Goal: Task Accomplishment & Management: Complete application form

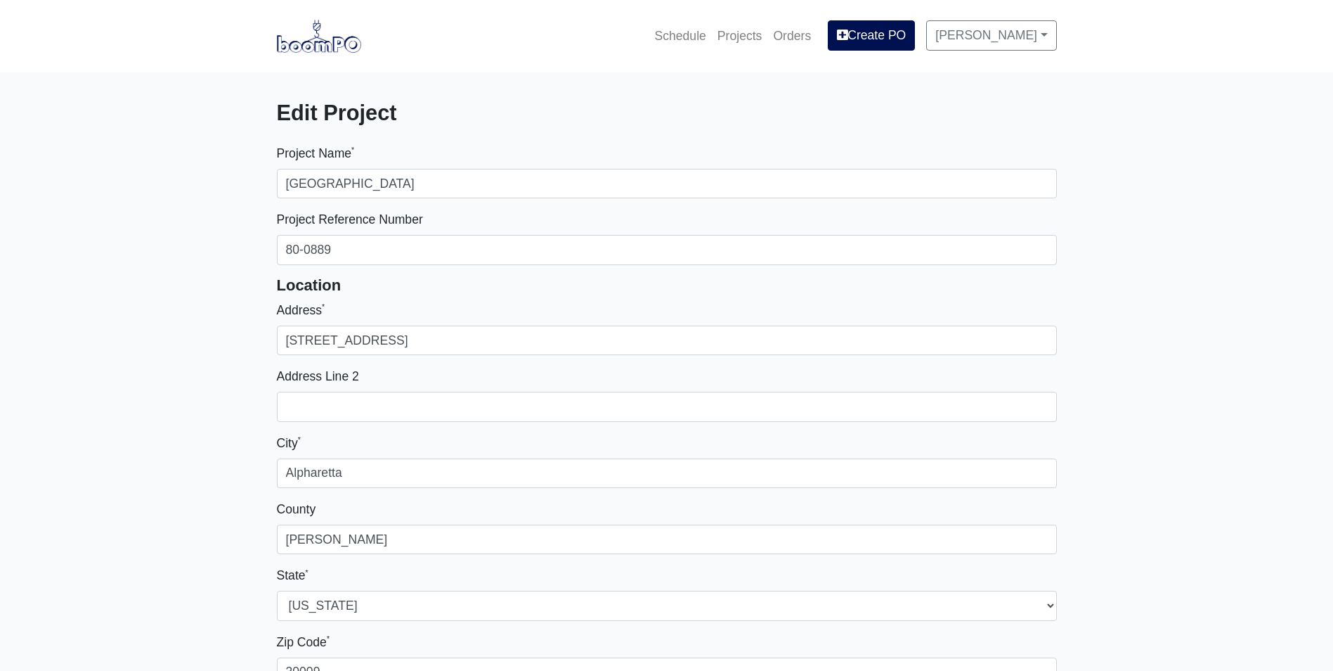
select select
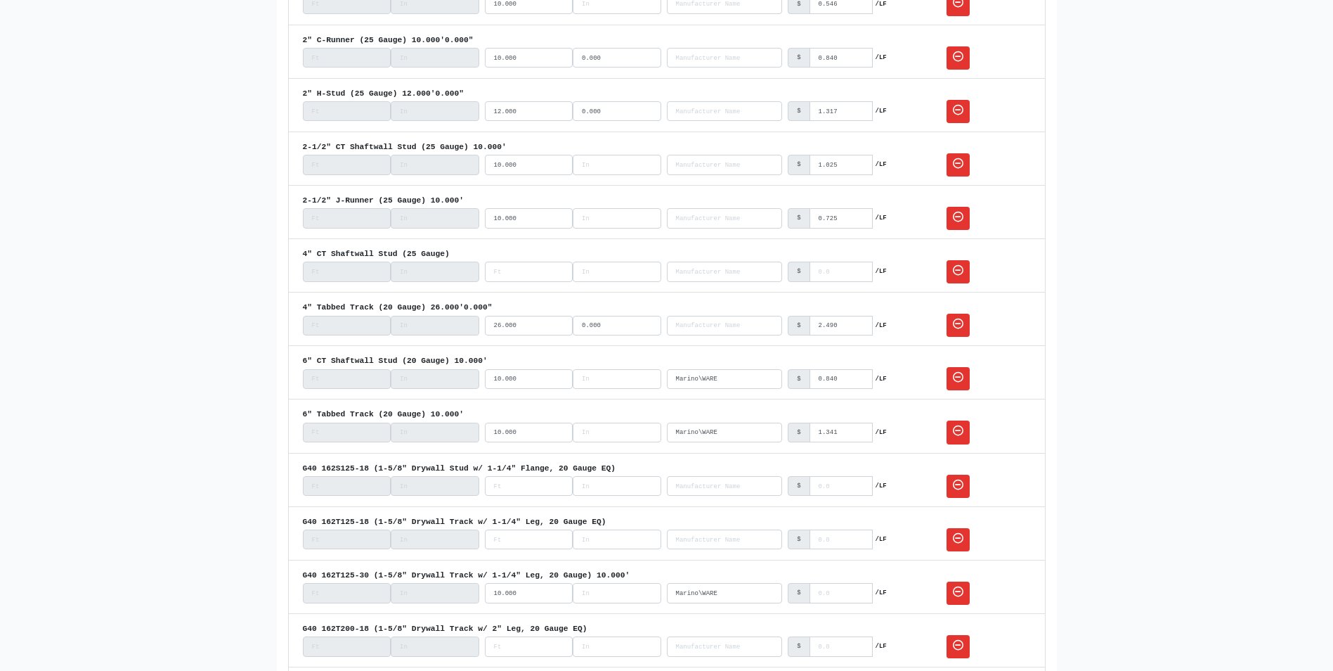
scroll to position [3233, 0]
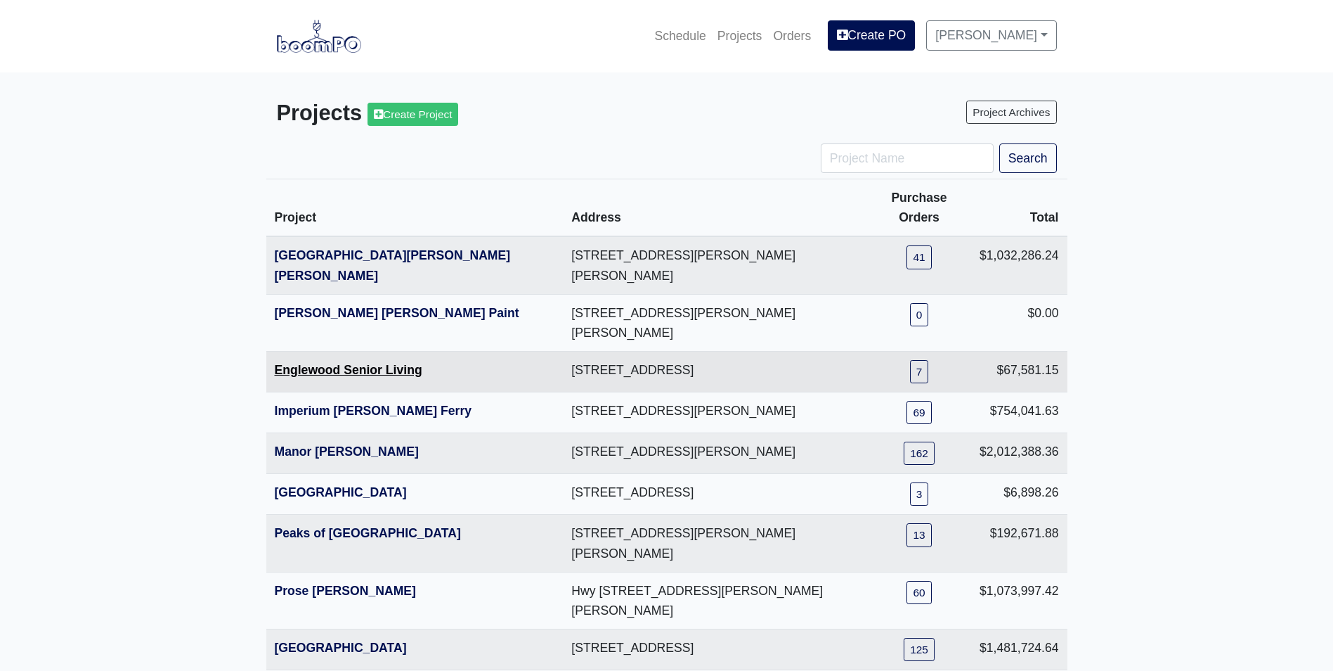
click at [314, 363] on link "Englewood Senior Living" at bounding box center [349, 370] width 148 height 14
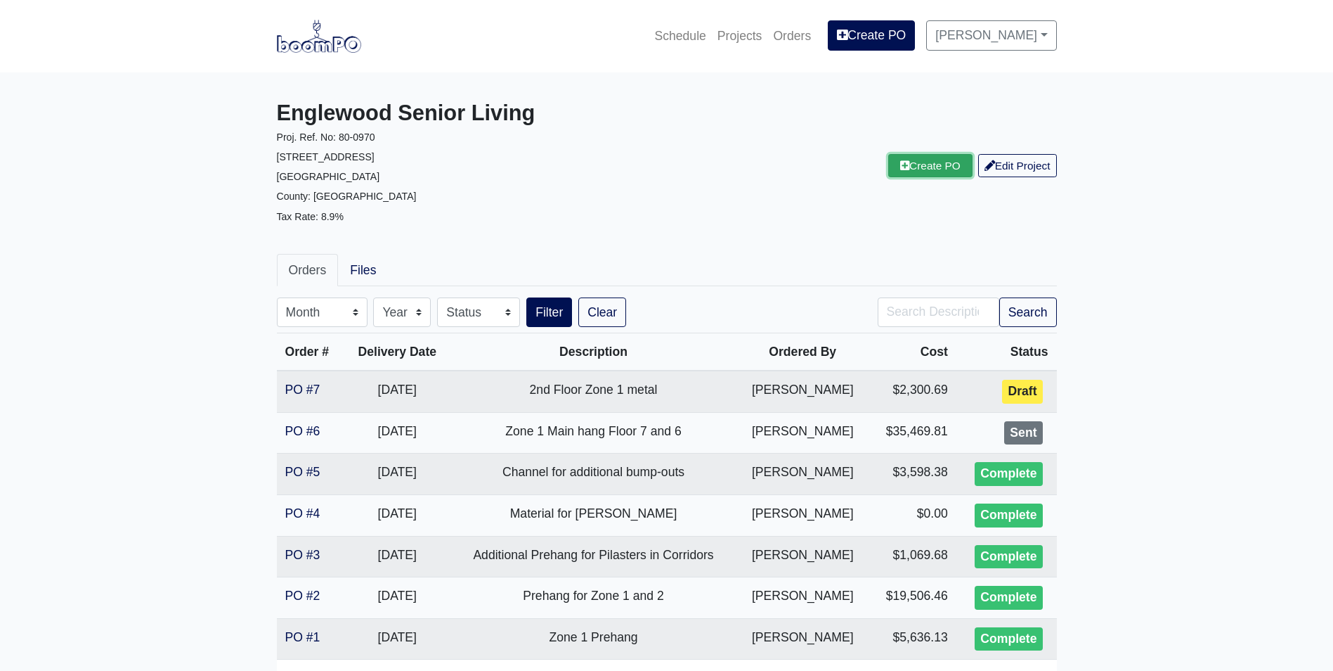
click at [931, 163] on link "Create PO" at bounding box center [930, 165] width 84 height 23
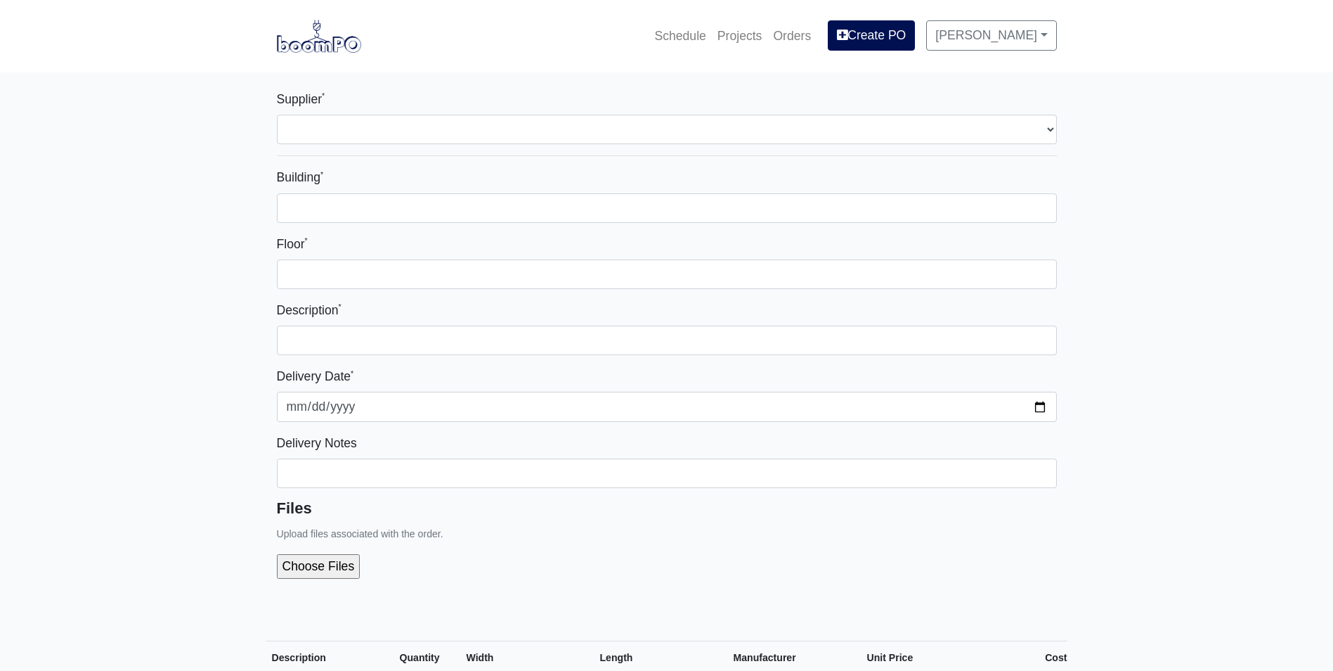
select select
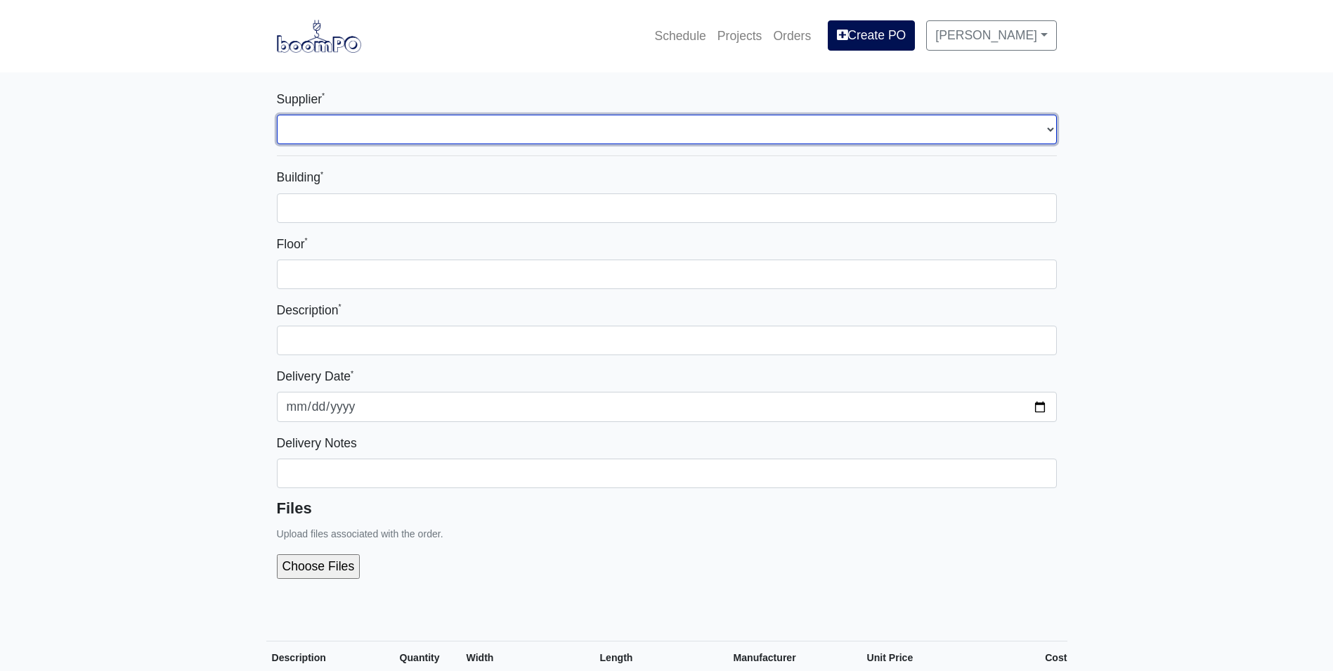
click at [321, 121] on select "Select one... L&W Supply - Mableton, GA" at bounding box center [667, 130] width 780 height 30
select select "1"
click at [277, 115] on select "Select one... L&W Supply - Mableton, GA" at bounding box center [667, 130] width 780 height 30
select select
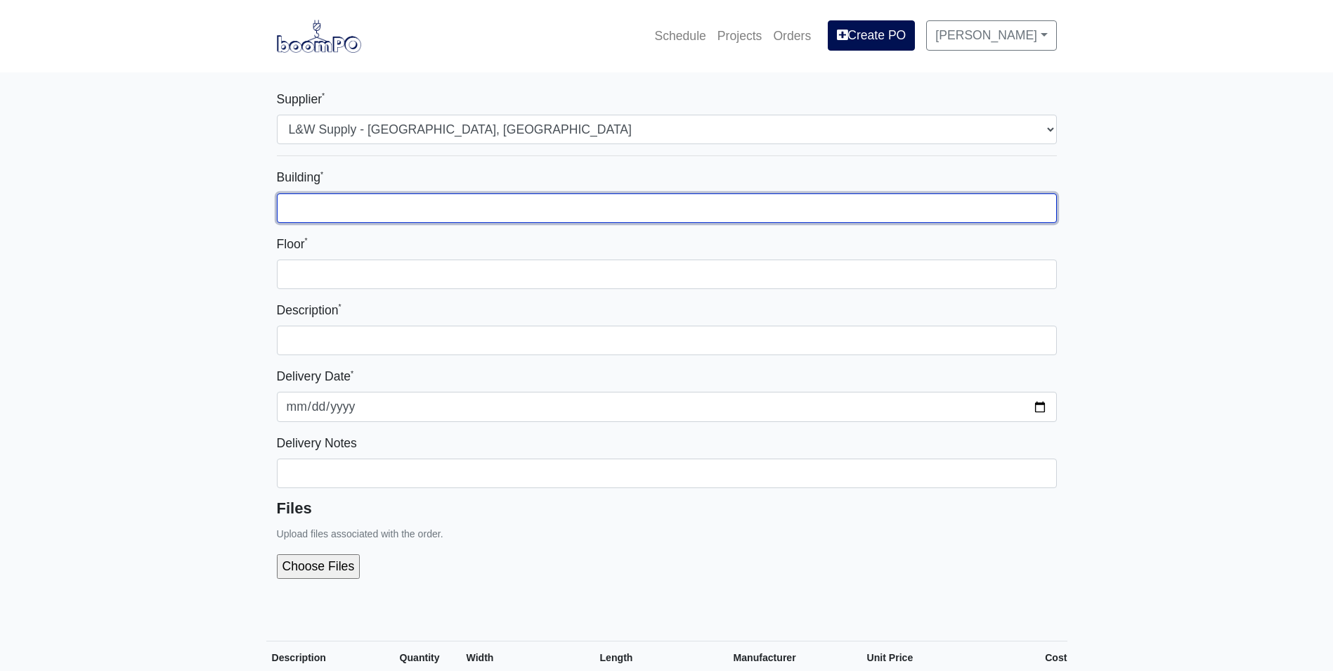
click at [304, 218] on input "Building *" at bounding box center [667, 208] width 780 height 30
type input "Zone 1"
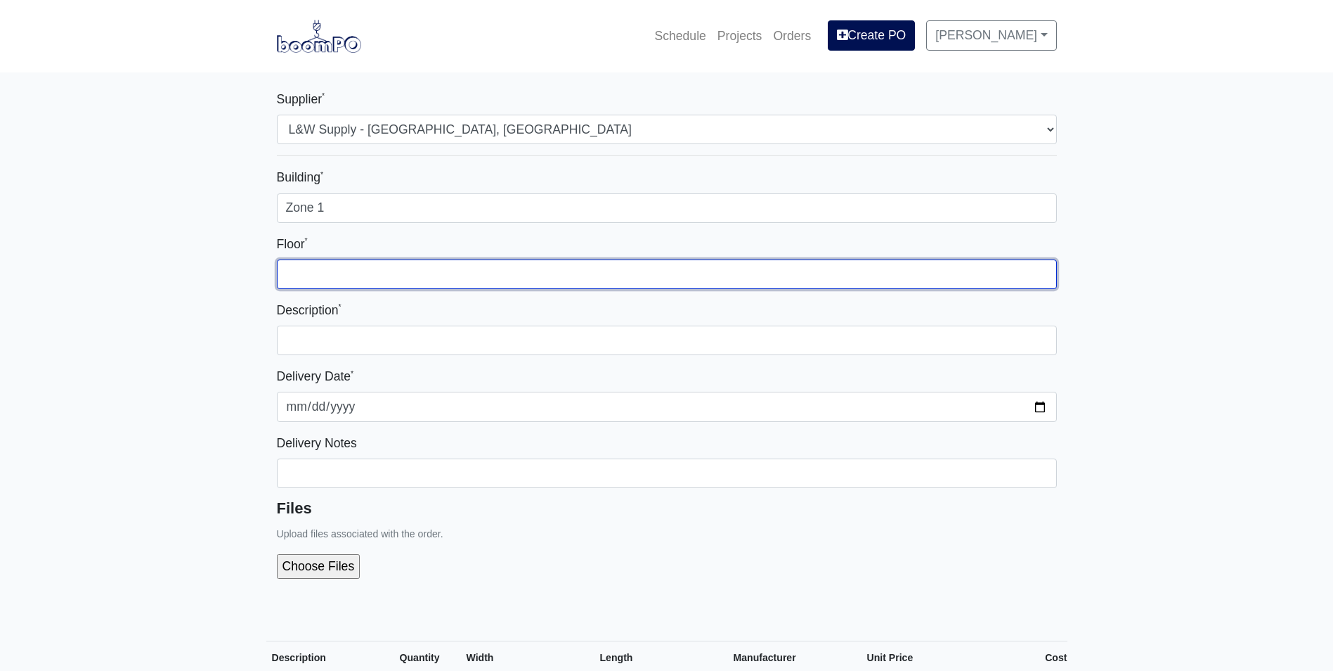
click at [311, 269] on input "Floor *" at bounding box center [667, 274] width 780 height 30
type input "2nd"
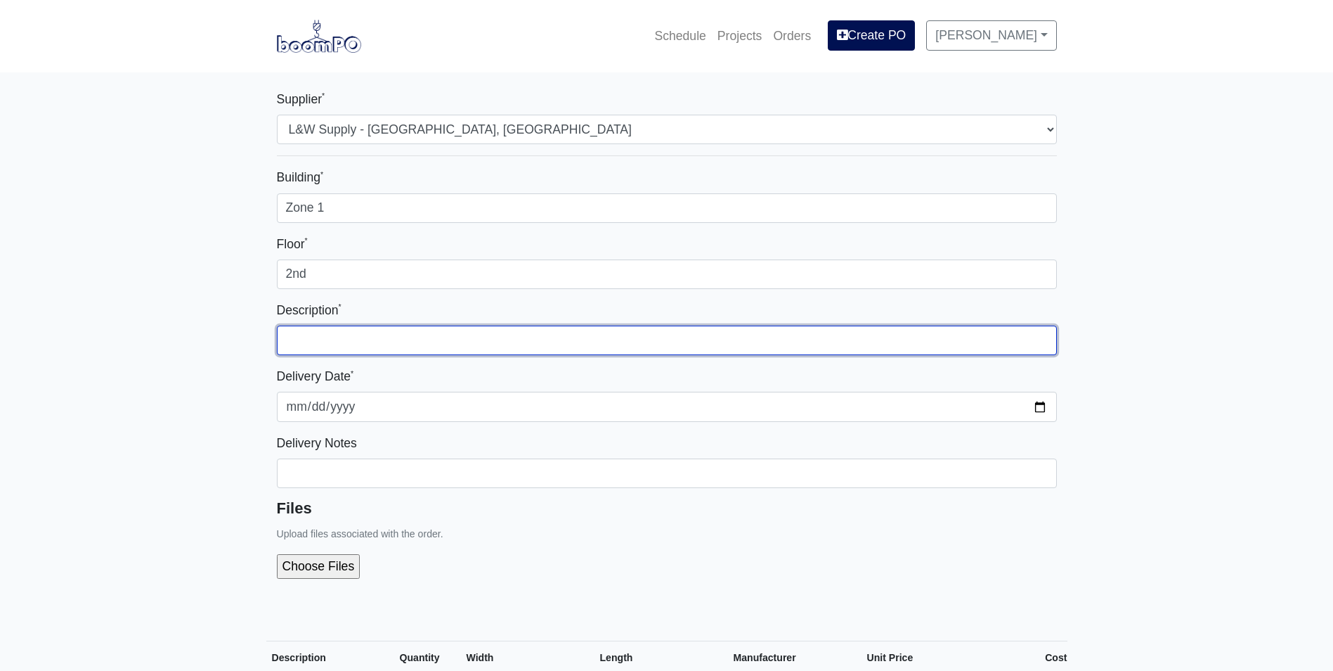
type input "2nd Floor Zone 1 metal"
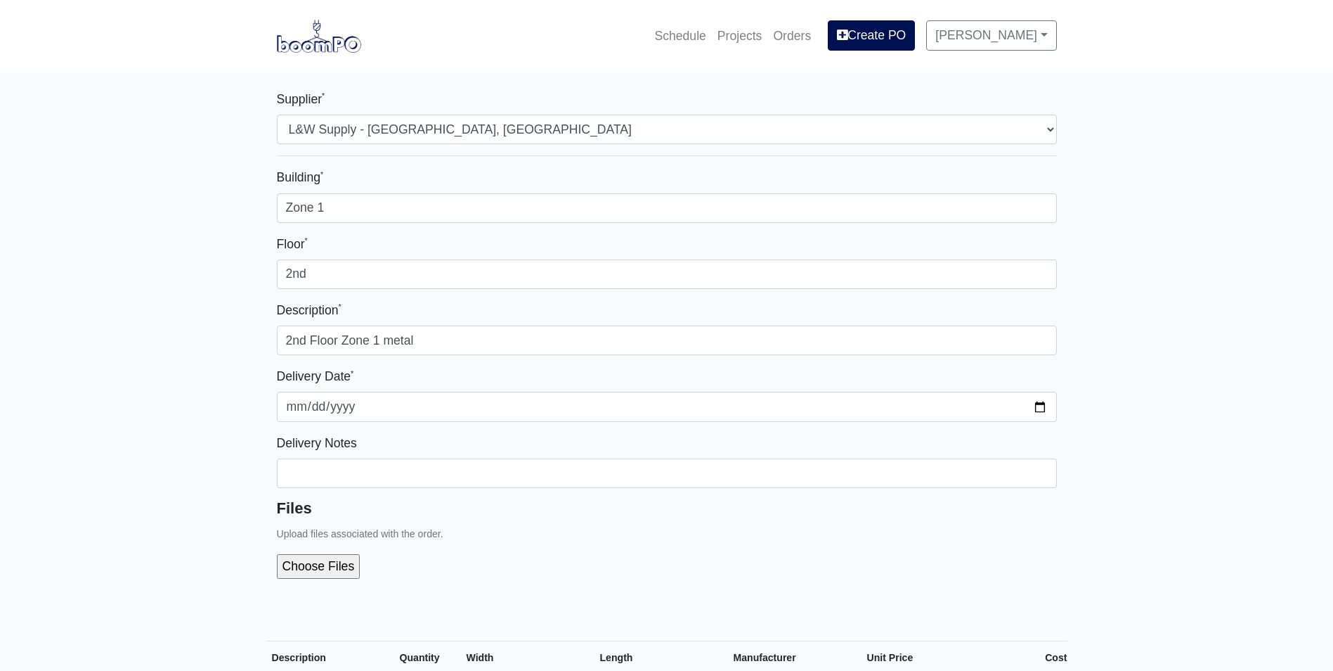
type input "9"
type input "7"
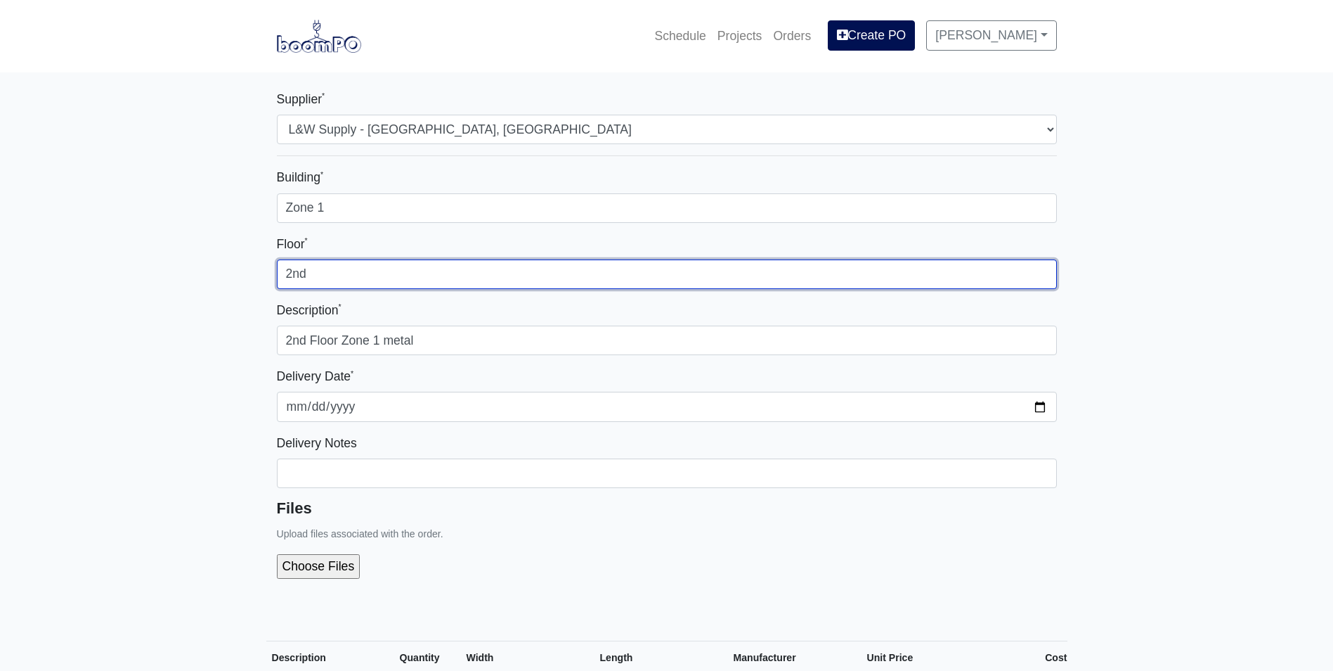
select select
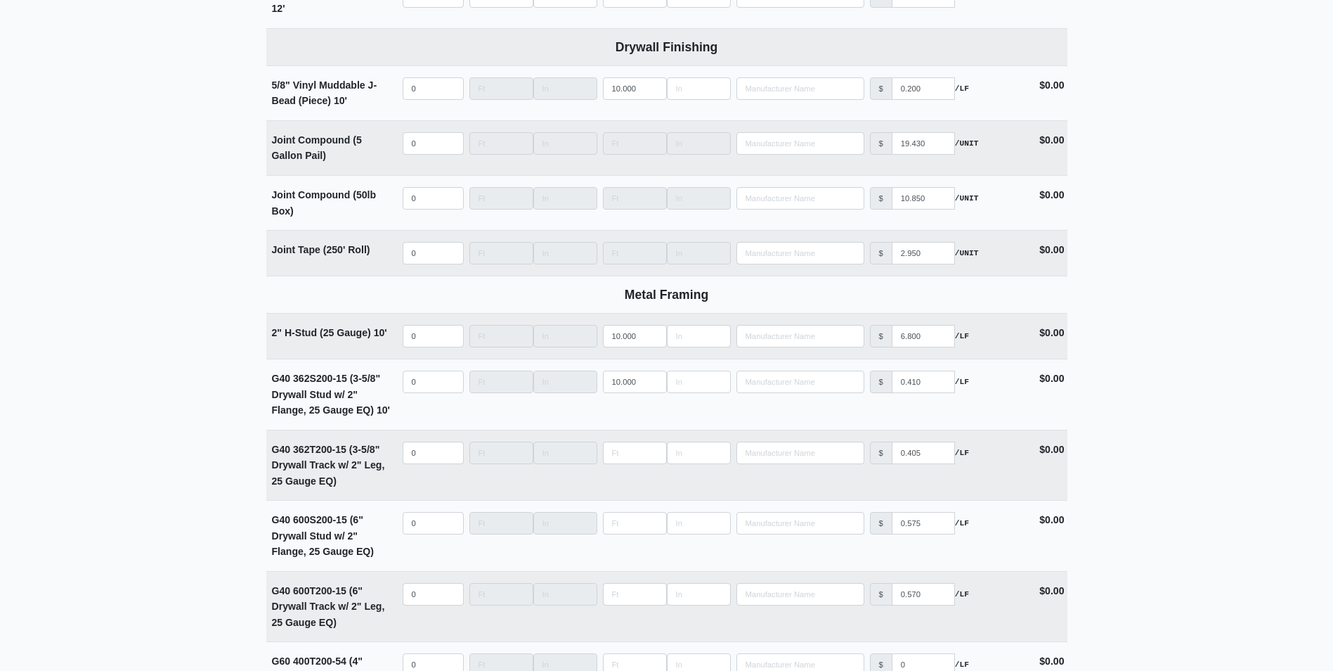
scroll to position [1406, 0]
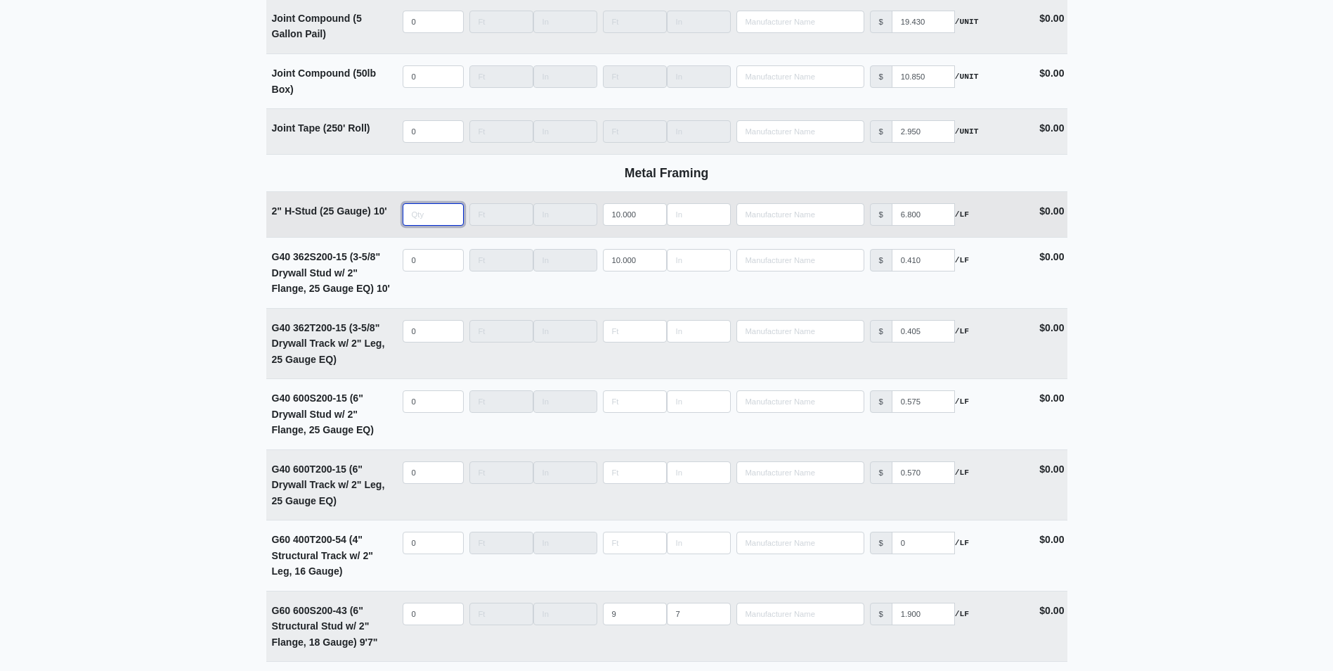
click at [413, 218] on input "quantity" at bounding box center [433, 214] width 61 height 22
type input "4"
select select
type input "4"
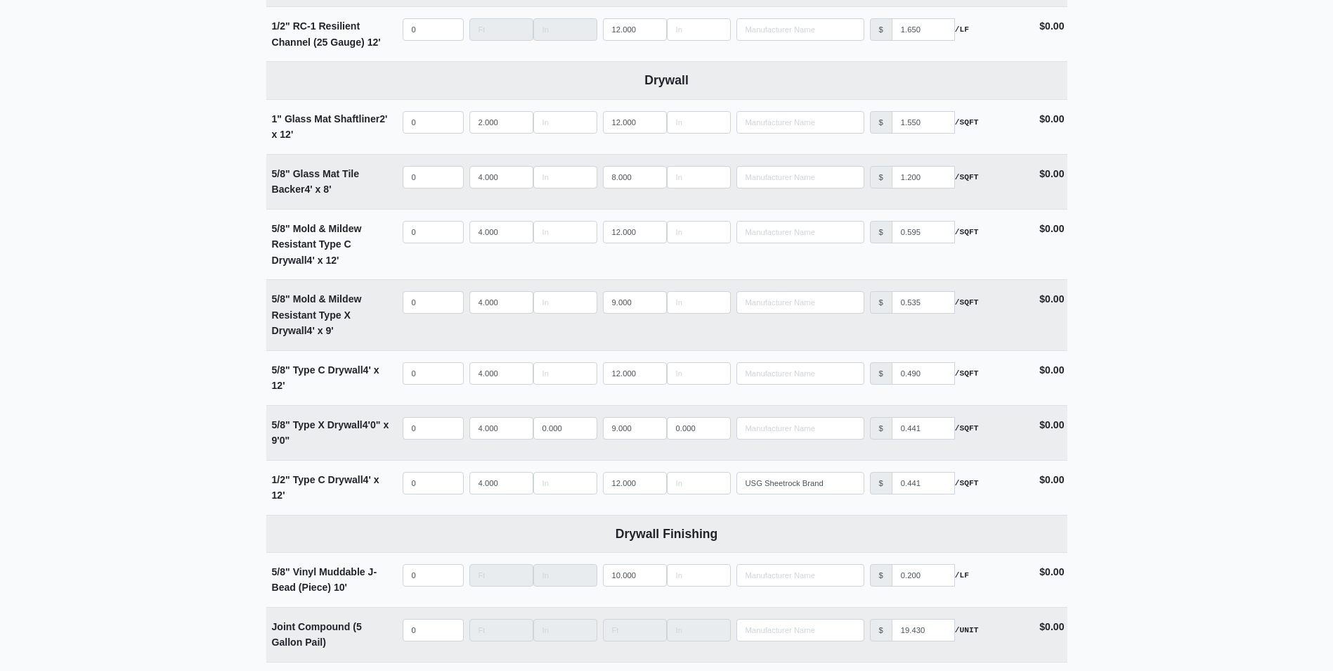
scroll to position [773, 0]
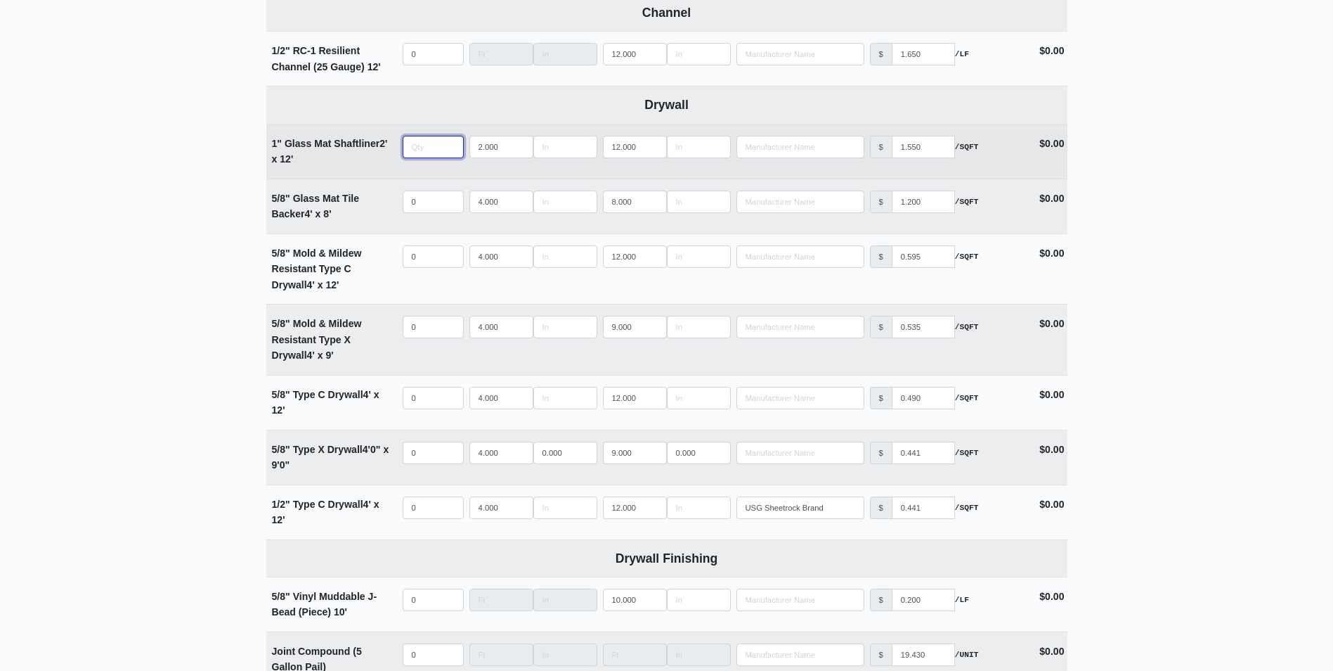
click at [413, 143] on input "quantity" at bounding box center [433, 147] width 61 height 22
type input "8"
select select
type input "8"
type input "11"
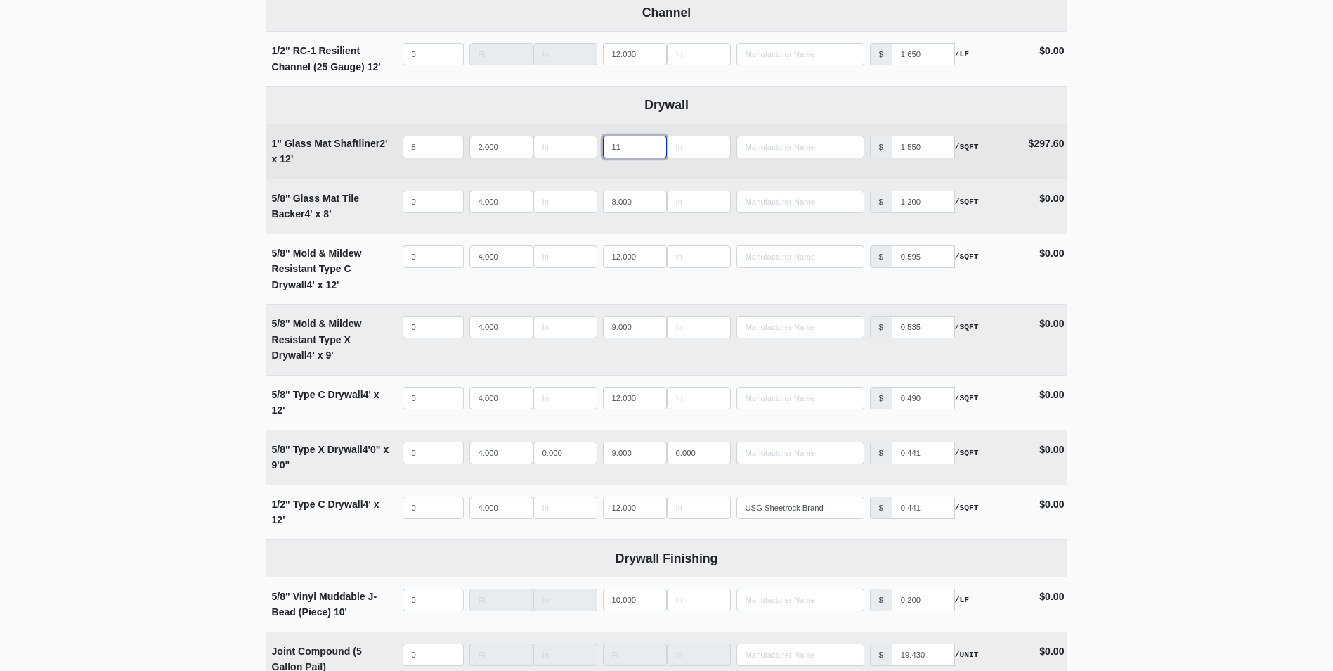
select select
type input "10"
select select
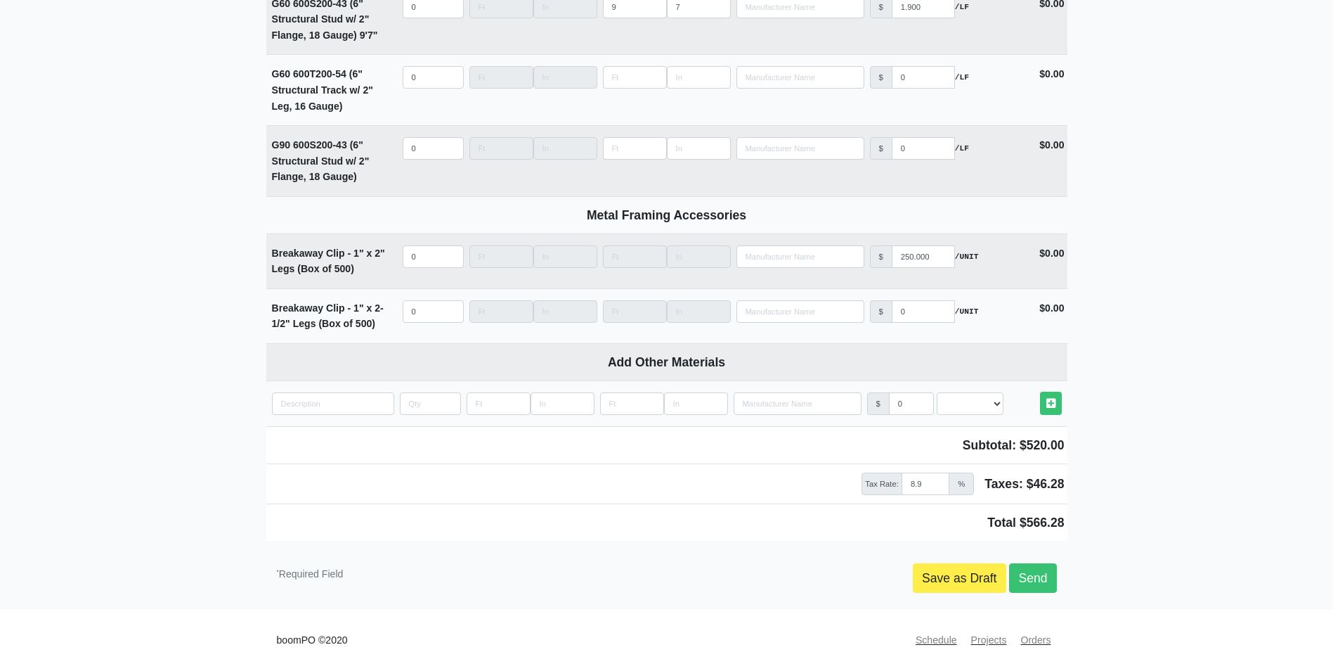
scroll to position [2017, 0]
click at [967, 582] on link "Save as Draft" at bounding box center [959, 578] width 93 height 30
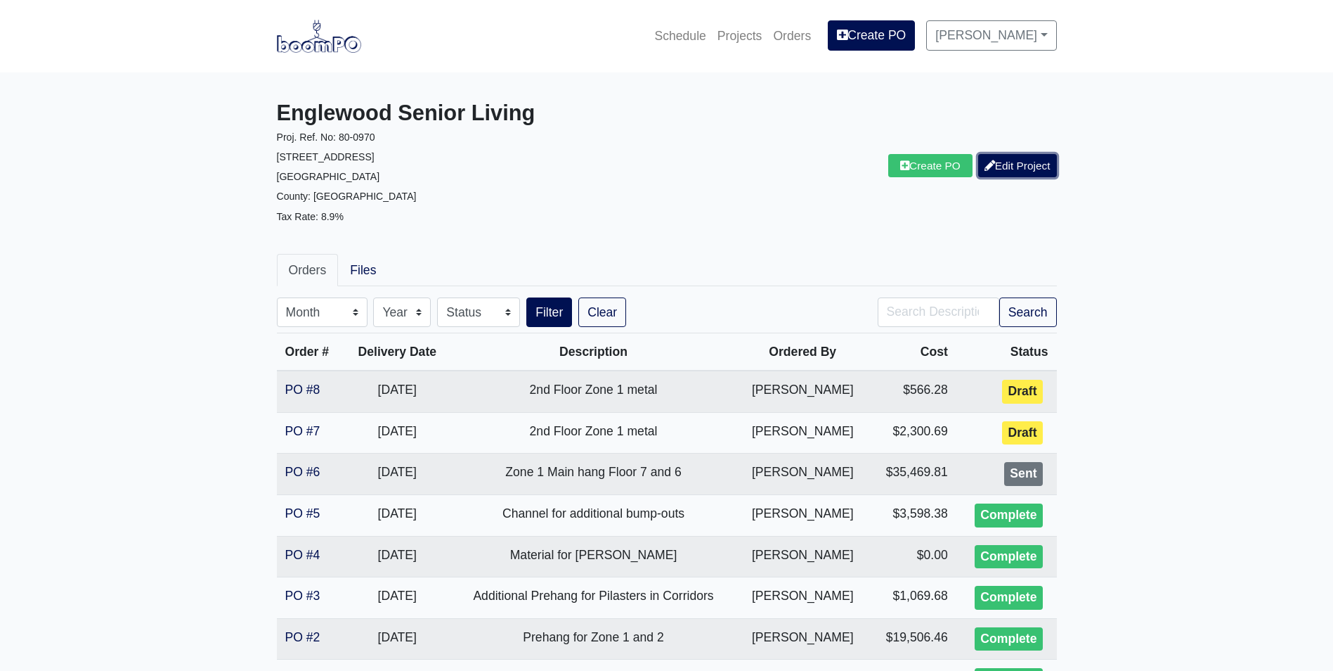
click at [997, 170] on link "Edit Project" at bounding box center [1017, 165] width 79 height 23
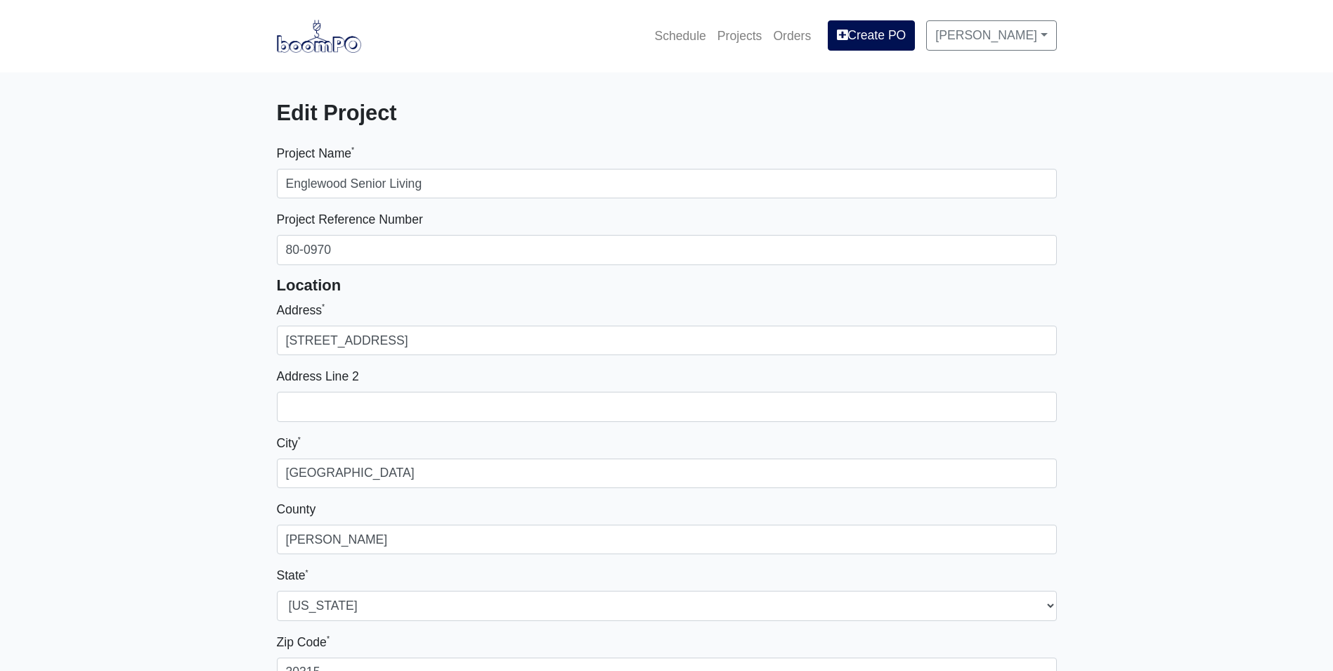
select select
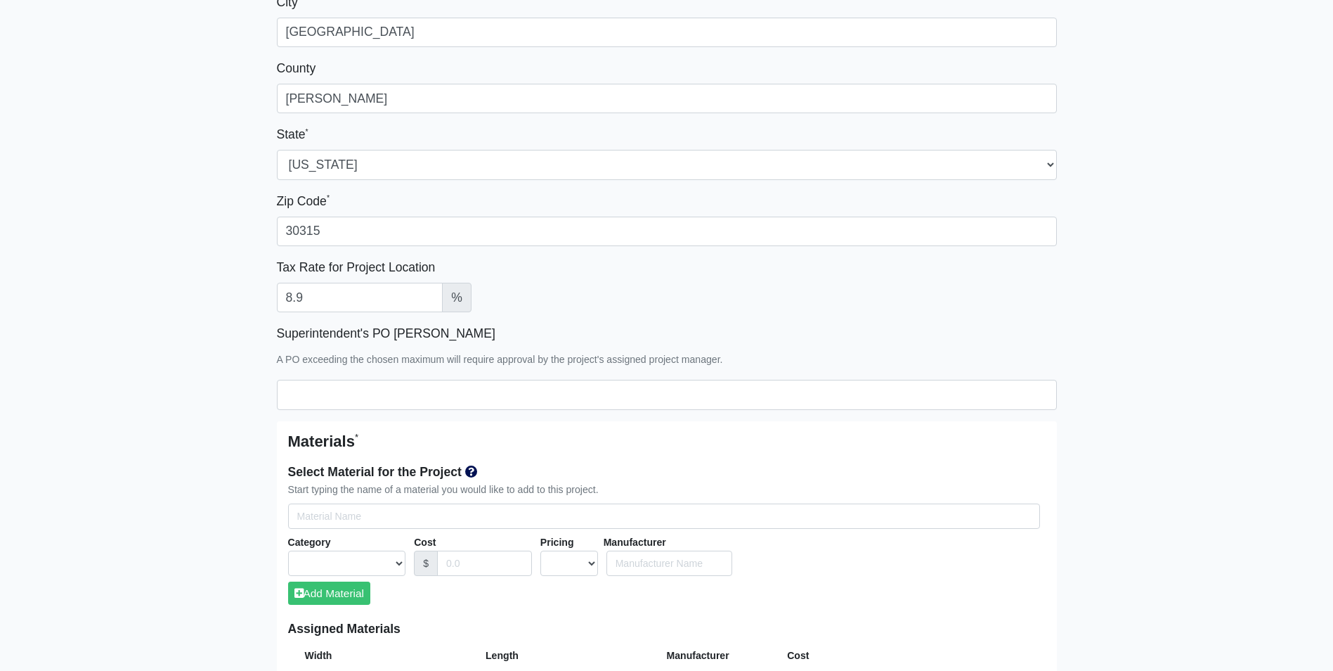
scroll to position [773, 0]
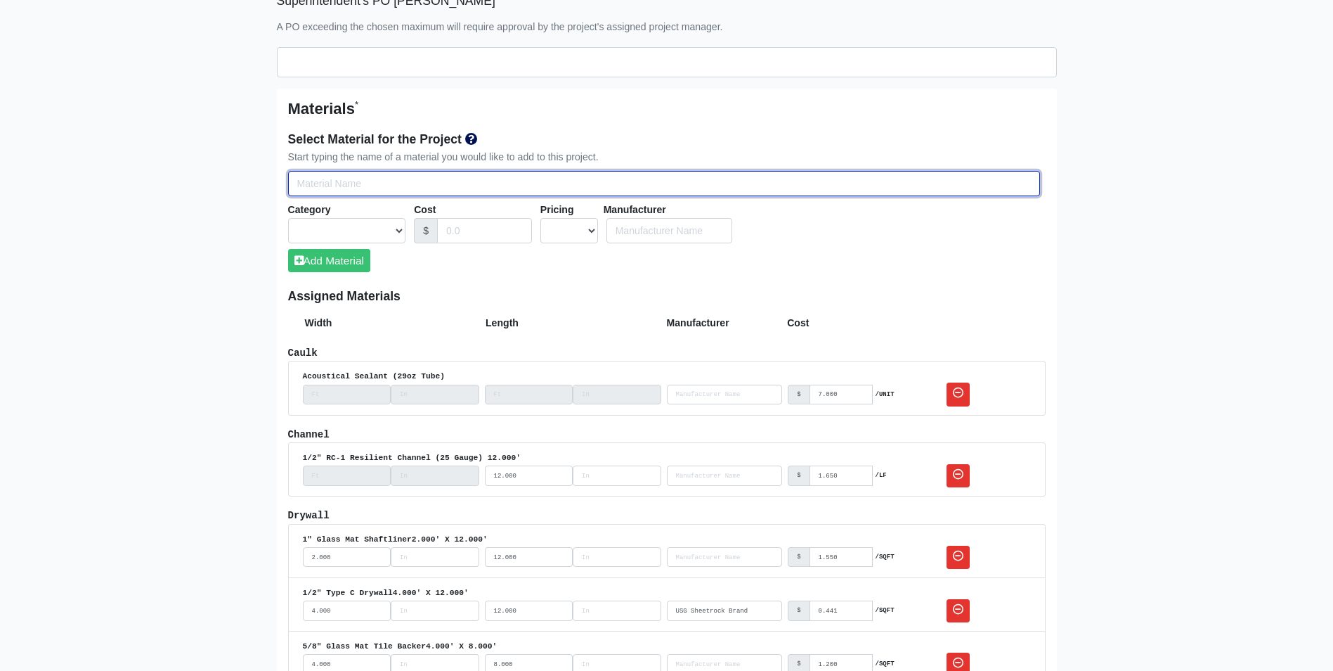
click at [313, 186] on input "Select Team Members for the Project" at bounding box center [664, 184] width 752 height 26
type input "c"
select select
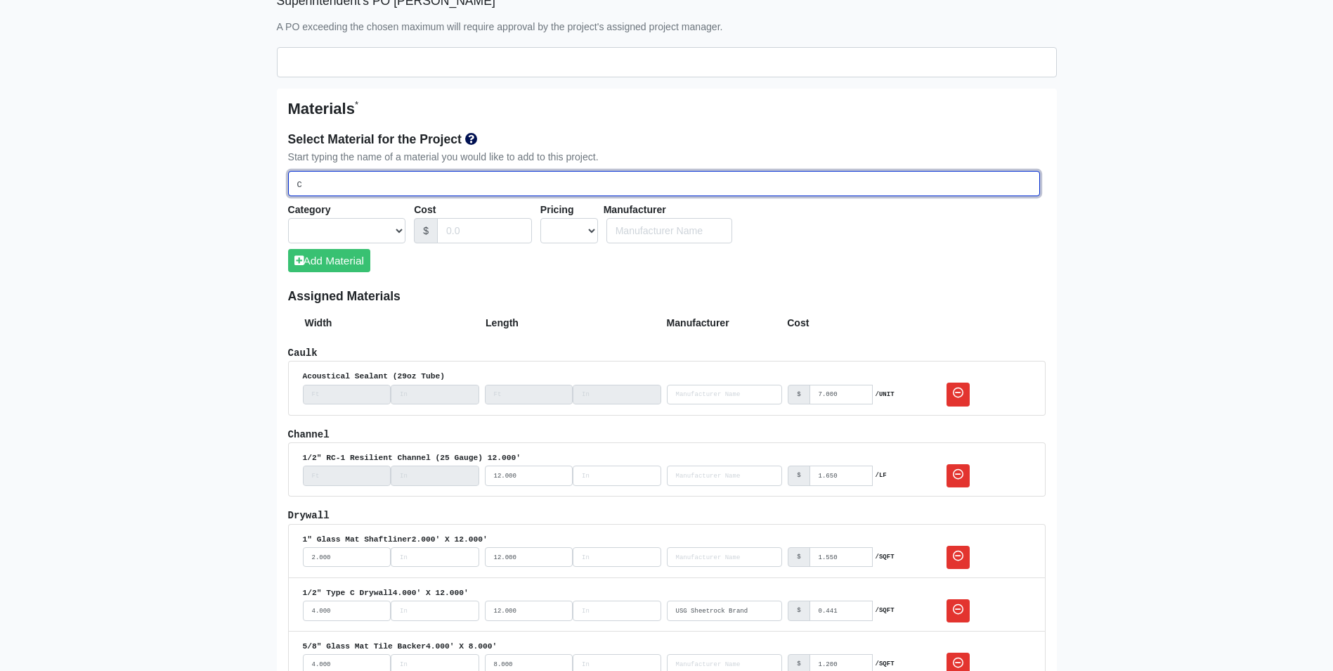
select select
type input "c"
select select
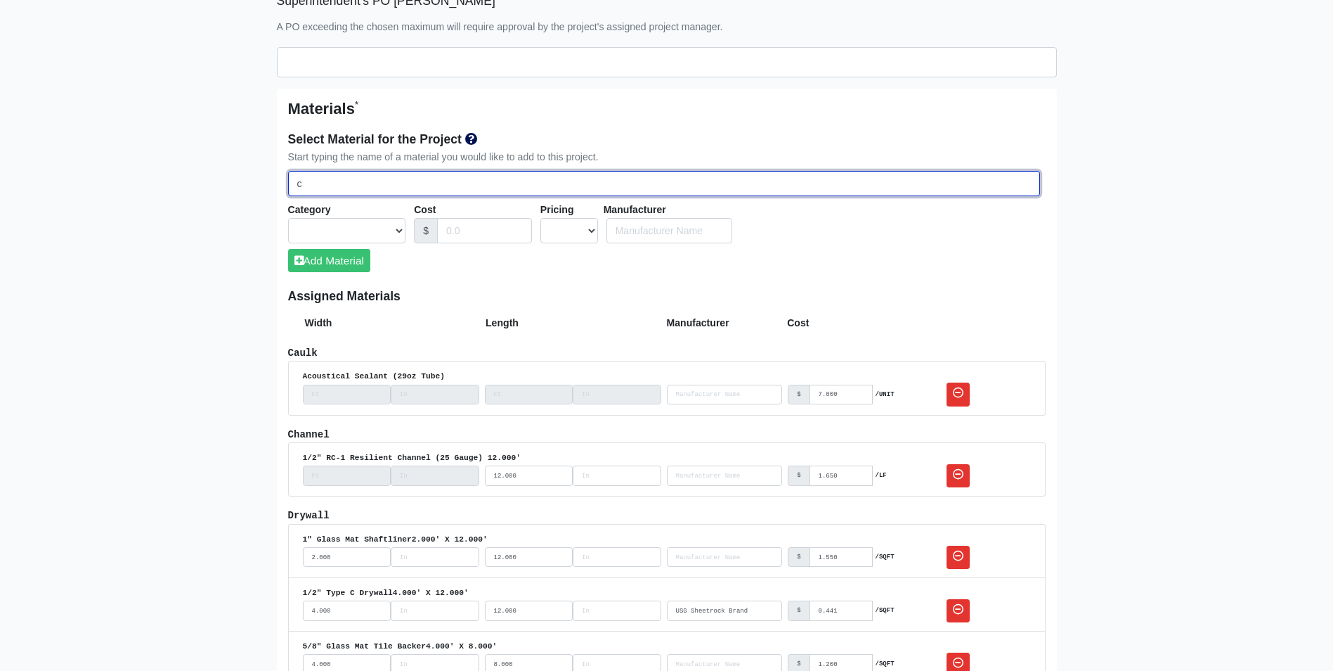
select select
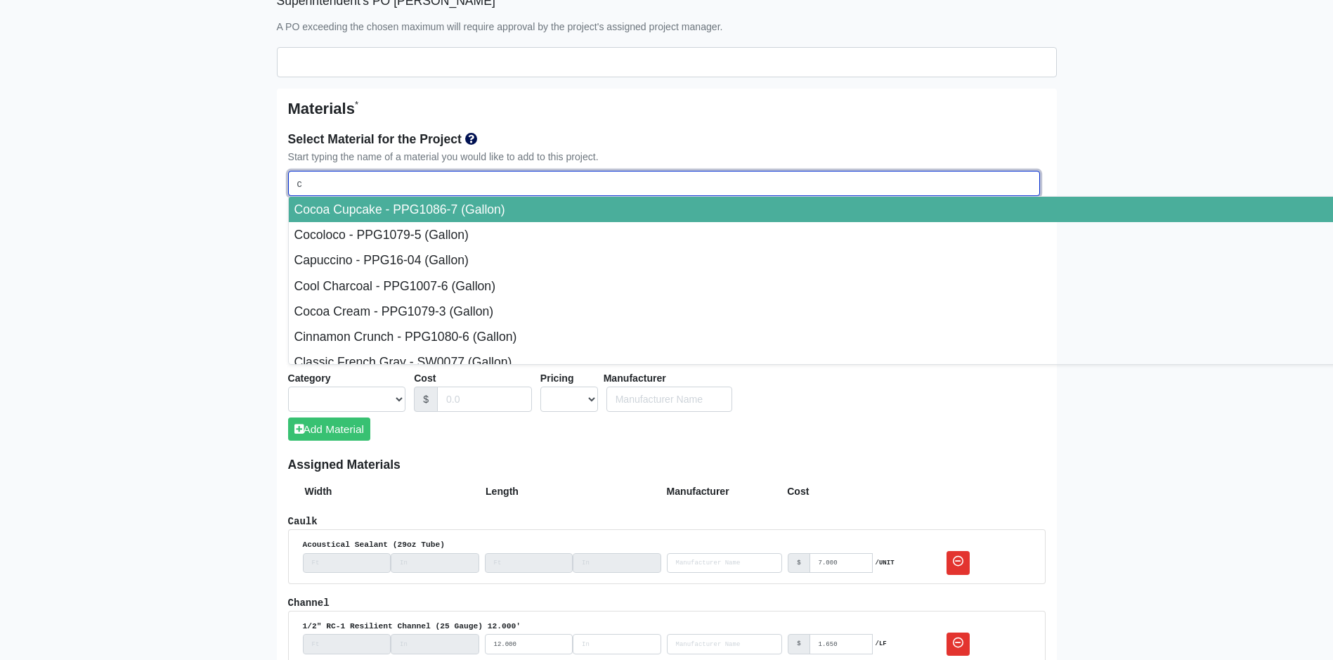
type input "c r"
select select
type input "c ru"
select select
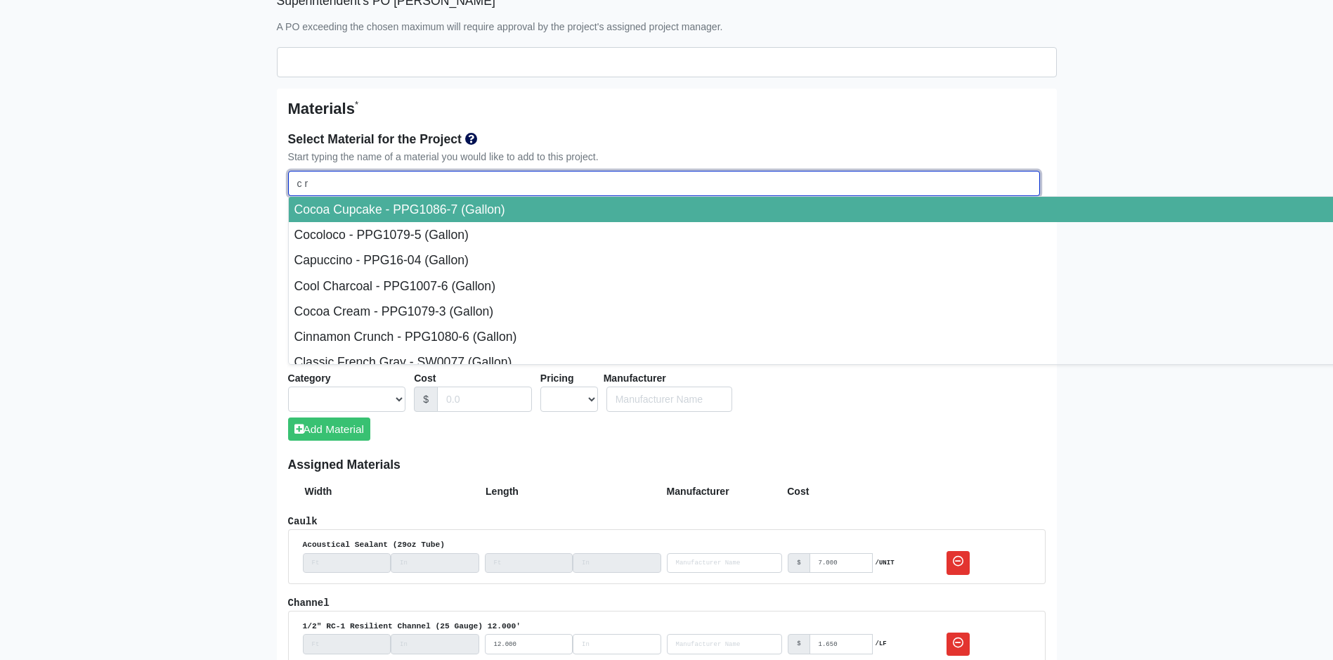
select select
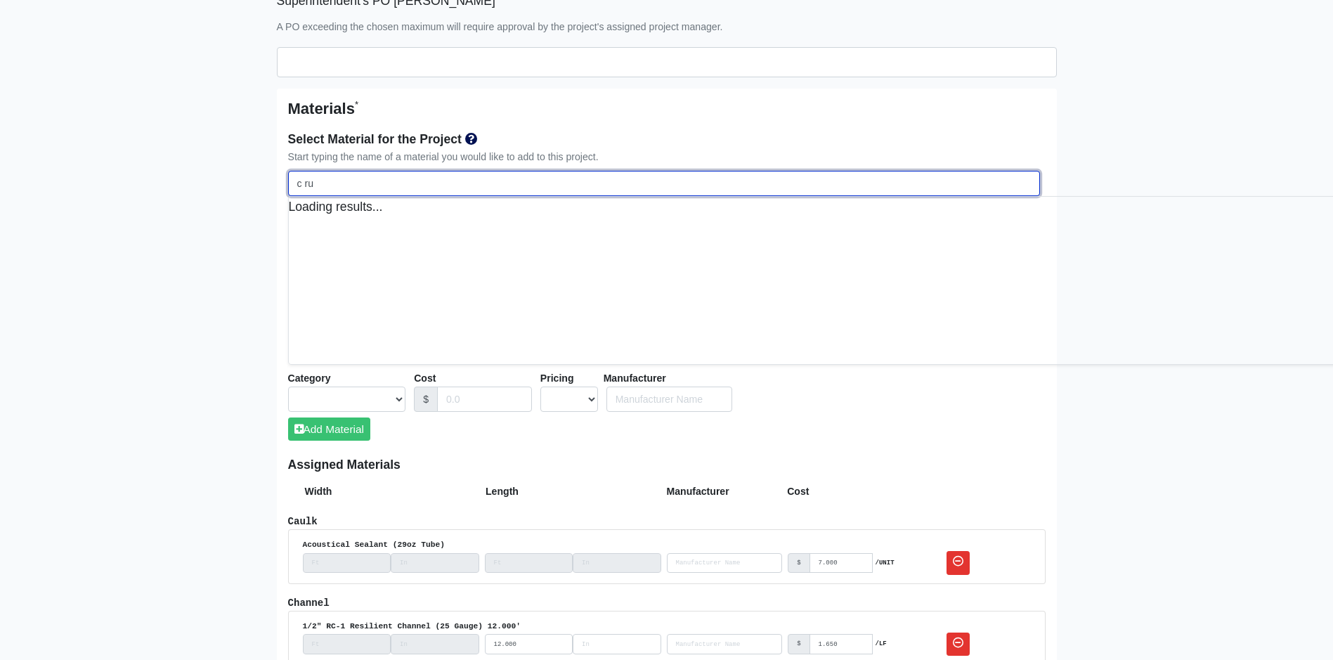
select select
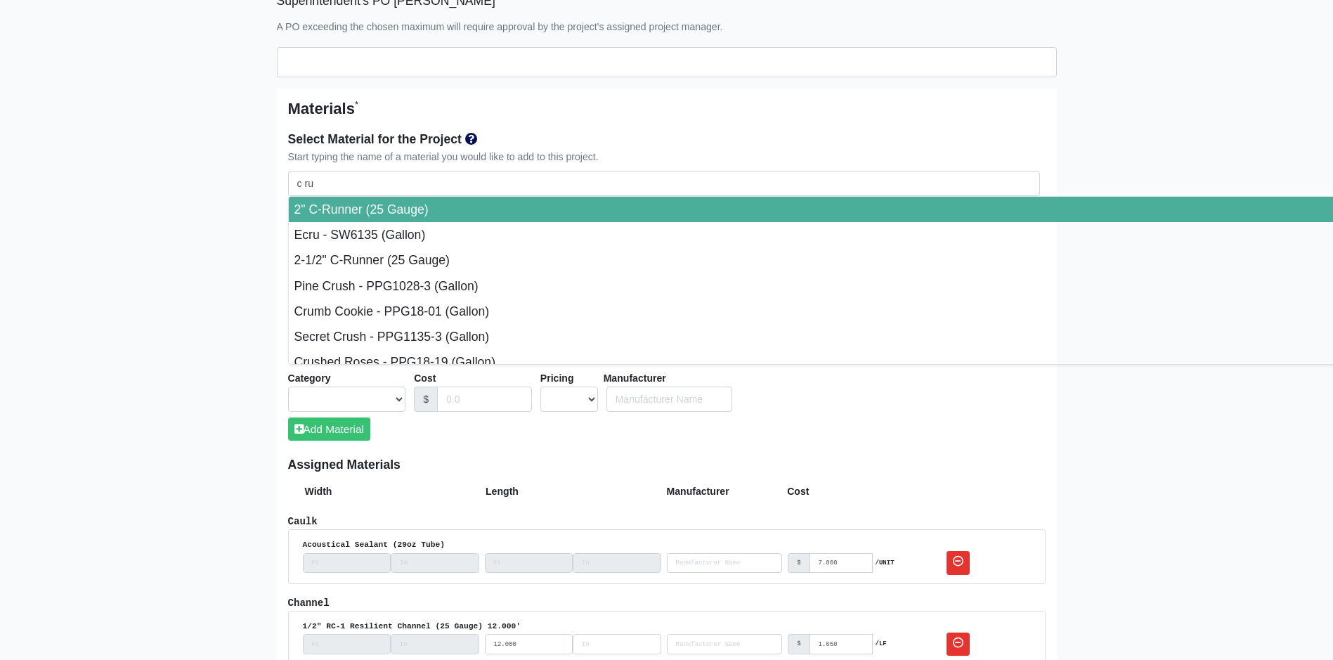
type input "2" C-Runner (25 Gauge)"
select select "[object Object]"
select select "1"
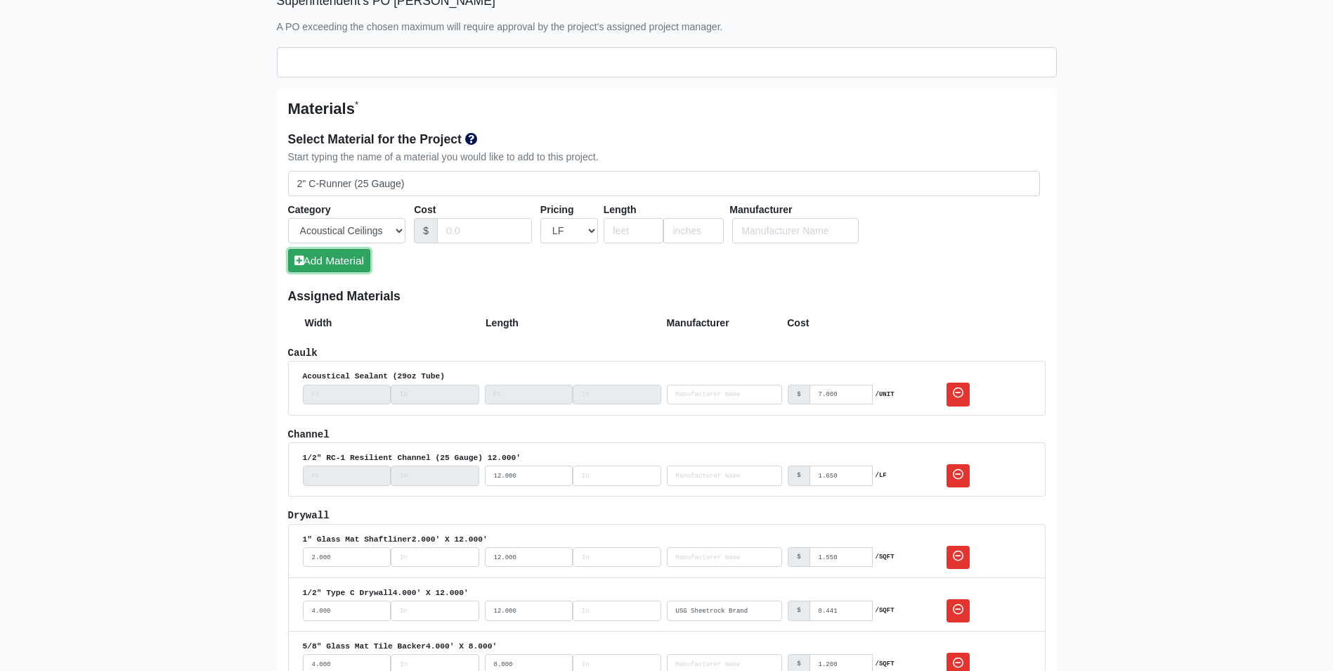
click at [317, 257] on button "Add Material" at bounding box center [329, 260] width 82 height 23
select select
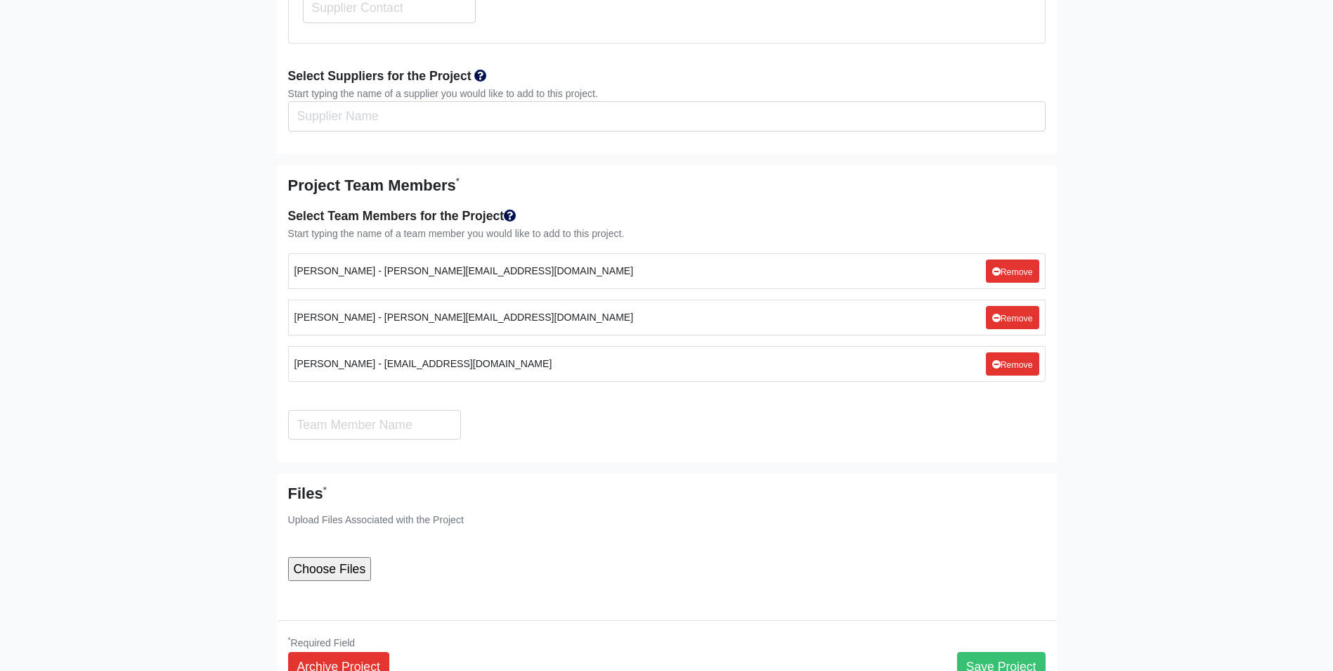
scroll to position [3022, 0]
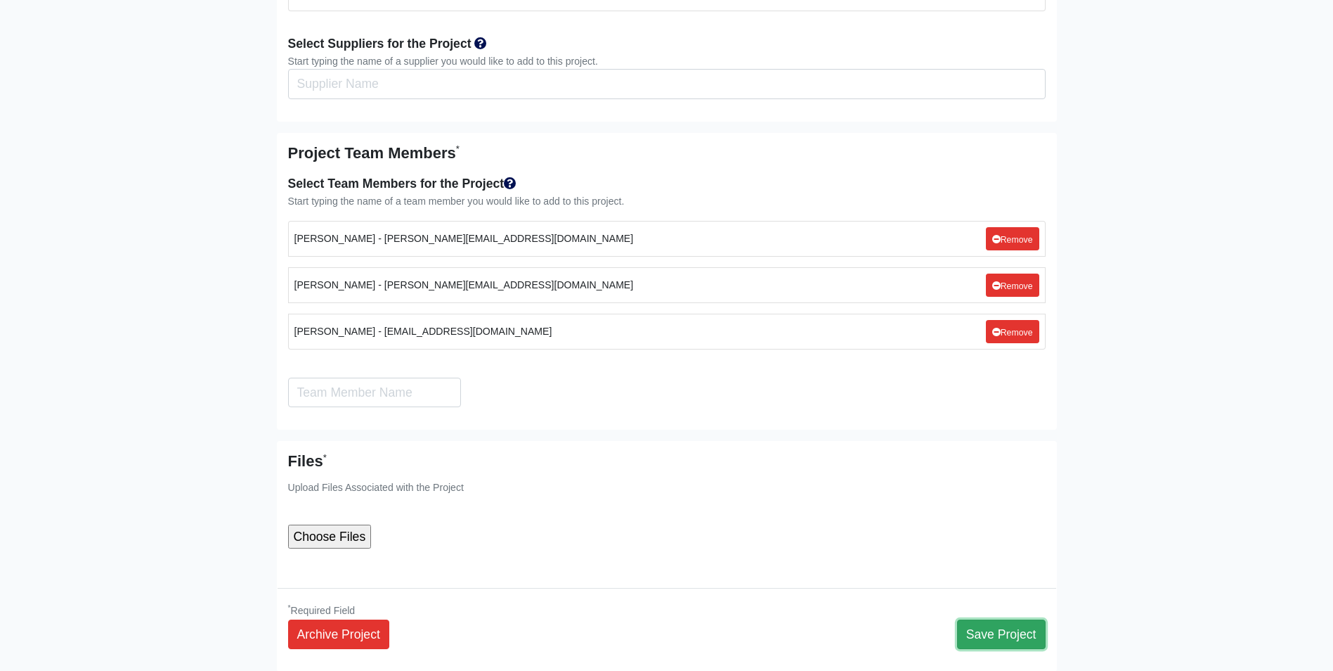
click at [1004, 619] on button "Save Project" at bounding box center [1001, 634] width 89 height 30
select select
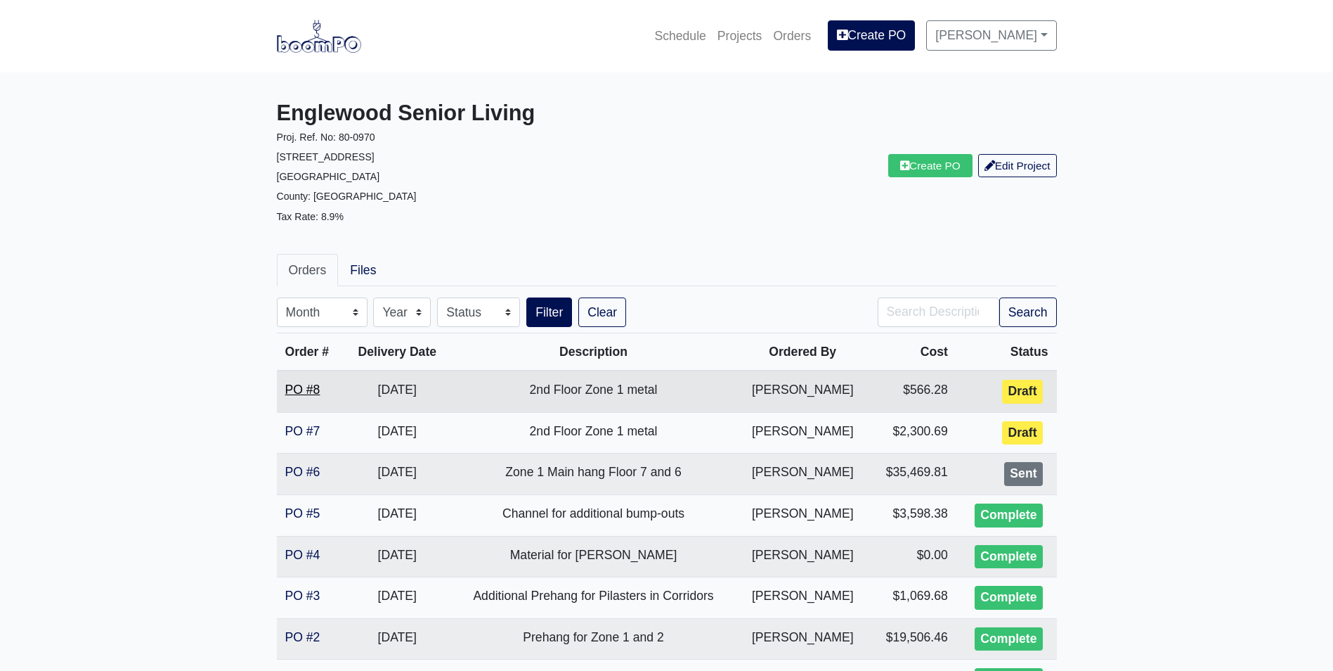
click at [305, 385] on link "PO #8" at bounding box center [302, 389] width 35 height 14
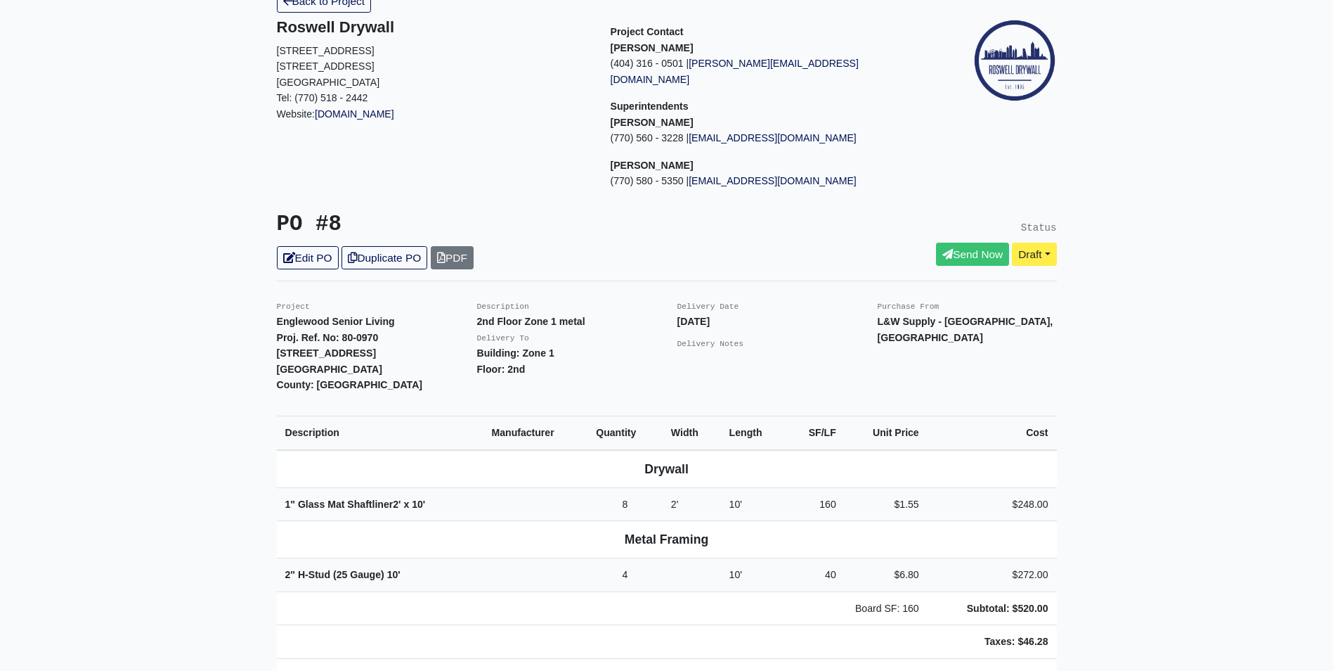
scroll to position [70, 0]
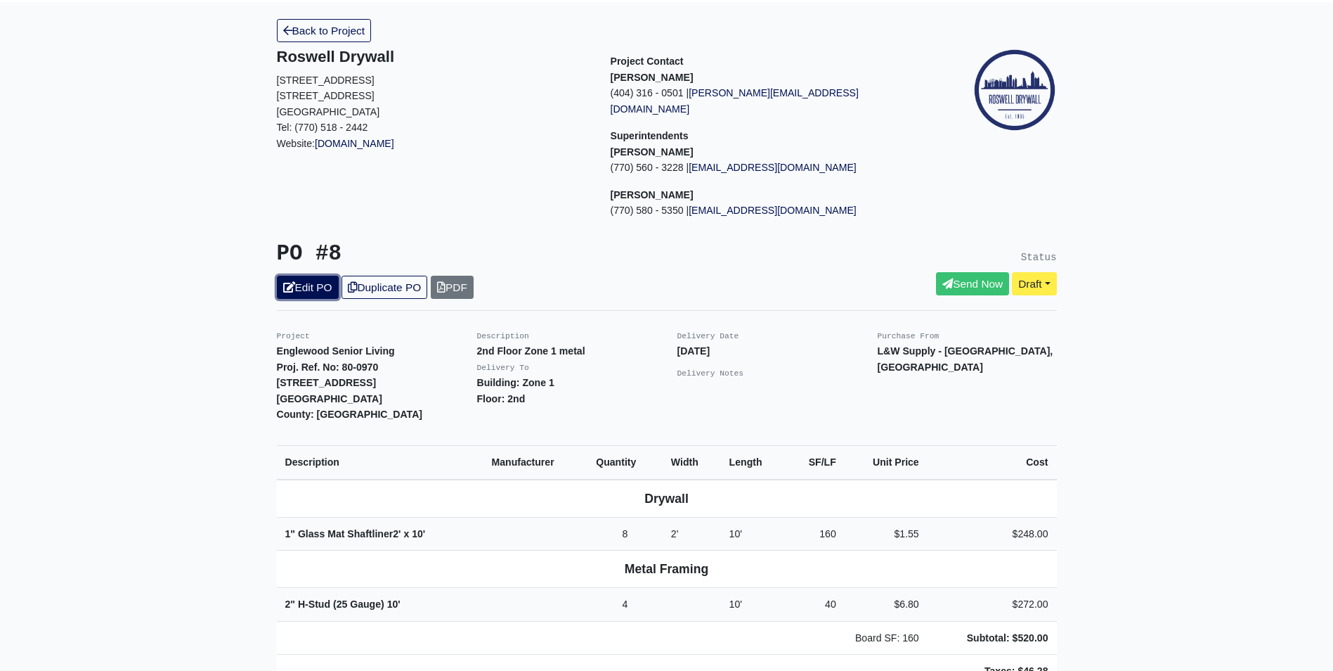
click at [307, 276] on link "Edit PO" at bounding box center [308, 287] width 62 height 23
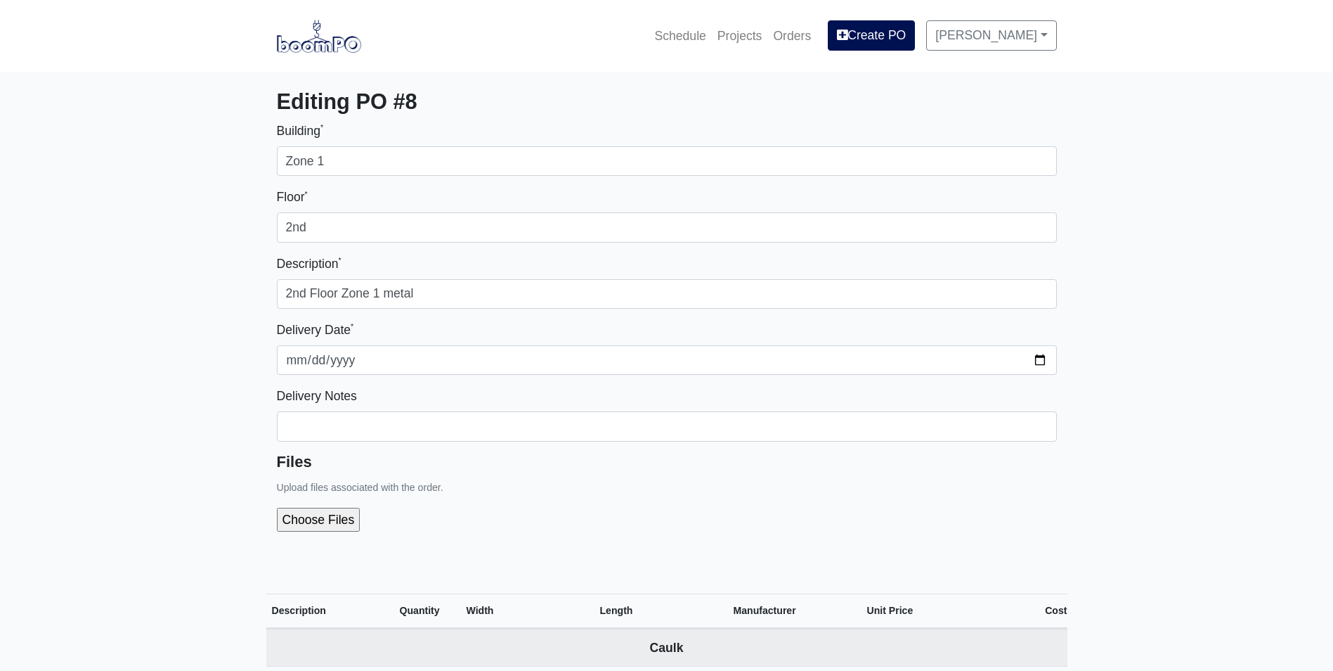
select select
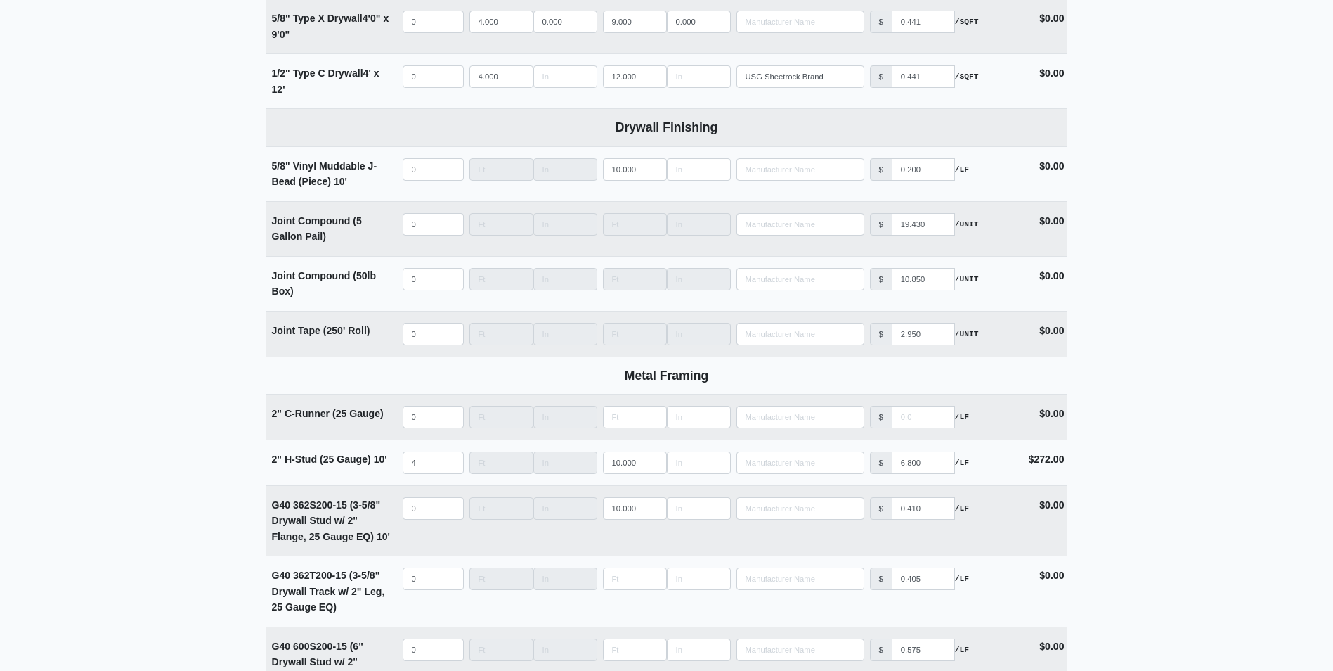
scroll to position [1265, 0]
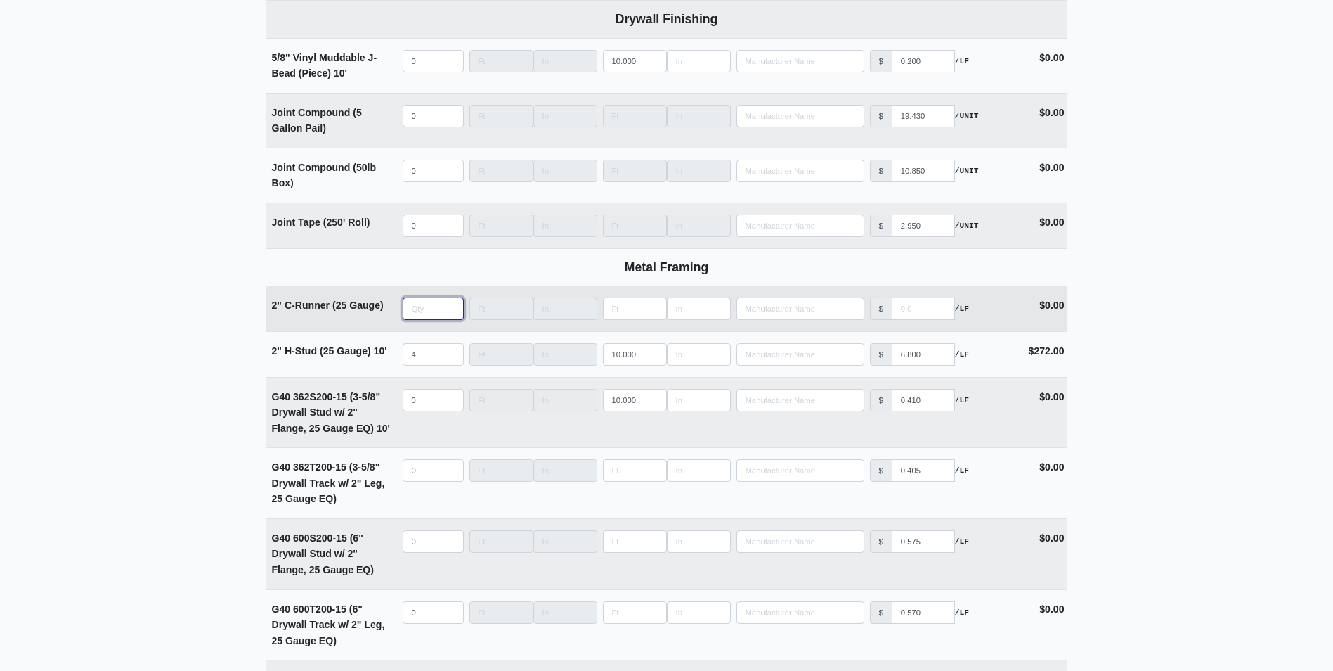
click at [416, 311] on input "quantity" at bounding box center [433, 308] width 61 height 22
type input "8"
type input "0"
type input "8"
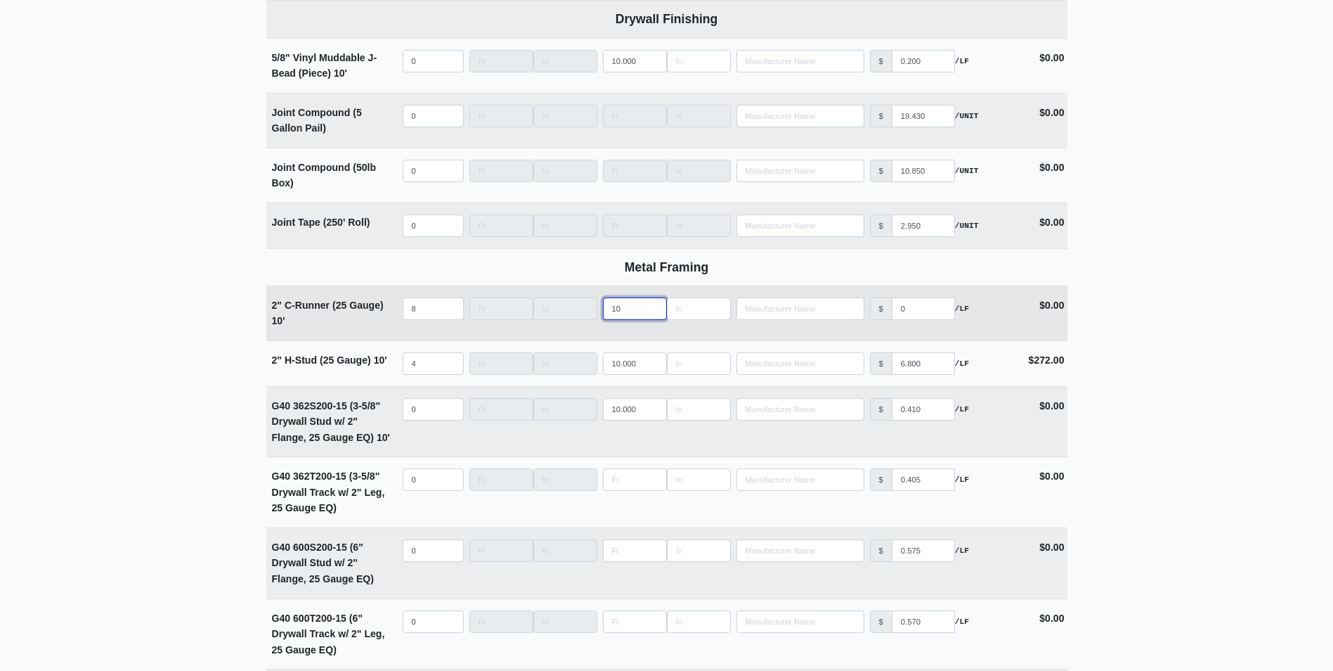
type input "10"
type input "0"
click at [902, 316] on input "0" at bounding box center [923, 308] width 63 height 22
type input ".40"
select select
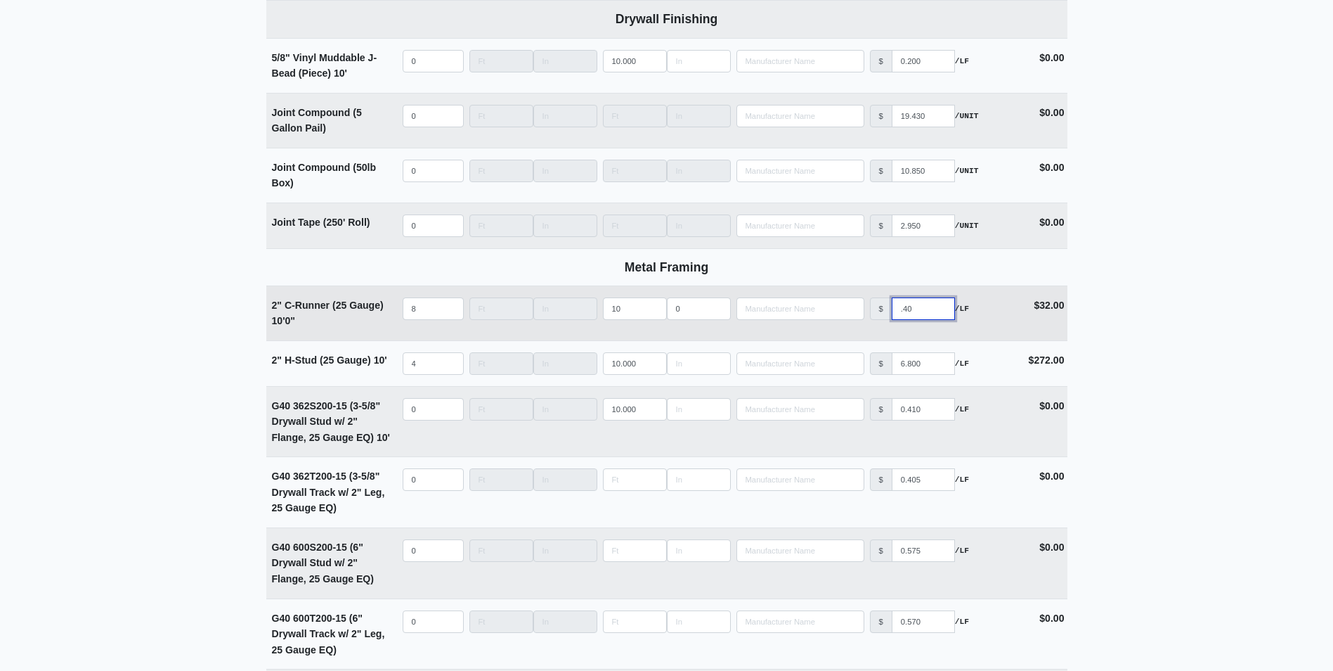
type input ".430"
select select
type input ".4350"
select select
type input ".4350"
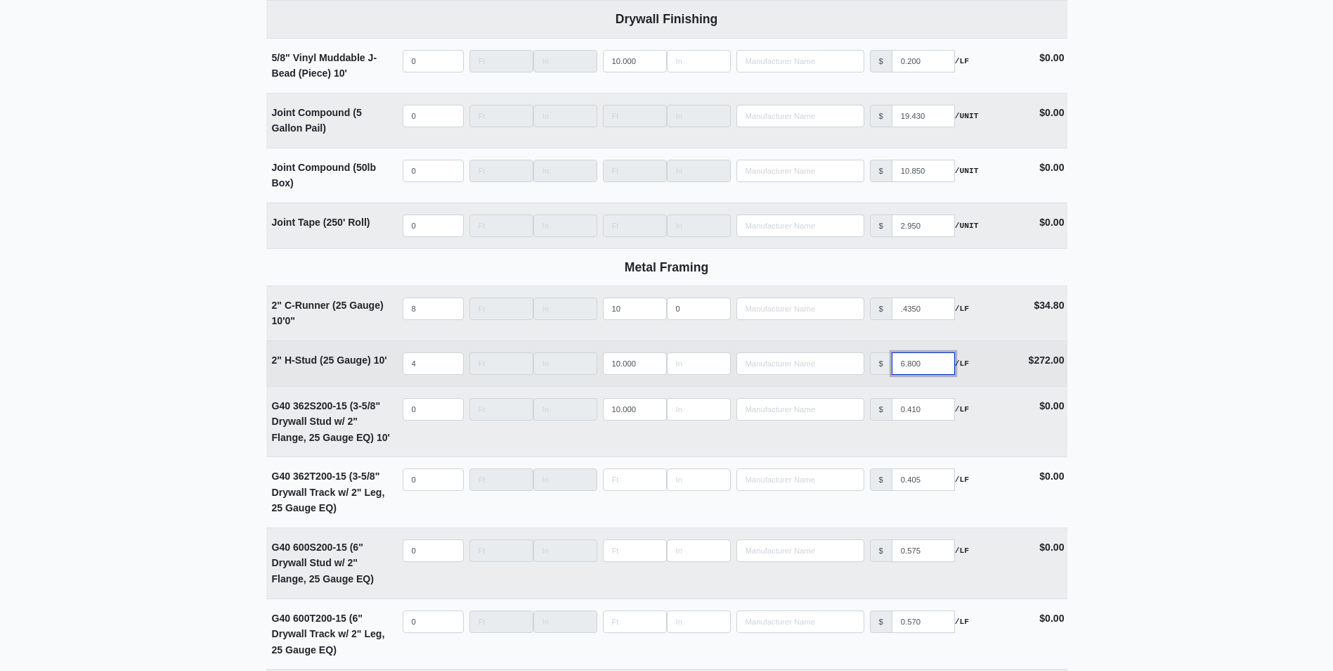
drag, startPoint x: 923, startPoint y: 368, endPoint x: 808, endPoint y: 374, distance: 114.7
click at [808, 374] on tr "2" H-Stud (25 Gauge) 10' Qty 4 Width Length 10.000 Manufacturer No Results Pric…" at bounding box center [666, 363] width 801 height 46
type input "0"
select select
type input "06"
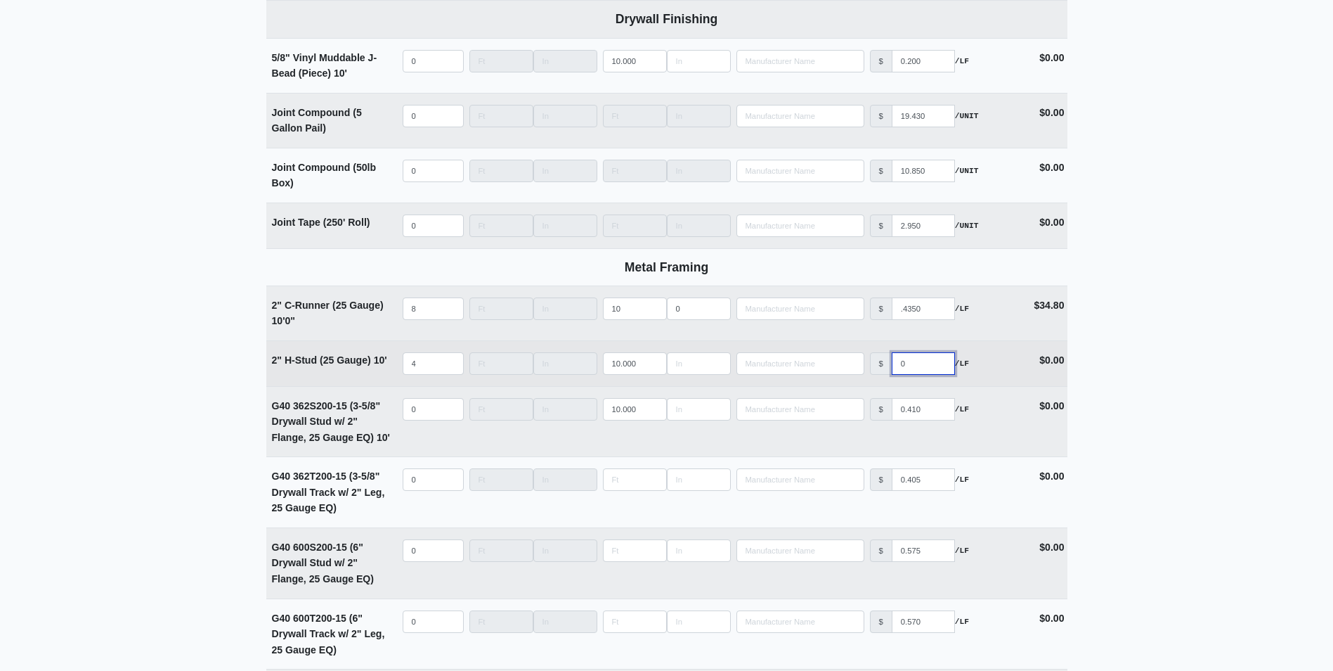
select select
type input "068"
select select
type input "0680"
select select
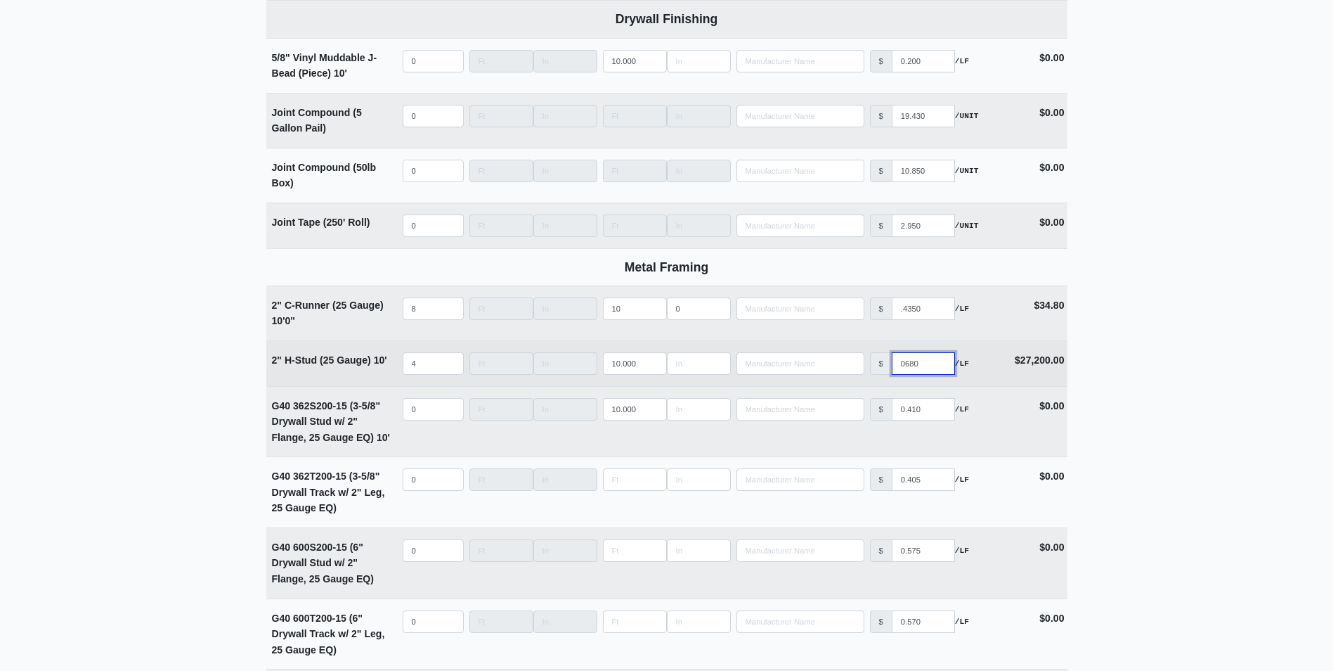
type input "068"
select select
type input "06"
select select
type input "0"
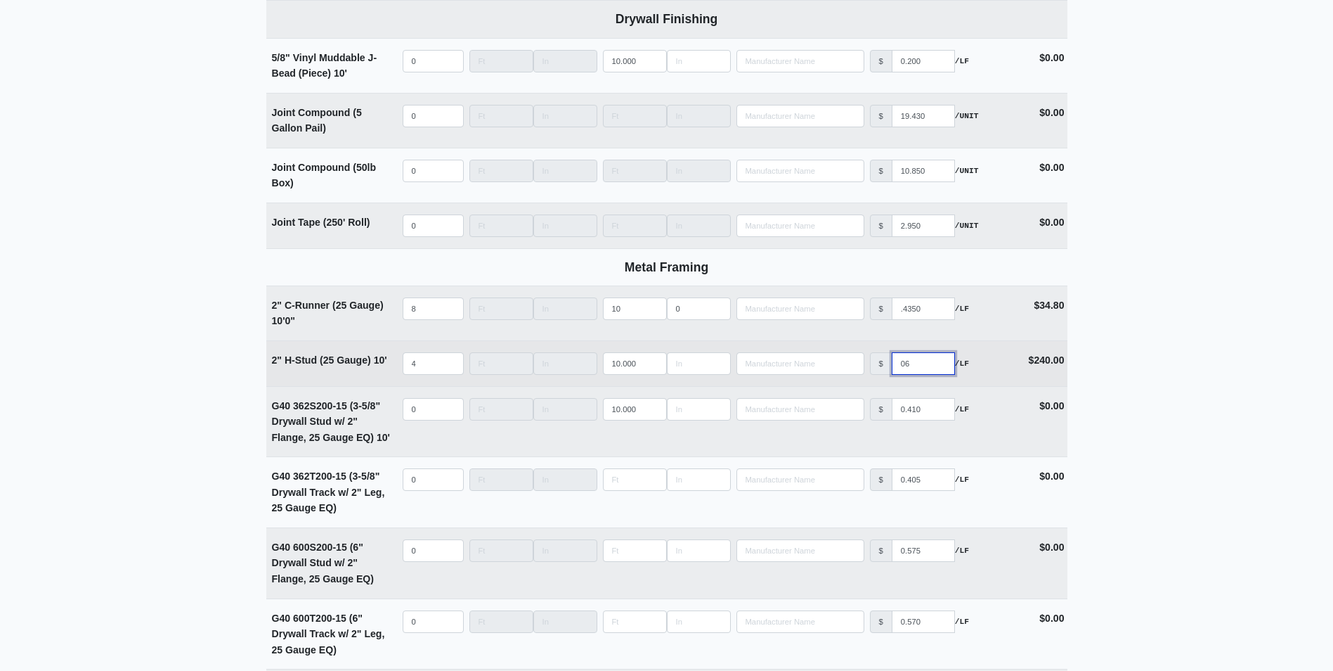
select select
type input "0.6"
select select
type input "0.68"
select select
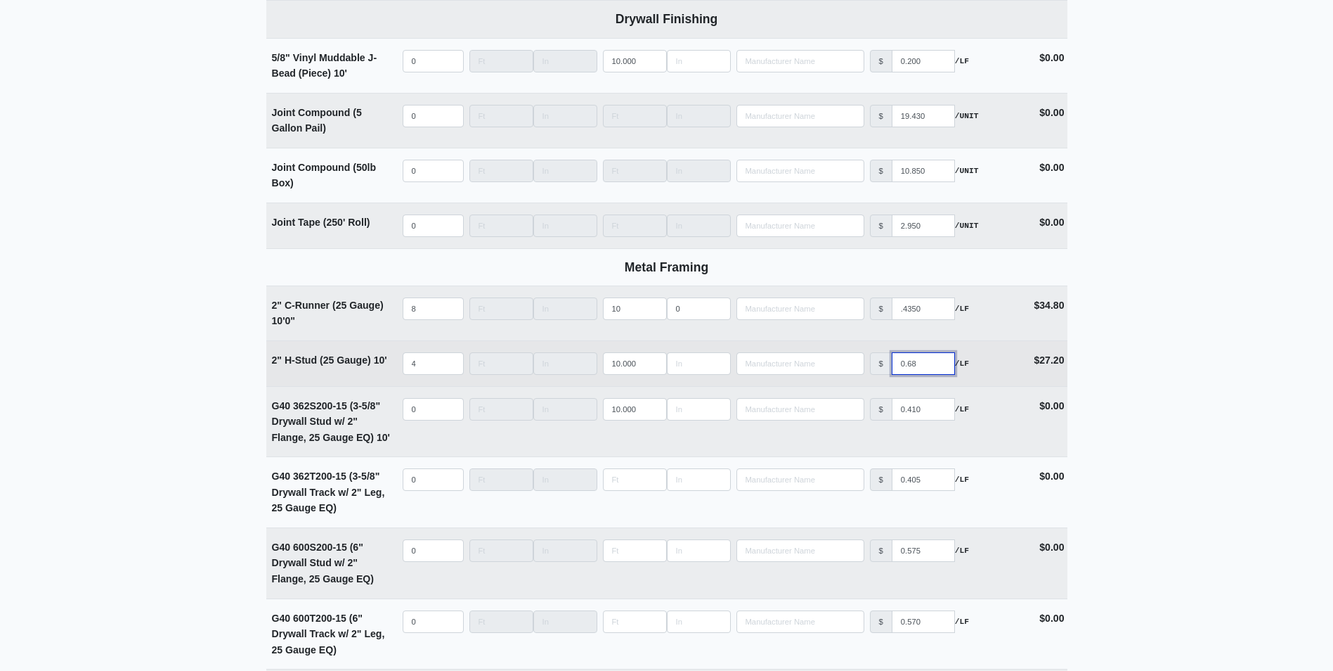
type input "0.68"
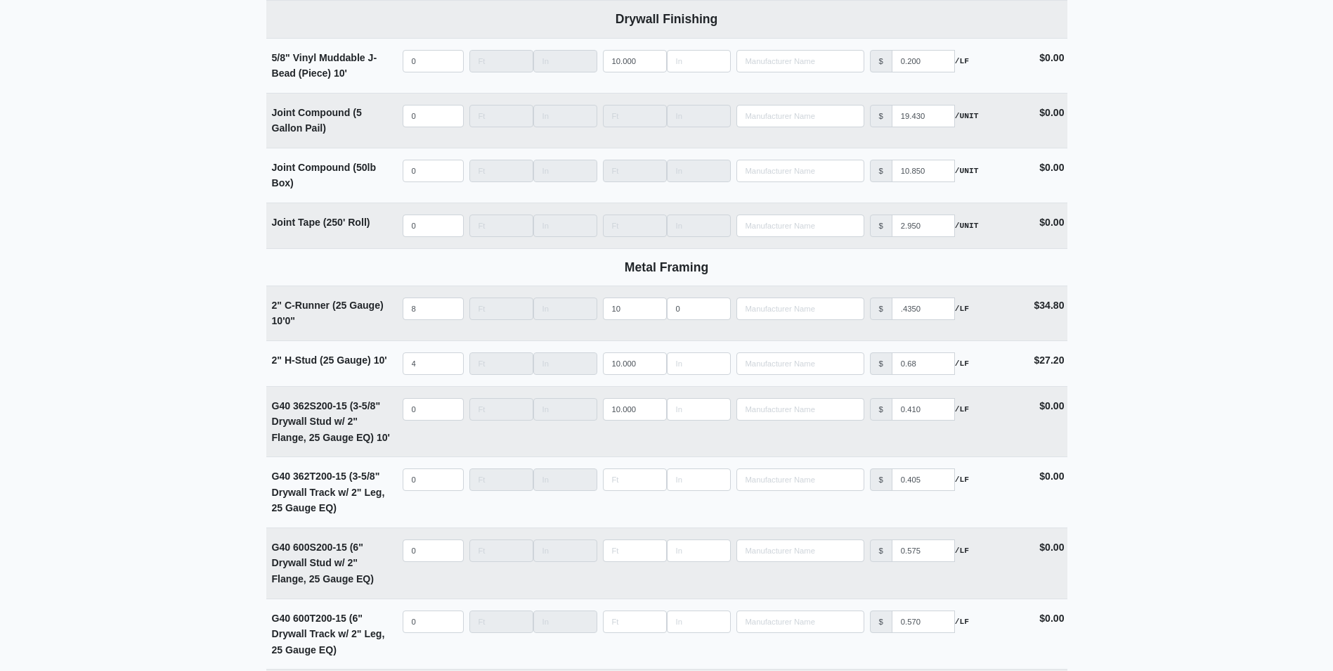
click at [167, 417] on main "Editing PO #8 Building * Zone 1 Floor * 2nd Description * 2nd Floor Zone 1 meta…" at bounding box center [666, 86] width 1333 height 2558
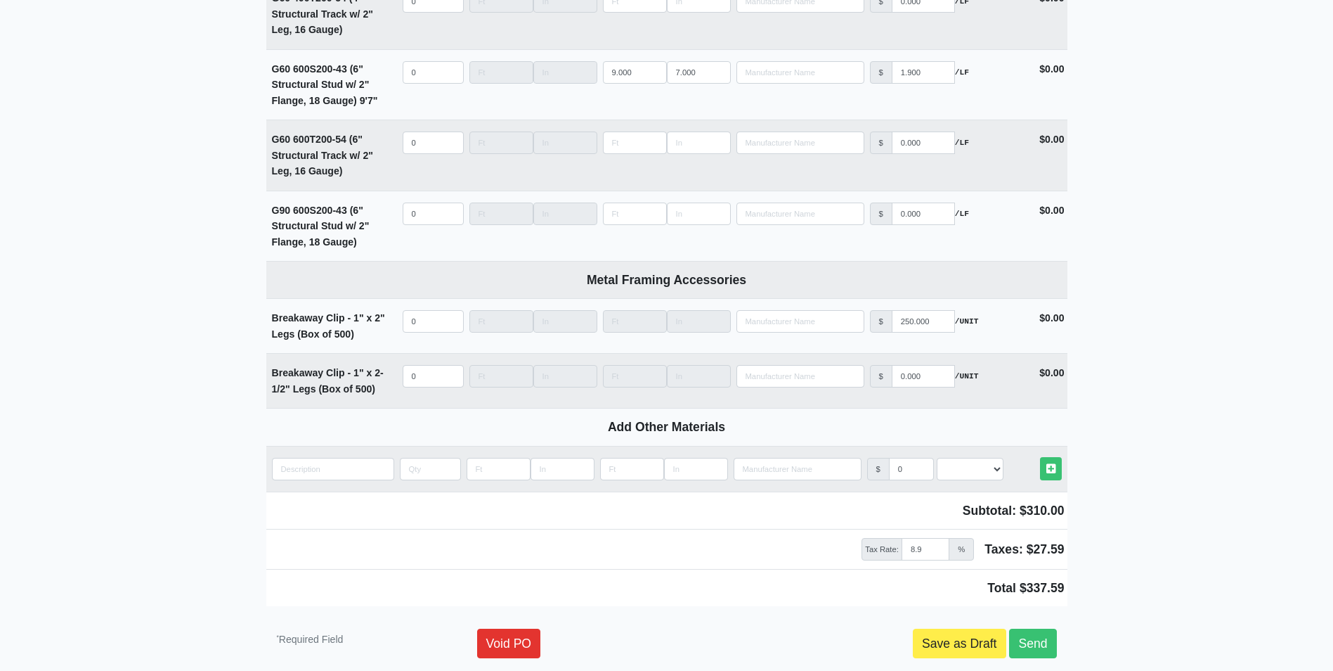
scroll to position [2026, 0]
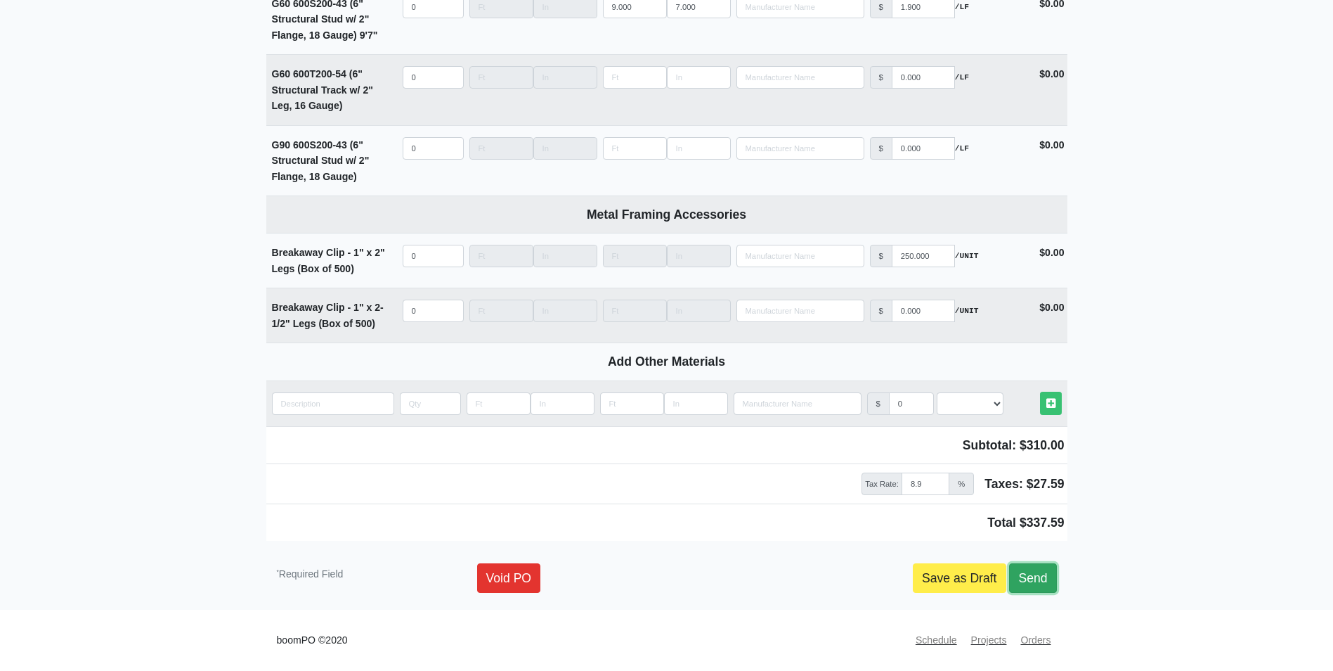
click at [1035, 581] on link "Send" at bounding box center [1032, 578] width 47 height 30
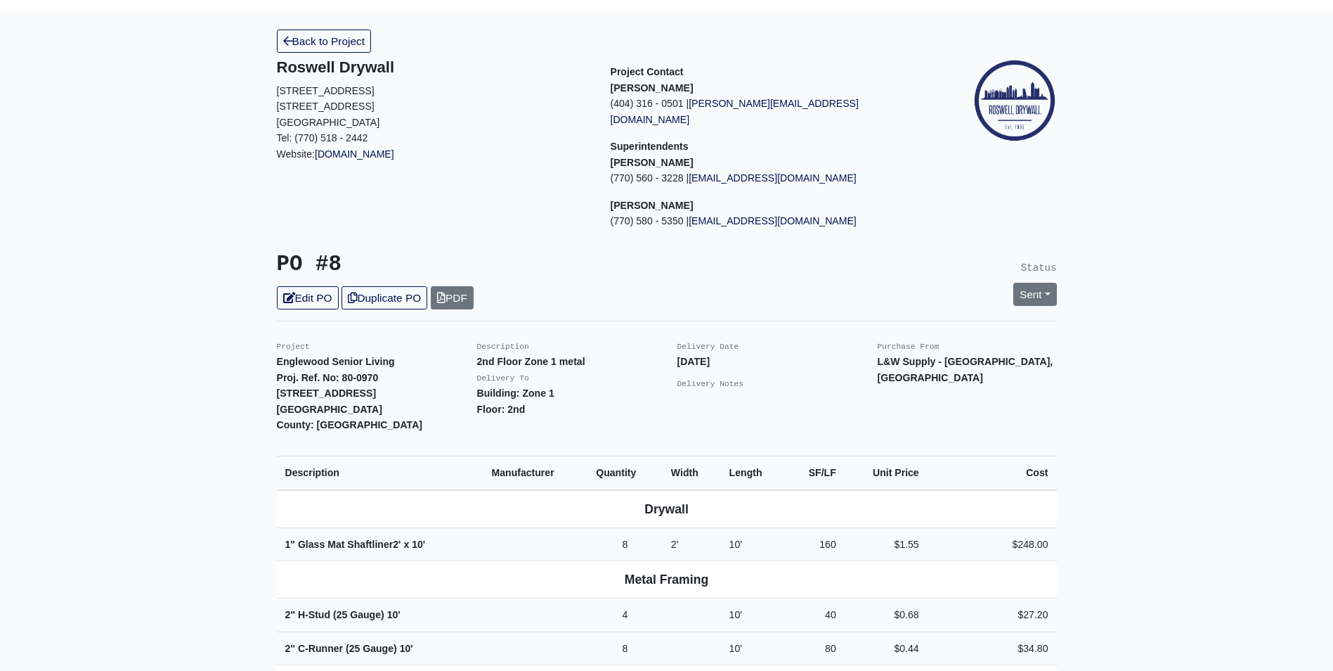
scroll to position [32, 0]
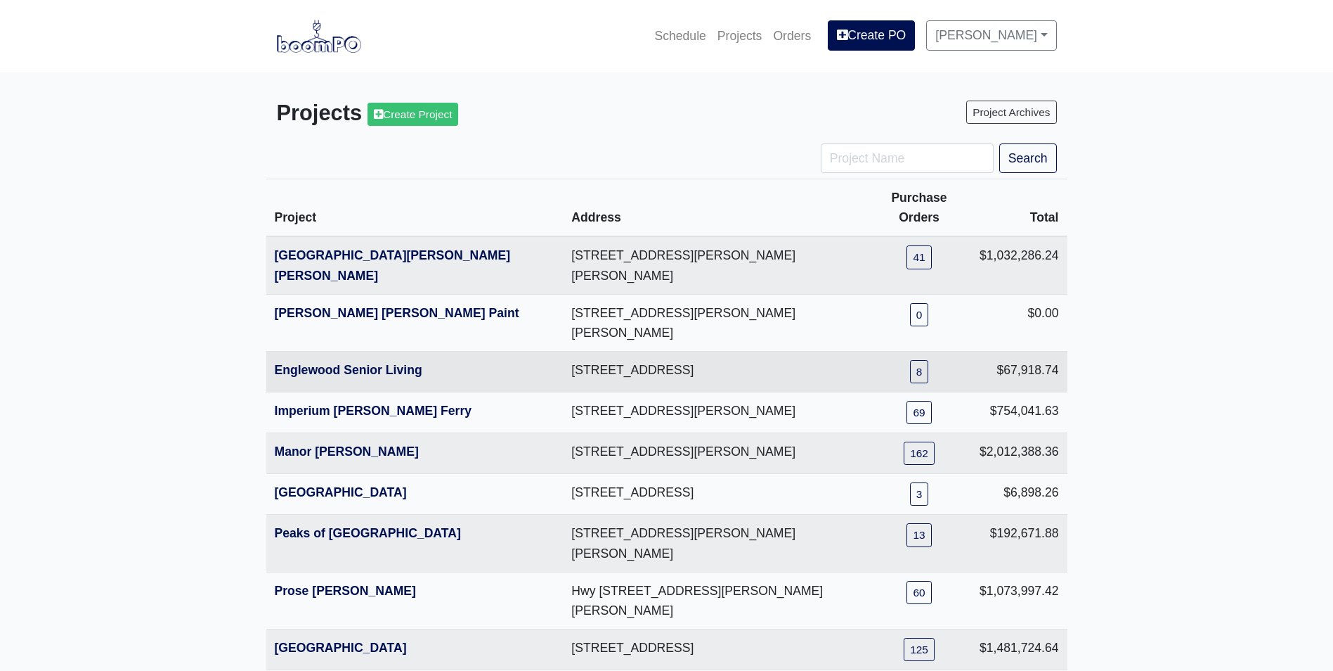
click at [282, 351] on th "Englewood Senior Living" at bounding box center [414, 371] width 297 height 41
click at [284, 363] on link "Englewood Senior Living" at bounding box center [349, 370] width 148 height 14
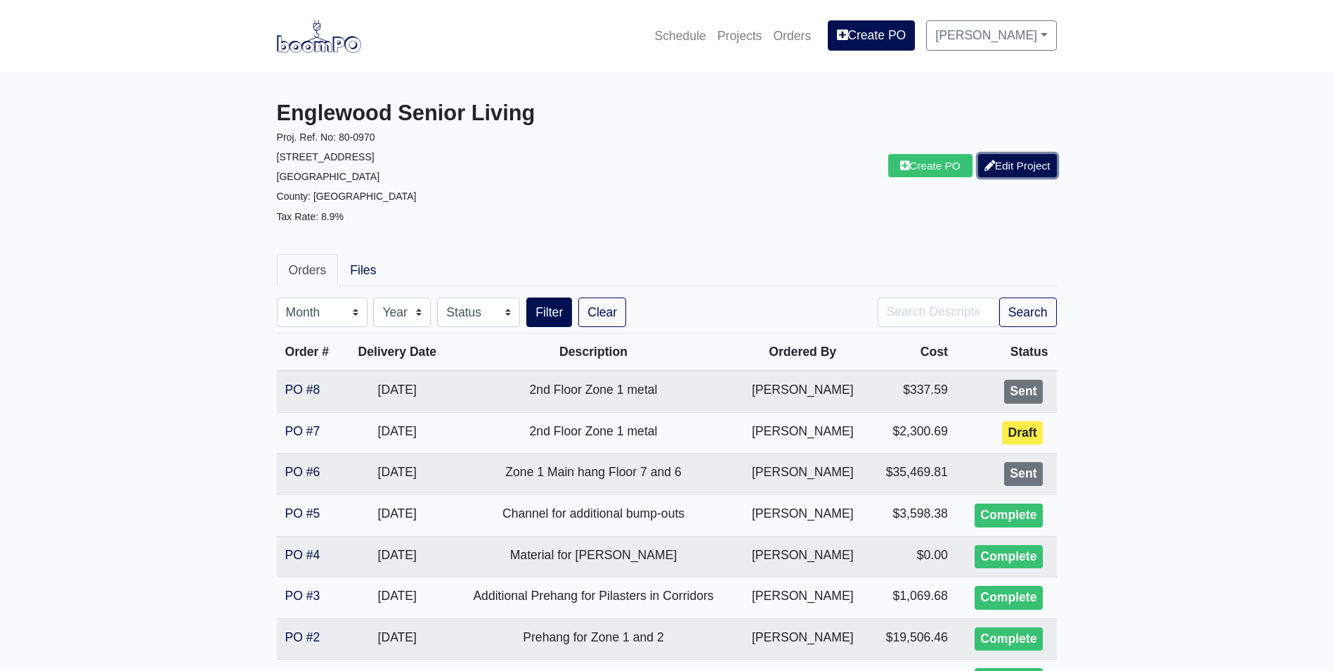
click at [1014, 167] on link "Edit Project" at bounding box center [1017, 165] width 79 height 23
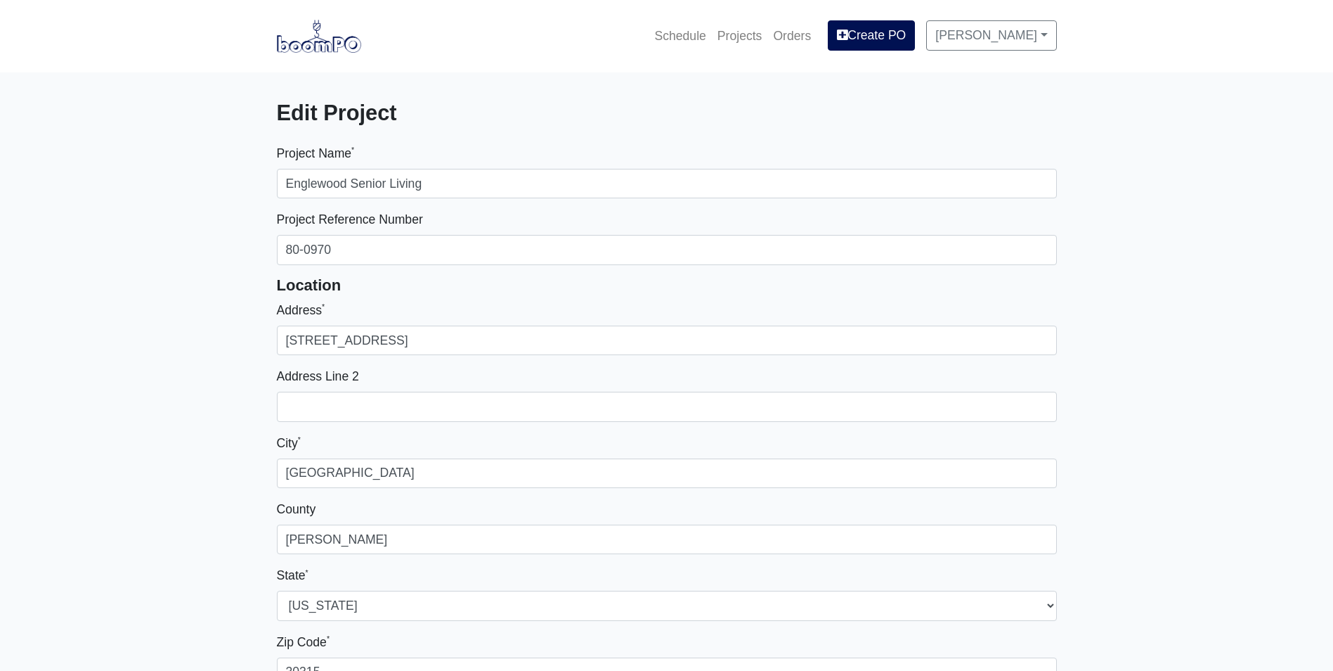
select select
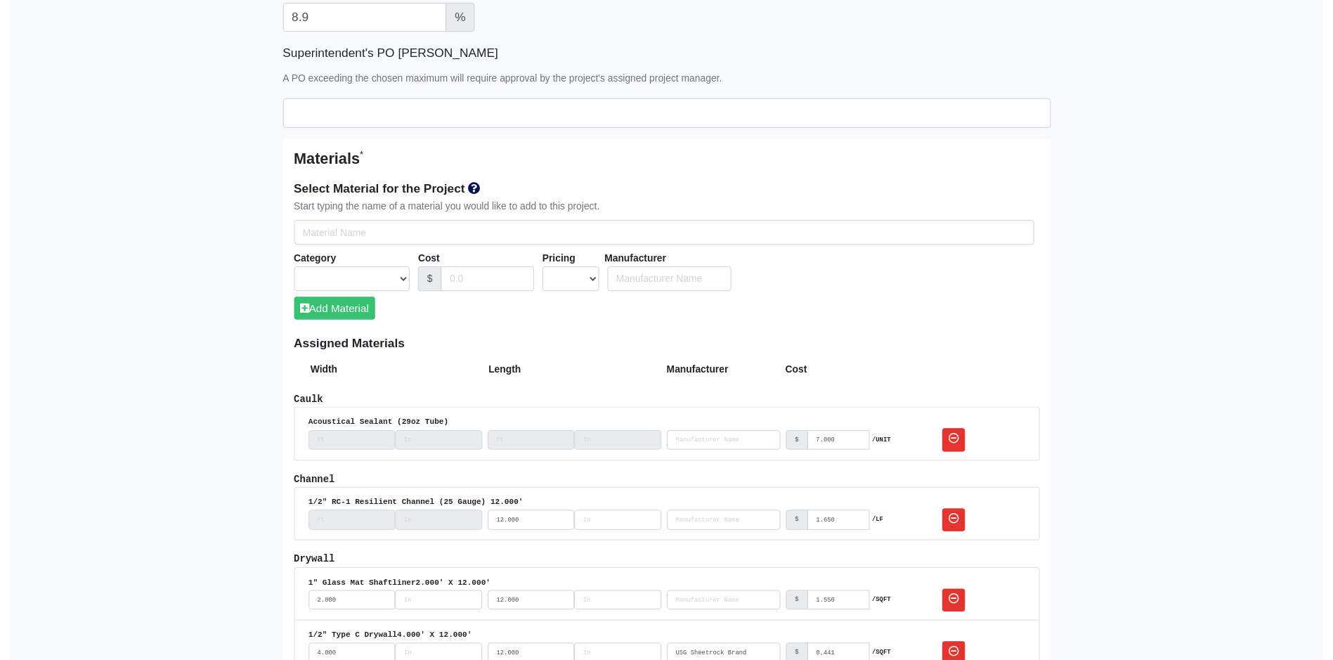
scroll to position [633, 0]
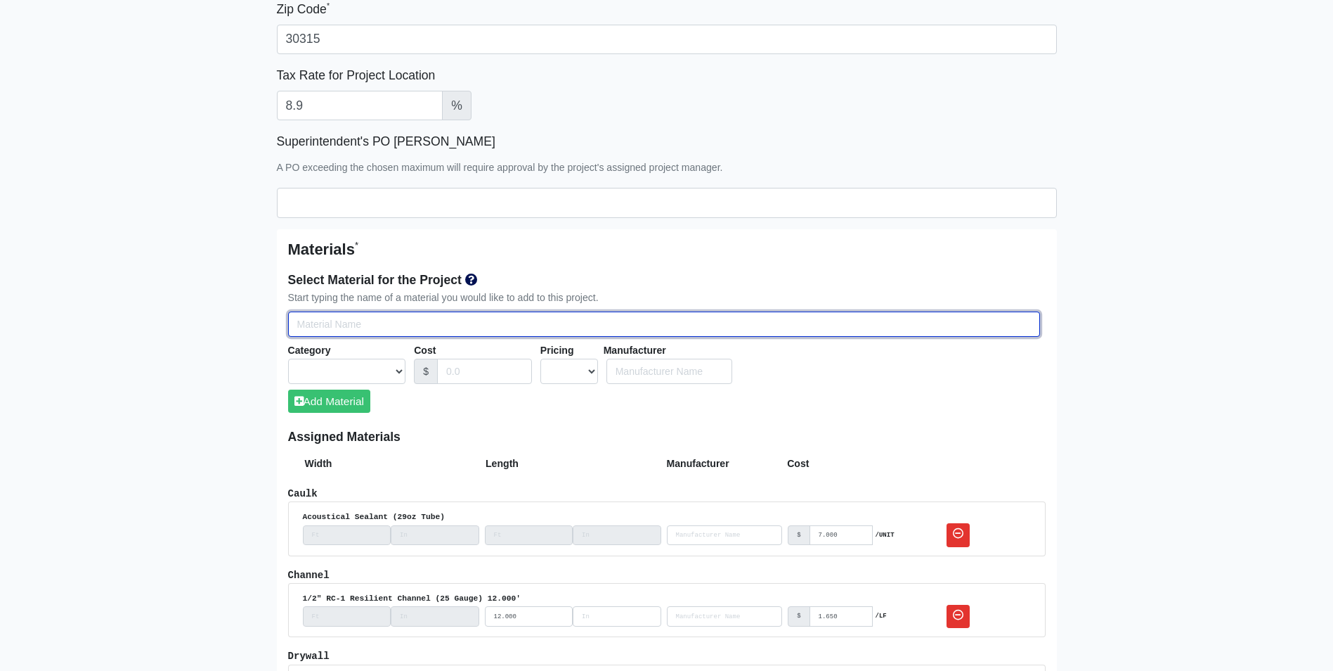
click at [309, 322] on input "Select Team Members for the Project" at bounding box center [664, 324] width 752 height 26
type input "3"
select select
type input "36"
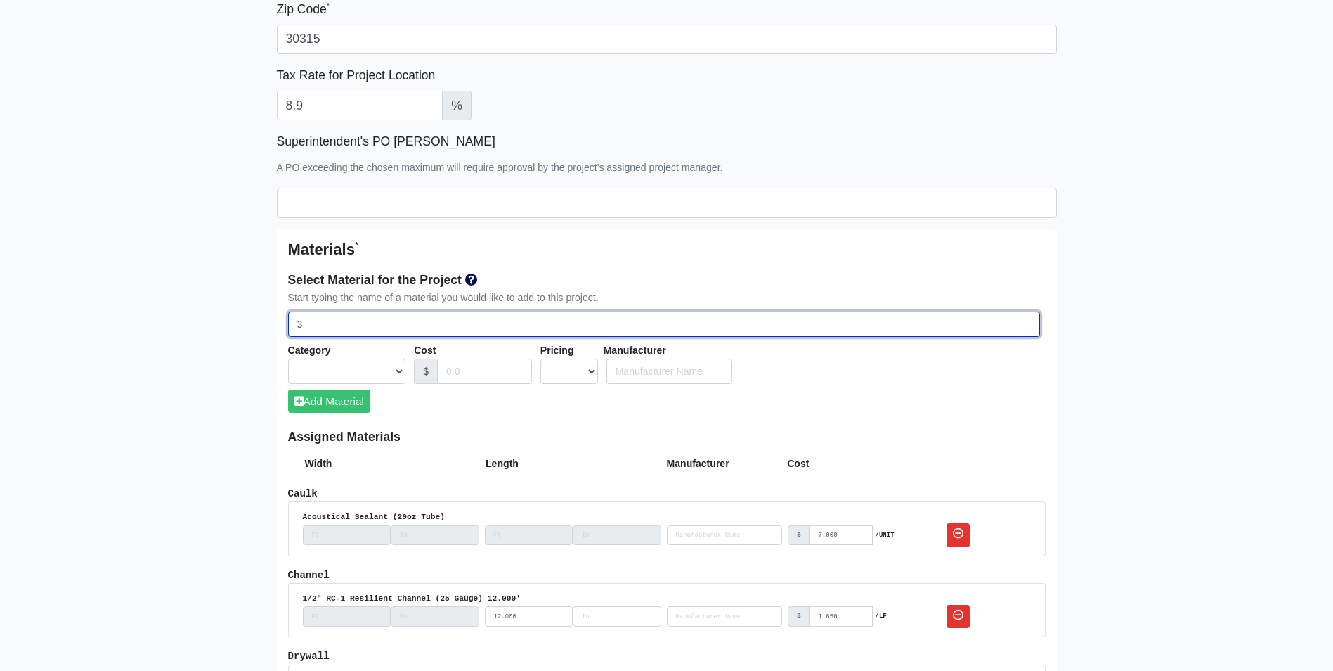
select select
type input "362"
select select
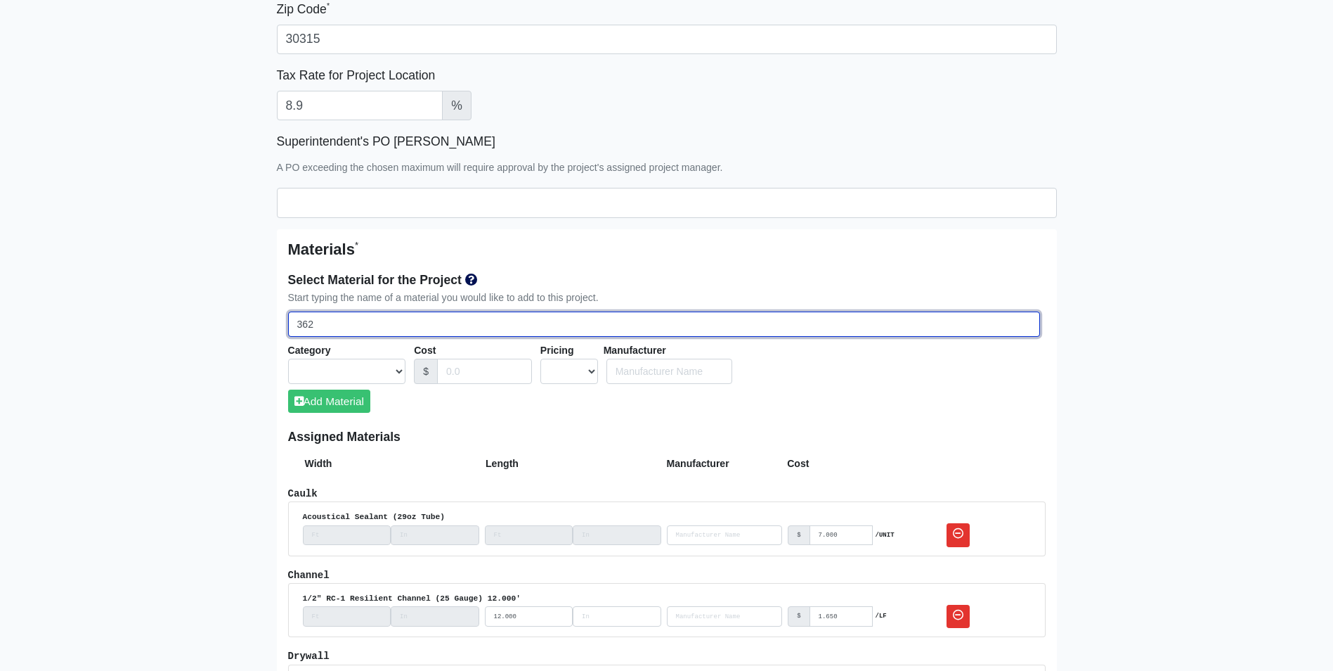
select select
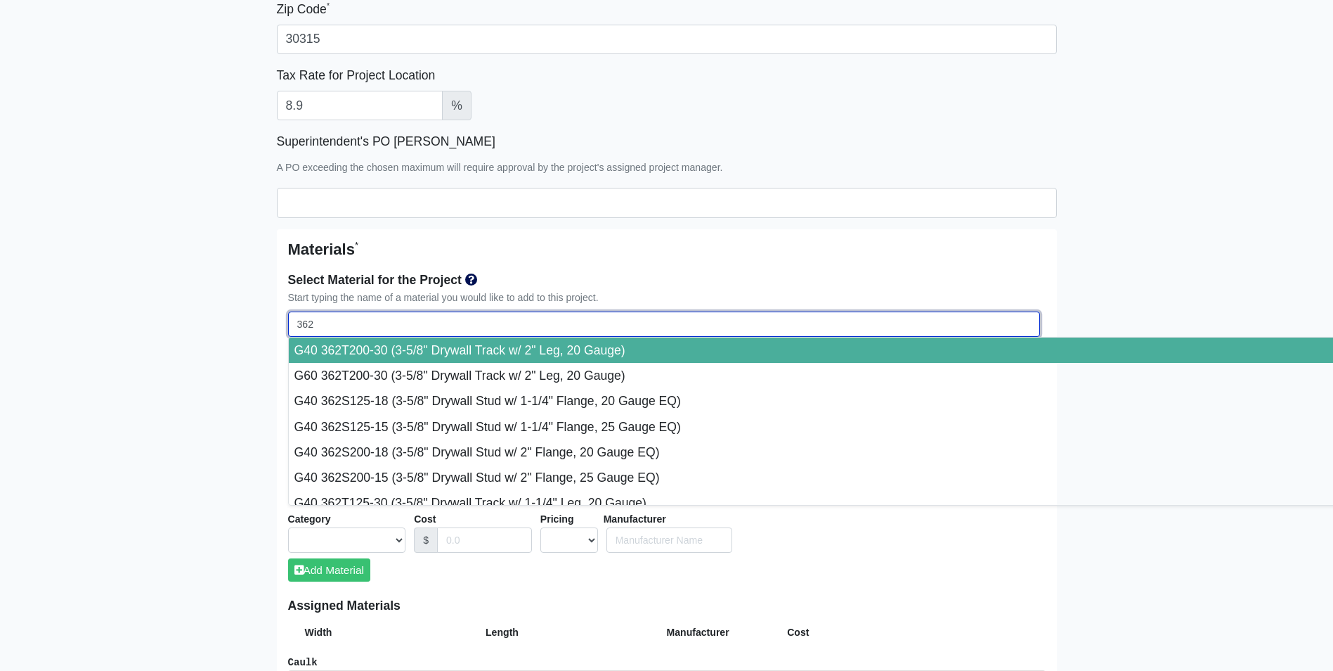
type input "36"
select select
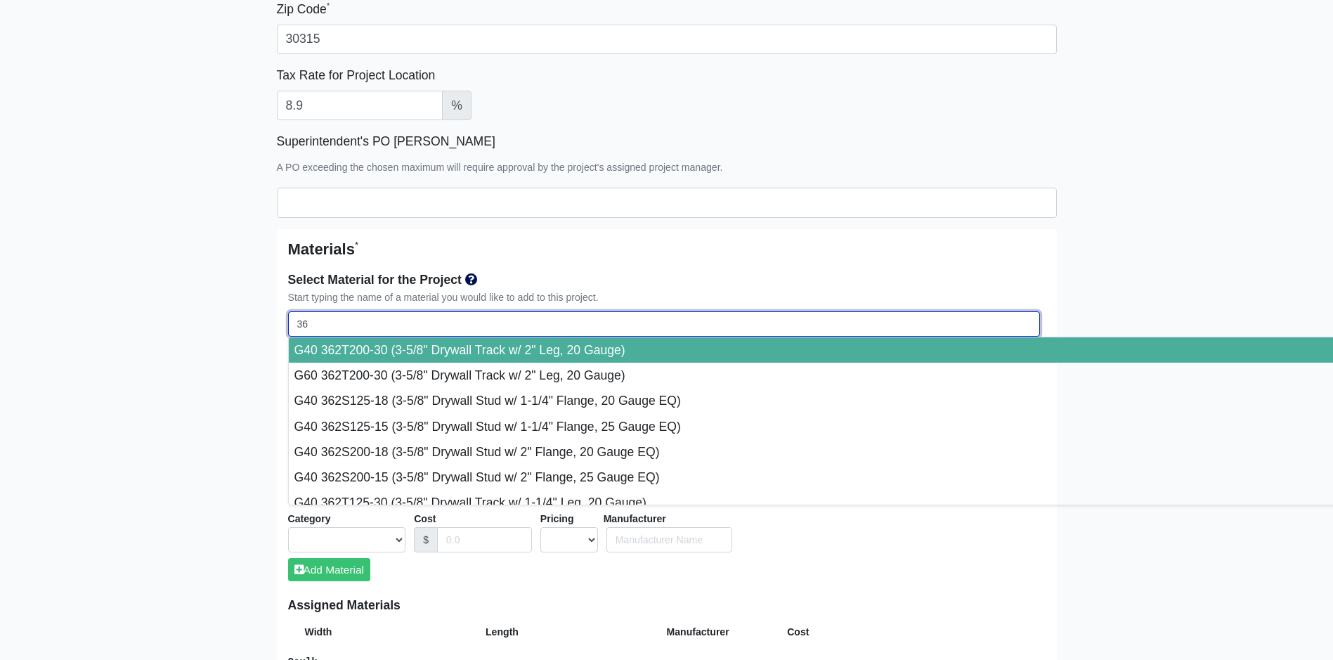
type input "3"
select select
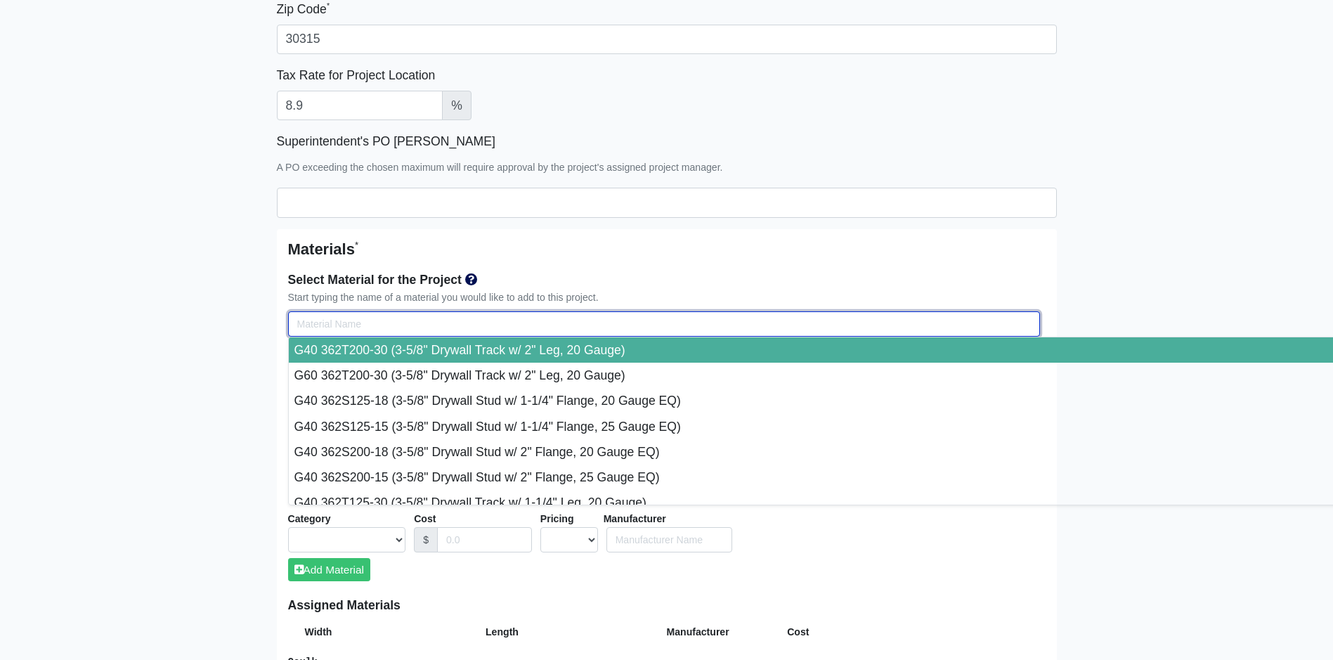
select select
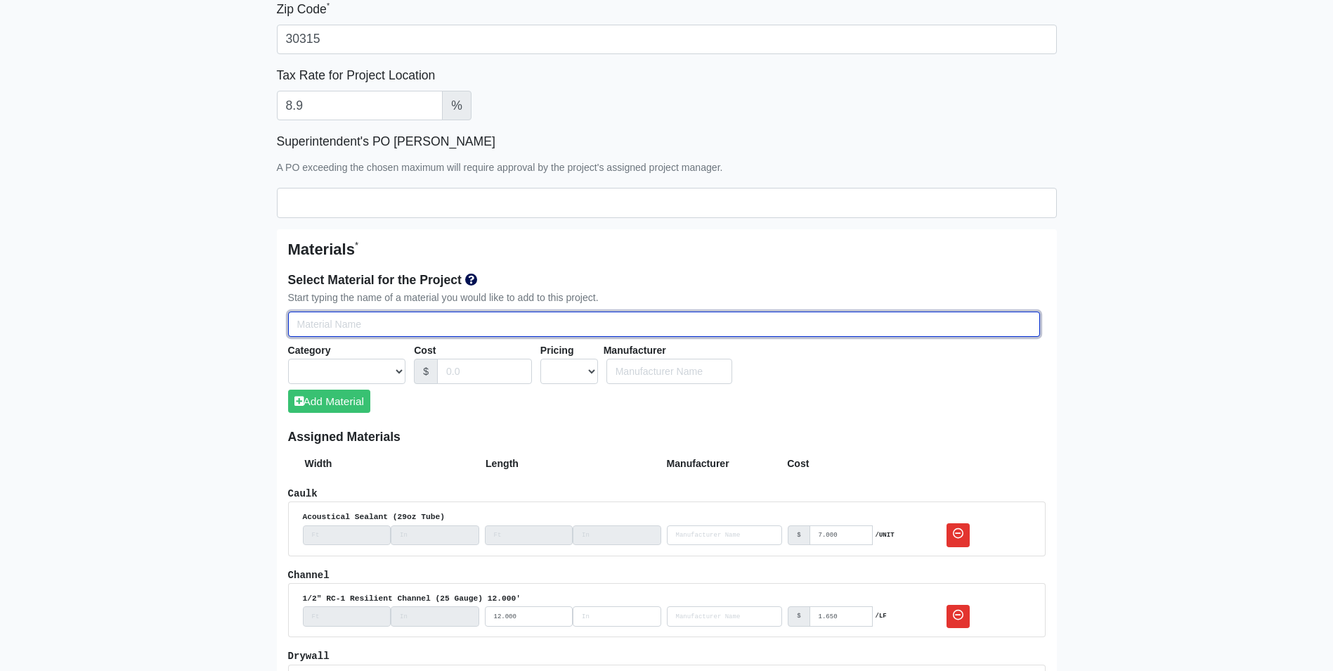
type input "g"
select select
type input "g4"
select select
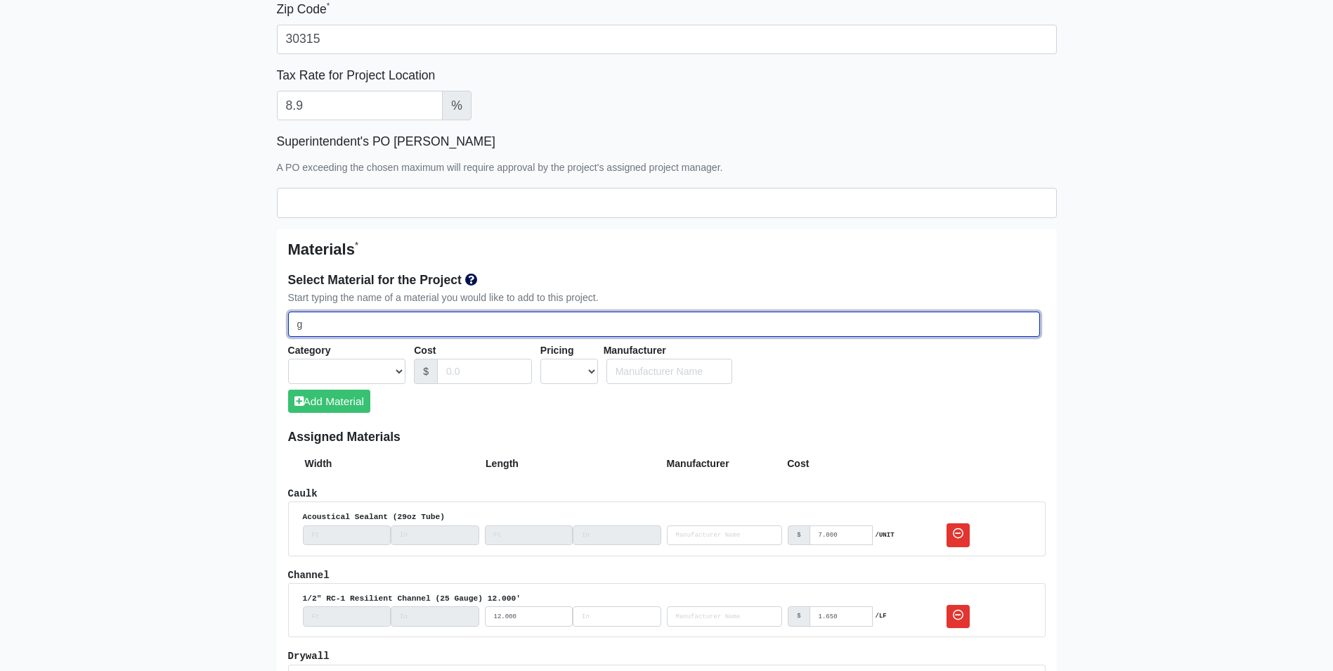
select select
type input "g40"
select select
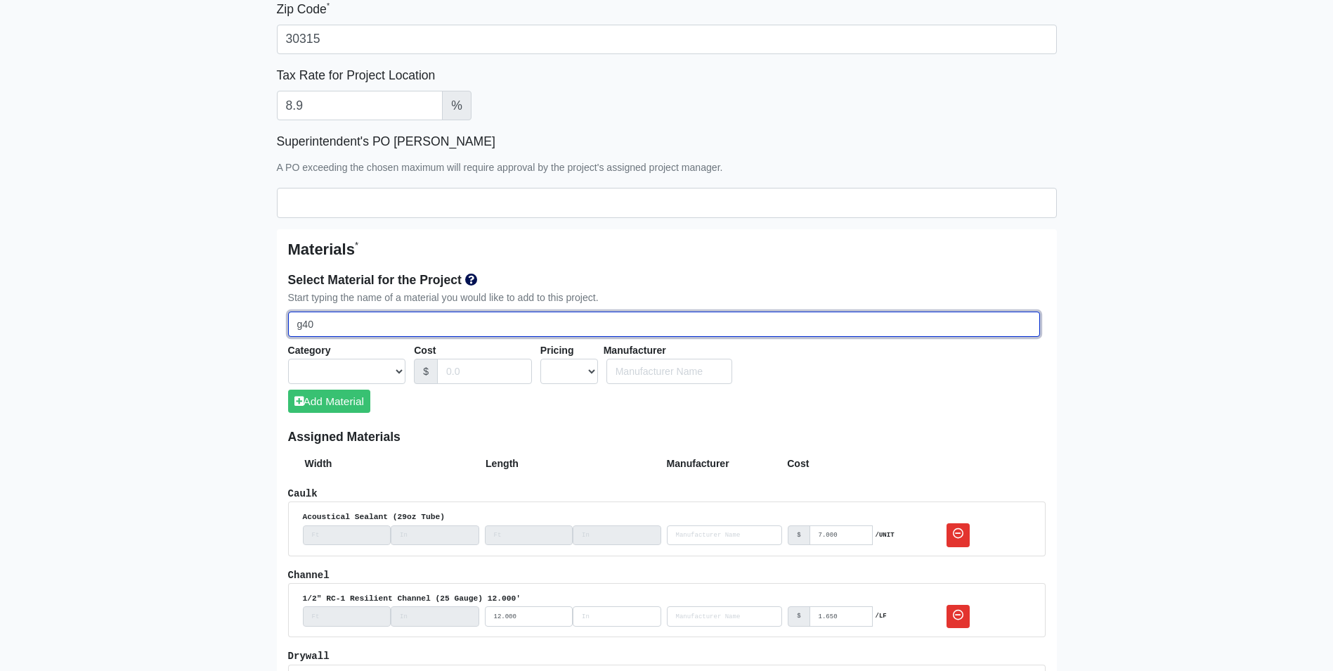
select select
type input "g40"
select select
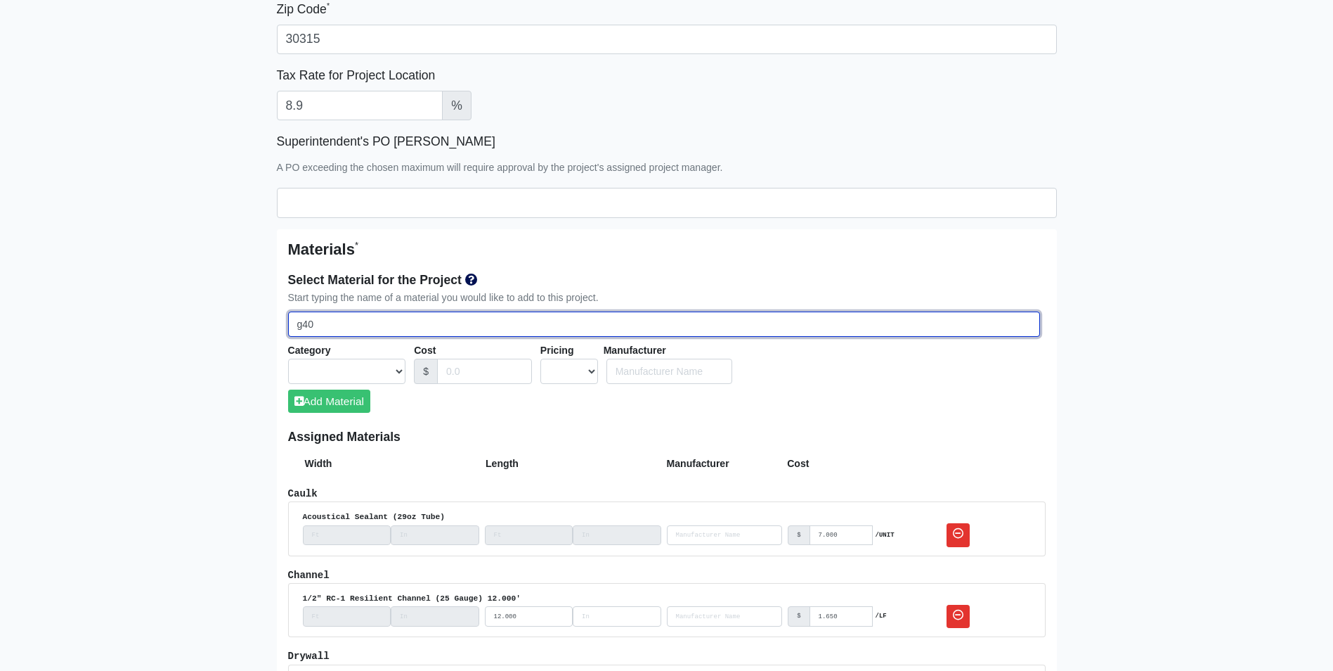
select select
type input "g40 3"
select select
type input "g40 36"
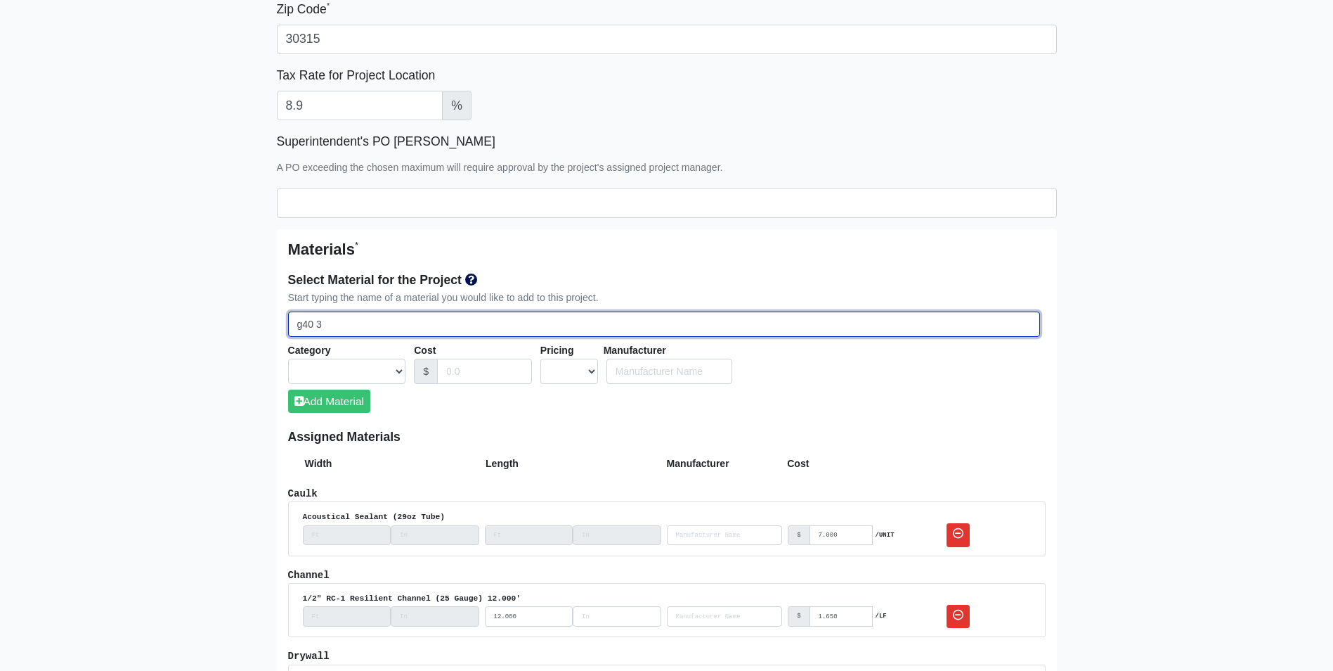
select select
type input "g40 362"
select select
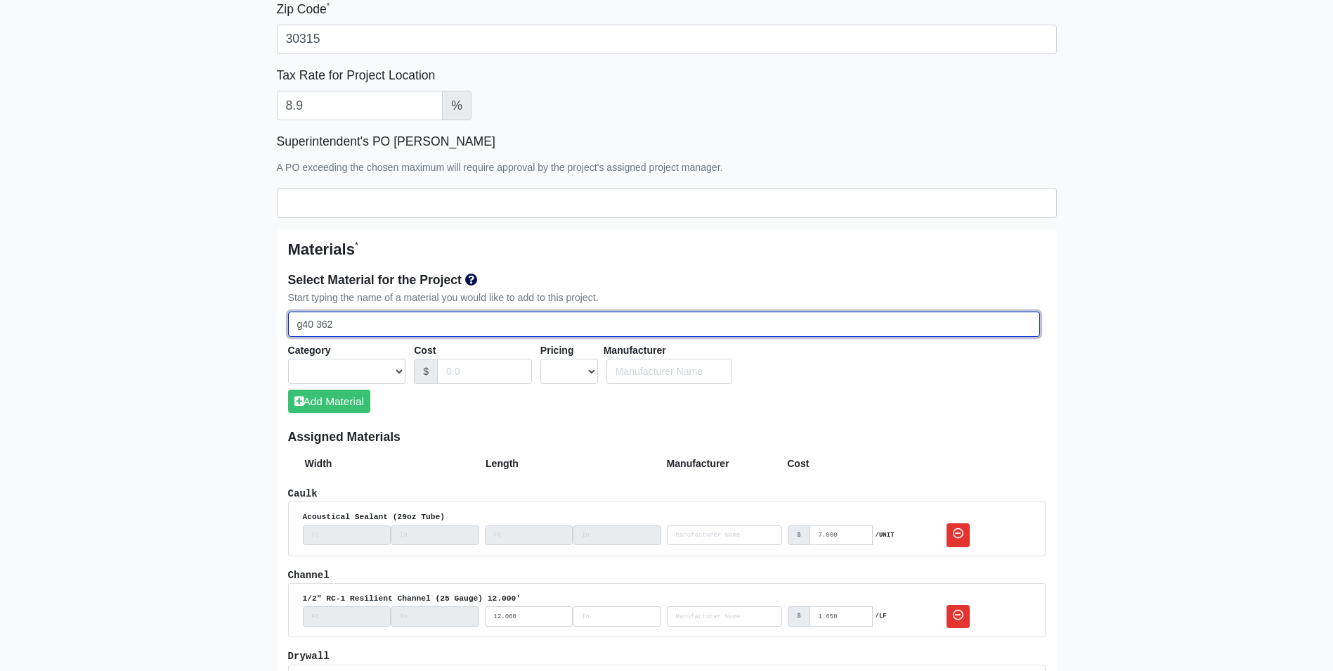
select select
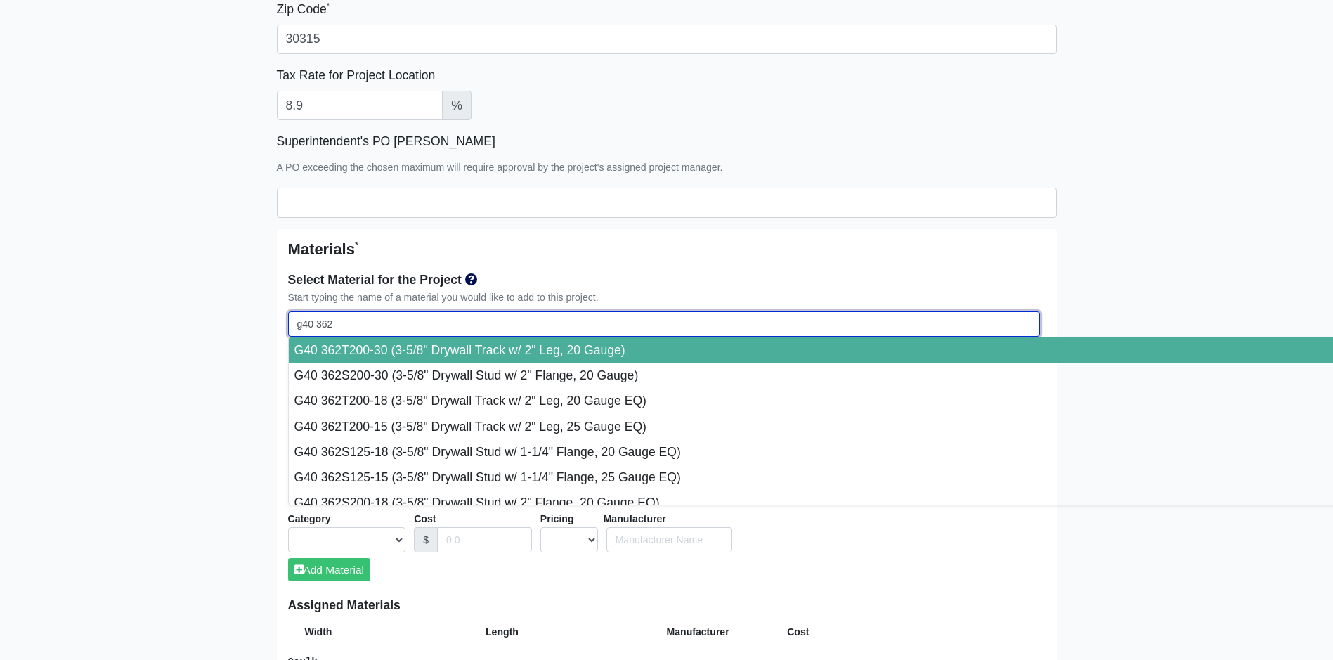
type input "g40 362t"
select select
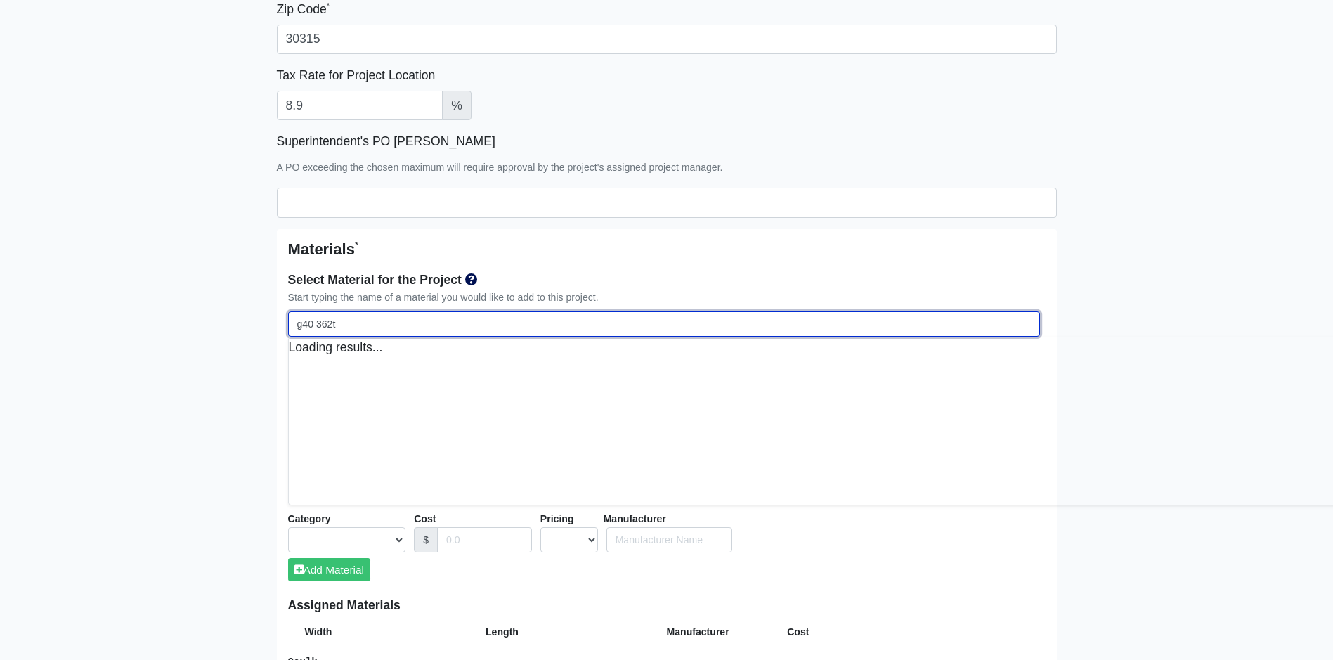
select select
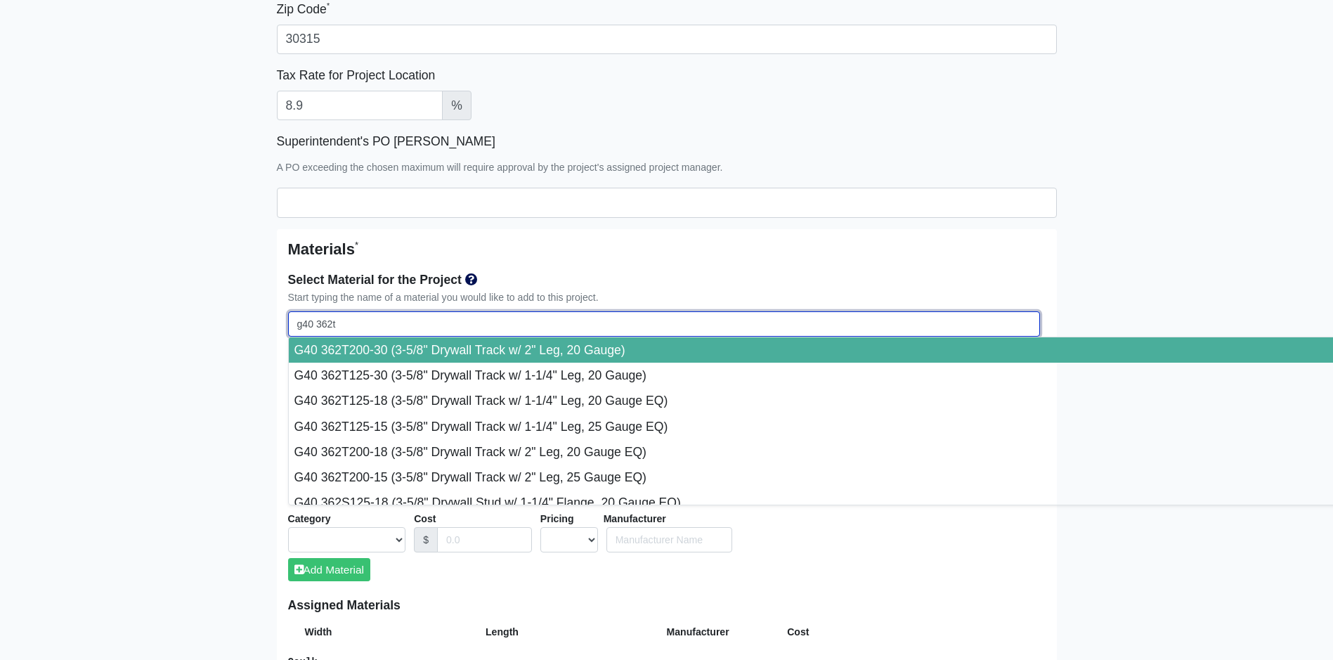
select select
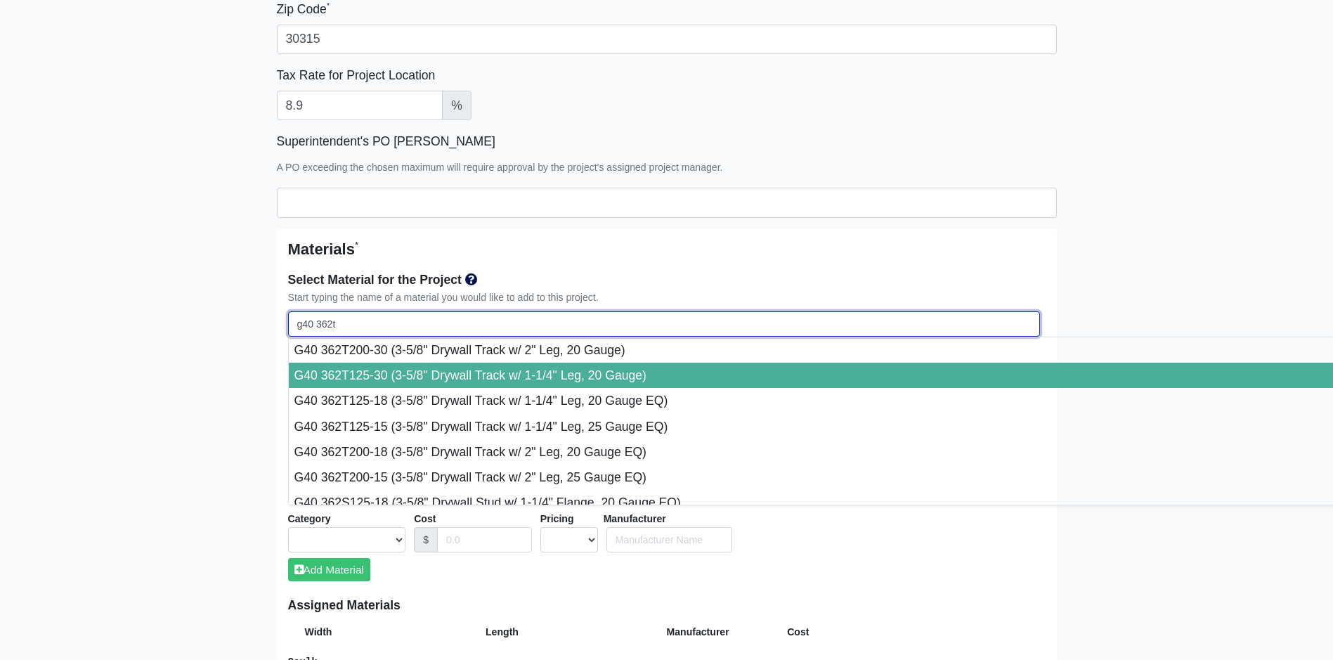
select select
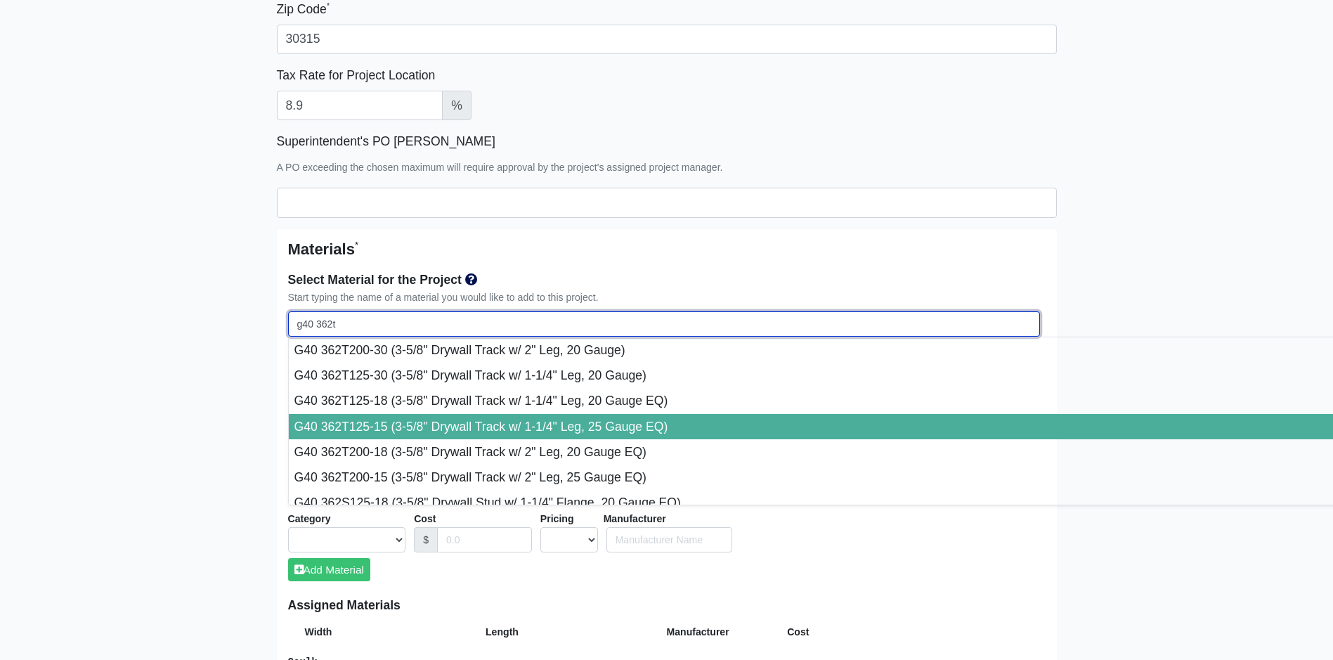
type input "G40 362T125-15 (3-5/8" Drywall Track w/ 1-1/4" Leg, 25 Gauge EQ)"
select select "[object Object]"
select select "1"
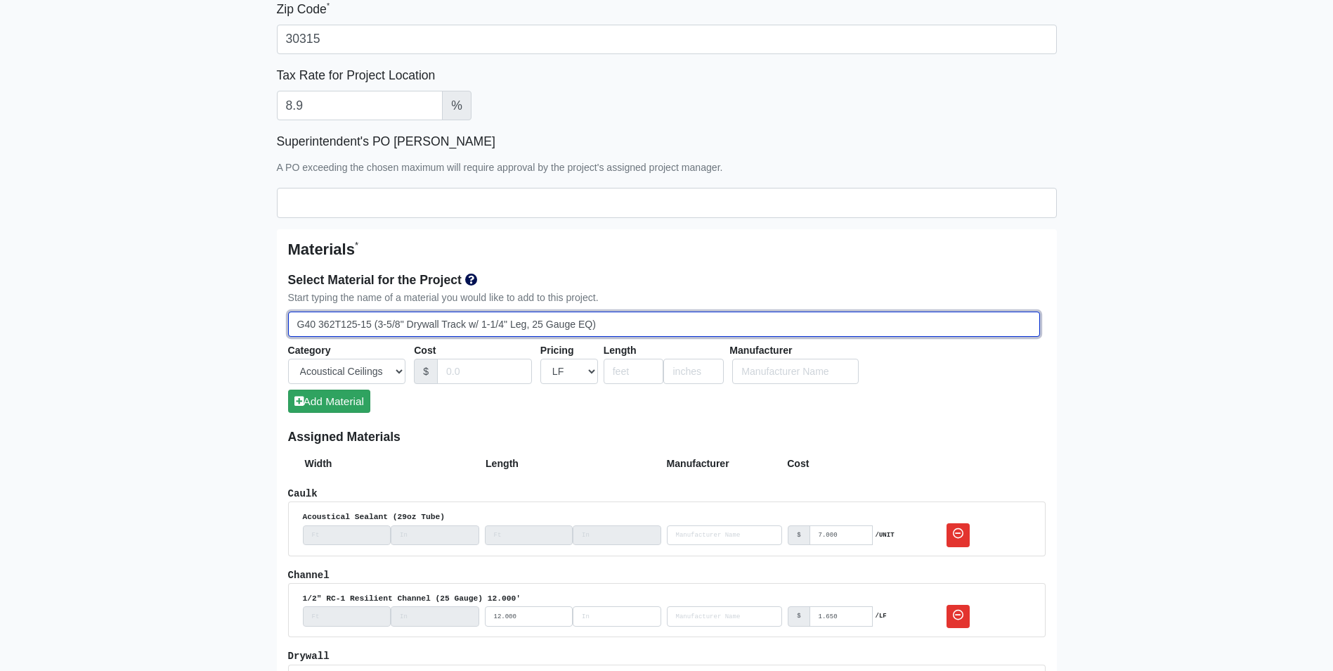
type input "G40 362T125-15 (3-5/8" Drywall Track w/ 1-1/4" Leg, 25 Gauge EQ)"
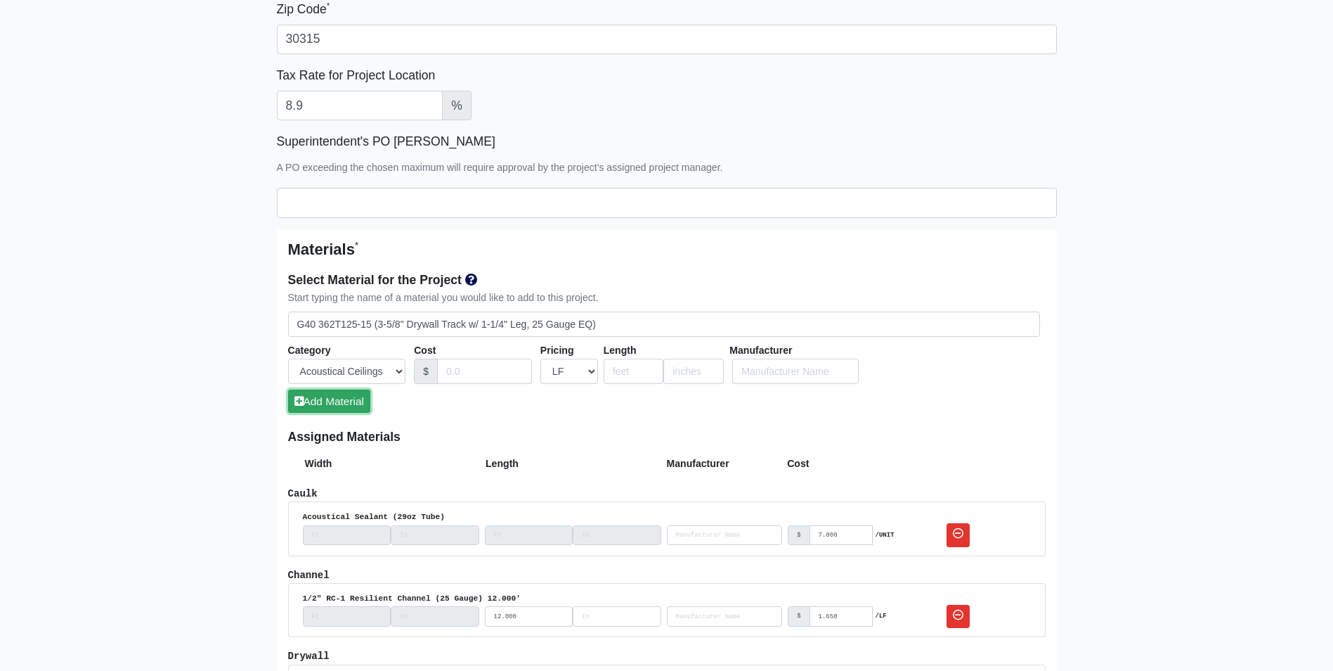
click at [339, 402] on button "Add Material" at bounding box center [329, 400] width 82 height 23
select select
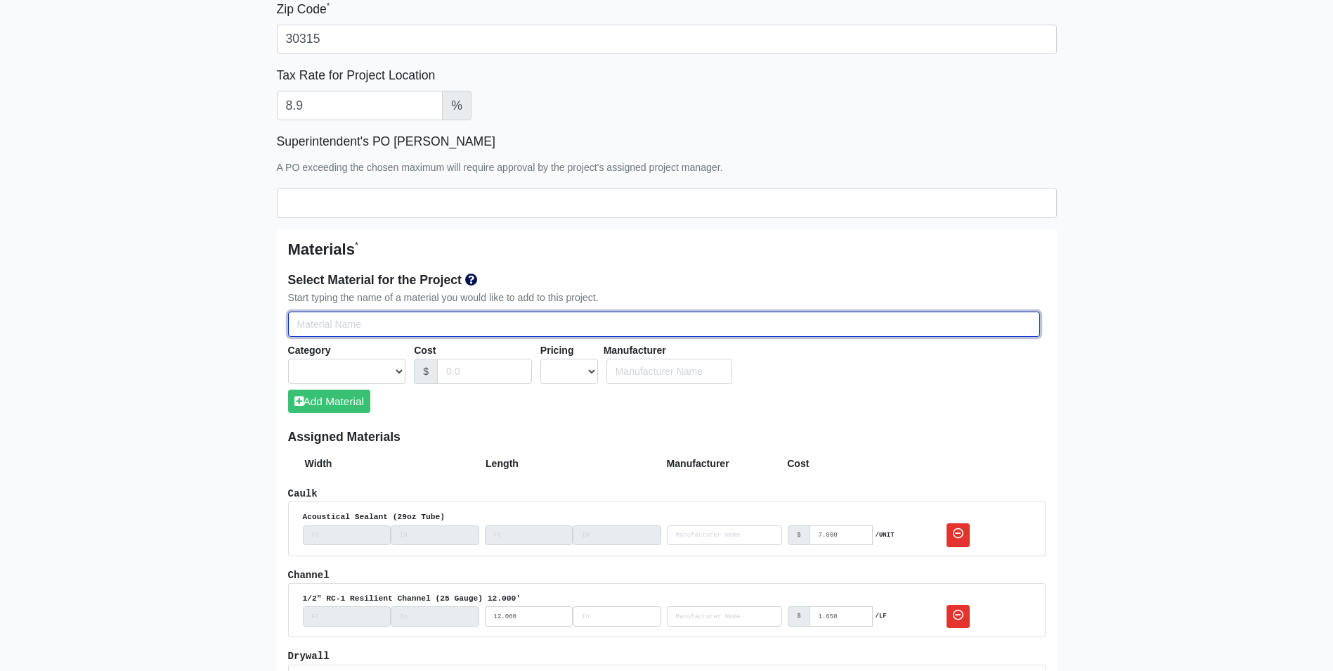
click at [306, 330] on input "Select Team Members for the Project" at bounding box center [664, 324] width 752 height 26
type input "g"
select select
type input "g4"
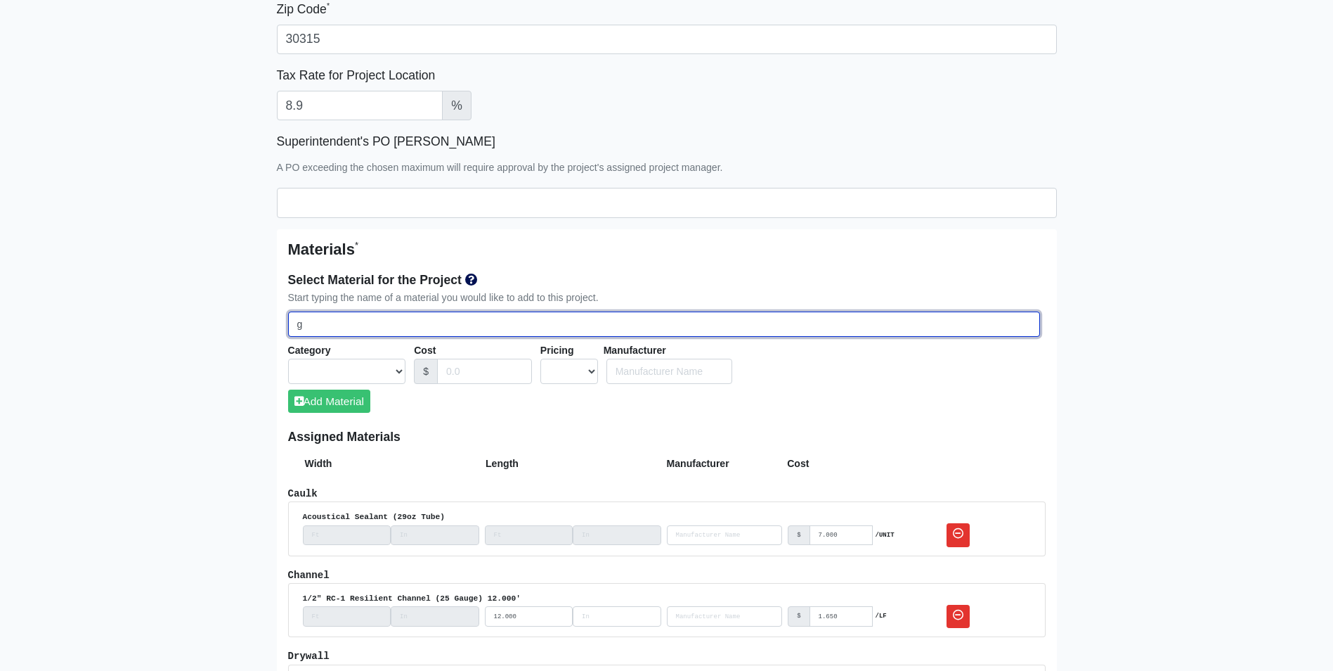
select select
type input "g40"
select select
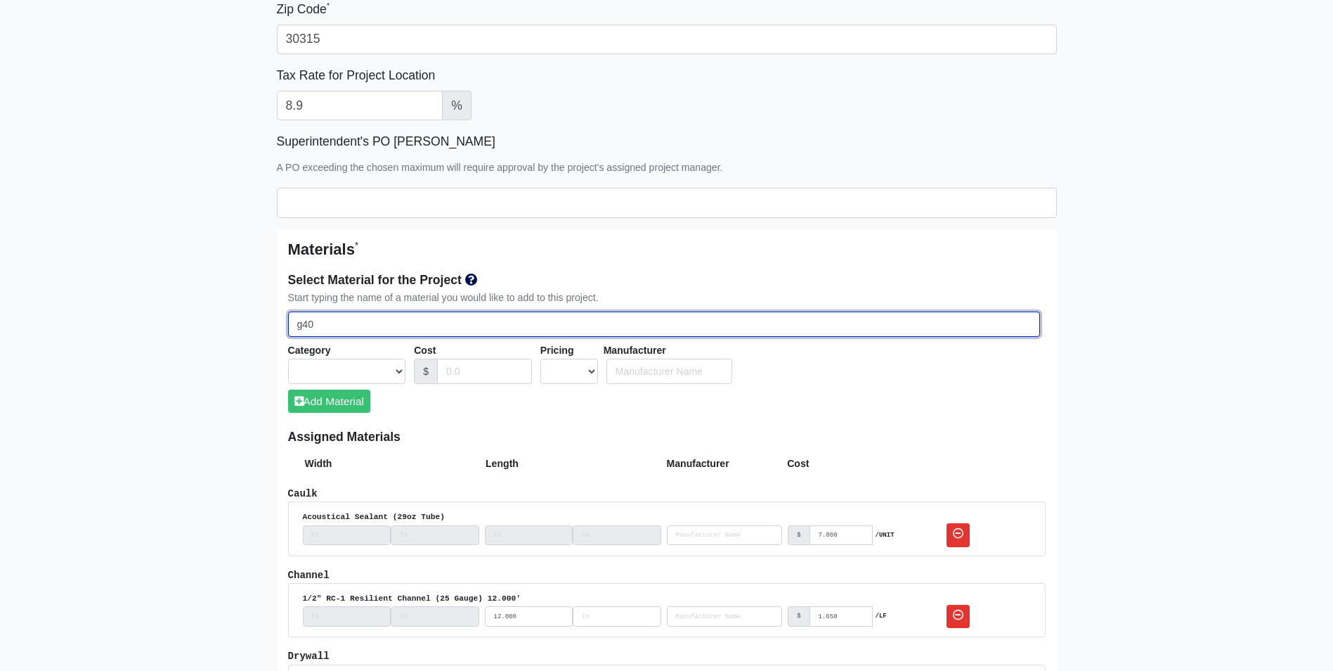
type input "g40"
select select
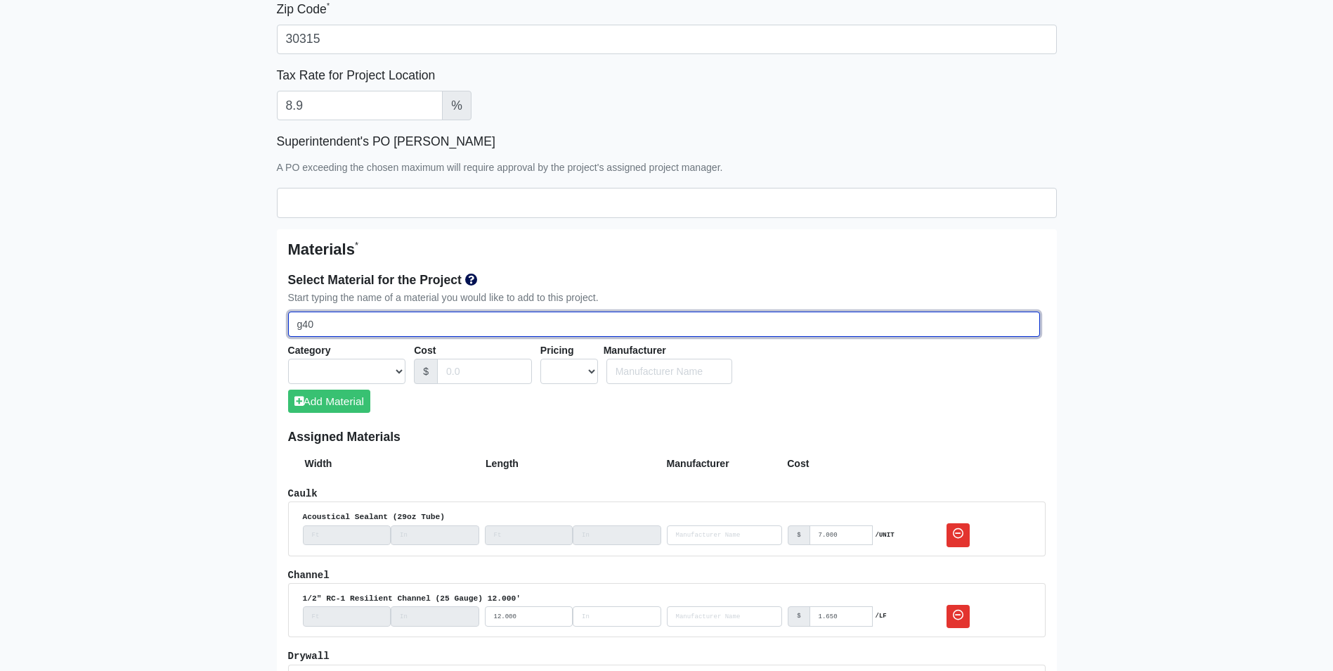
type input "g40 6"
select select
type input "g40 60"
select select
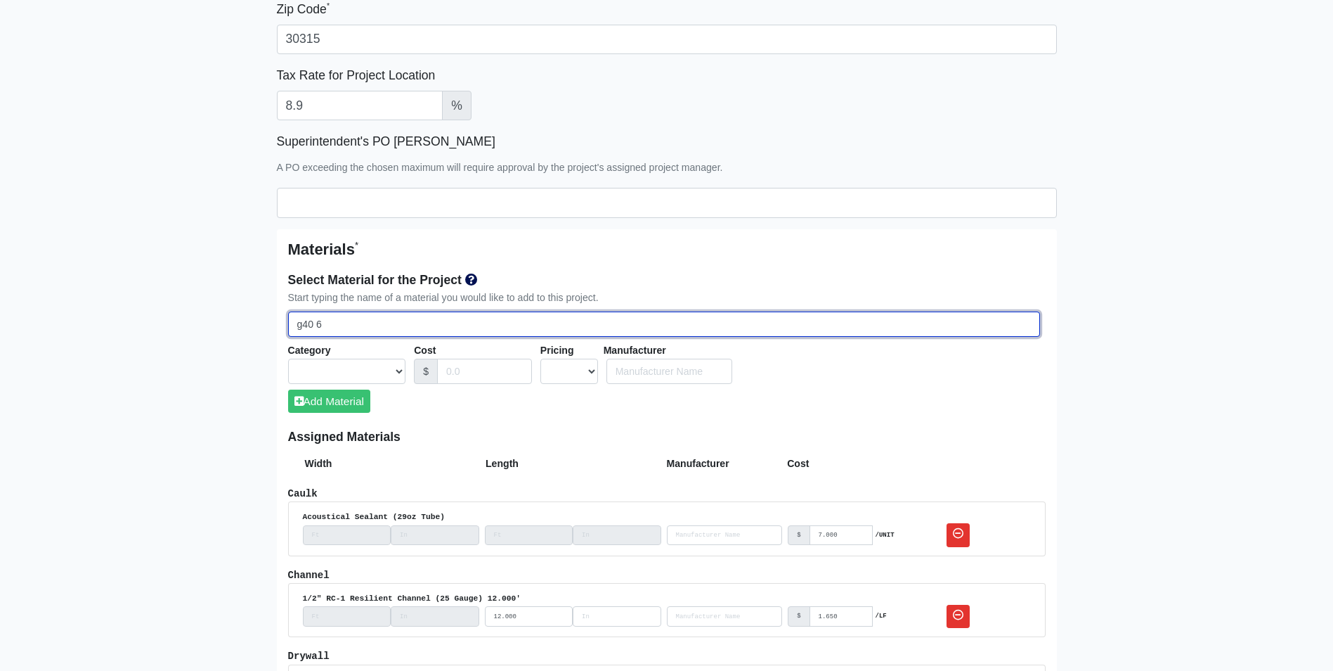
select select
type input "g40 600"
select select
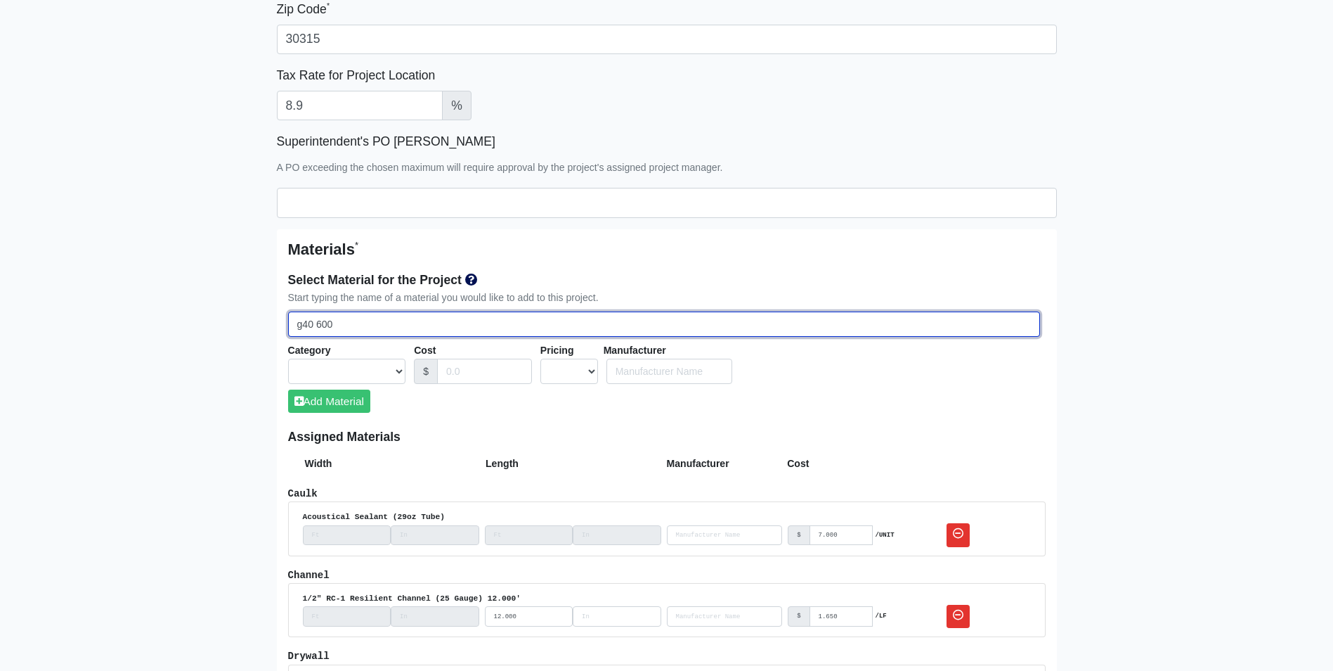
select select
type input "g40 600t"
select select
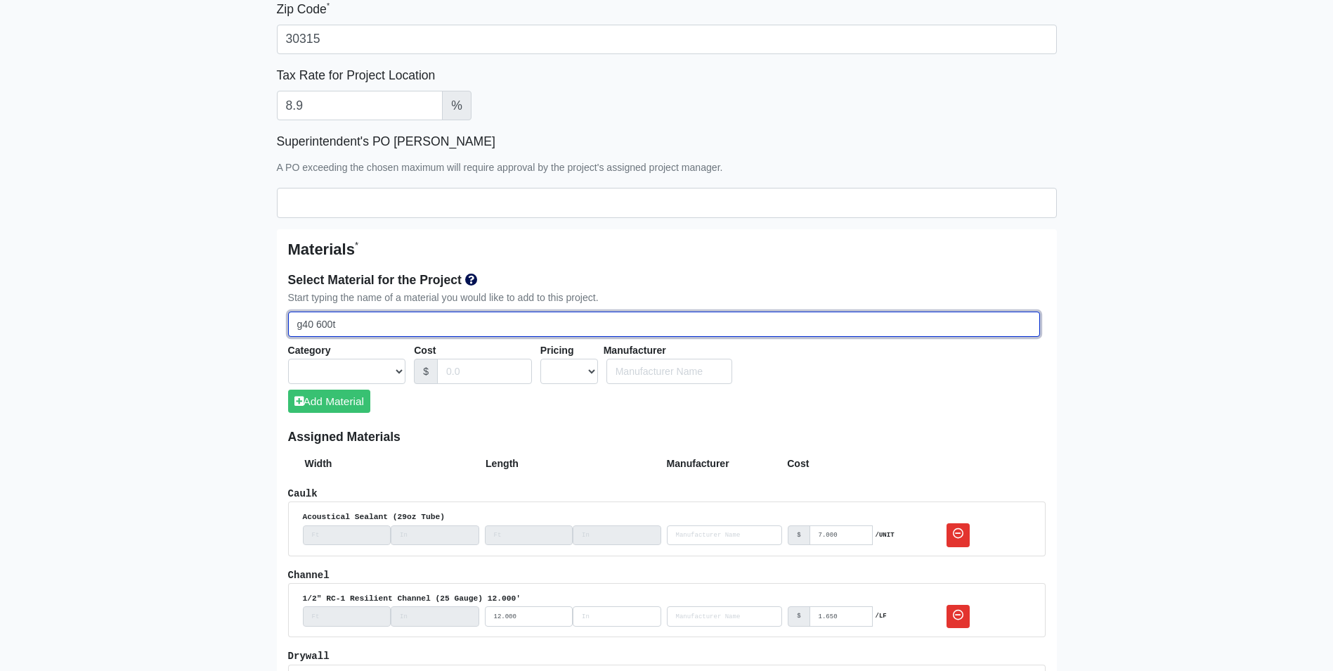
select select
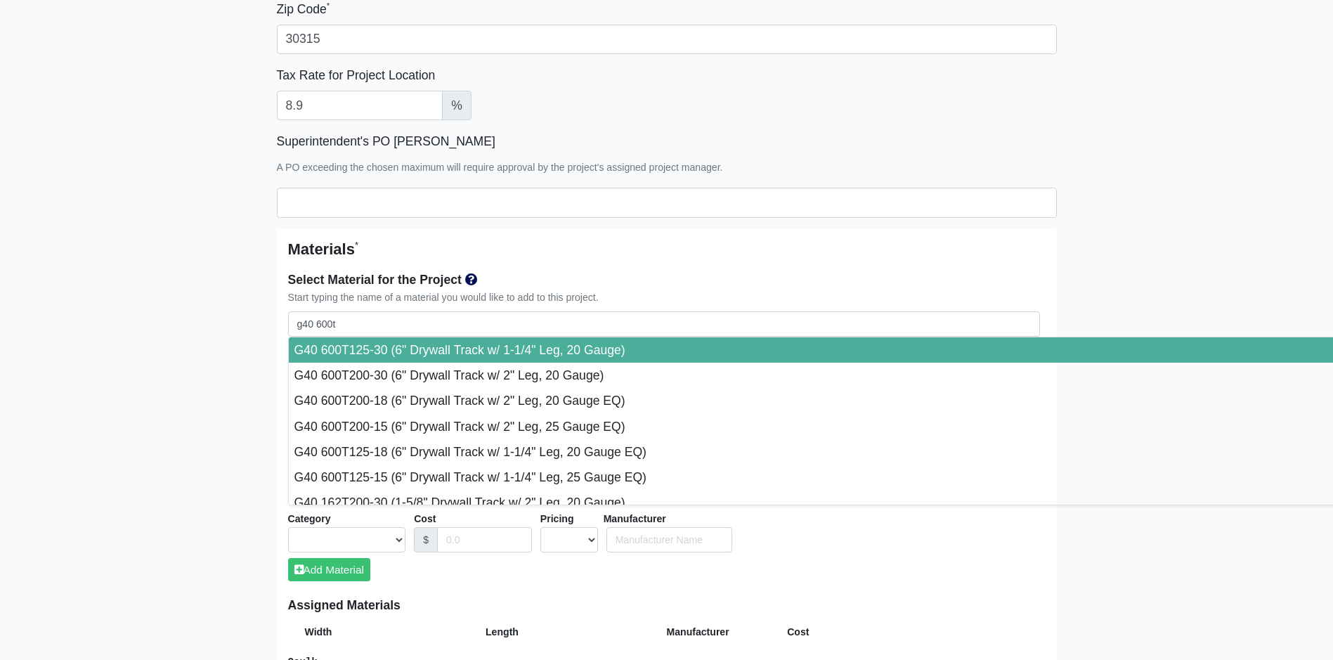
type input "G40 600T125-30 (6" Drywall Track w/ 1-1/4" Leg, 20 Gauge)"
select select "[object Object]"
select select "1"
type input "Marino\WARE"
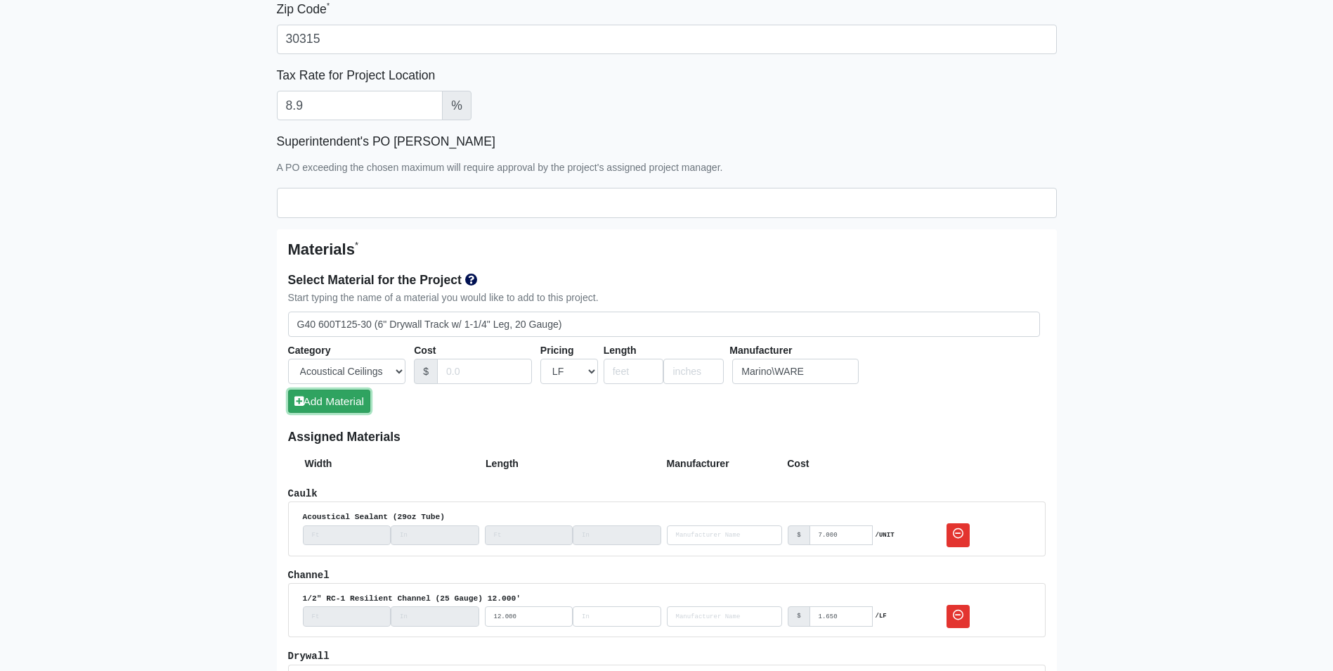
click at [323, 401] on button "Add Material" at bounding box center [329, 400] width 82 height 23
select select
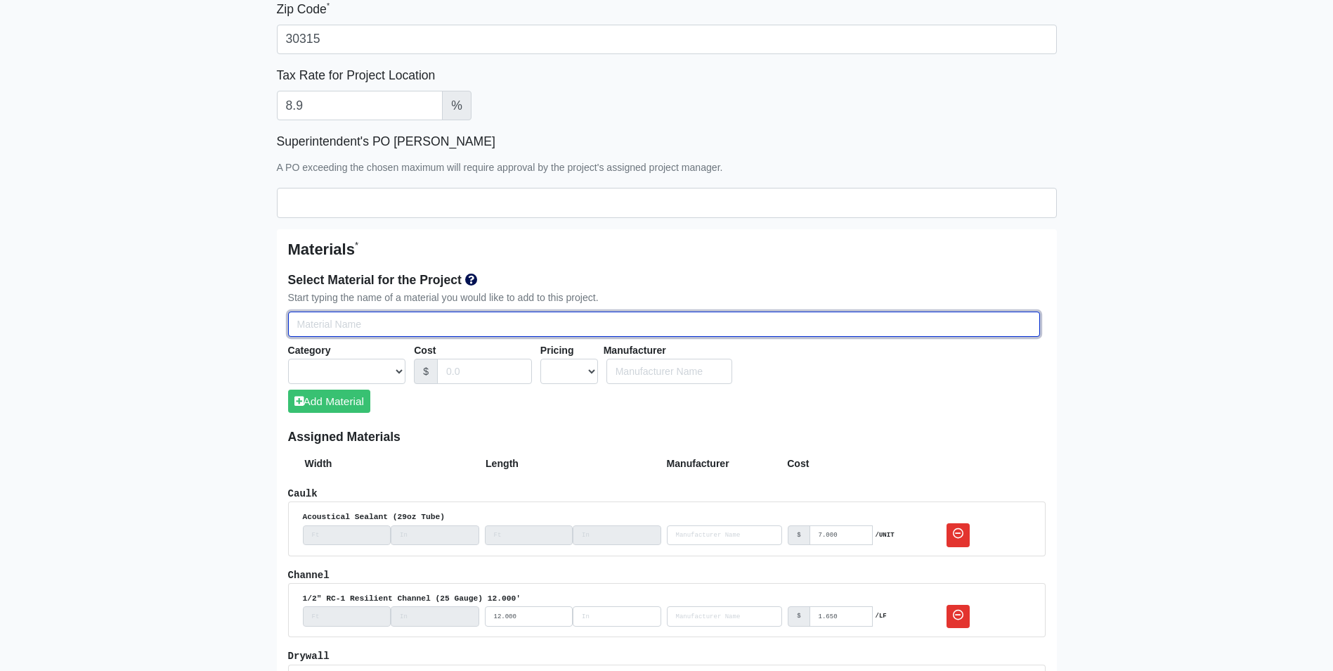
click at [318, 328] on input "Select Team Members for the Project" at bounding box center [664, 324] width 752 height 26
type input "g"
select select
type input "g4"
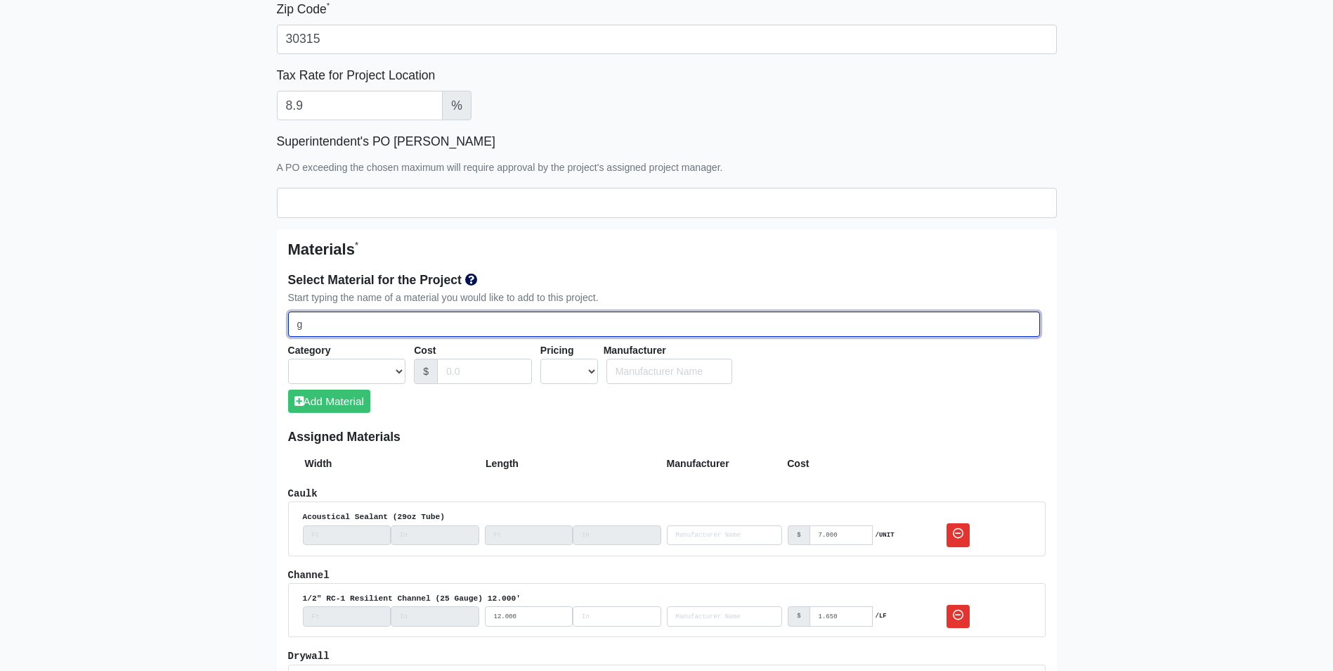
select select
type input "g40"
select select
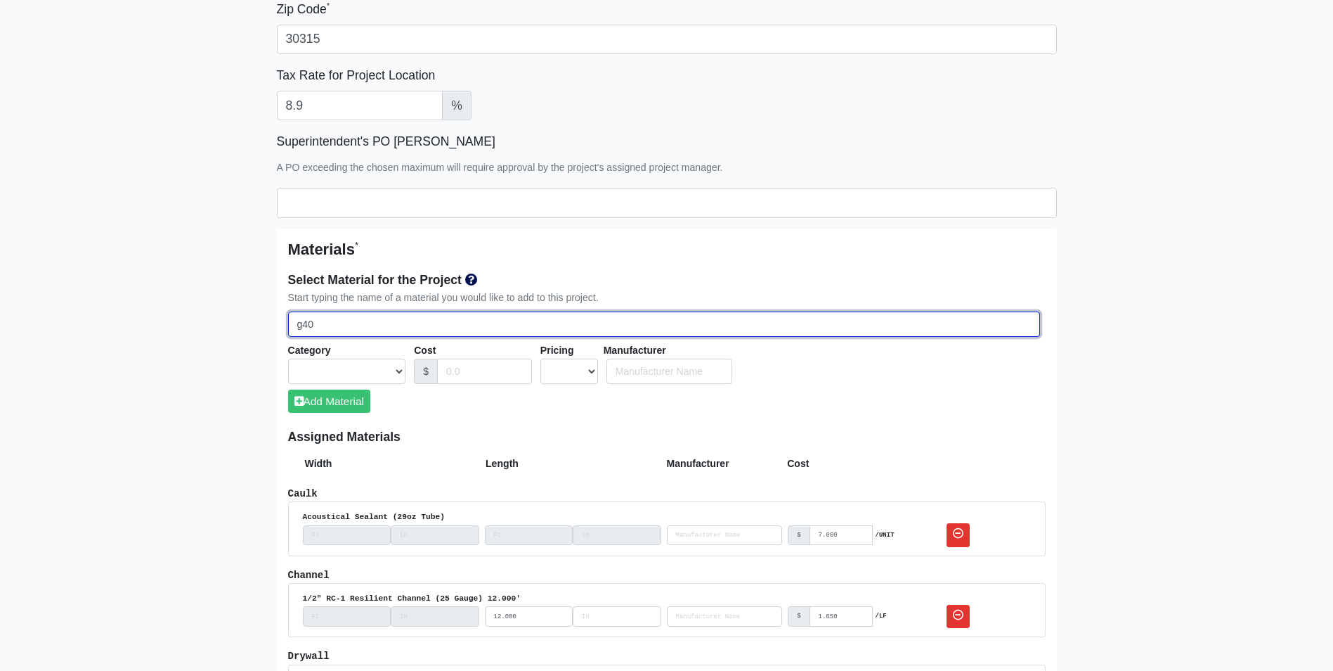
type input "g40"
select select
type input "g40 6"
select select
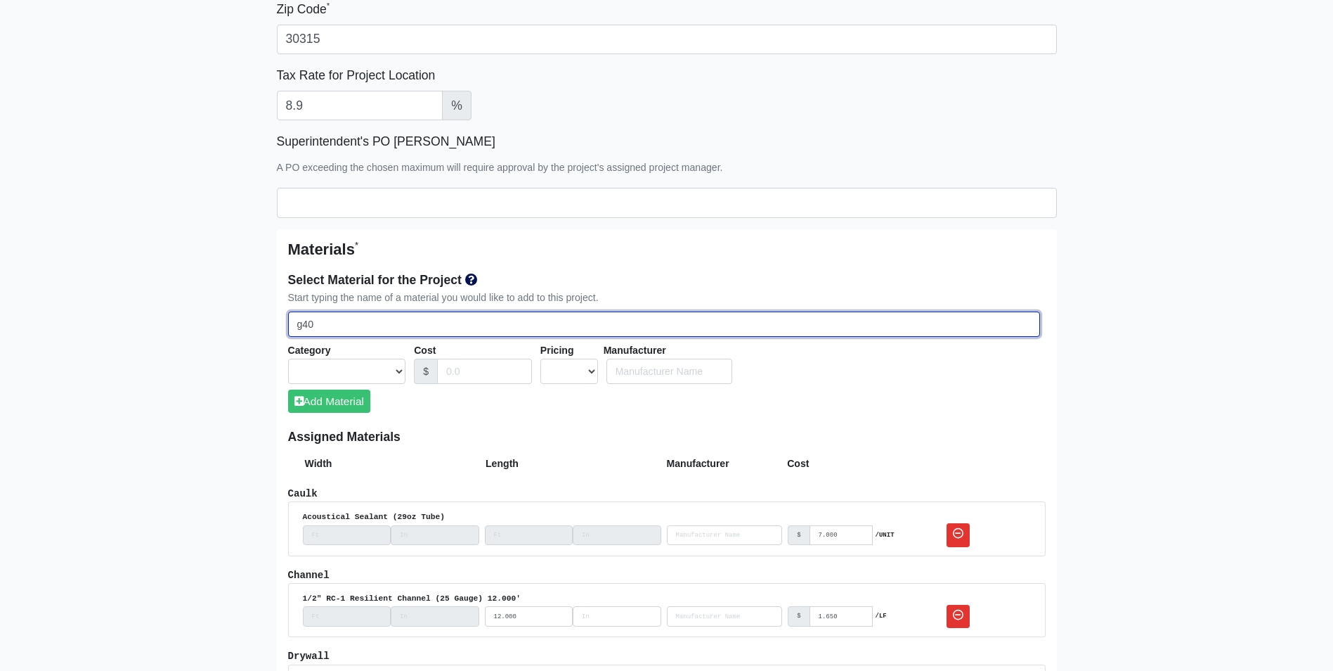
select select
type input "g40 60"
select select
type input "g40 600"
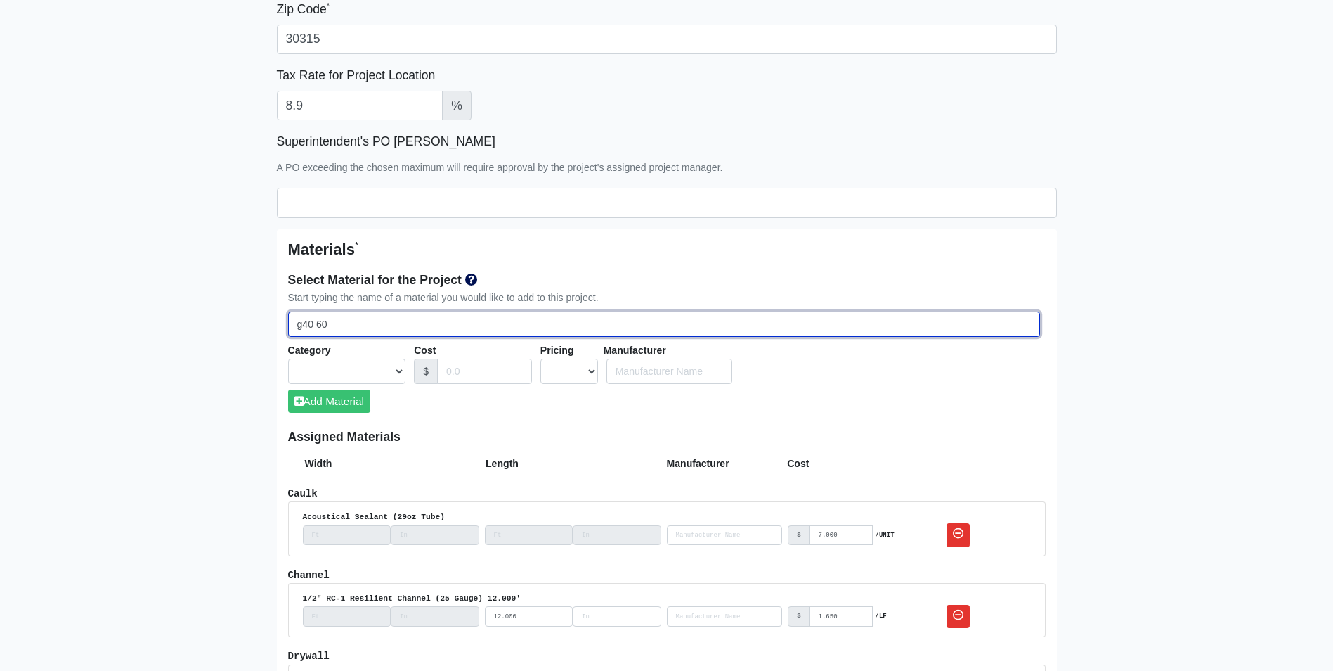
select select
type input "g40 600t"
select select
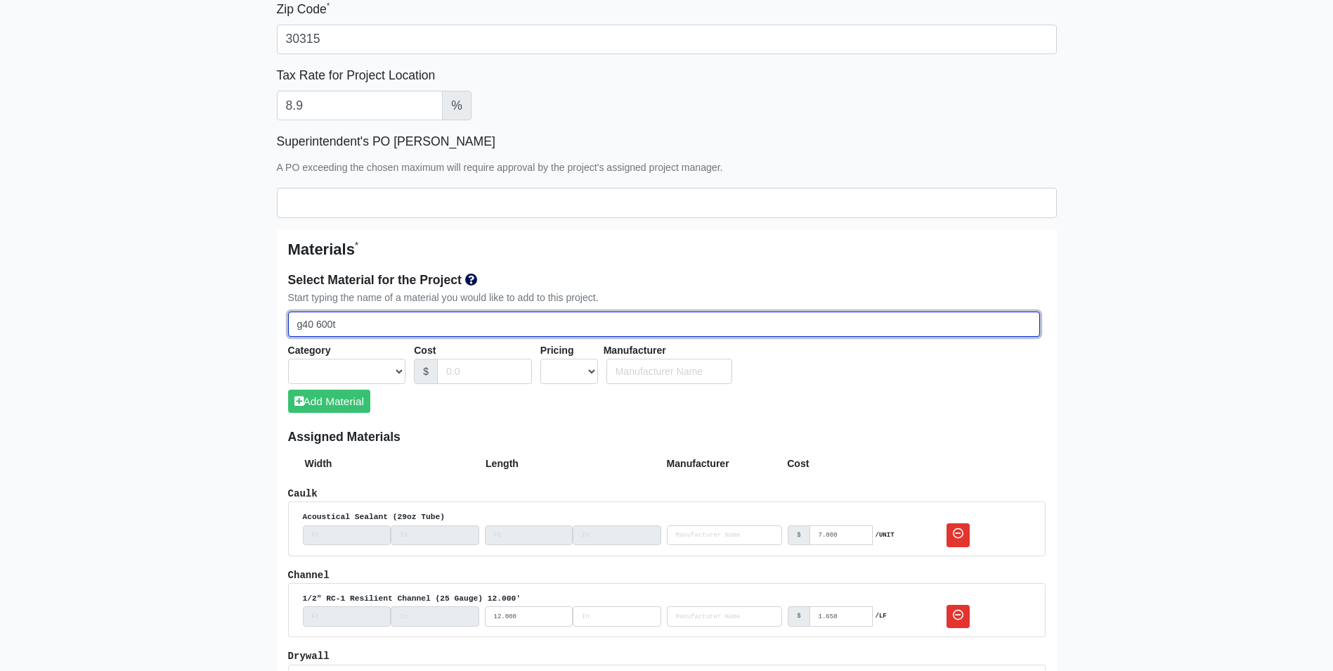
select select
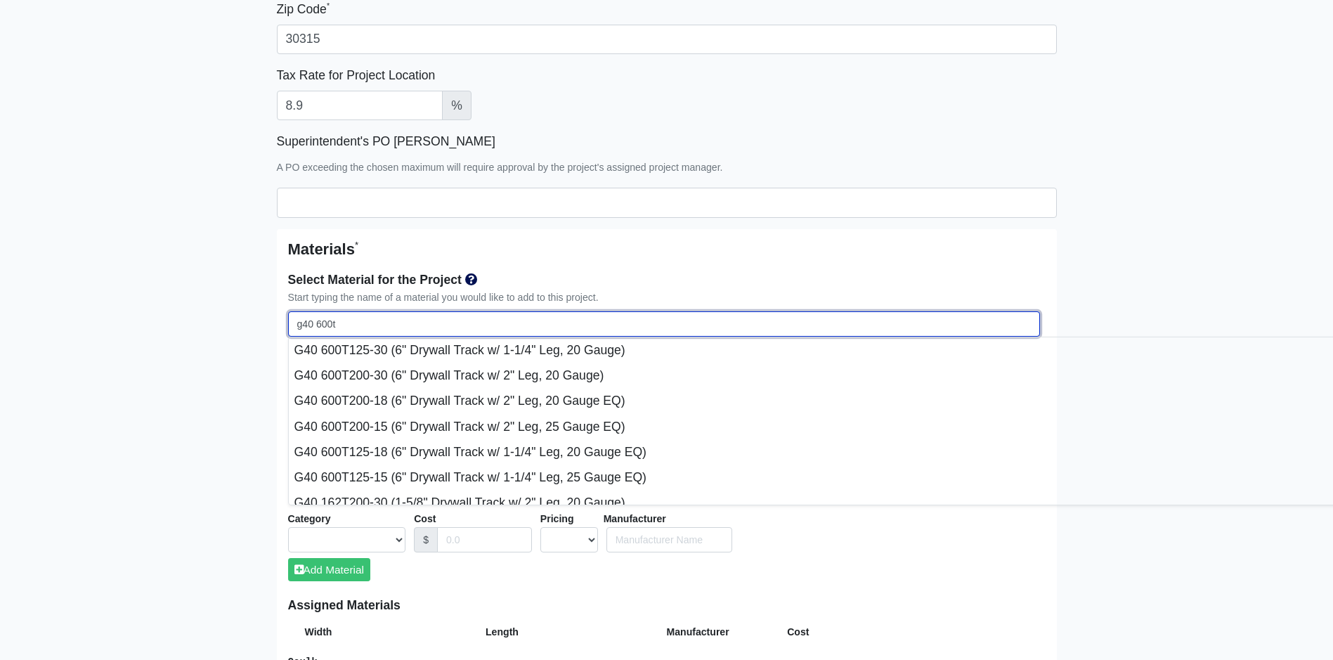
type input "g40 600t1"
select select
type input "g40 600t12"
select select
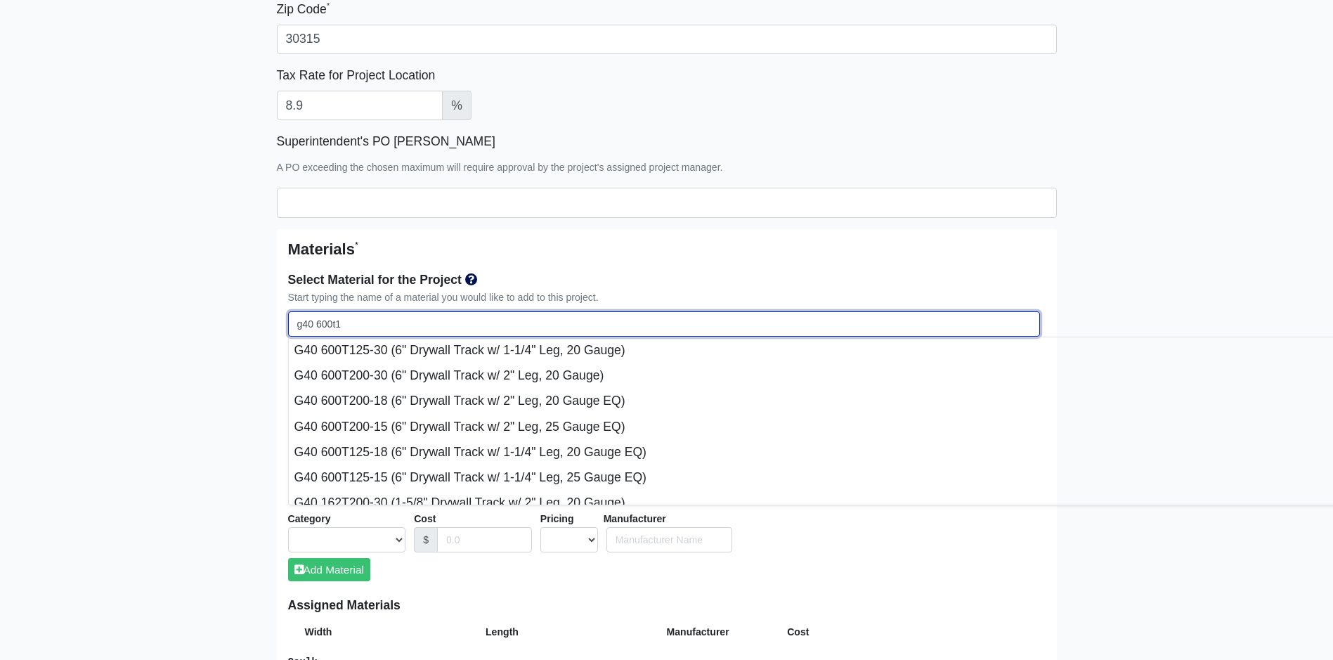
select select
type input "g40 600t125"
select select
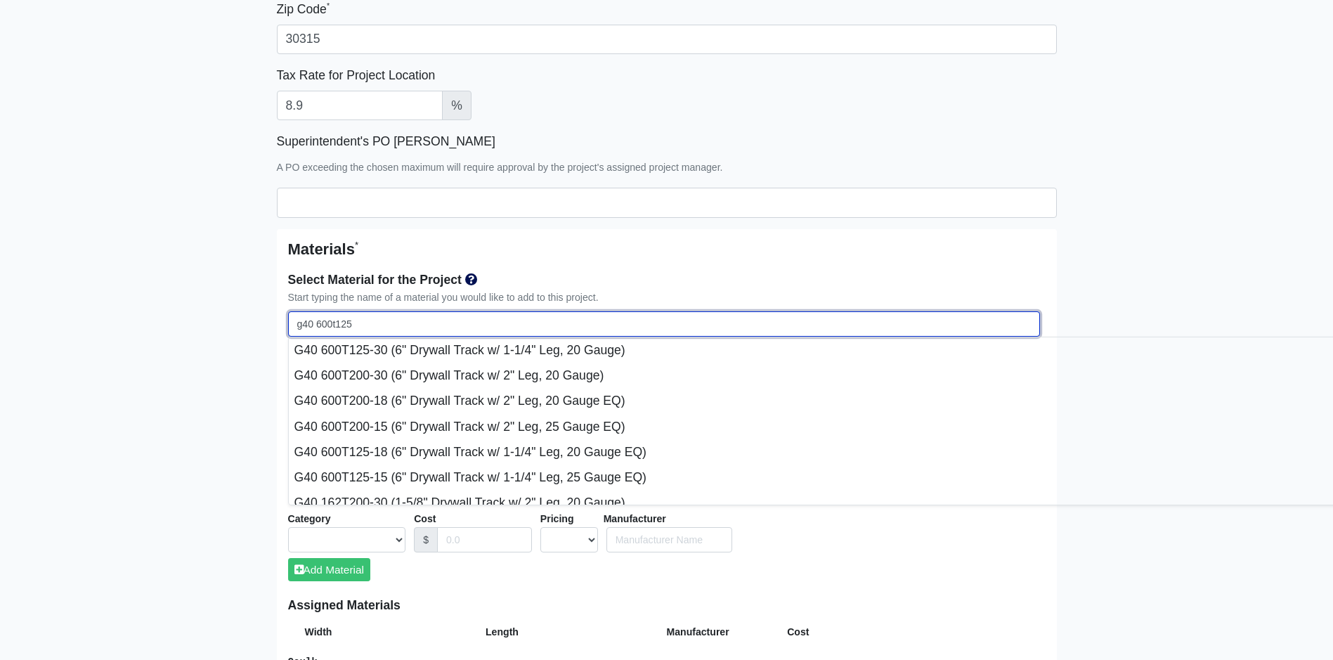
select select
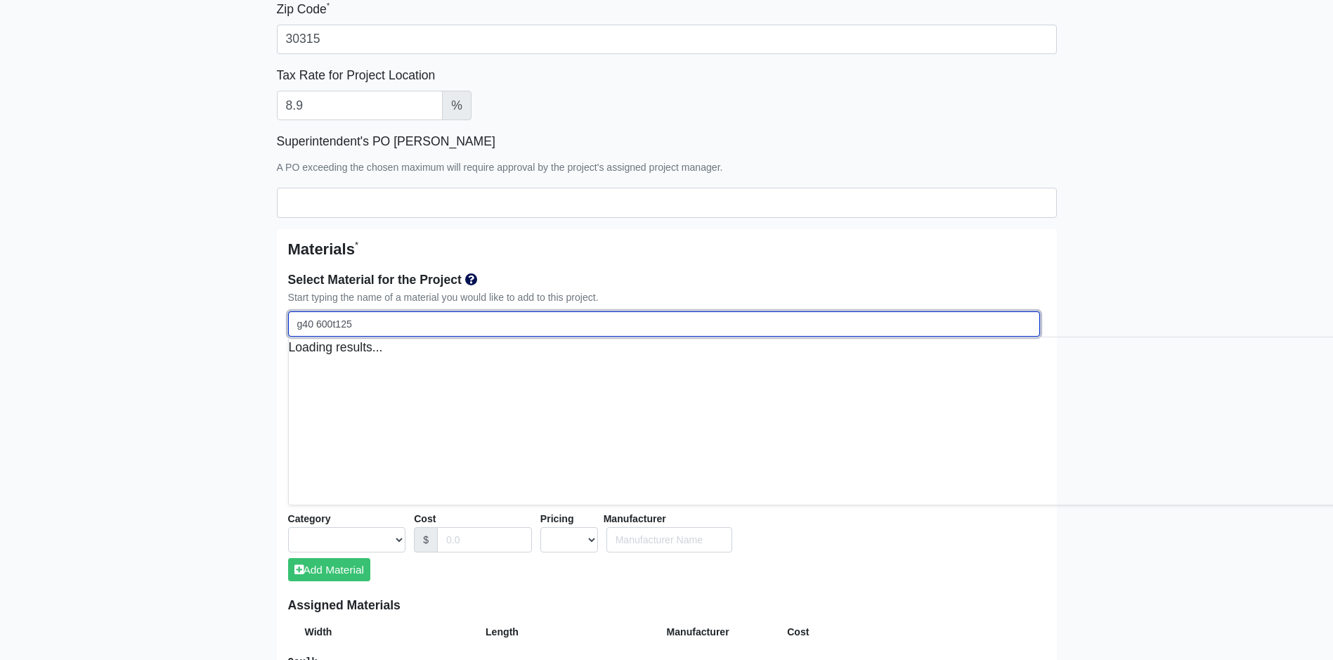
select select
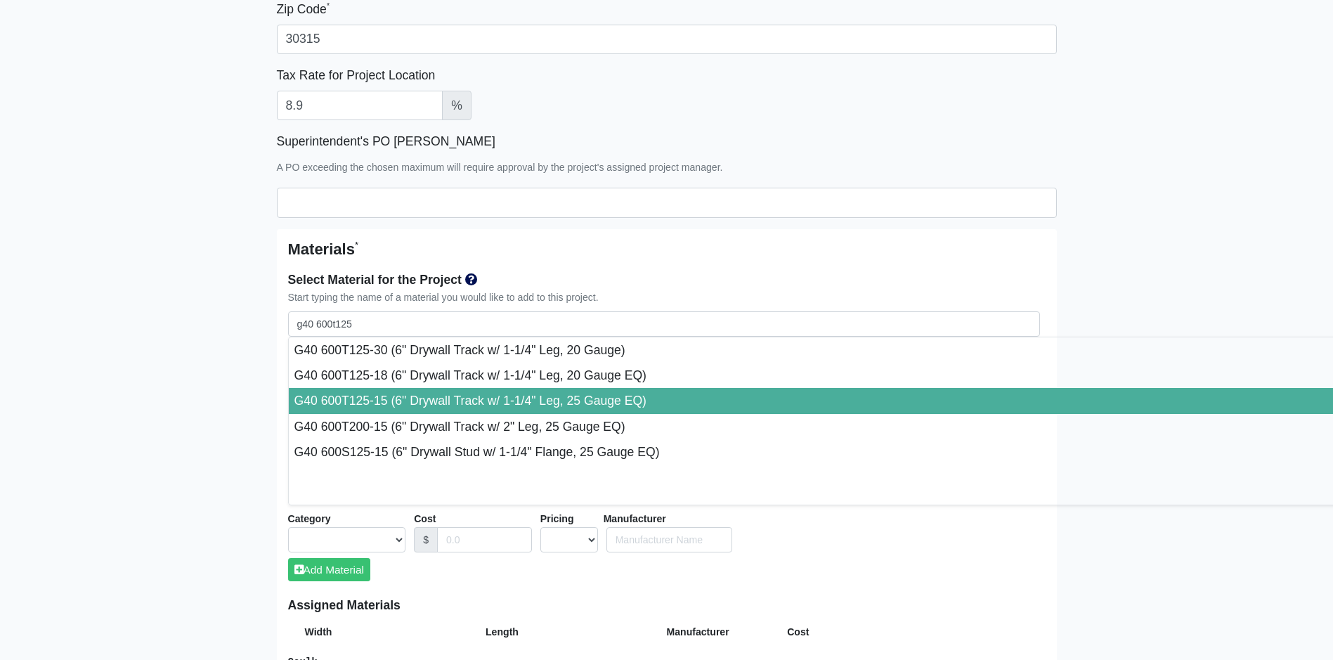
type input "G40 600T125-15 (6" Drywall Track w/ 1-1/4" Leg, 25 Gauge EQ)"
select select "[object Object]"
select select "1"
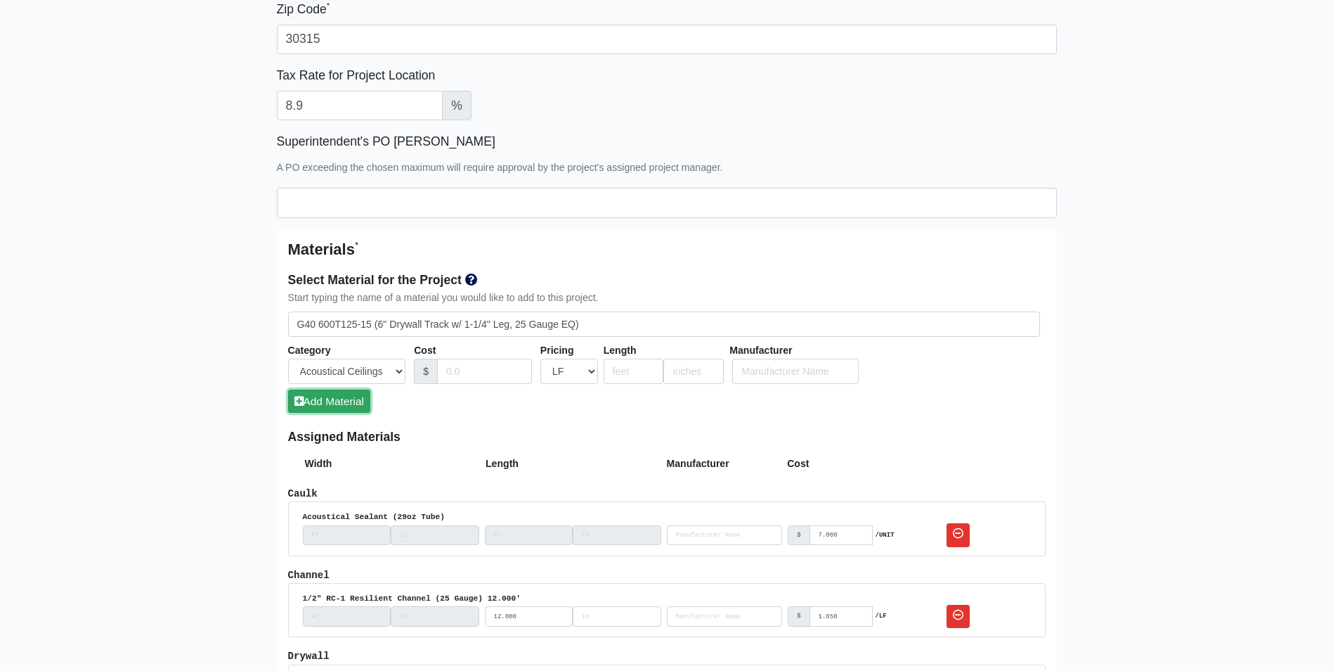
click at [311, 399] on button "Add Material" at bounding box center [329, 400] width 82 height 23
select select
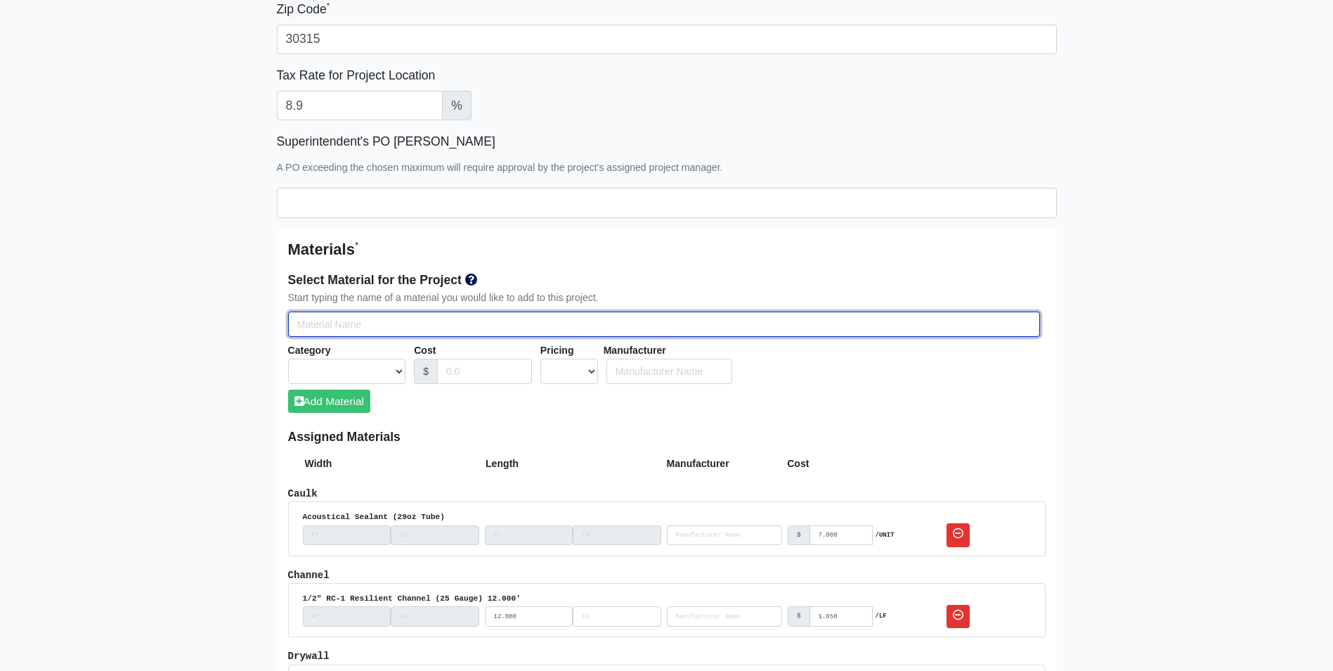
click at [310, 328] on input "Select Team Members for the Project" at bounding box center [664, 324] width 752 height 26
type input "g"
select select
type input "g6"
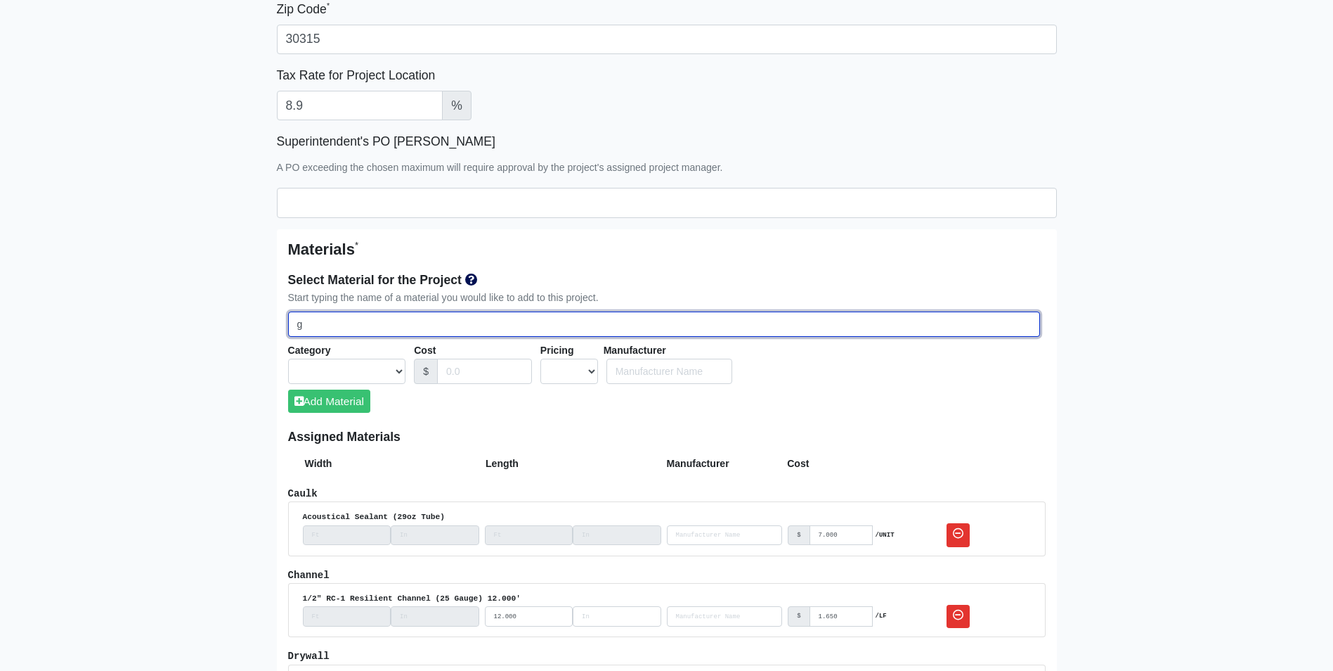
select select
type input "g60"
select select
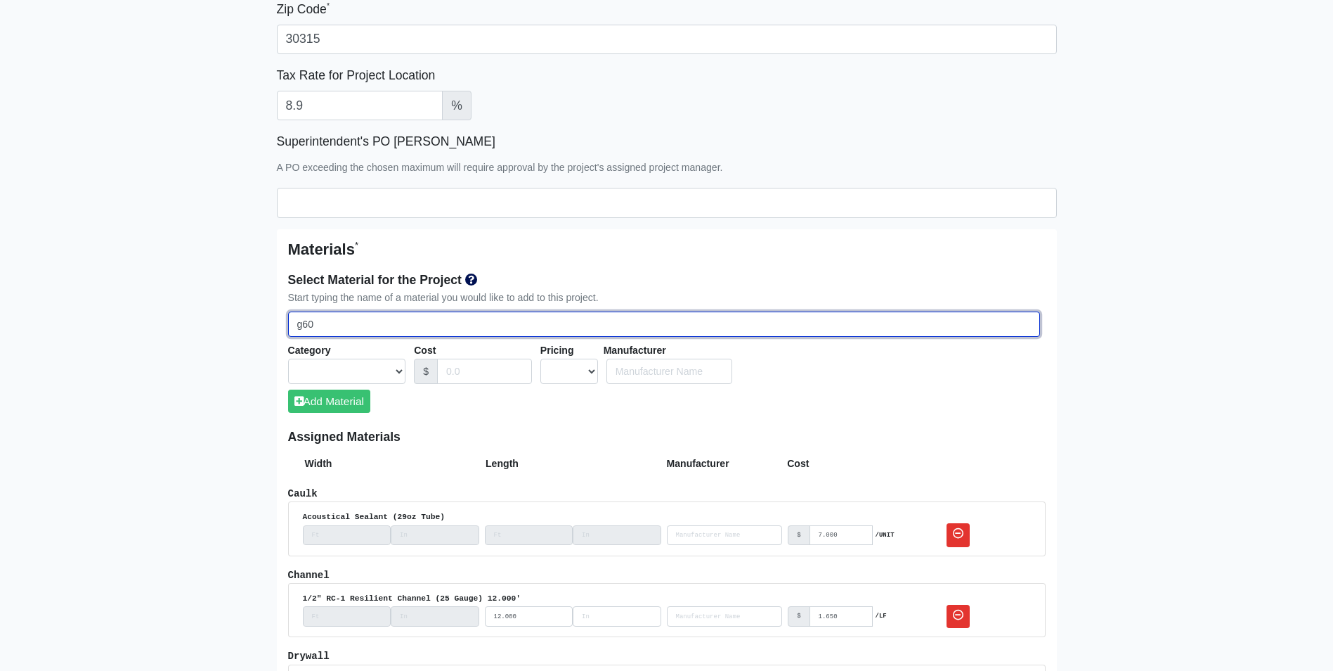
type input "g60"
select select
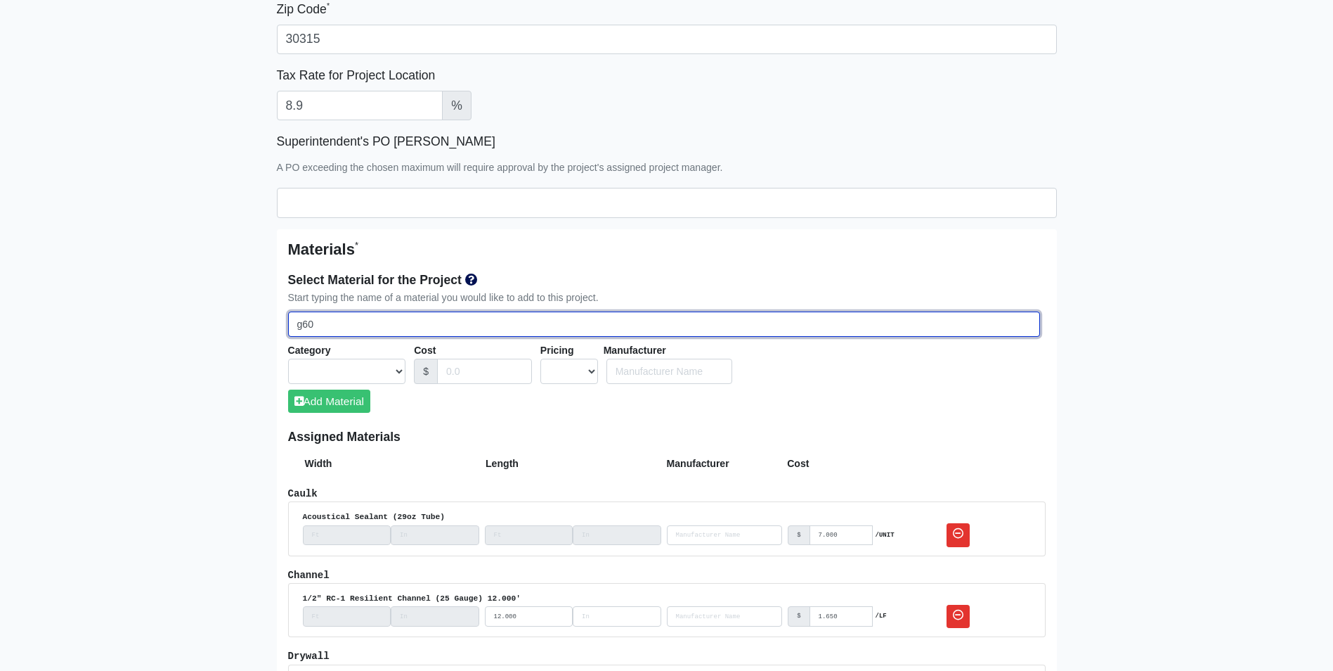
type input "g60 6"
select select
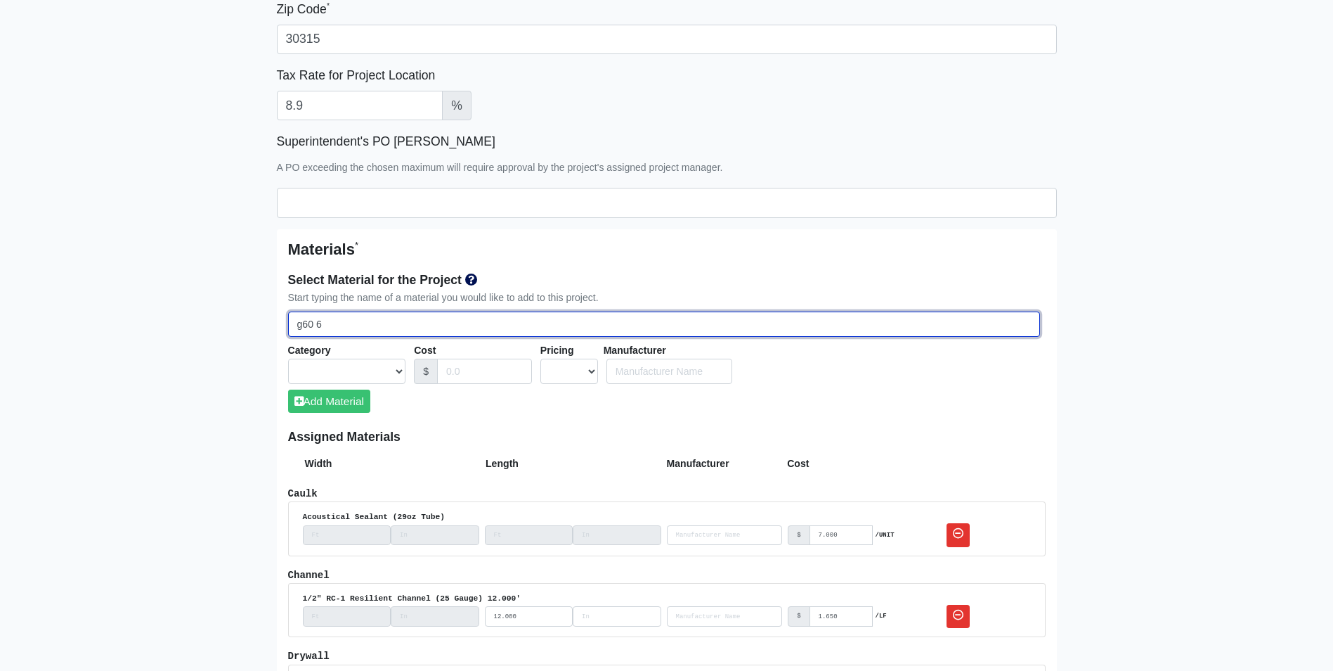
type input "g60 60"
select select
type input "g60 600"
select select
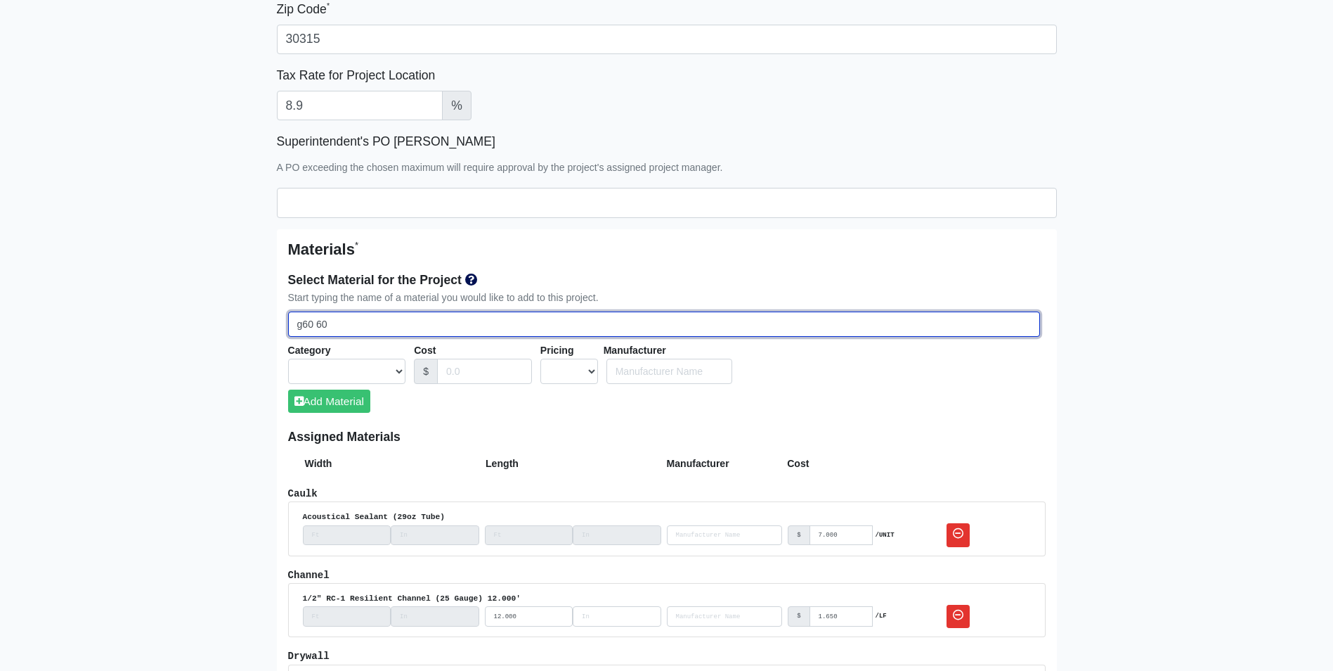
select select
type input "g60 600t"
select select
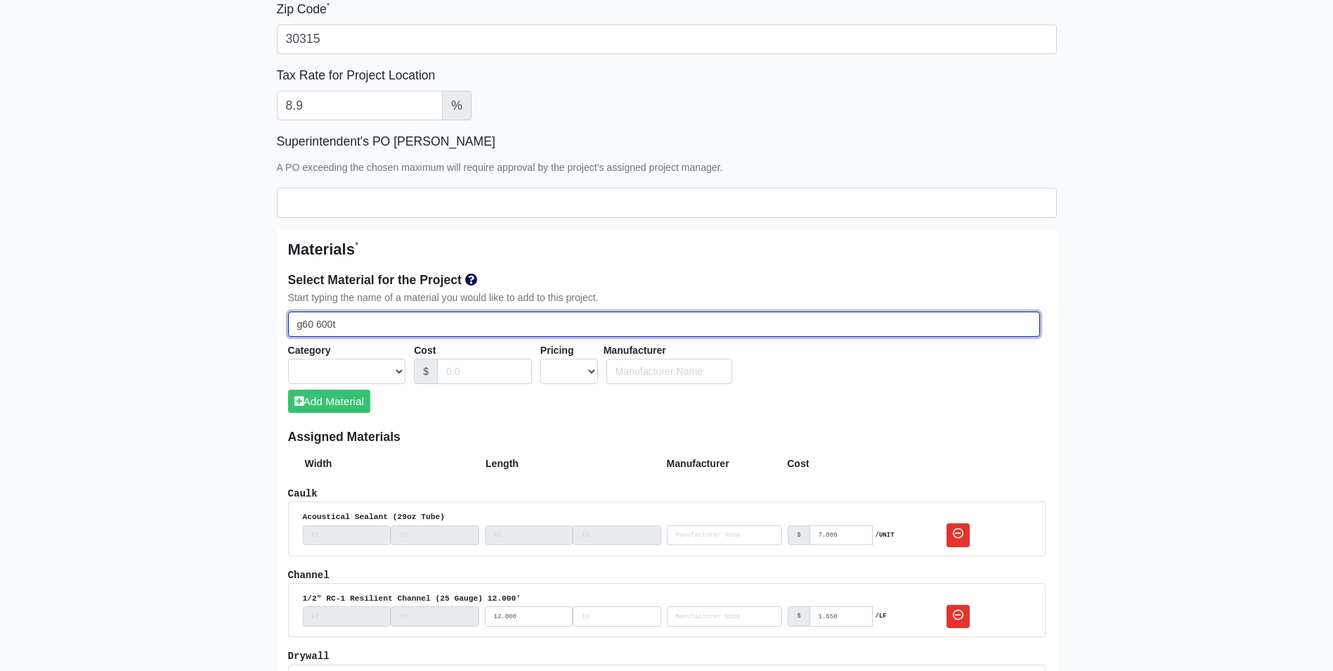
select select
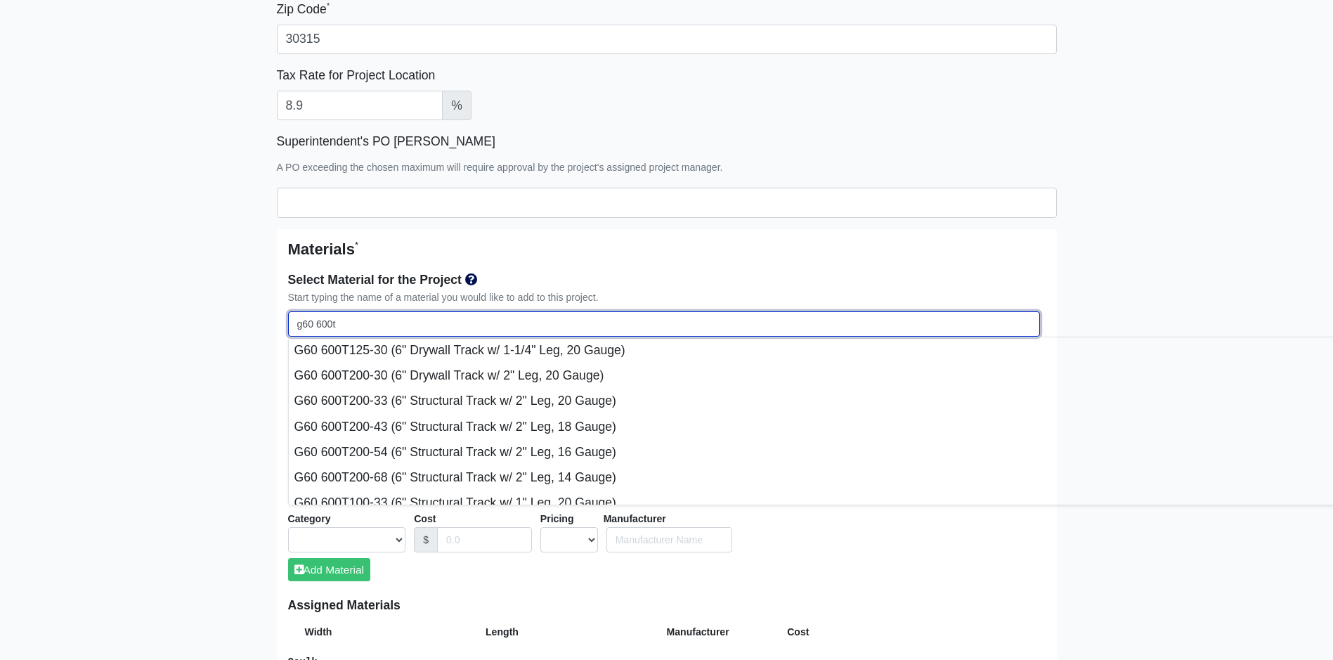
type input "g60 600t2"
select select
type input "g60 600t25"
select select
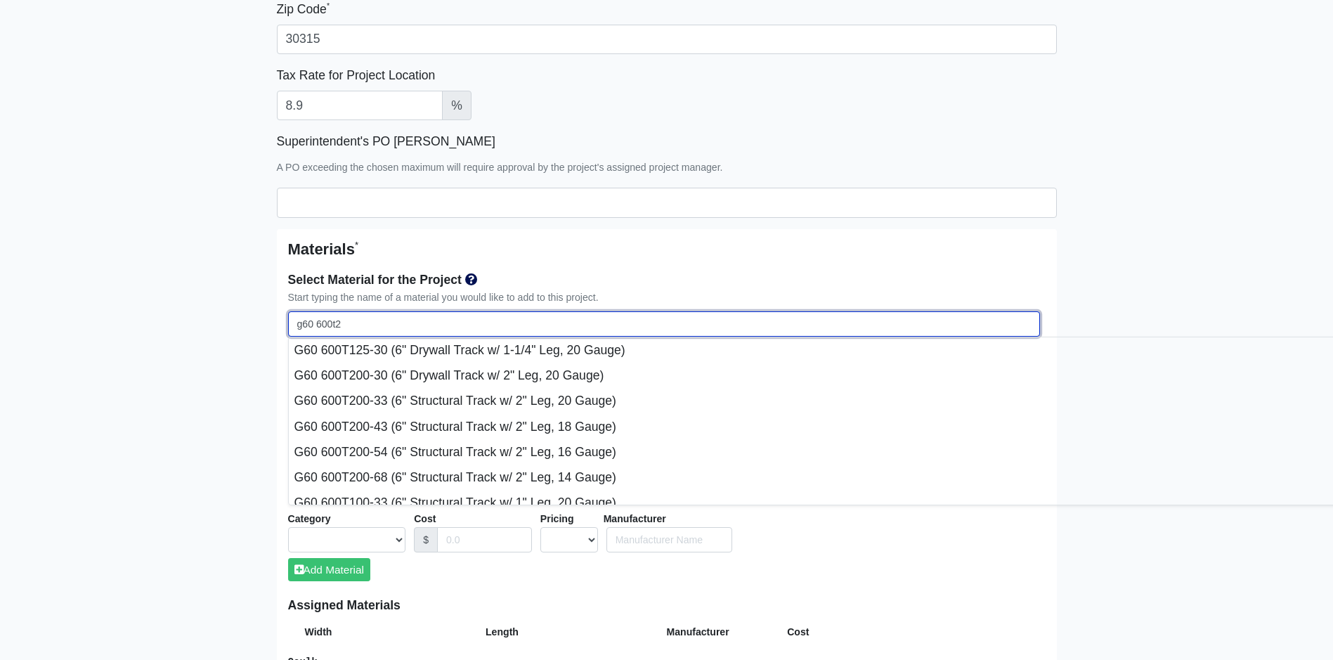
select select
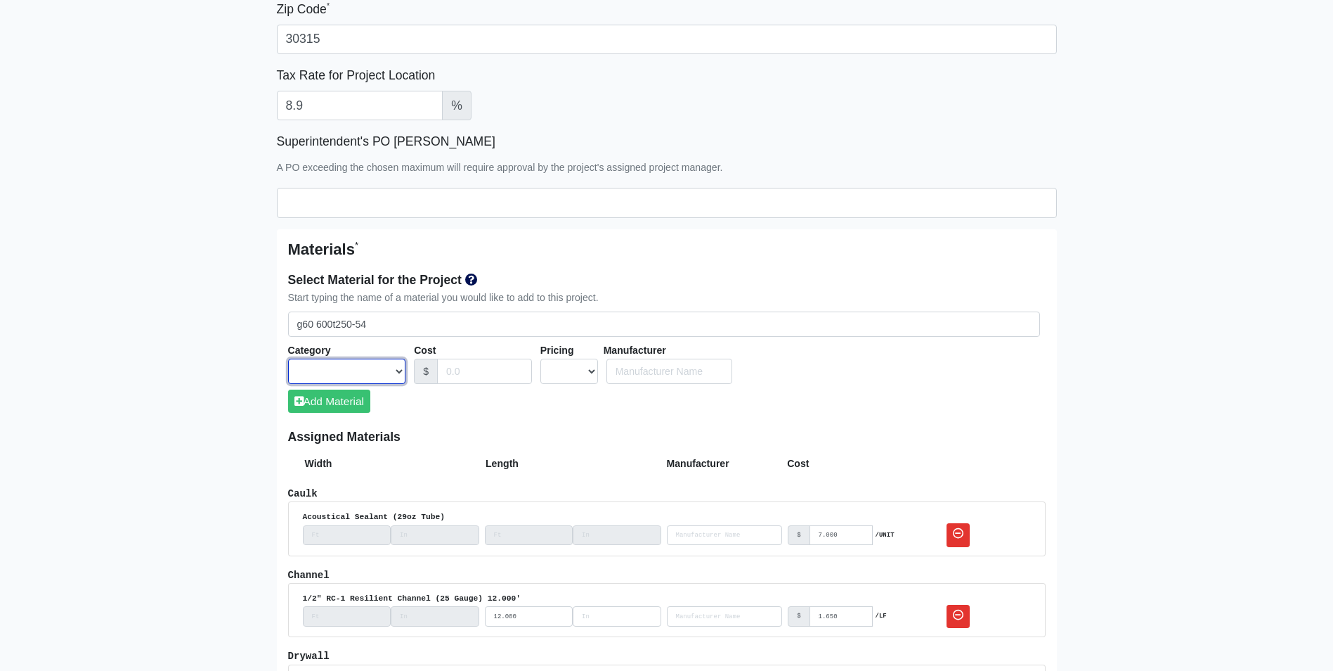
click at [295, 371] on select "Acoustical Ceilings Baffles and Blades Caulk Channel Clean Up Clouds & Canopies…" at bounding box center [347, 371] width 118 height 26
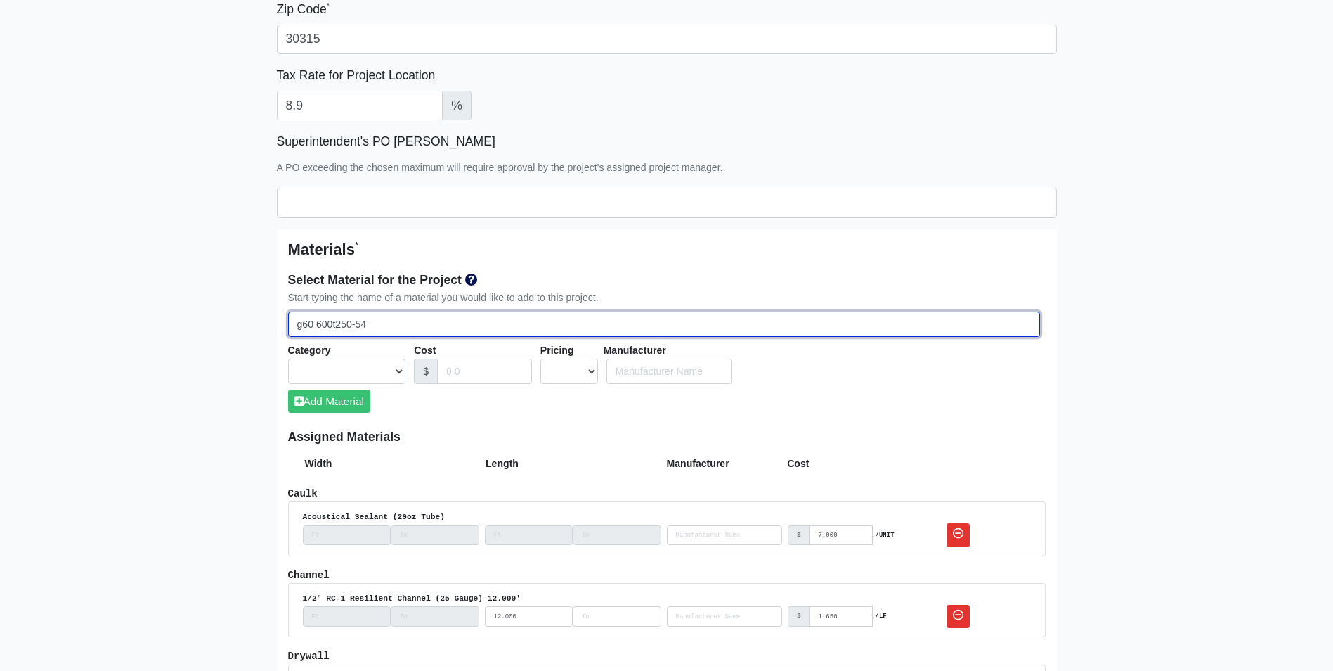
click at [402, 330] on input "g60 600t250-54" at bounding box center [664, 324] width 752 height 26
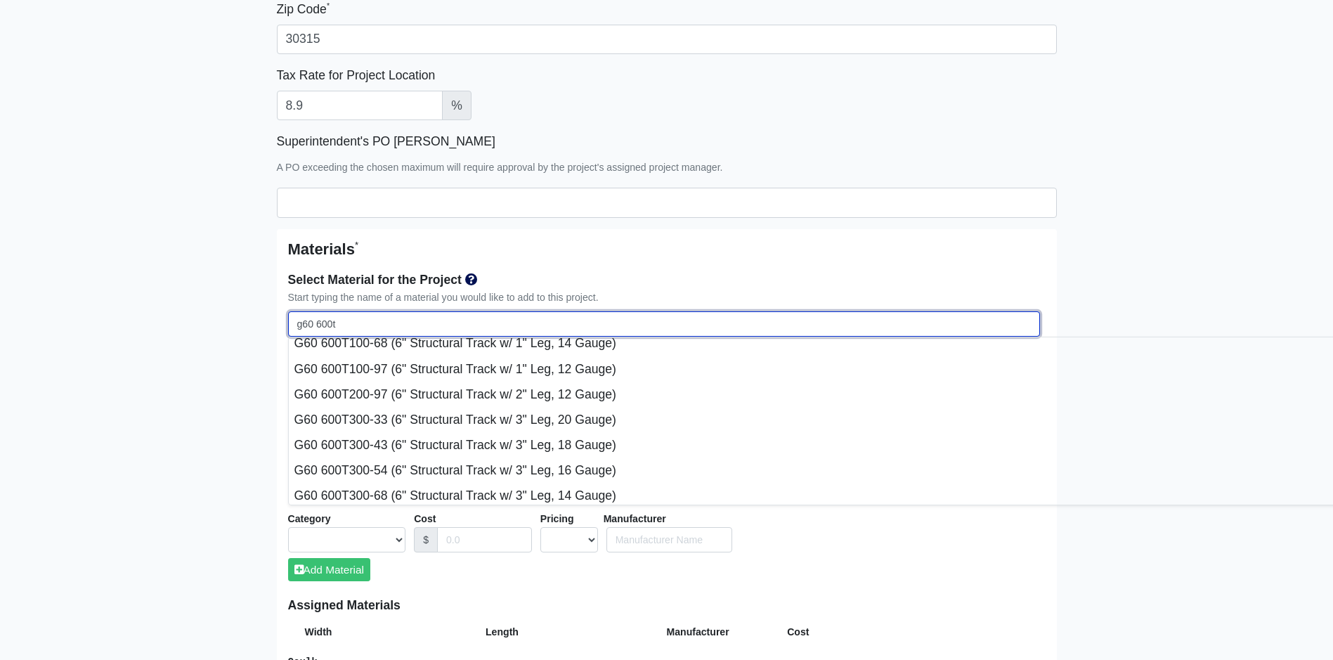
scroll to position [211, 0]
drag, startPoint x: 351, startPoint y: 319, endPoint x: 238, endPoint y: 316, distance: 113.9
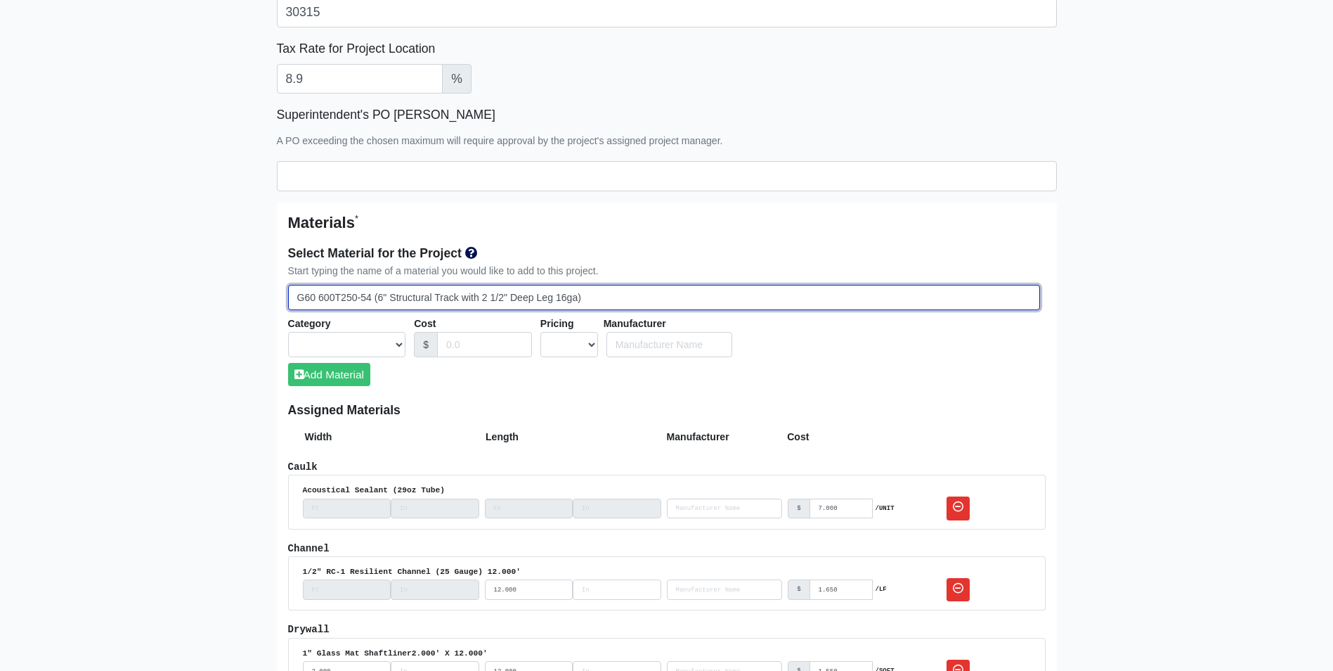
scroll to position [633, 0]
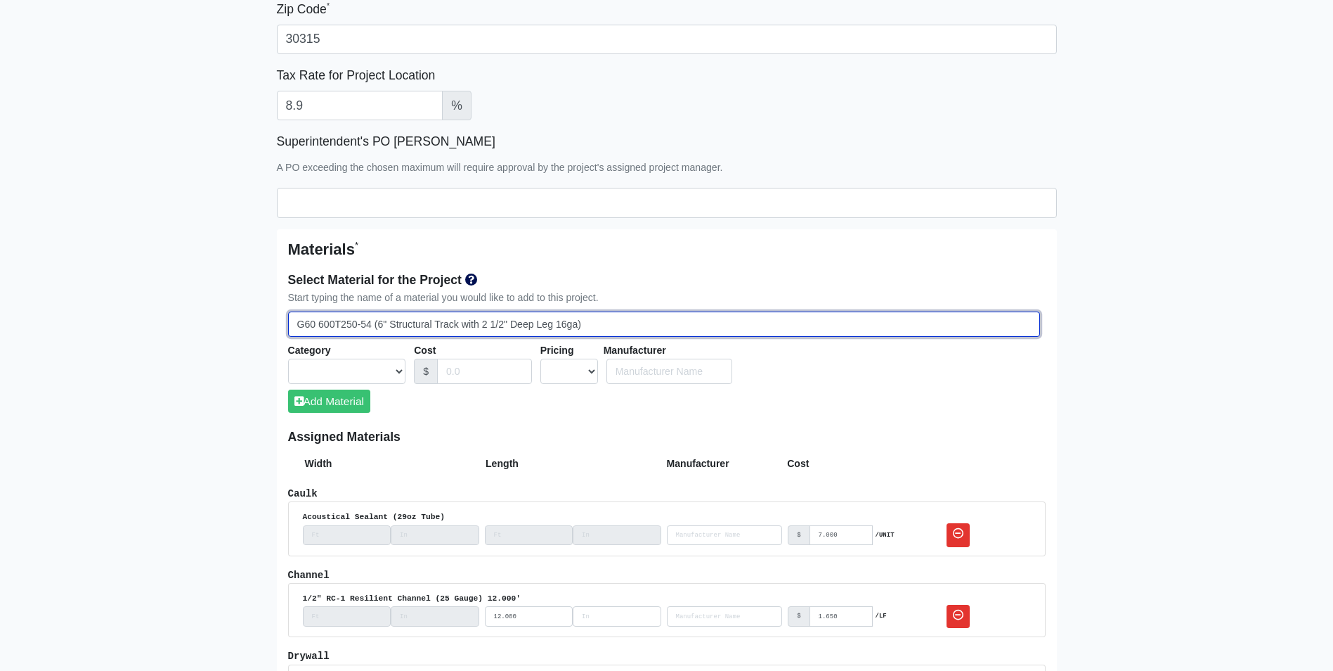
click at [550, 325] on input "G60 600T250-54 (6" Structural Track with 2 1/2" Deep Leg 16ga)" at bounding box center [664, 324] width 752 height 26
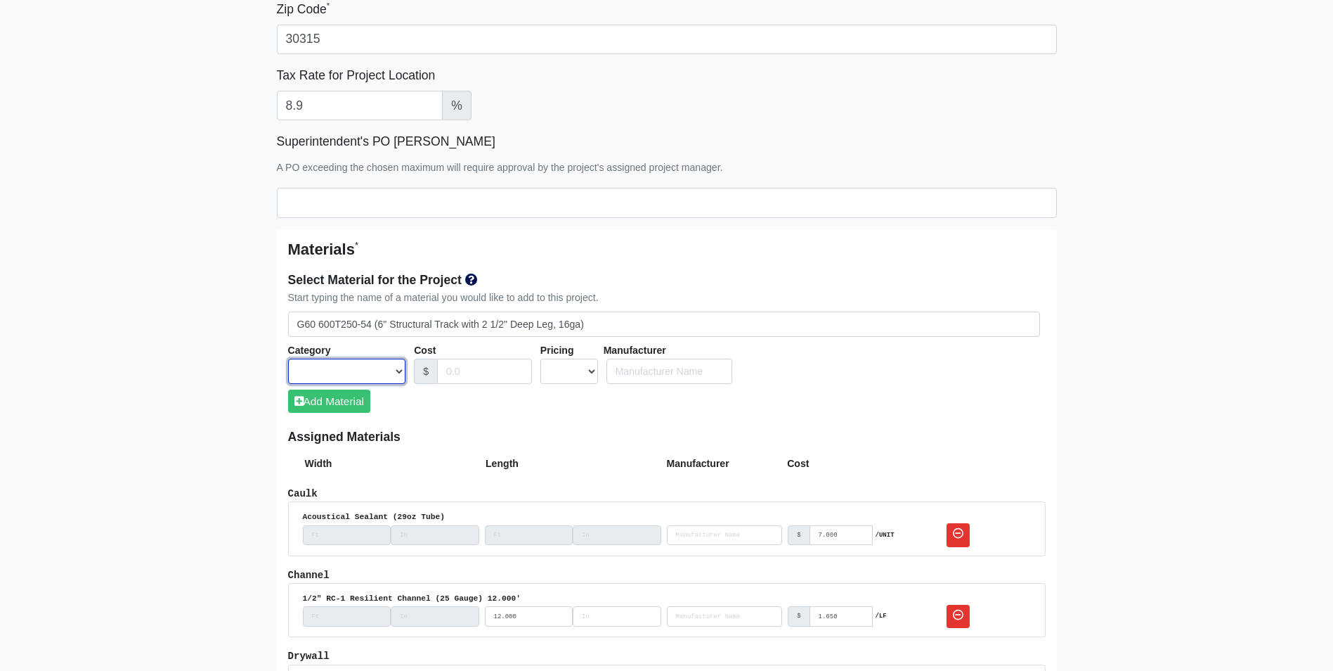
click at [324, 380] on select "Acoustical Ceilings Baffles and Blades Caulk Channel Clean Up Clouds & Canopies…" at bounding box center [347, 371] width 118 height 26
click at [288, 358] on select "Acoustical Ceilings Baffles and Blades Caulk Channel Clean Up Clouds & Canopies…" at bounding box center [347, 371] width 118 height 26
click at [347, 394] on button "Add Material" at bounding box center [329, 400] width 82 height 23
click at [557, 361] on select "UNIT MLF LF MSQFT SQFT" at bounding box center [569, 371] width 58 height 26
click at [540, 358] on select "UNIT MLF LF MSQFT SQFT" at bounding box center [569, 371] width 58 height 26
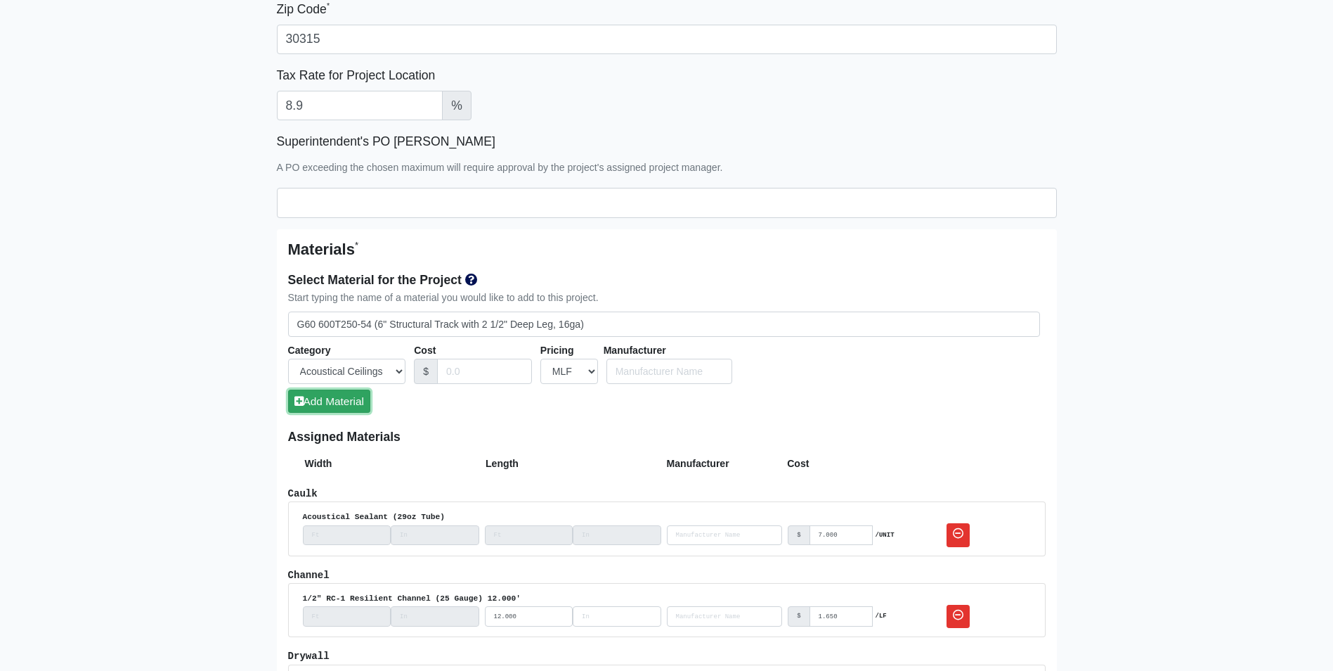
click at [342, 405] on button "Add Material" at bounding box center [329, 400] width 82 height 23
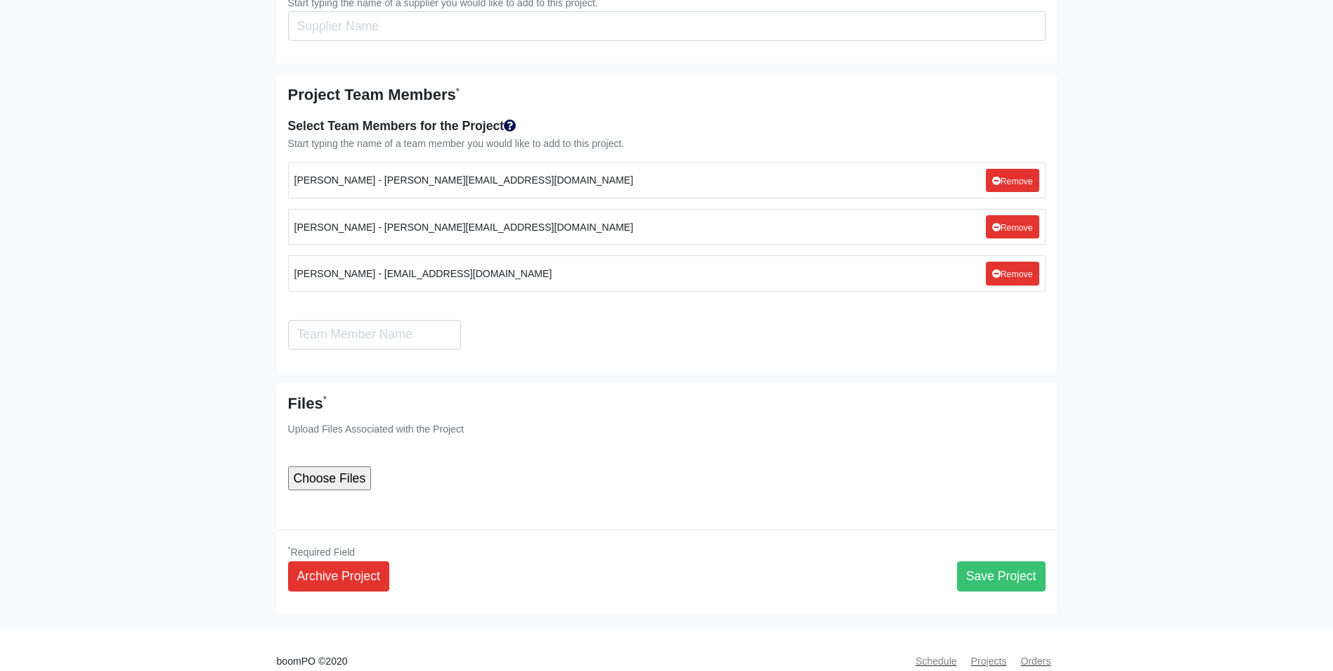
scroll to position [3299, 0]
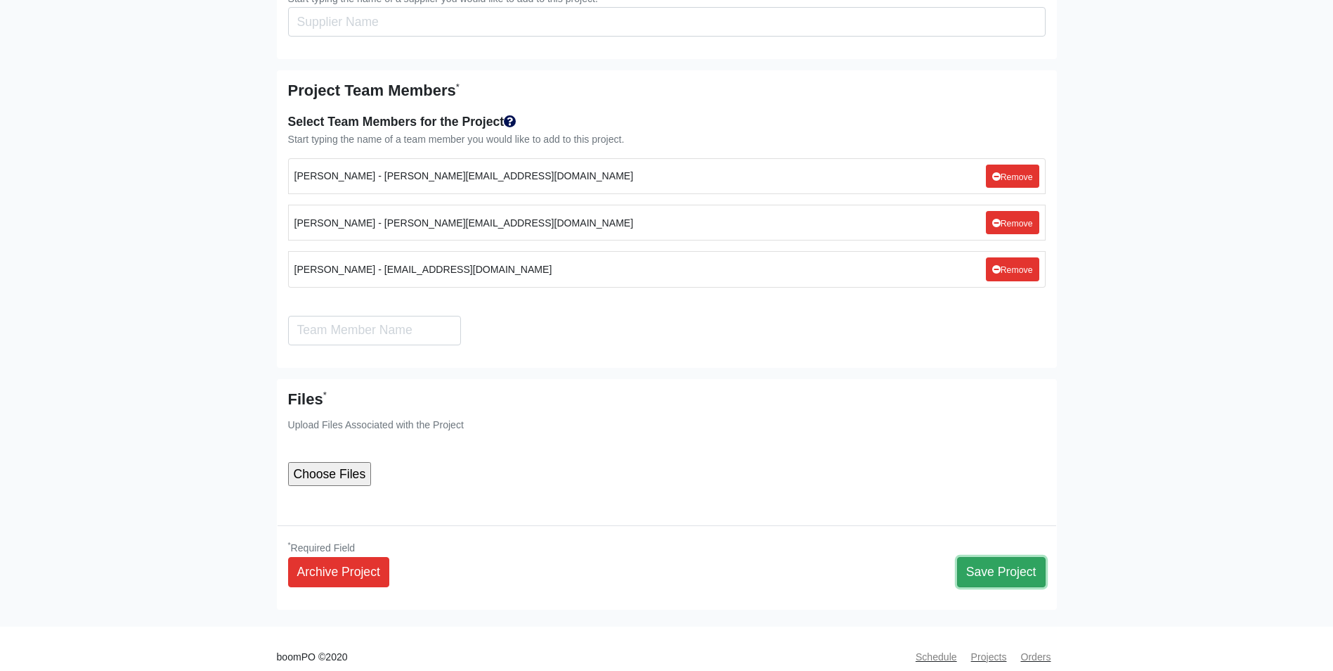
click at [991, 557] on button "Save Project" at bounding box center [1001, 572] width 89 height 30
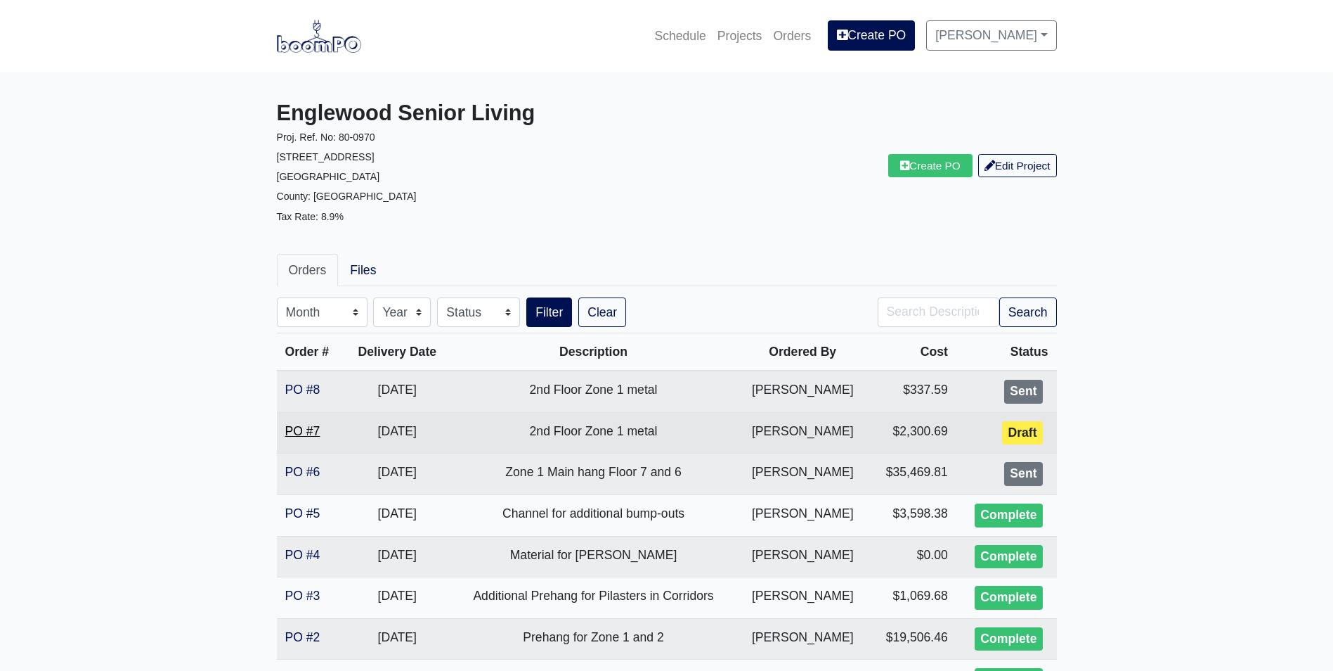
click at [309, 425] on link "PO #7" at bounding box center [302, 431] width 35 height 14
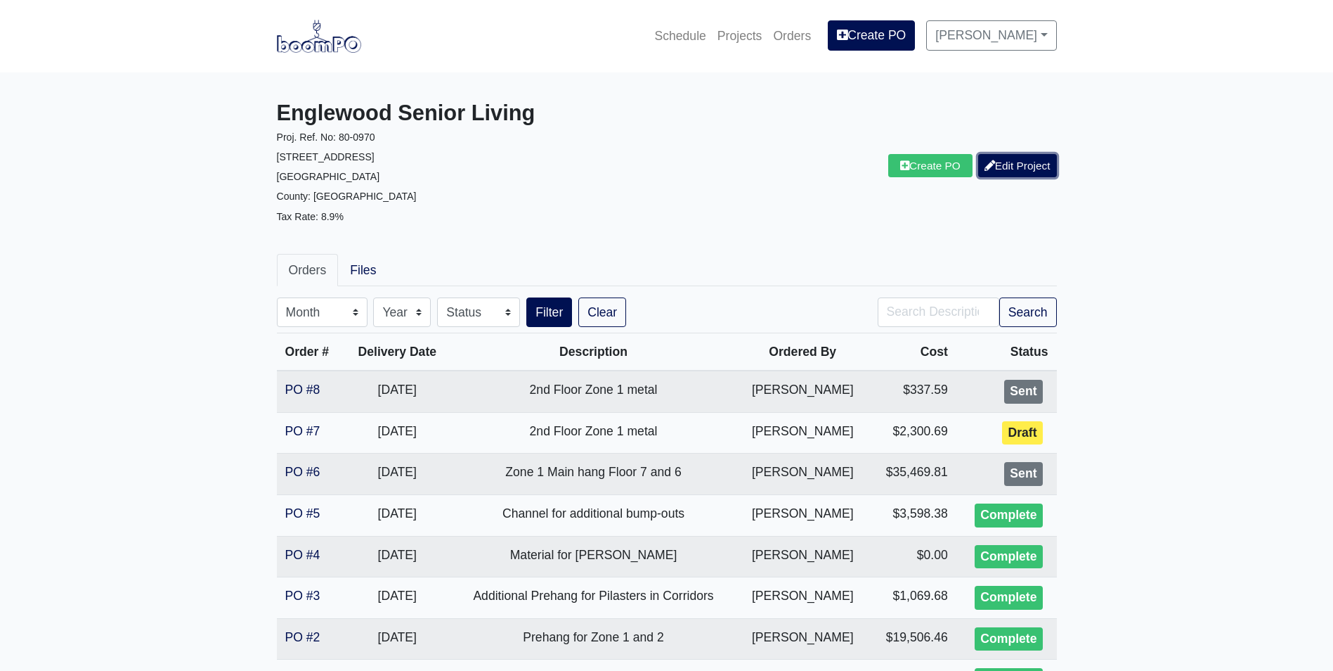
click at [1009, 164] on link "Edit Project" at bounding box center [1017, 165] width 79 height 23
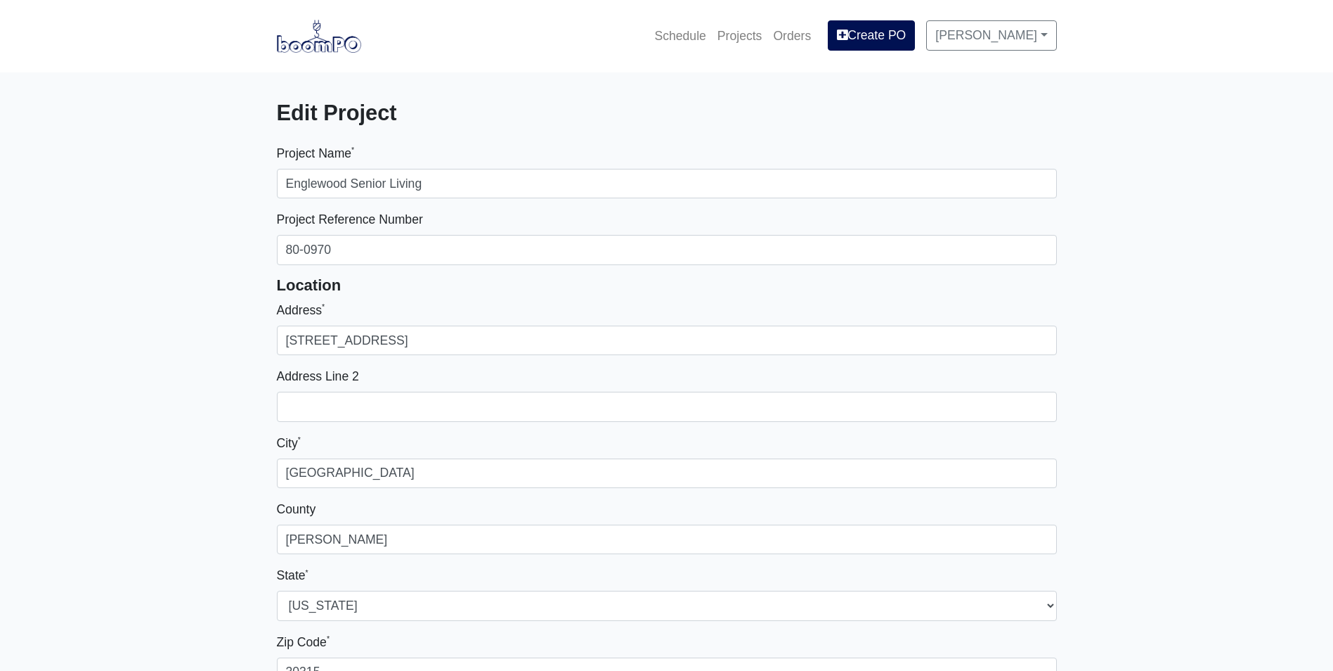
select select
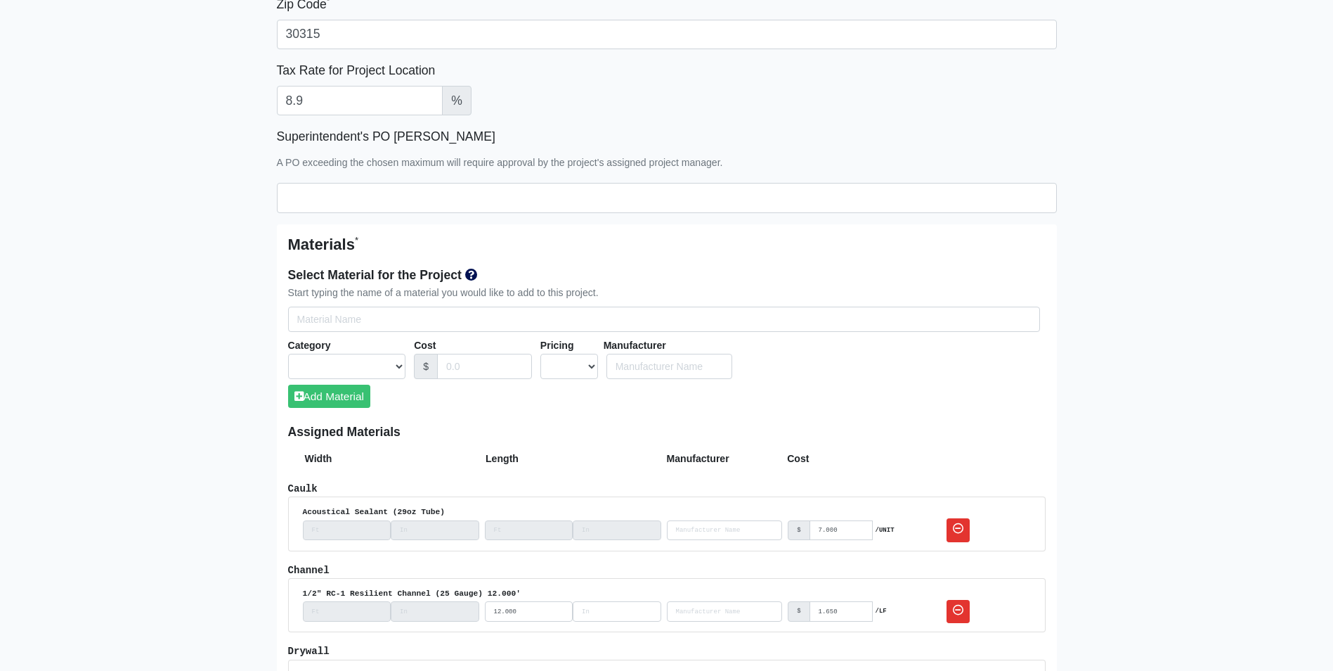
scroll to position [633, 0]
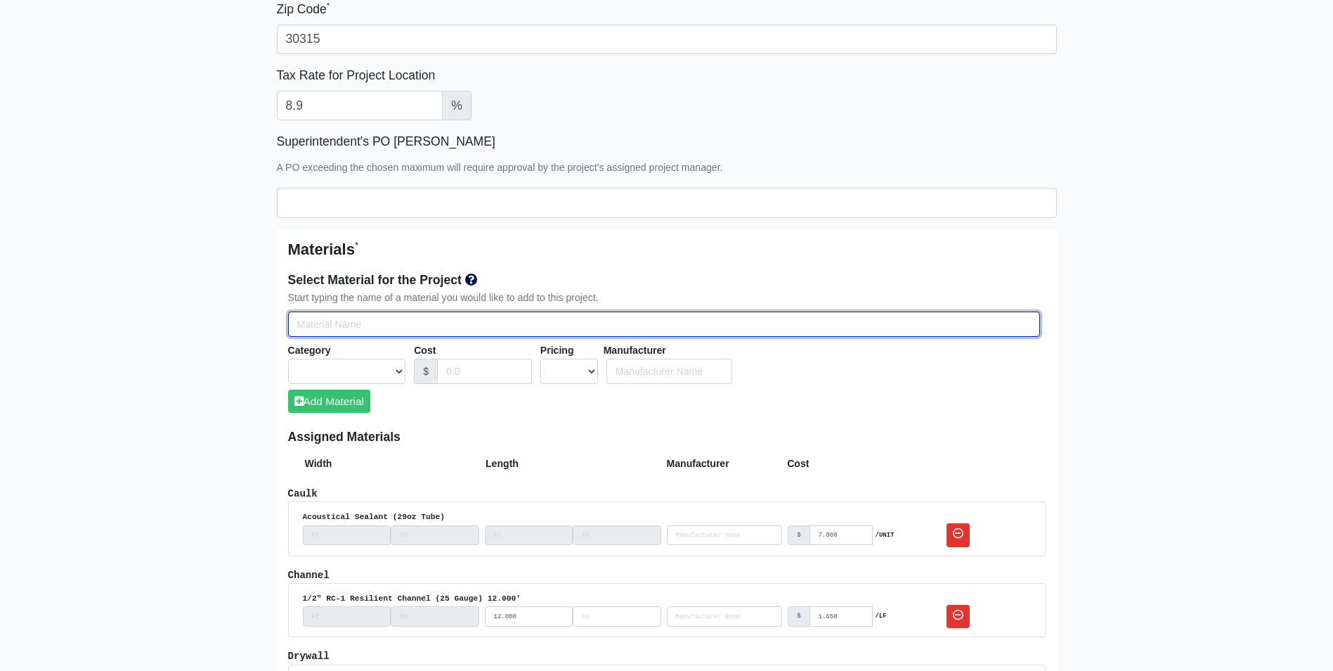
click at [373, 325] on input "Select Team Members for the Project" at bounding box center [664, 324] width 752 height 26
type input "g"
select select
type input "g6"
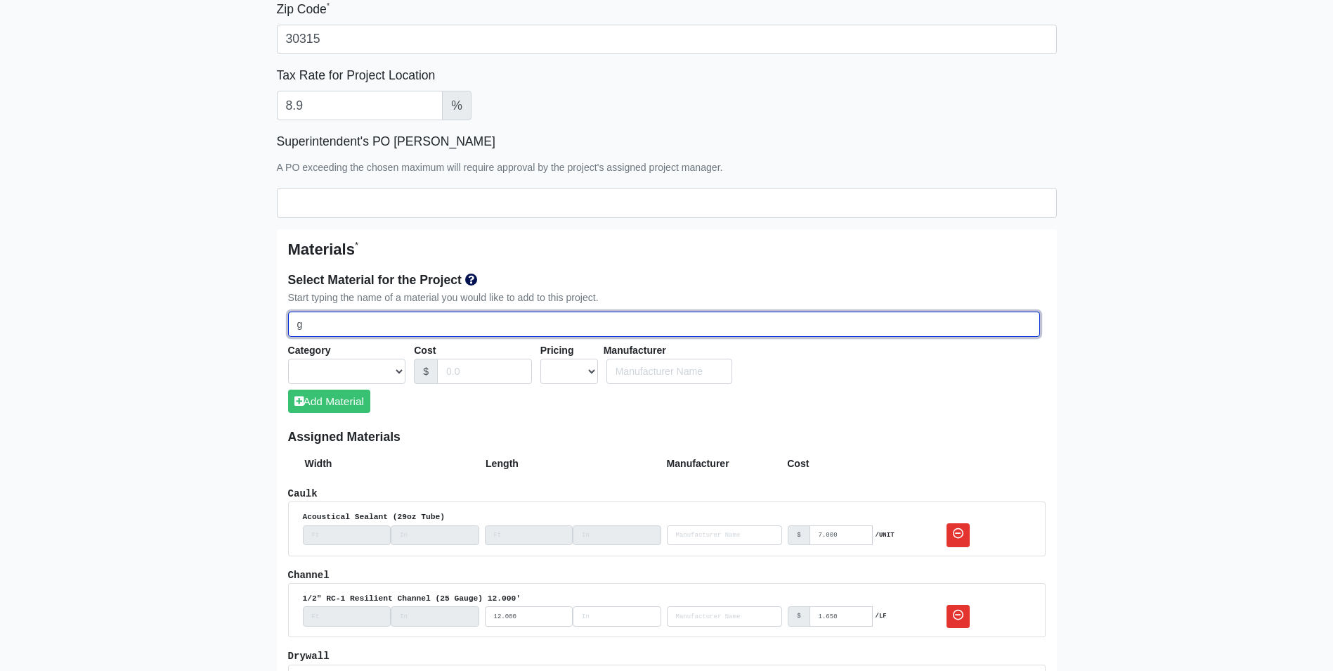
select select
type input "g60"
select select
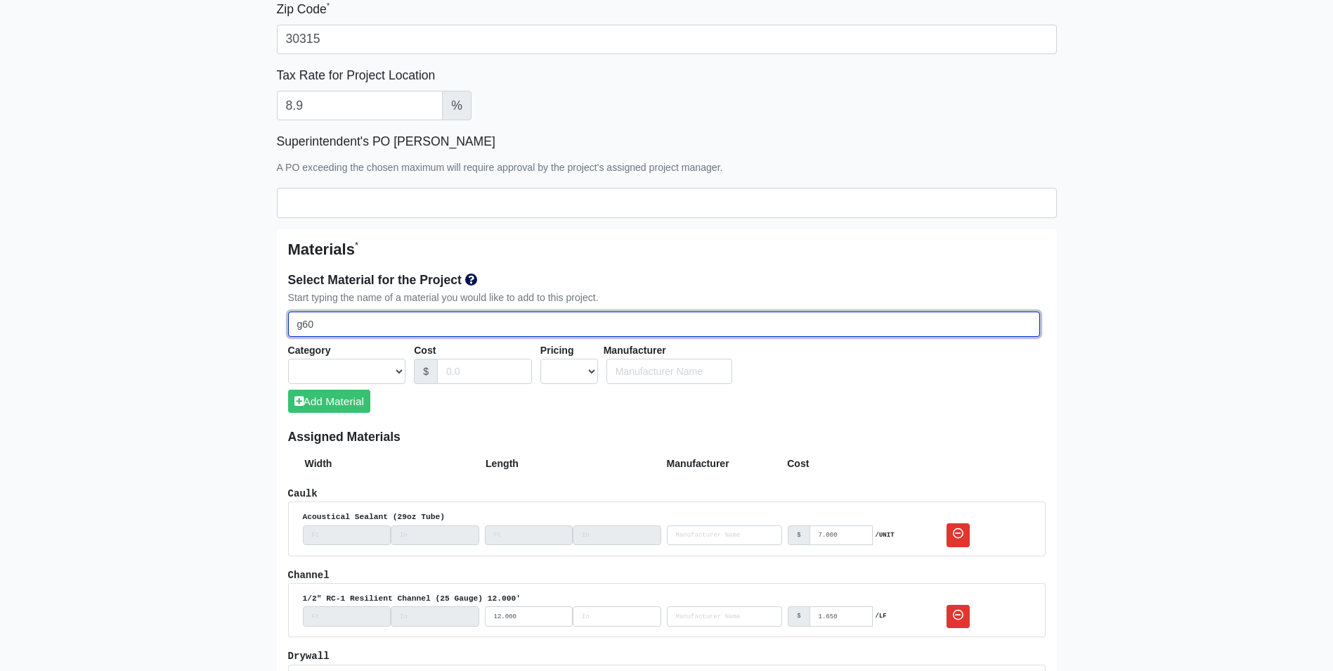
type input "g60"
select select
type input "g60 6"
select select
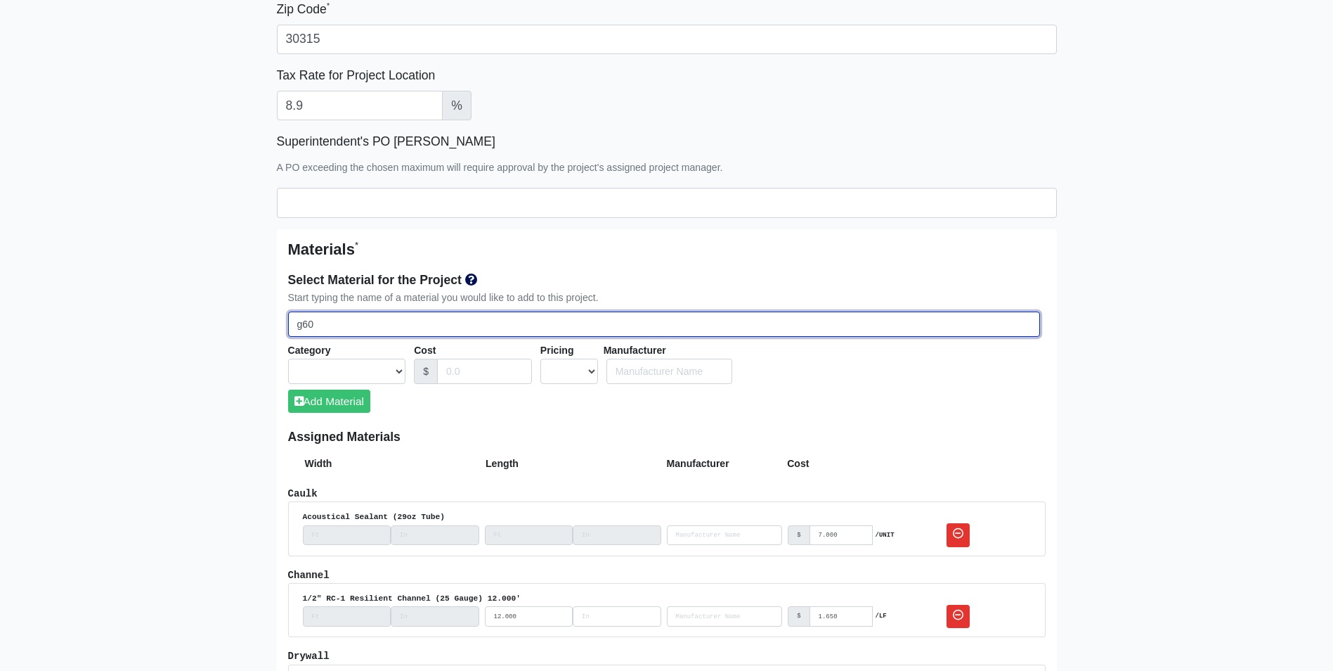
select select
type input "g60 60"
select select
type input "g60 600"
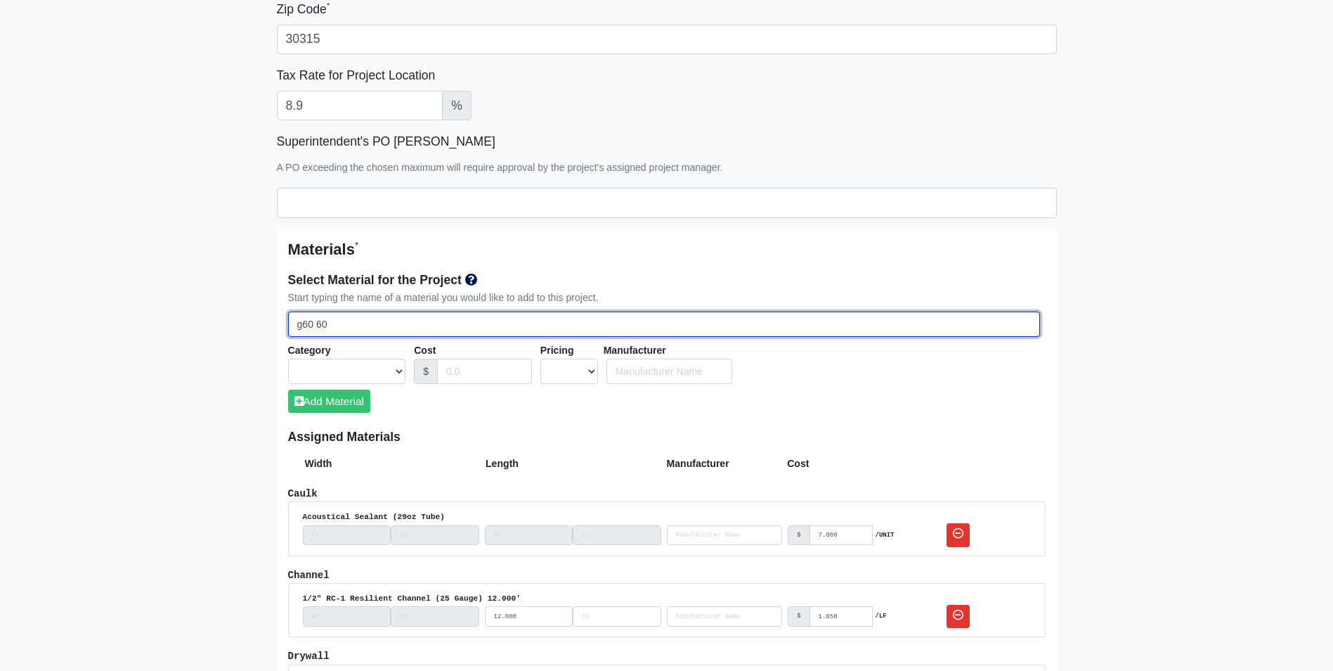
select select
type input "g60 600s"
select select
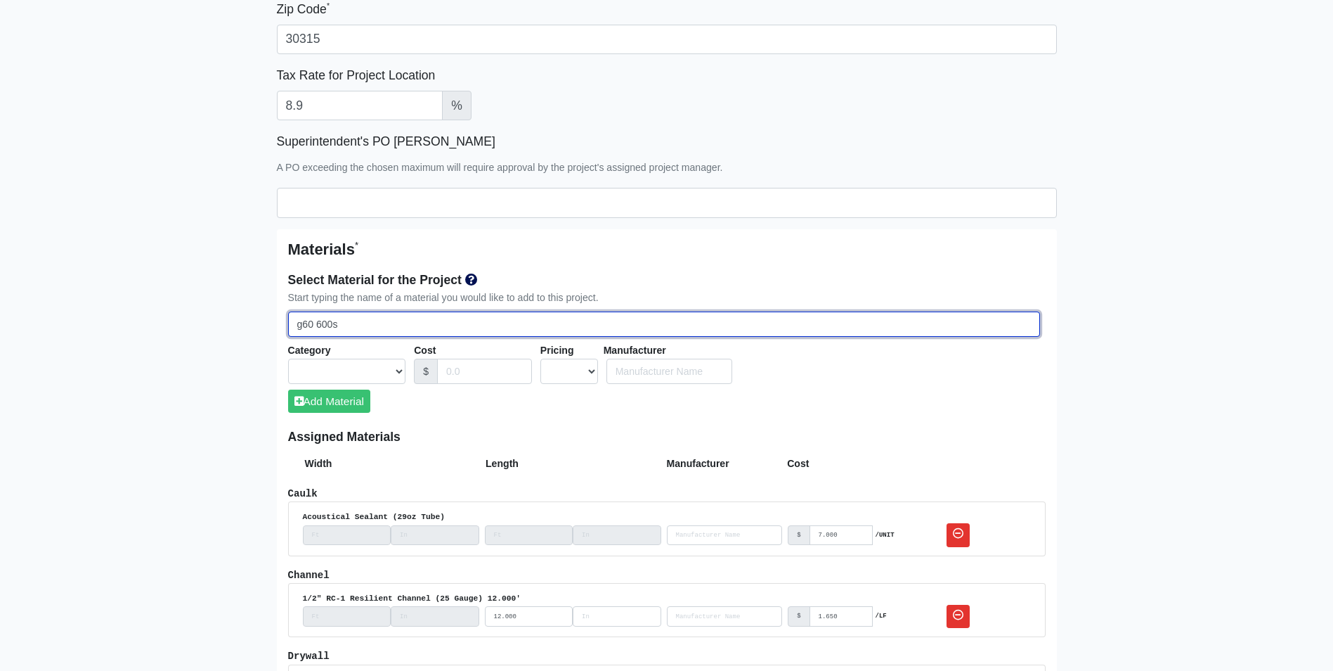
select select
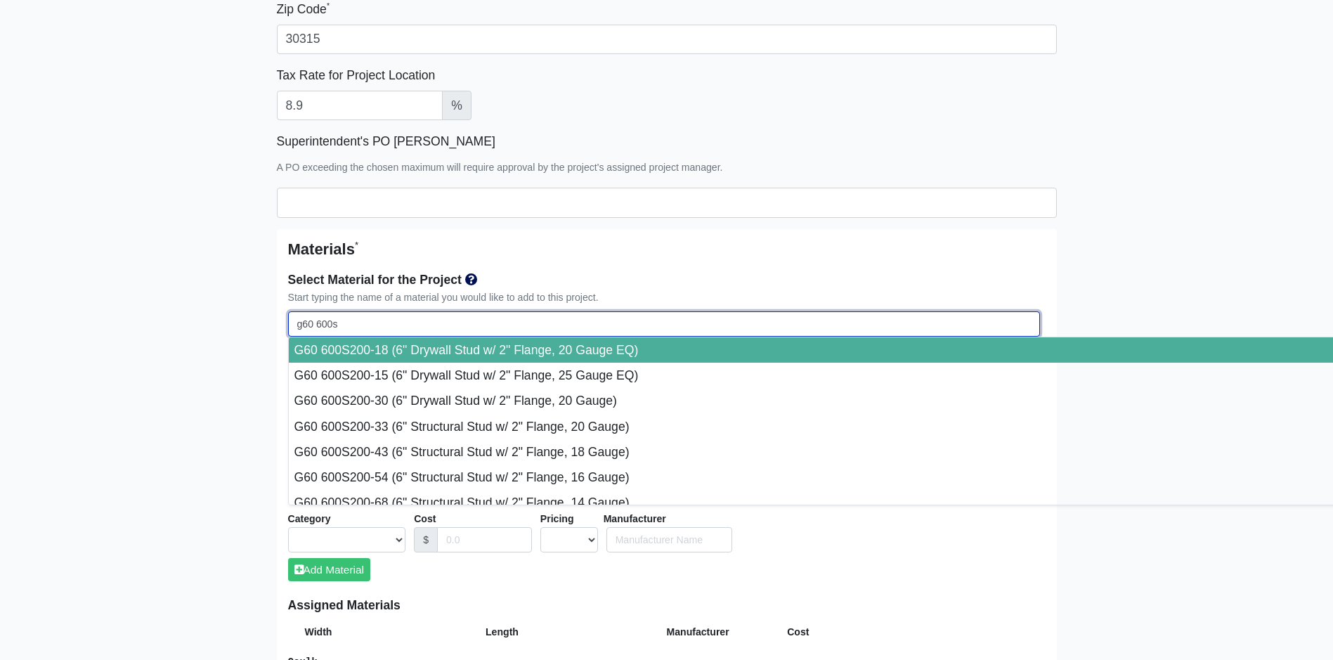
type input "g60 600s1"
select select
type input "g60 600s16"
select select
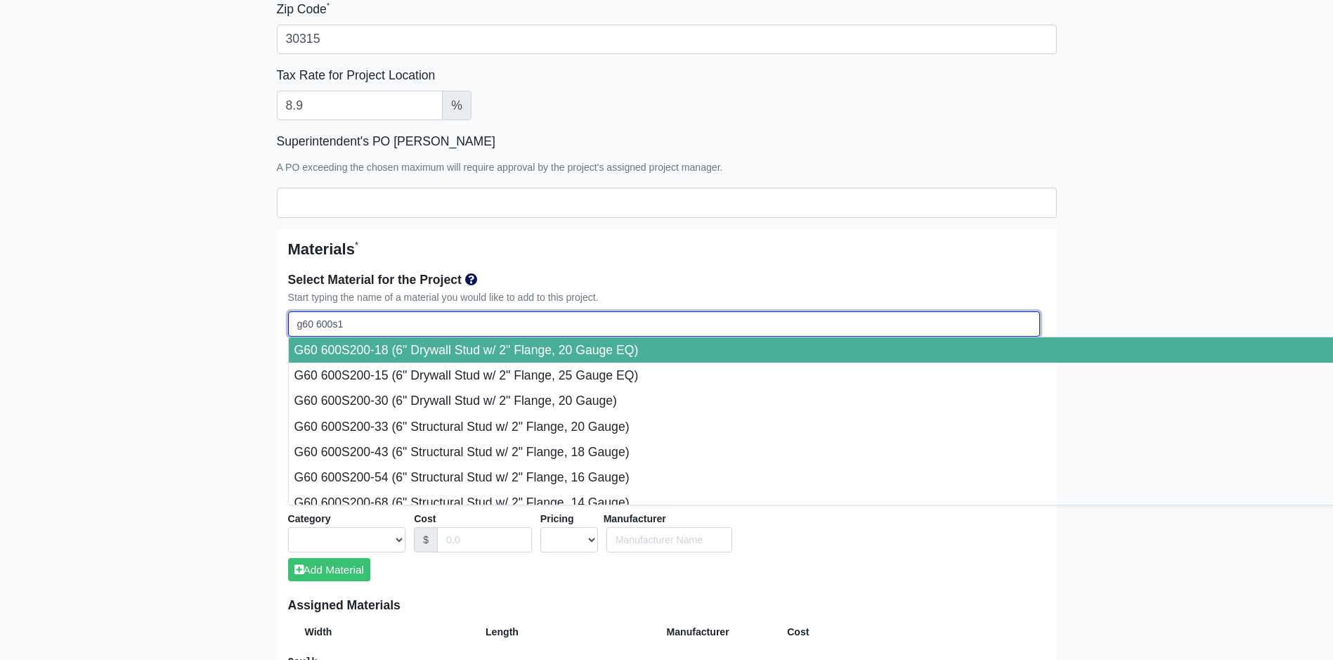
select select
type input "g60 600s162"
select select
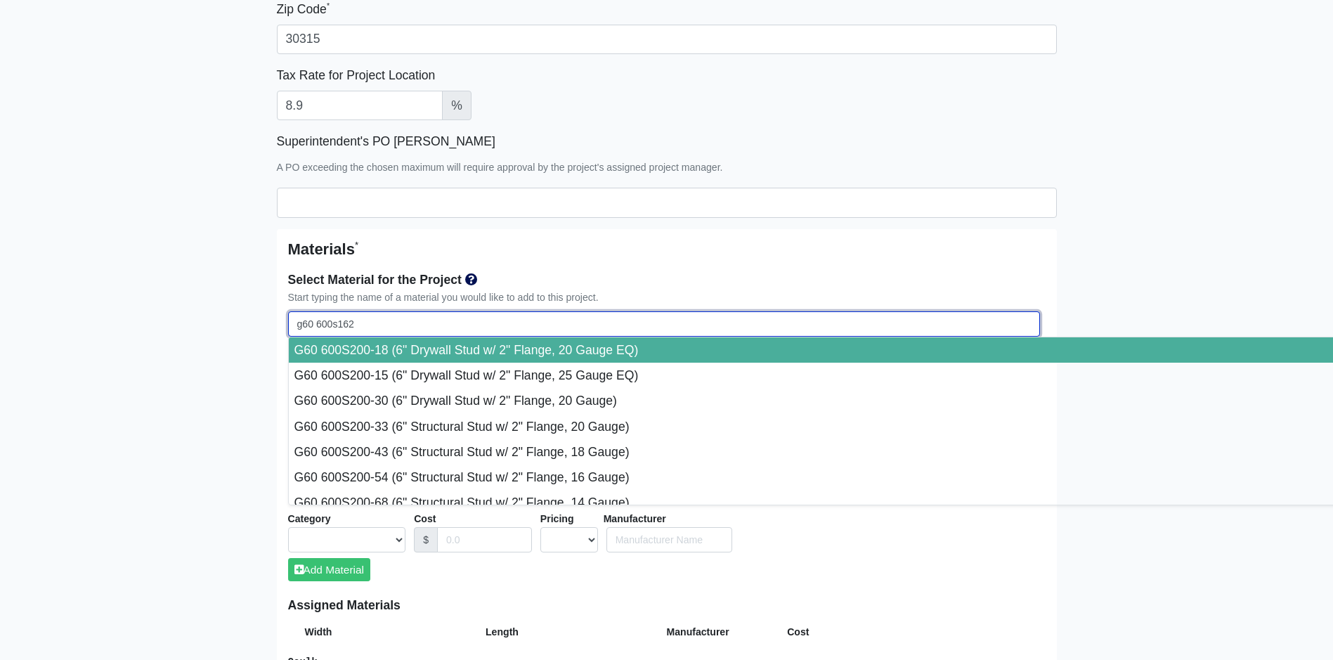
select select
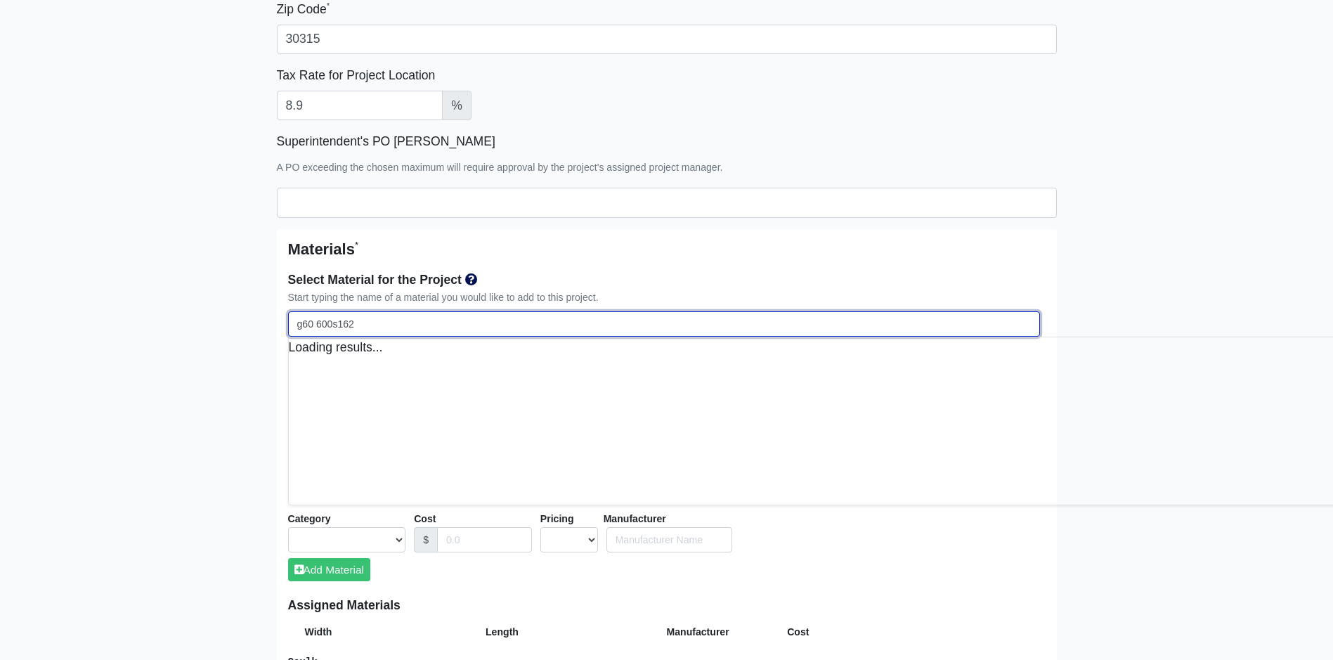
select select
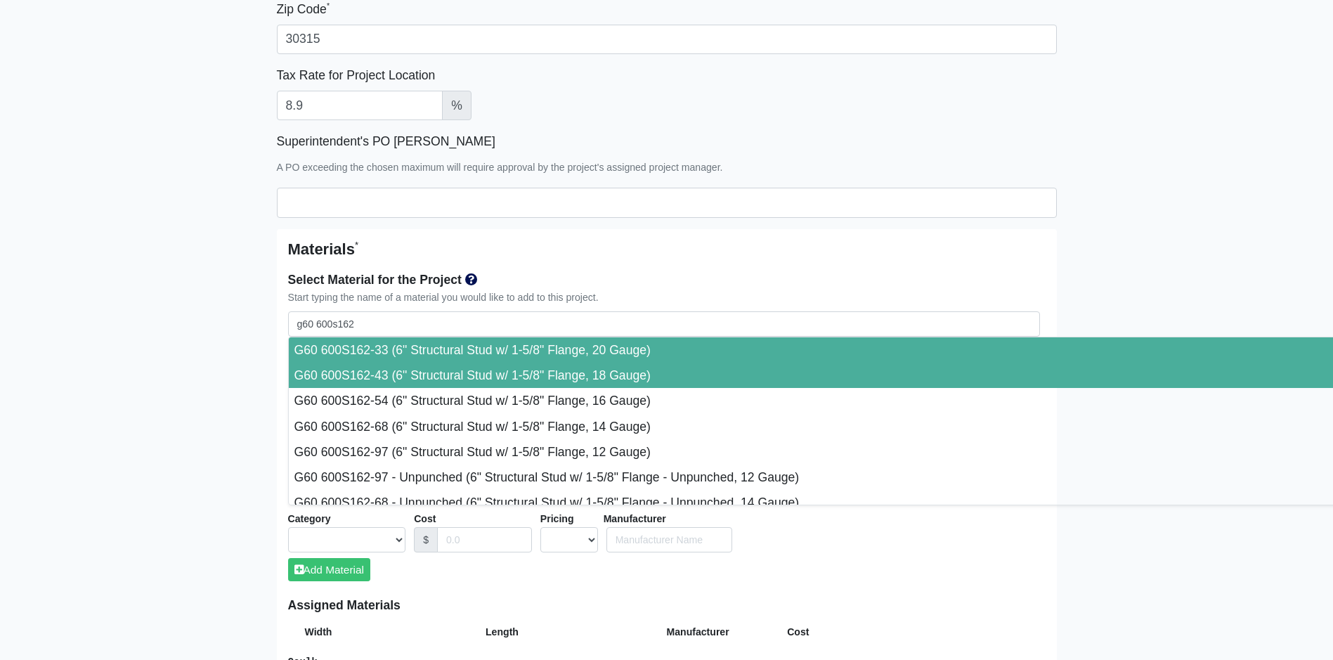
type input "G60 600S162-43 (6" Structural Stud w/ 1-5/8" Flange, 18 Gauge)"
select select "[object Object]"
select select "1"
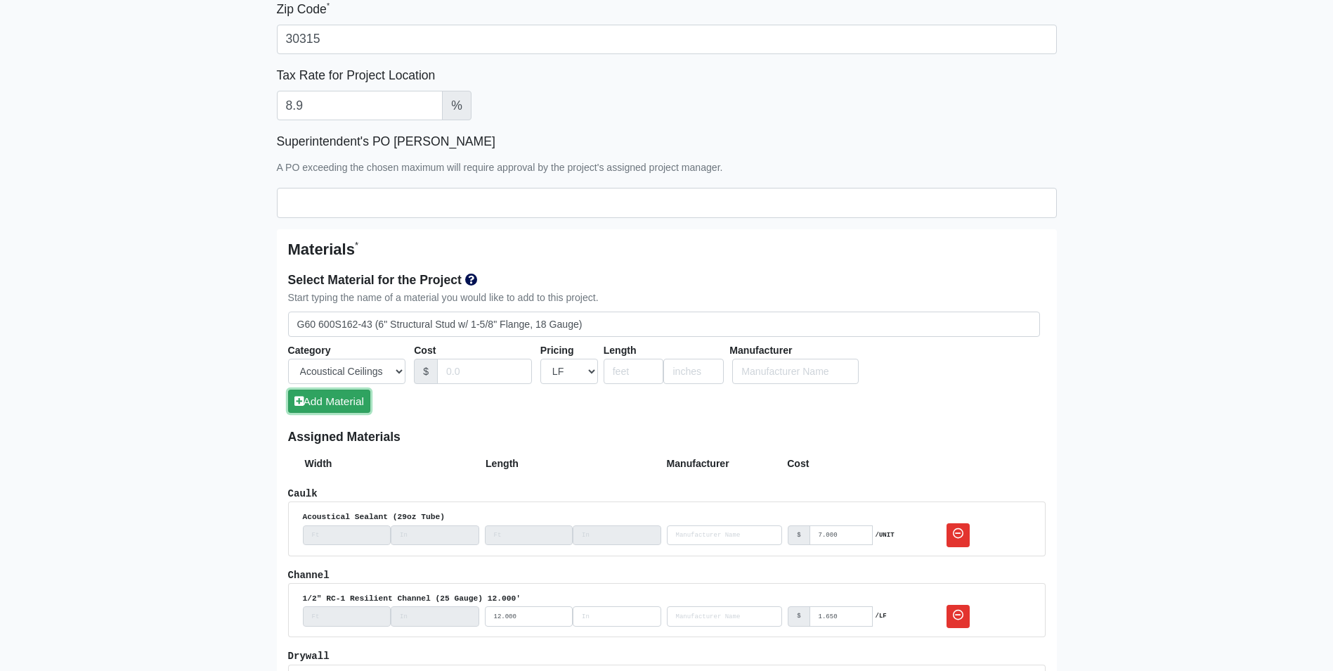
click at [356, 399] on button "Add Material" at bounding box center [329, 400] width 82 height 23
select select
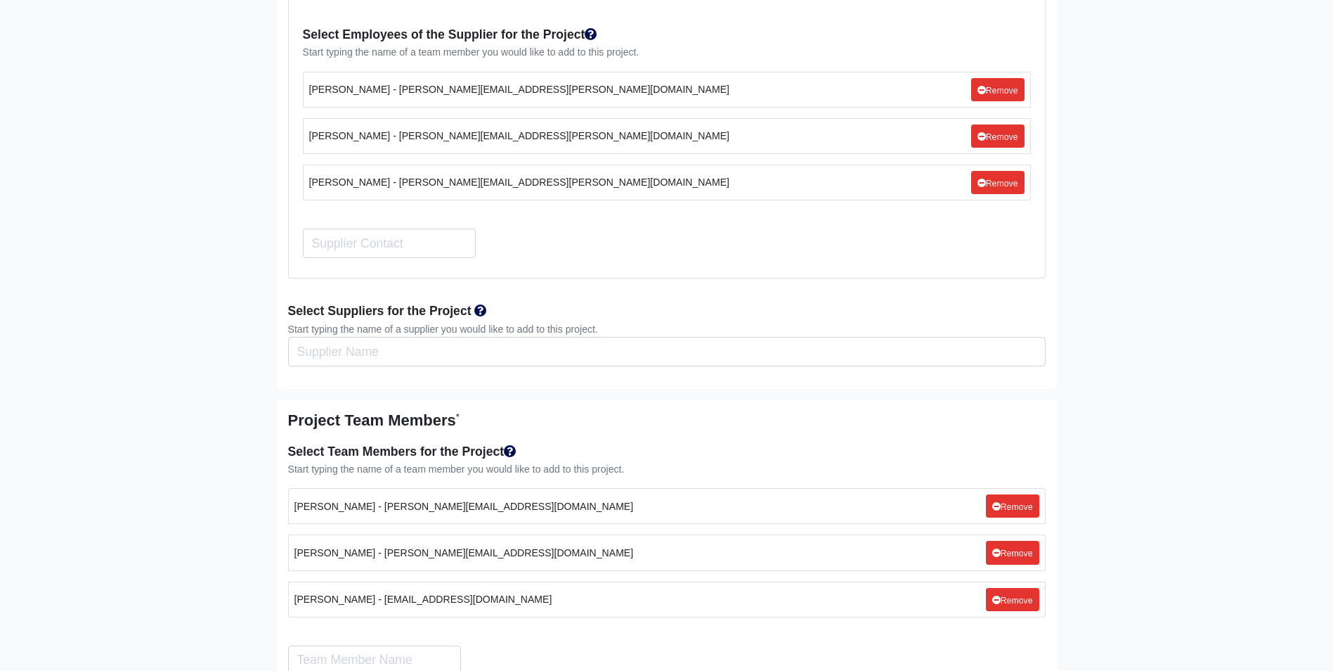
scroll to position [3352, 0]
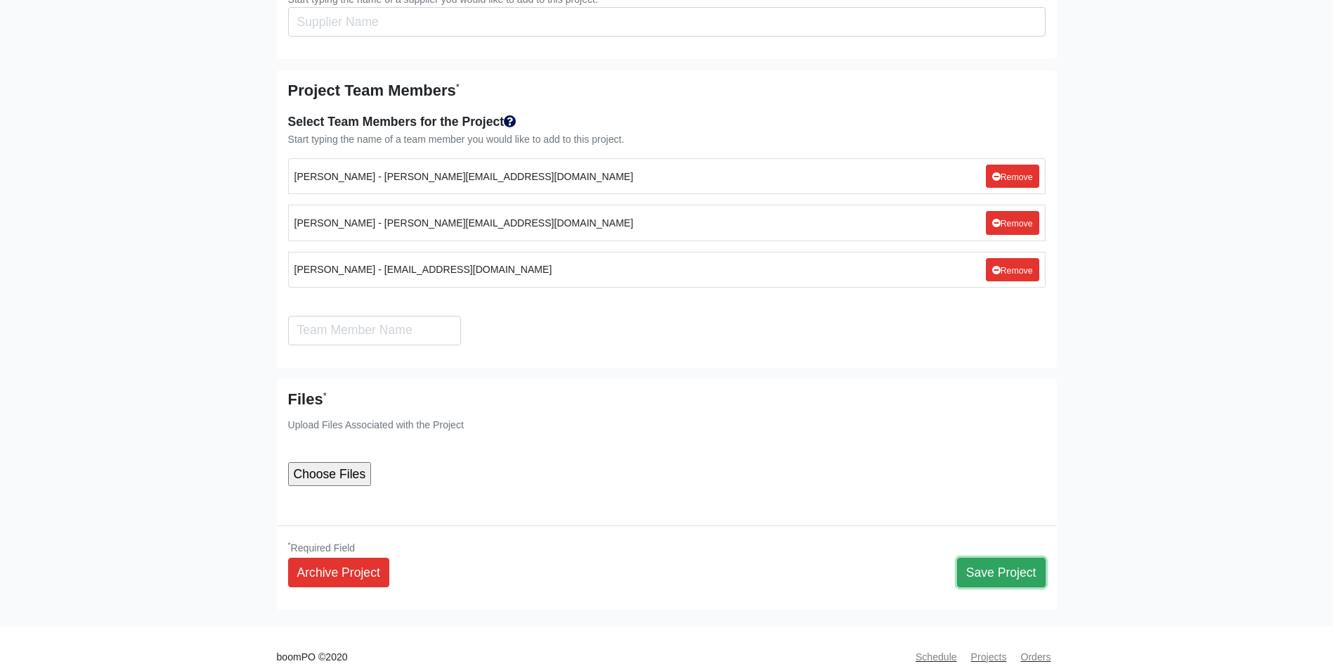
click at [990, 557] on button "Save Project" at bounding box center [1001, 572] width 89 height 30
select select
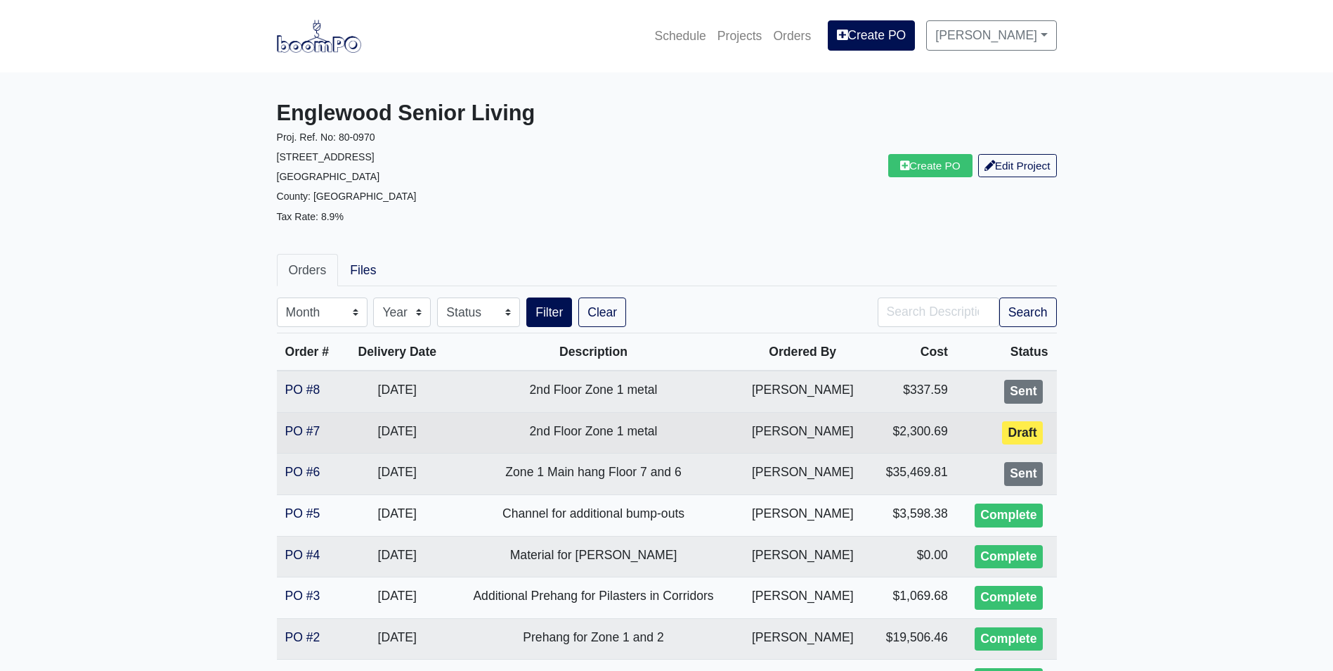
click at [291, 422] on td "PO #7" at bounding box center [310, 432] width 67 height 41
click at [306, 425] on link "PO #7" at bounding box center [302, 431] width 35 height 14
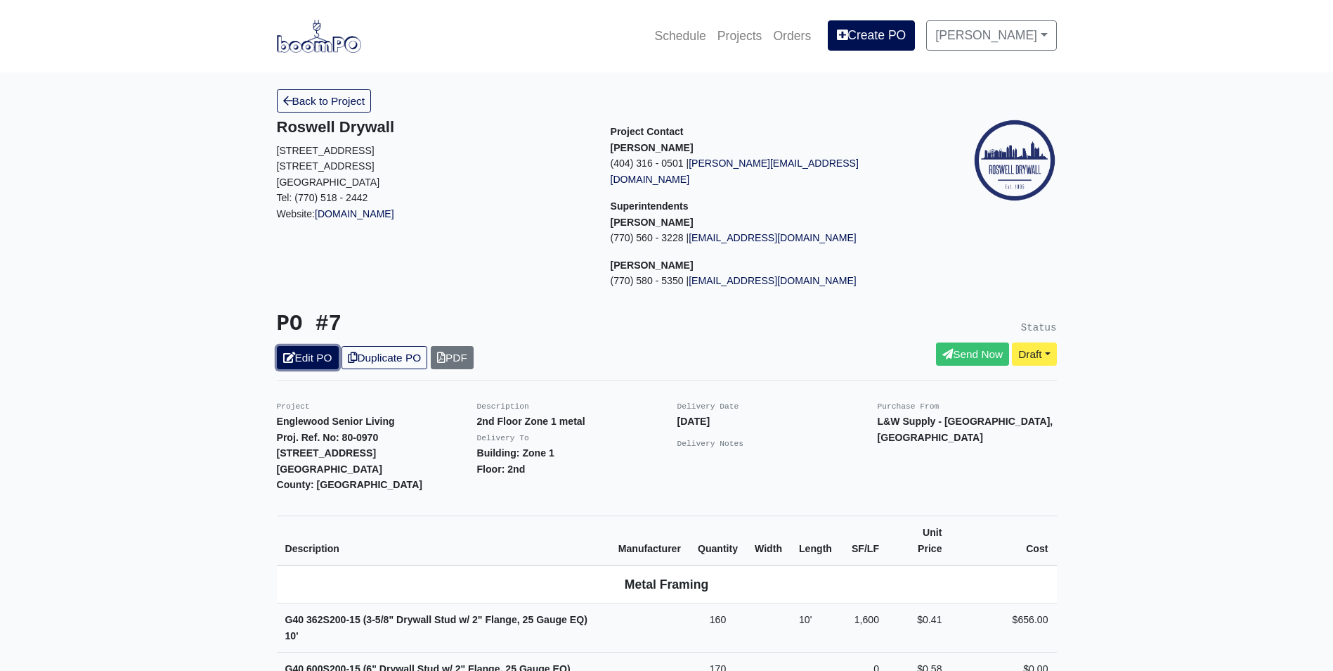
click at [321, 346] on link "Edit PO" at bounding box center [308, 357] width 62 height 23
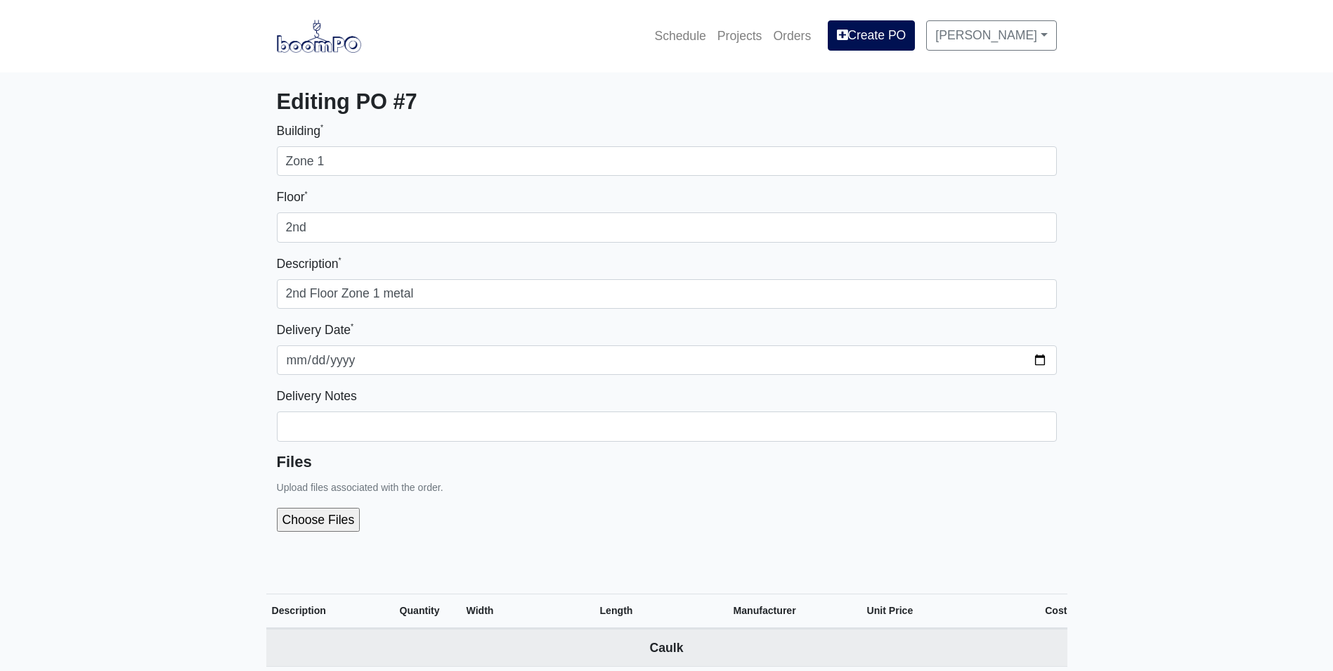
select select
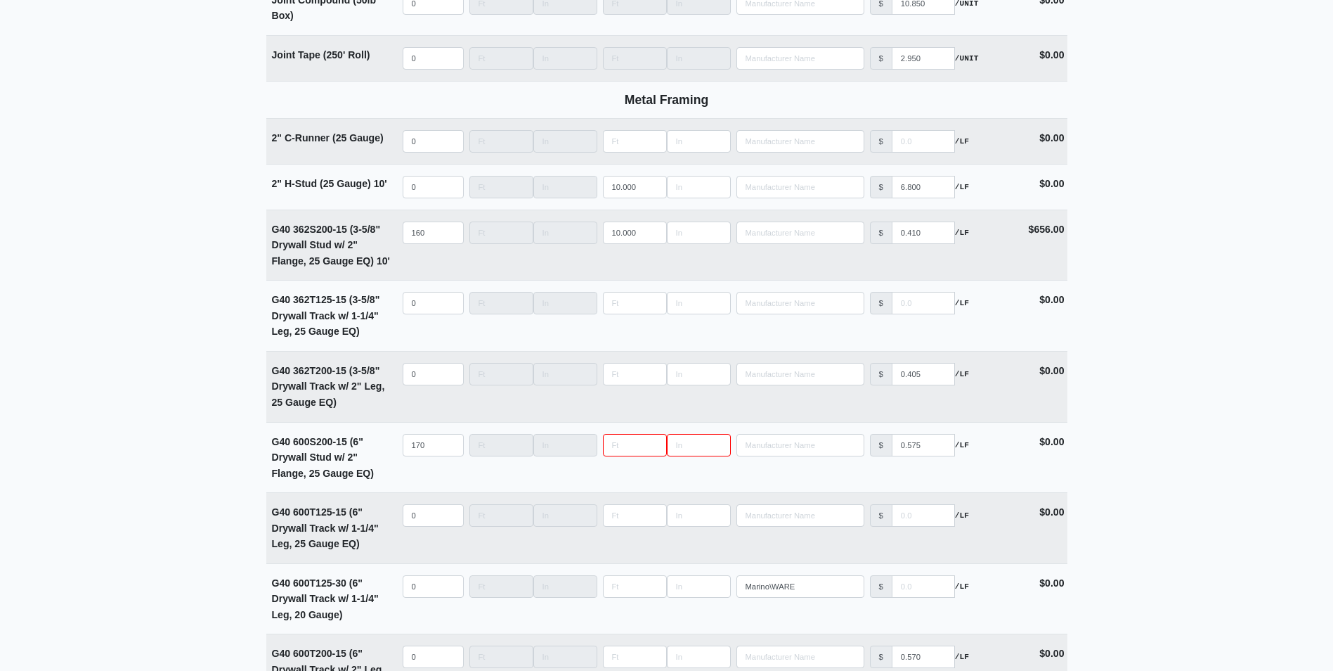
scroll to position [1476, 0]
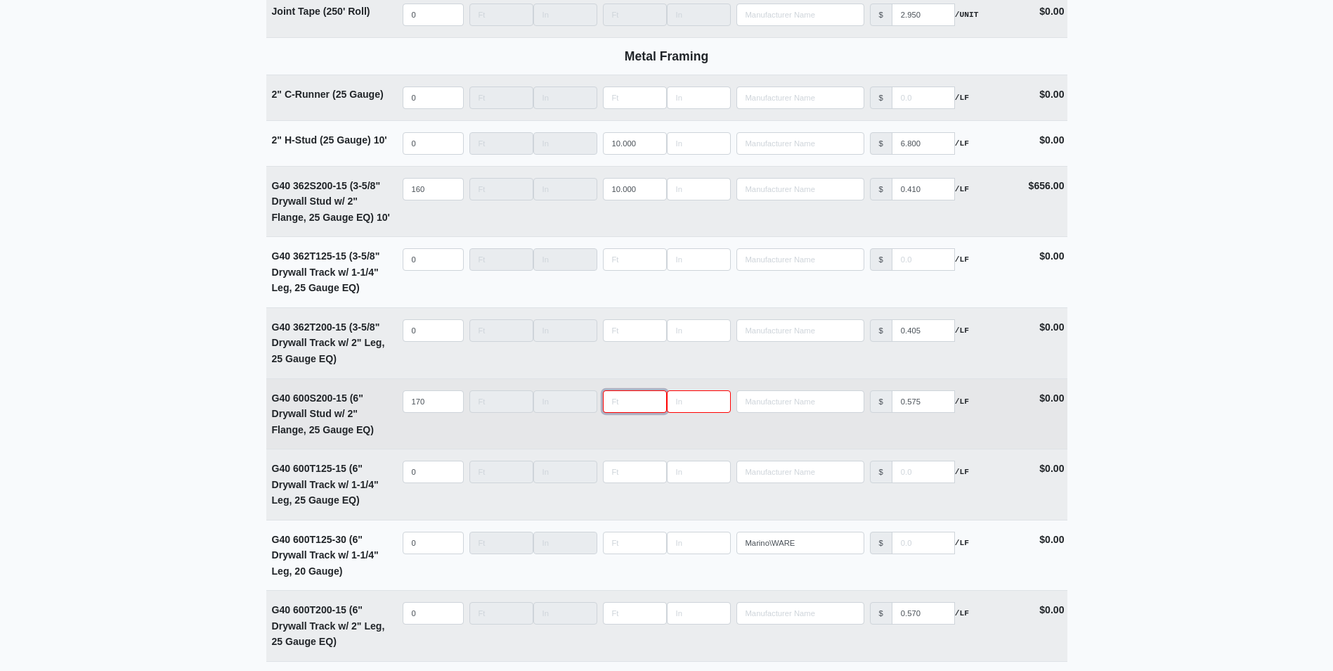
click at [632, 404] on input "Length" at bounding box center [635, 401] width 64 height 22
type input "1"
select select
type input "10"
select select
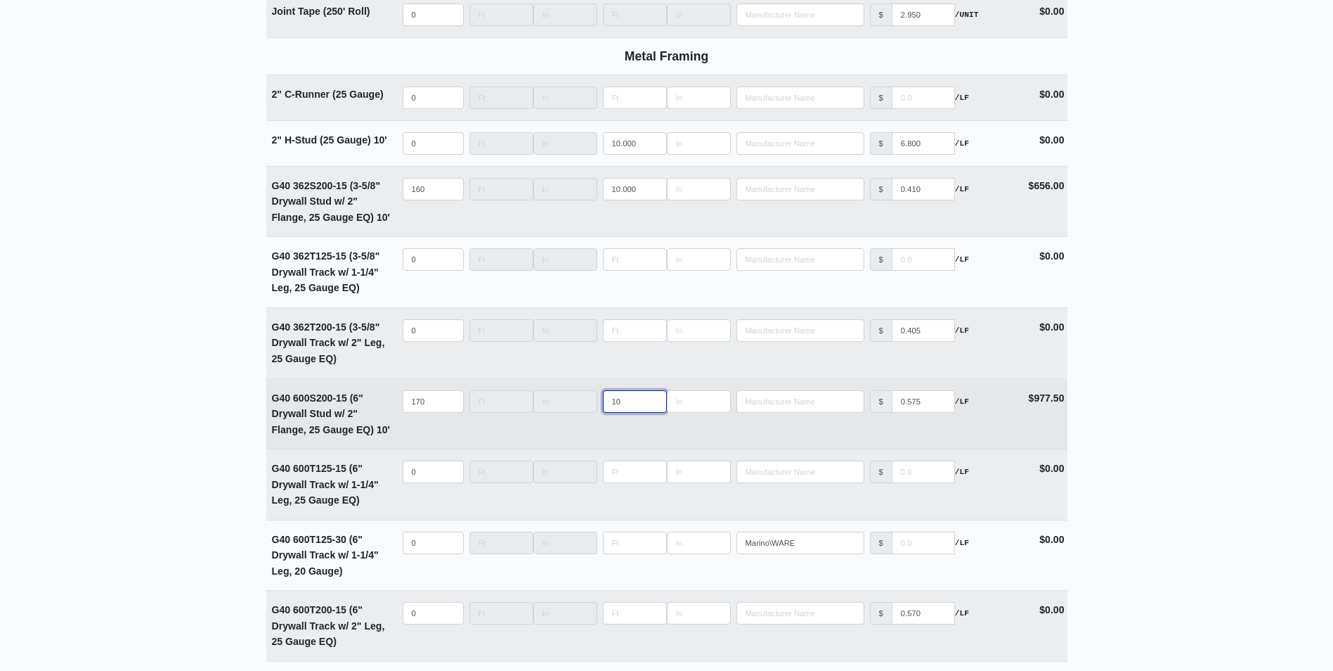
type input "10"
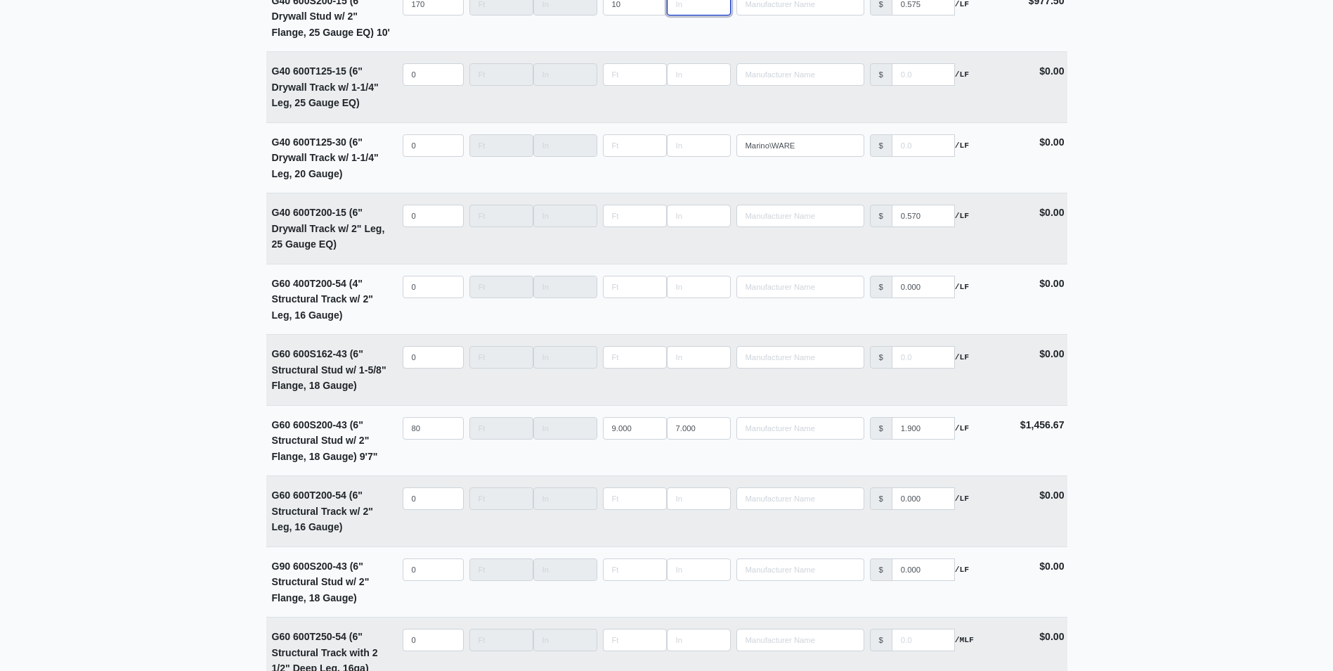
scroll to position [1898, 0]
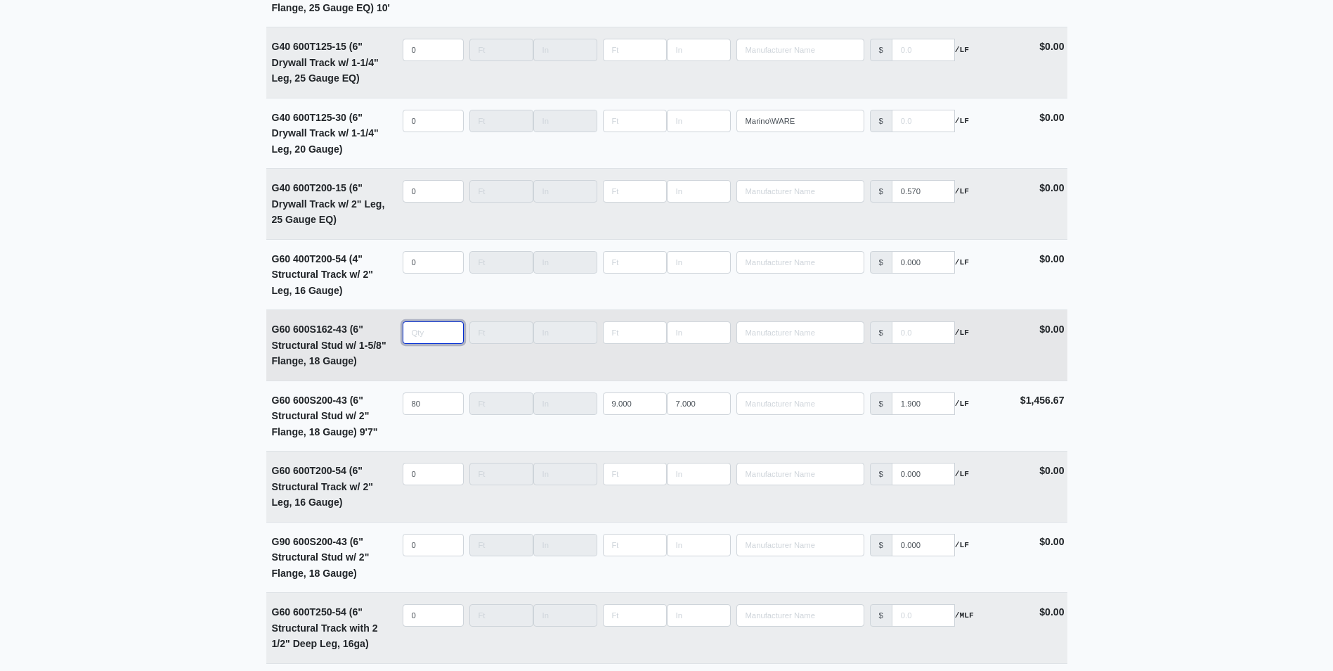
click at [415, 333] on input "quantity" at bounding box center [433, 332] width 61 height 22
type input "8"
type input "0"
type input "80"
type input "9"
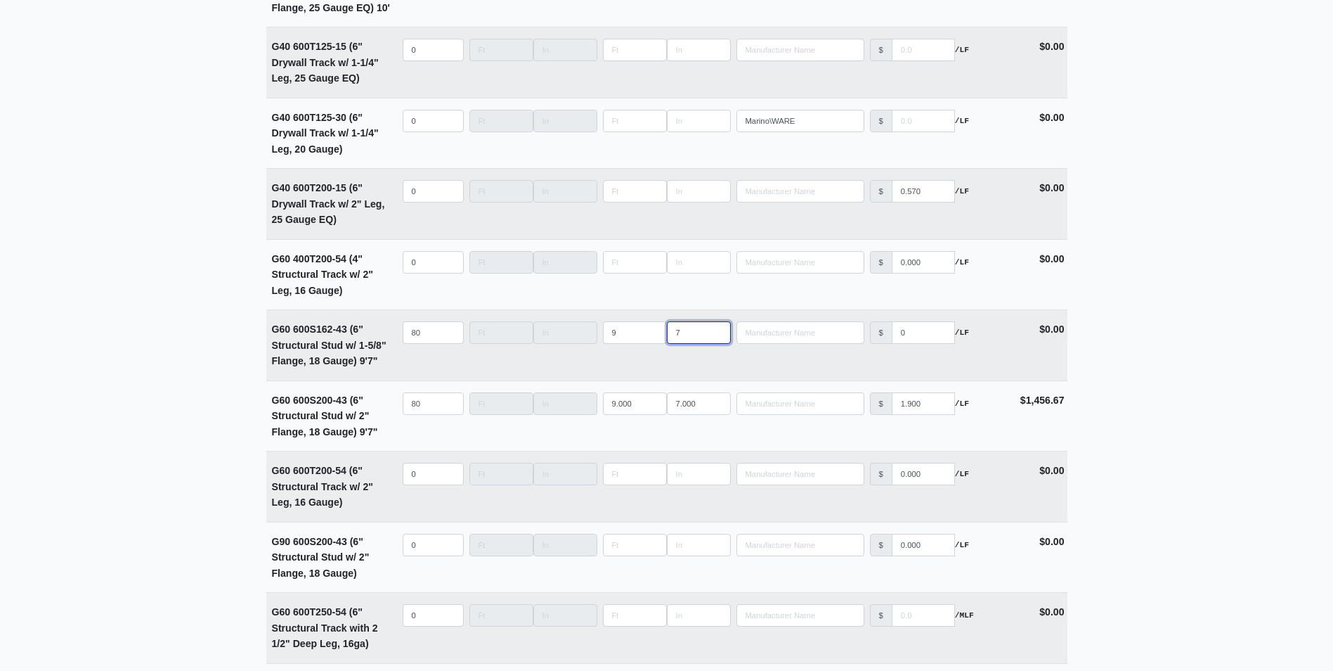
type input "7"
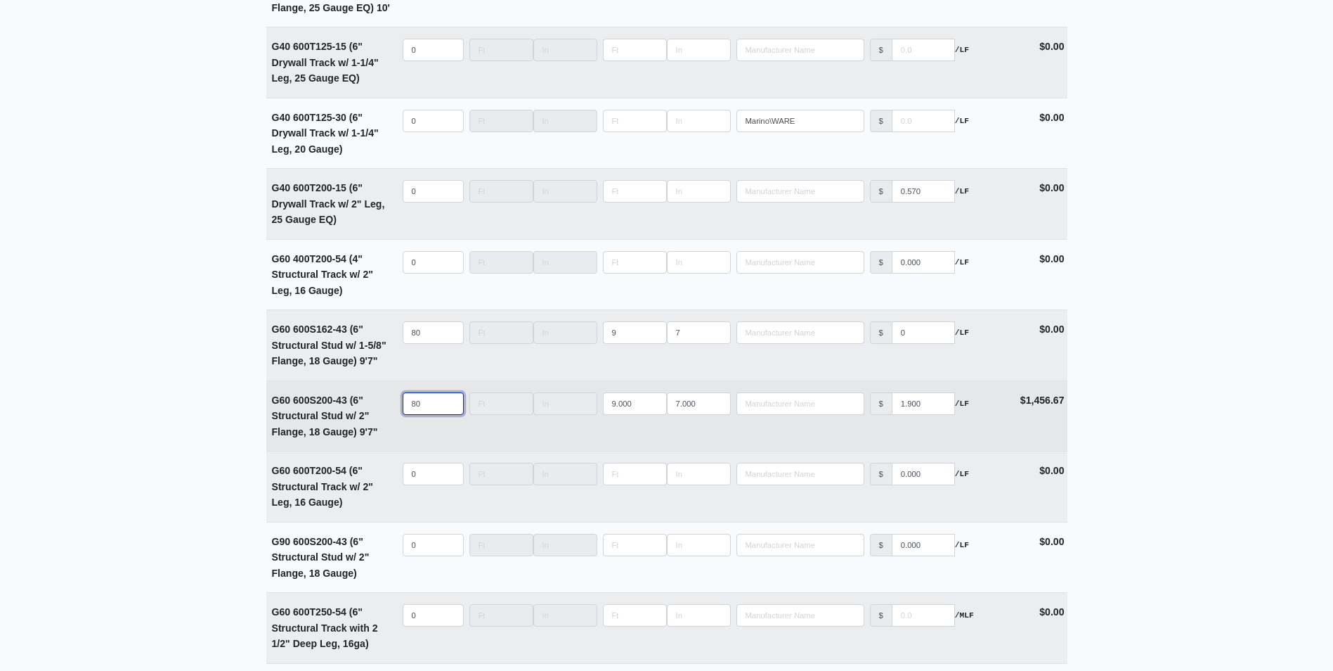
drag, startPoint x: 423, startPoint y: 410, endPoint x: 276, endPoint y: 417, distance: 147.1
click at [276, 417] on tr "G60 600S200-43 (6" Structural Stud w/ 2" Flange, 18 Gauge) 9' 7" Qty 80 Width L…" at bounding box center [666, 415] width 801 height 71
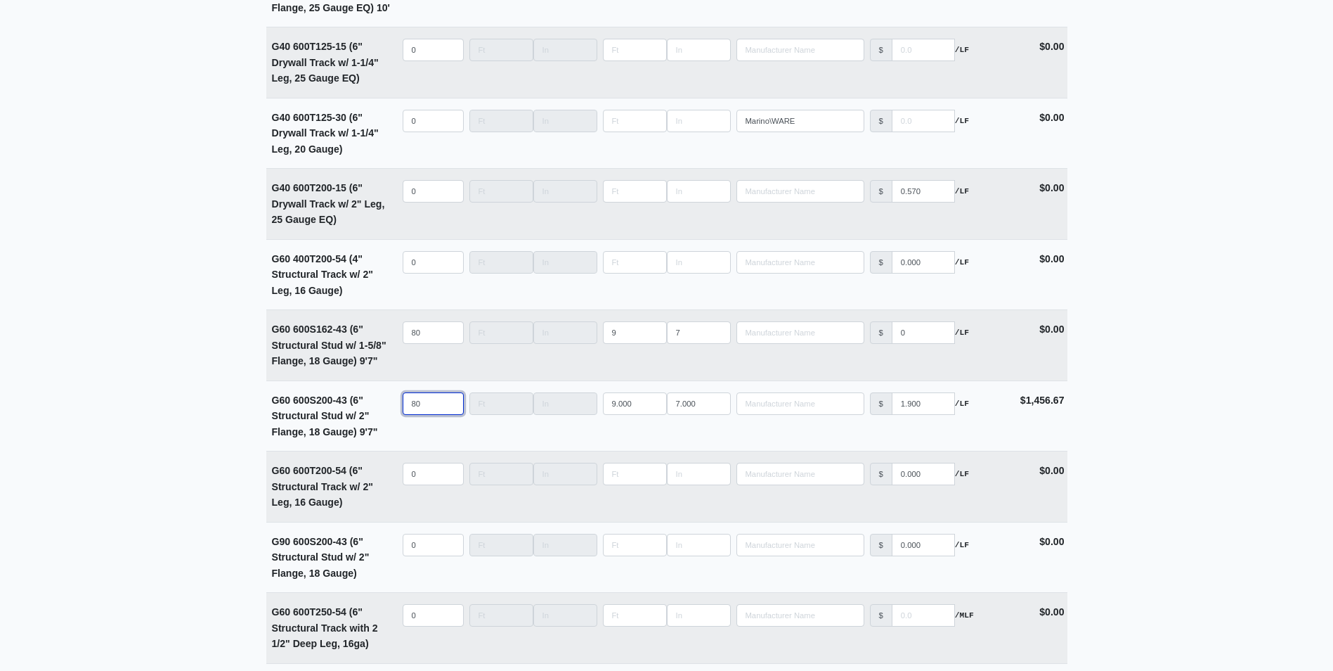
type input "0"
select select
type input "0"
click at [895, 339] on input "0" at bounding box center [923, 332] width 63 height 22
type input "10"
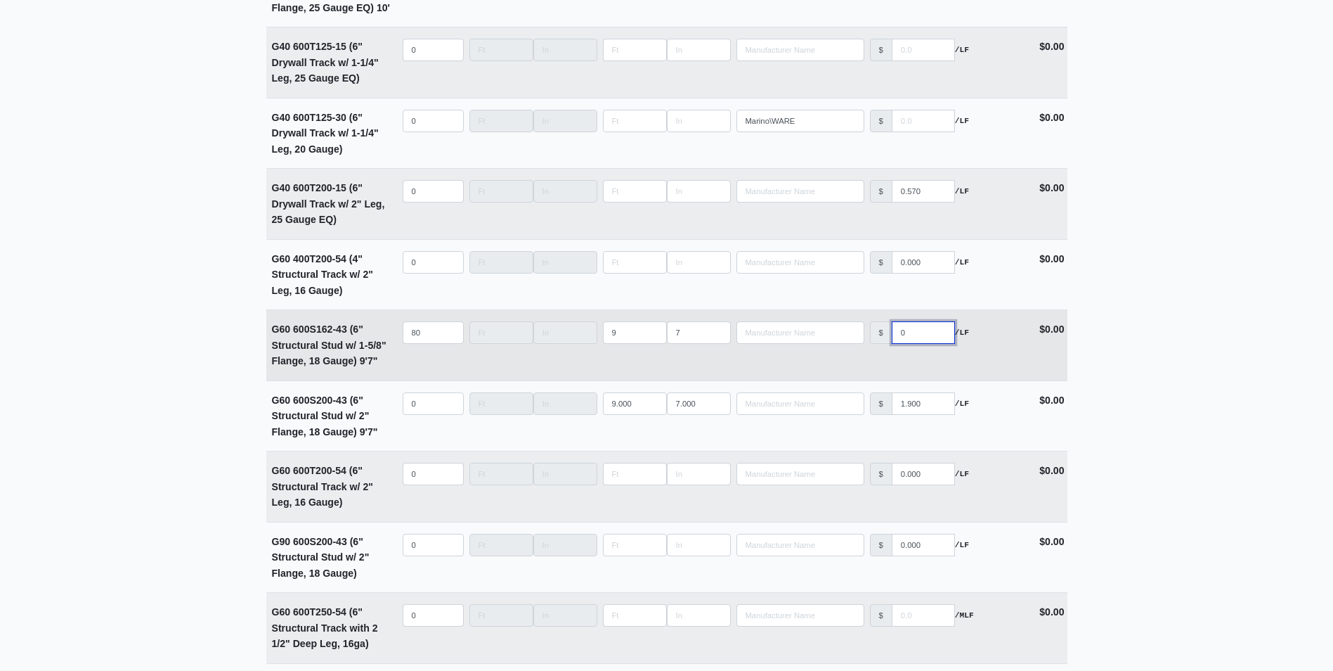
select select
type input "1.0"
select select
type input "1.90"
select select
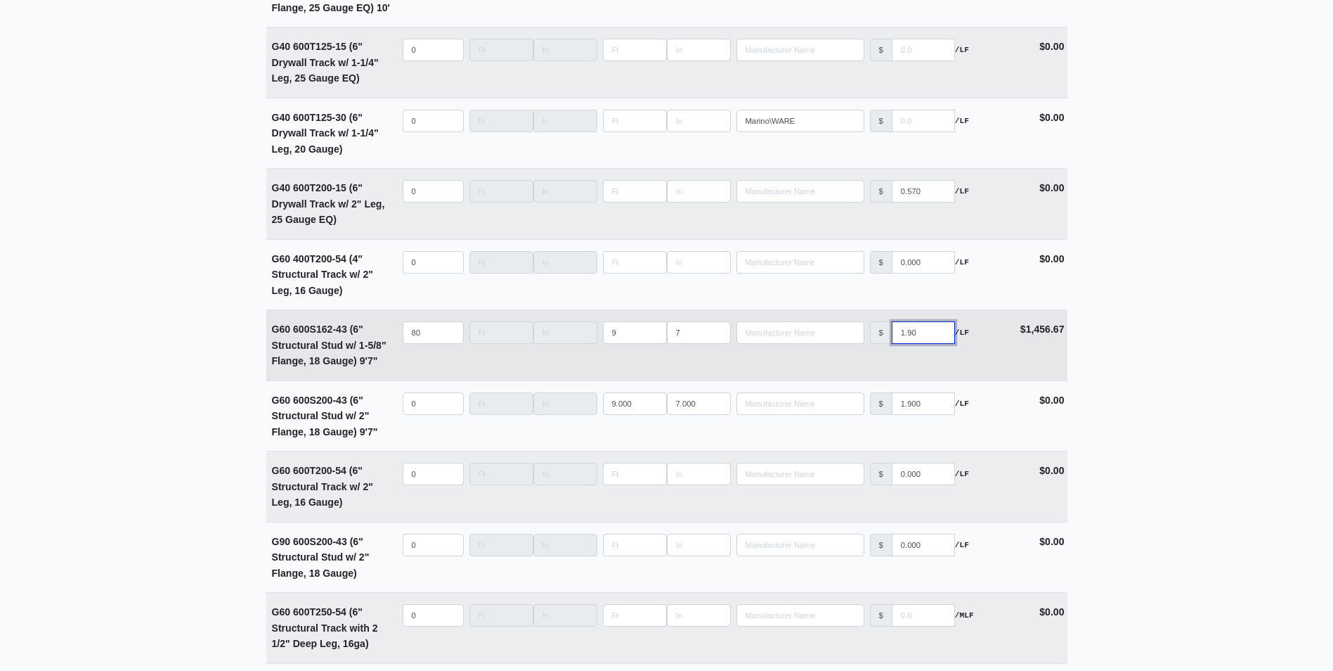
type input "1.0"
select select
type input "10"
select select
type input "0"
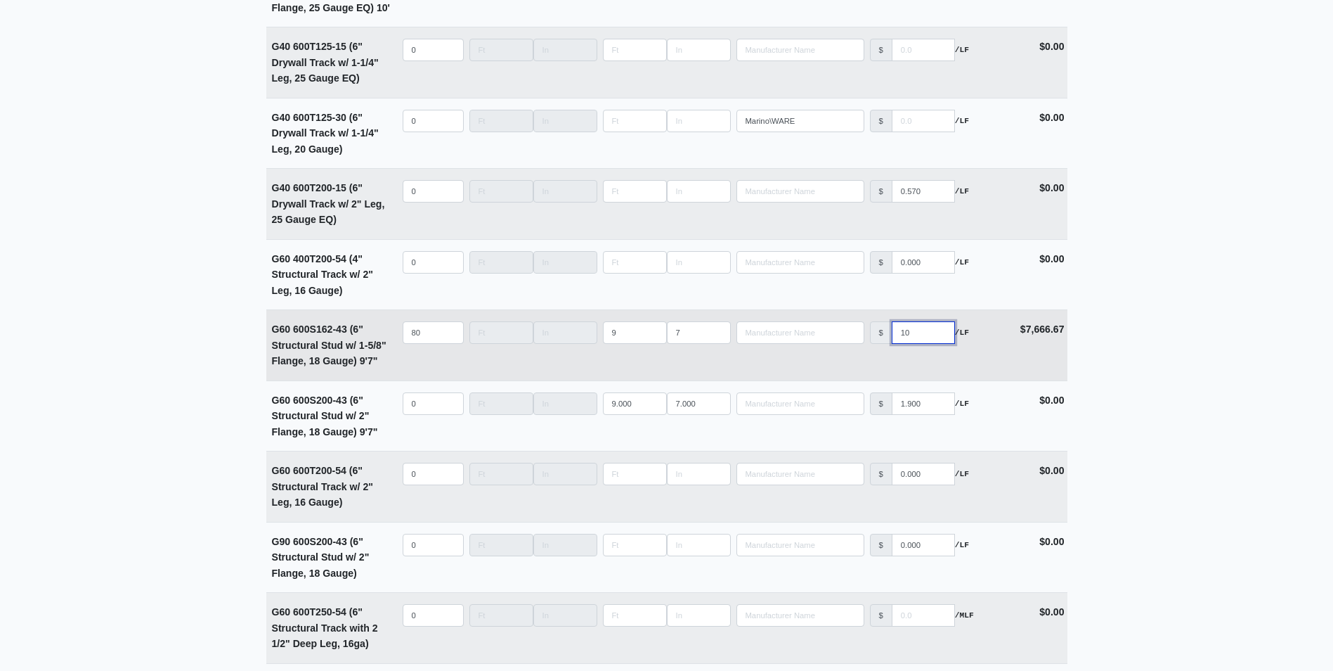
select select
type input ".10"
select select
type input ".190"
select select
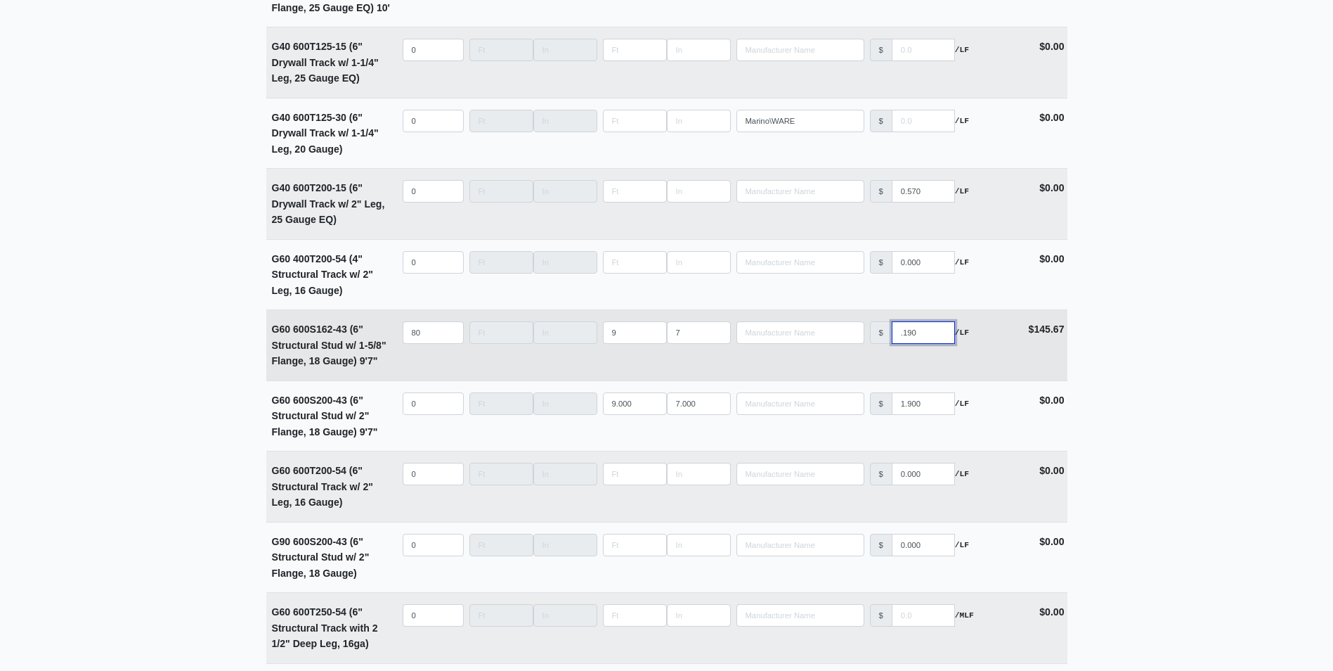
type input ".190"
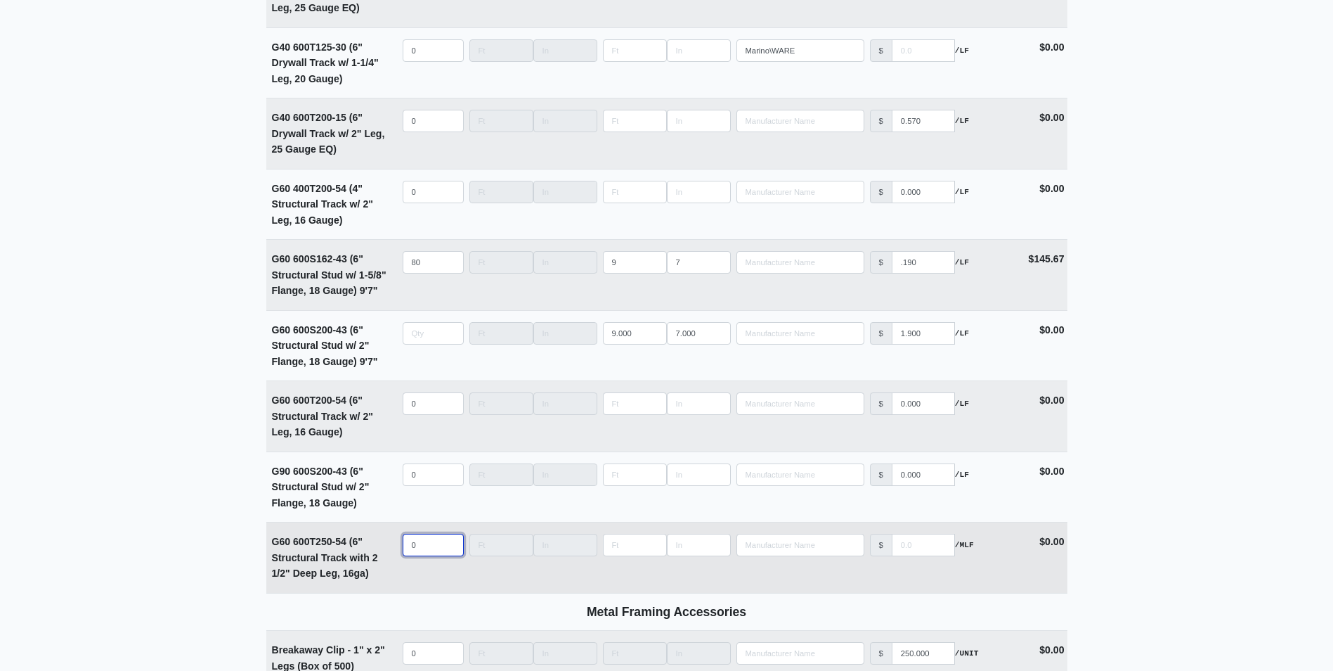
type input "0"
click at [420, 552] on input "quantity" at bounding box center [433, 544] width 61 height 22
type input "1"
type input "0"
type input "10"
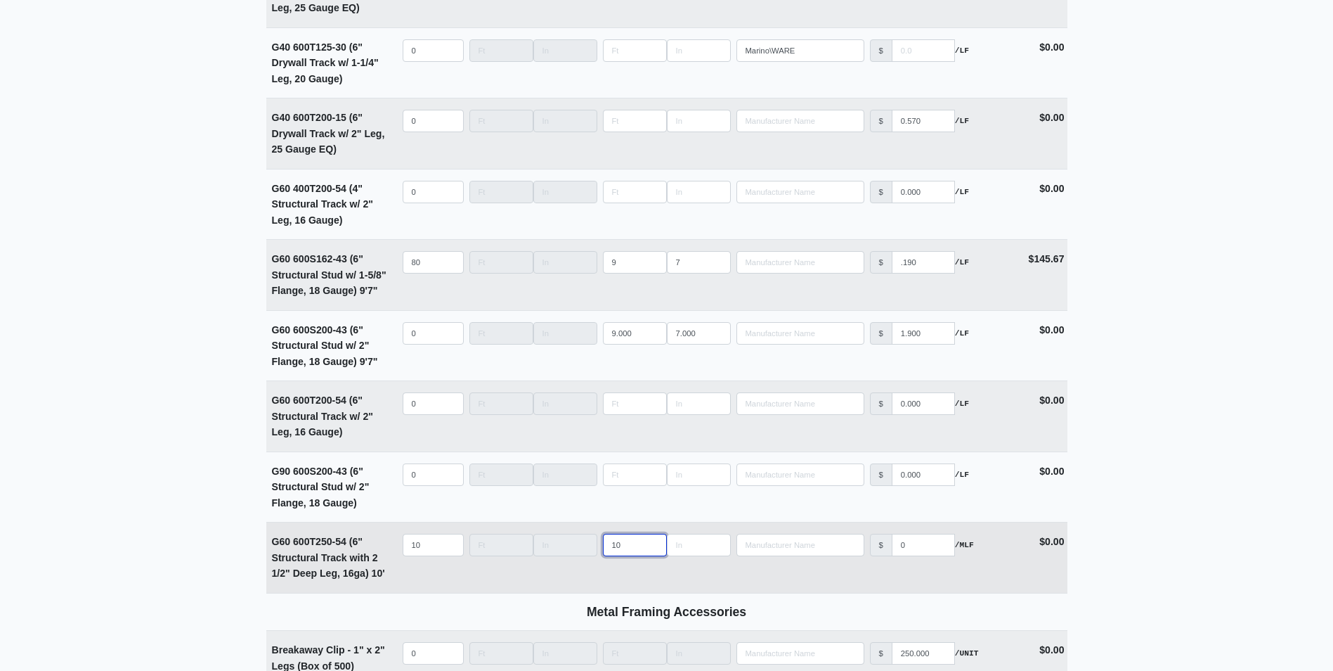
type input "10"
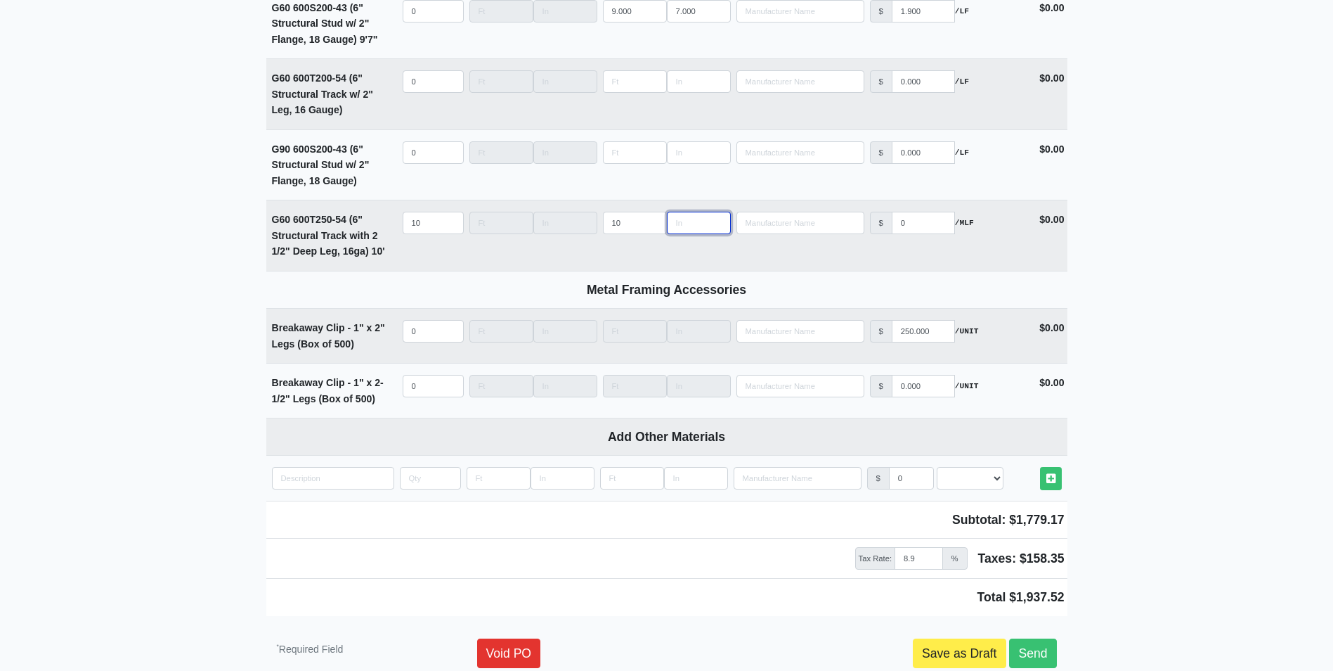
scroll to position [2369, 0]
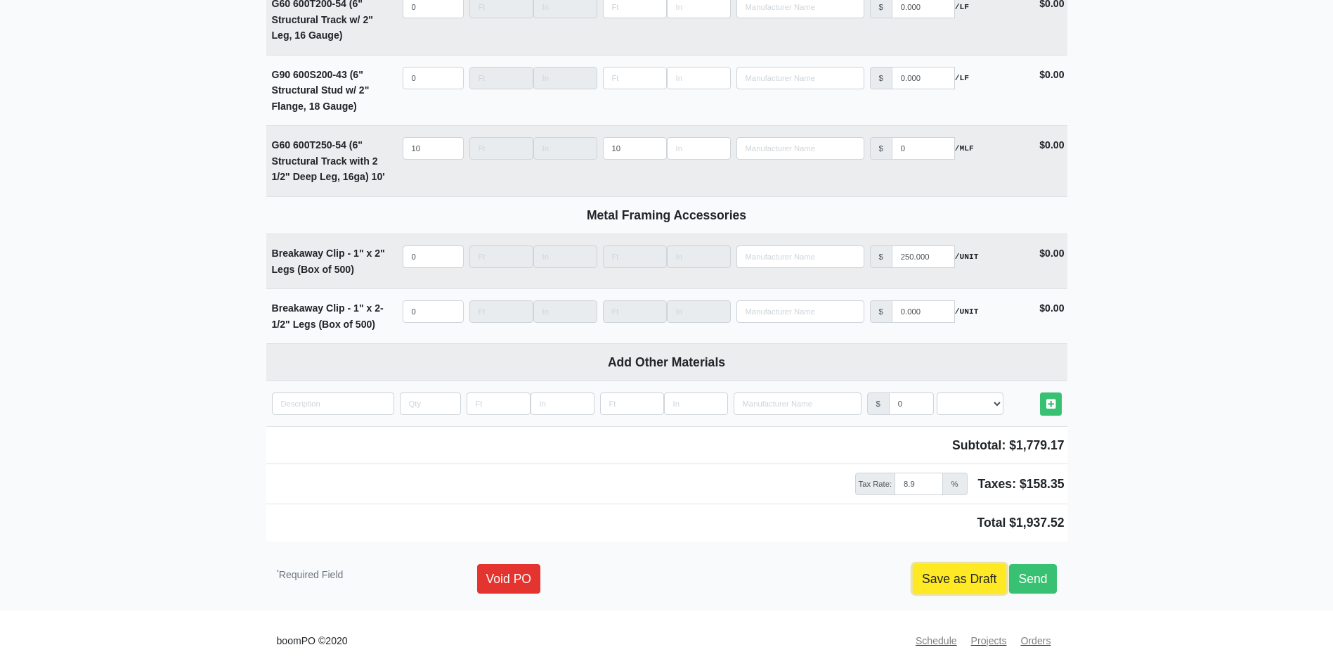
click at [957, 571] on link "Save as Draft" at bounding box center [959, 579] width 93 height 30
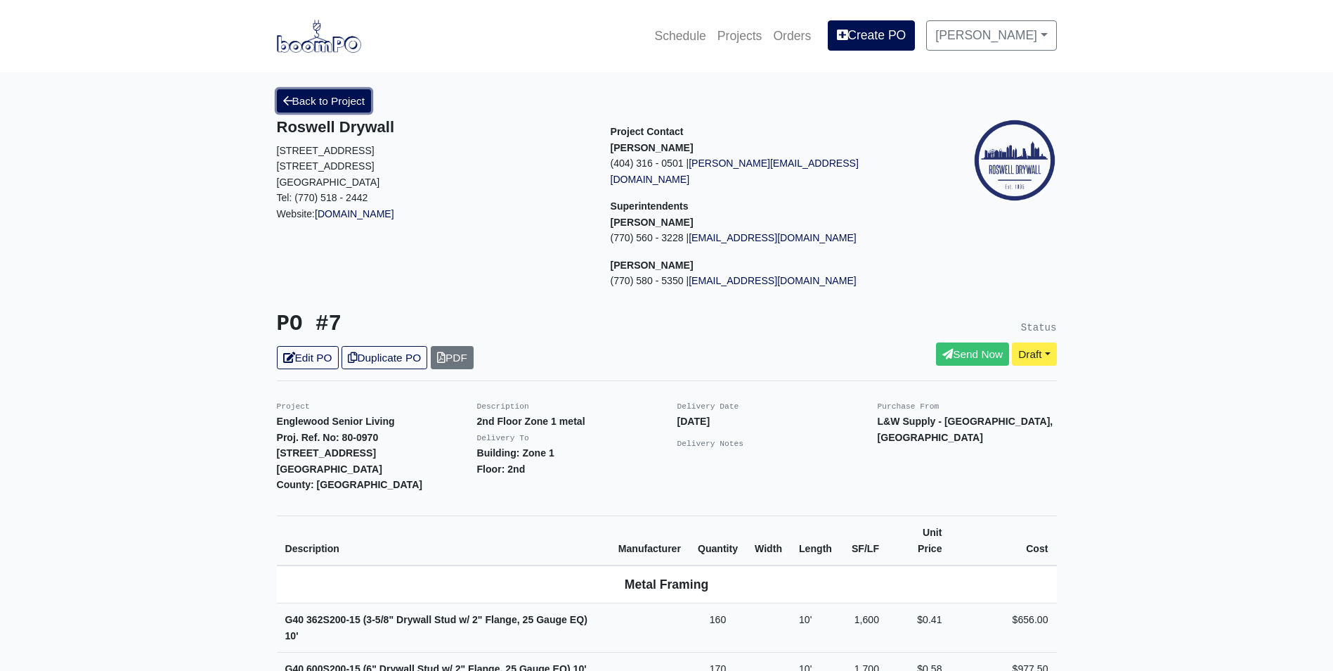
click at [311, 99] on link "Back to Project" at bounding box center [324, 100] width 95 height 23
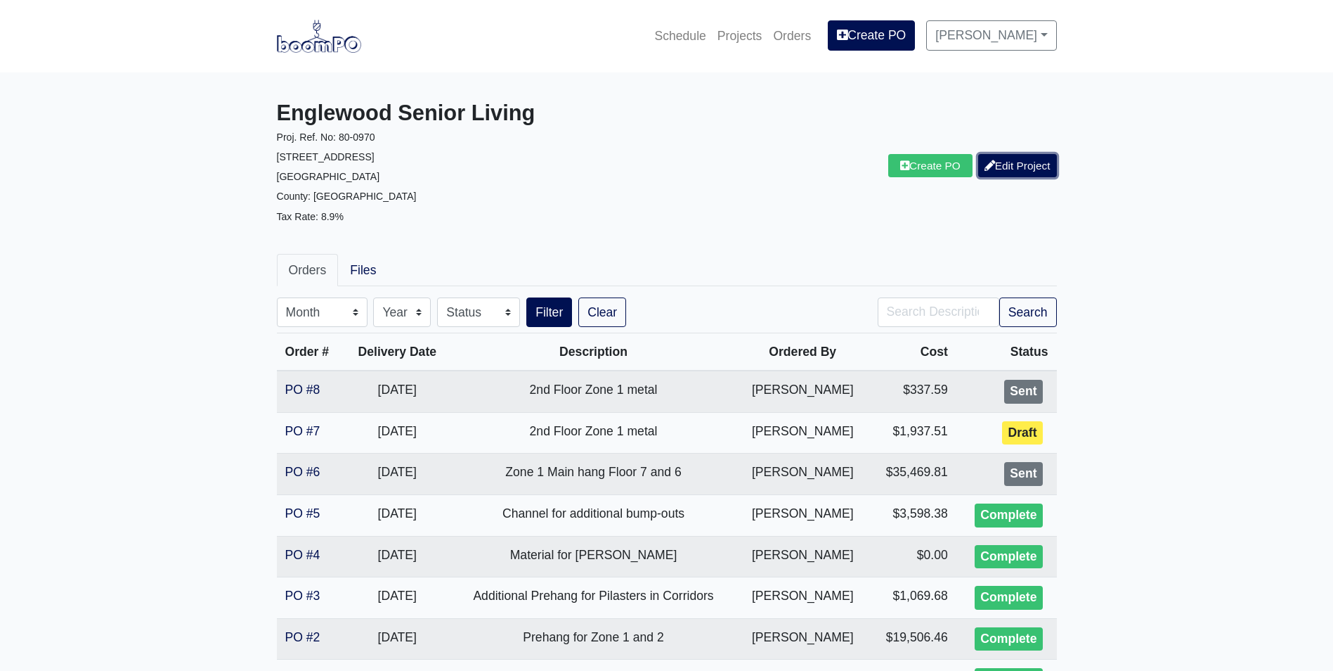
click at [999, 163] on link "Edit Project" at bounding box center [1017, 165] width 79 height 23
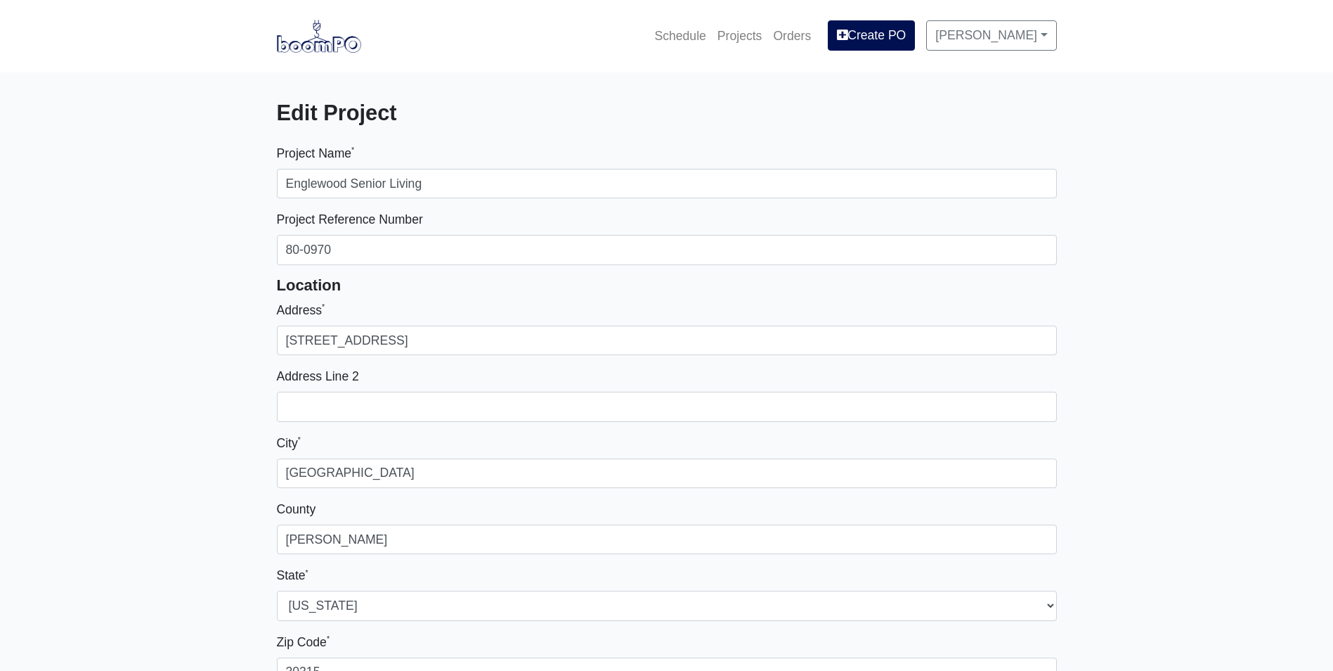
select select
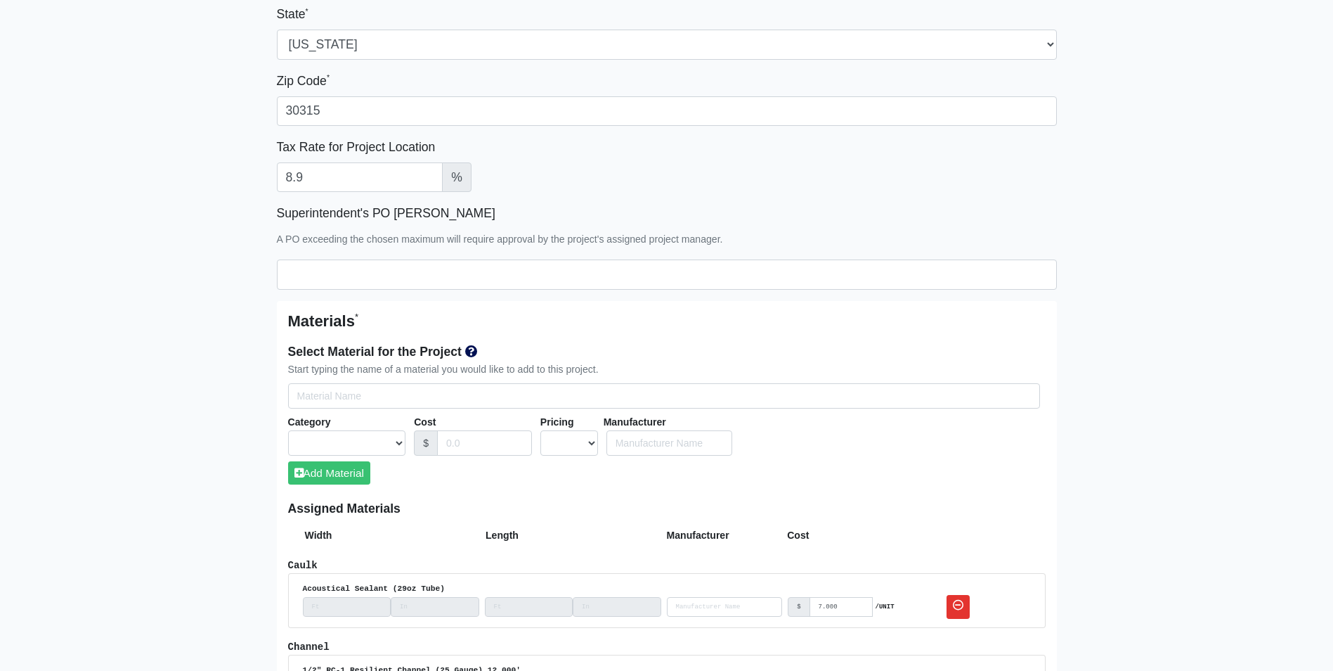
scroll to position [562, 0]
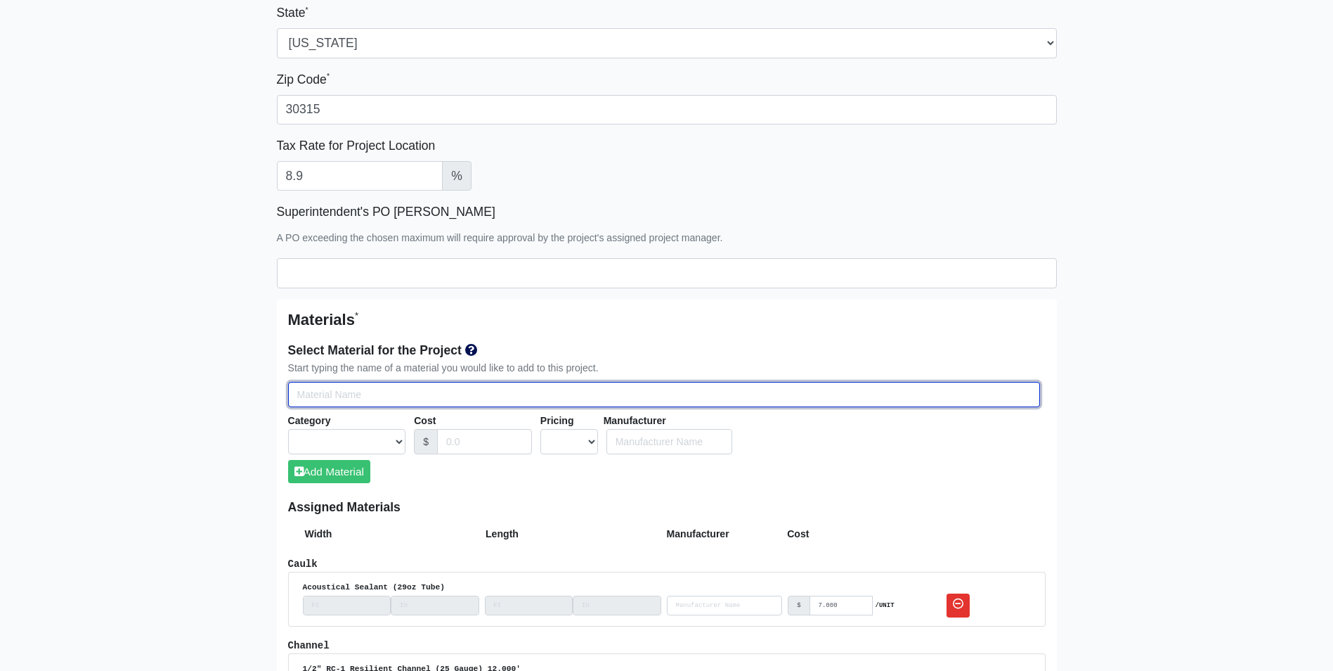
click at [304, 393] on input "Select Team Members for the Project" at bounding box center [664, 395] width 752 height 26
type input "g"
select select
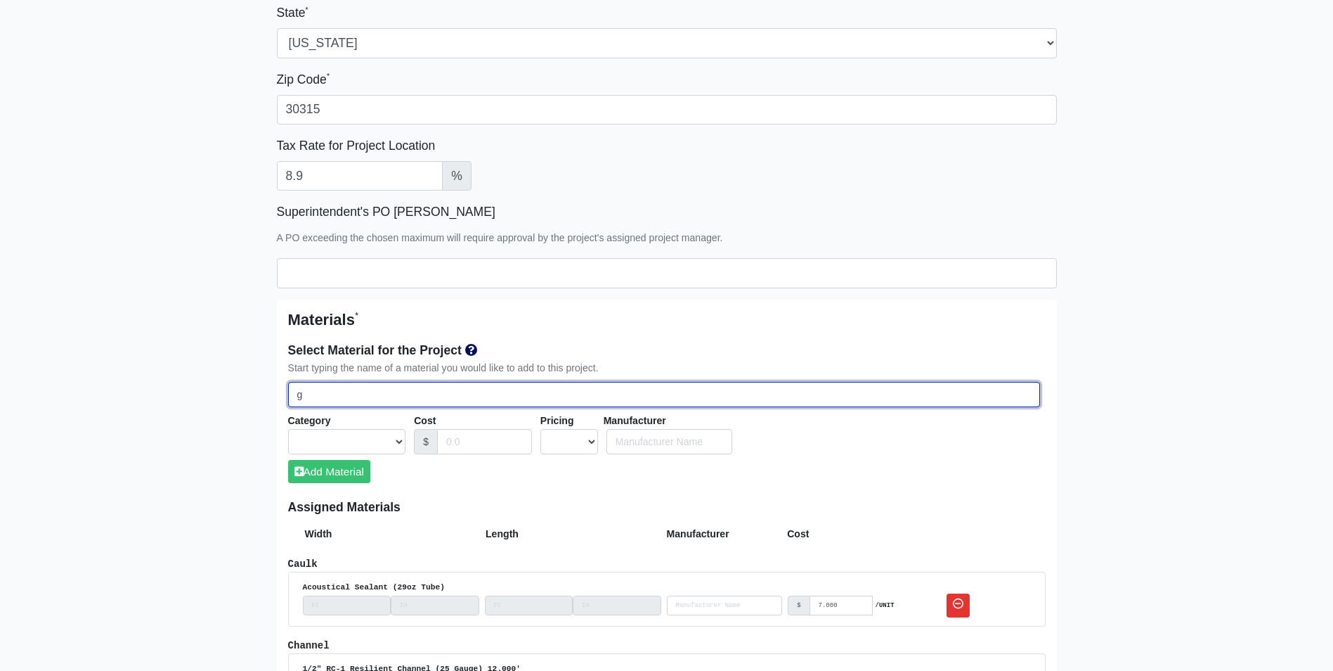
select select
type input "g6"
select select
type input "g60"
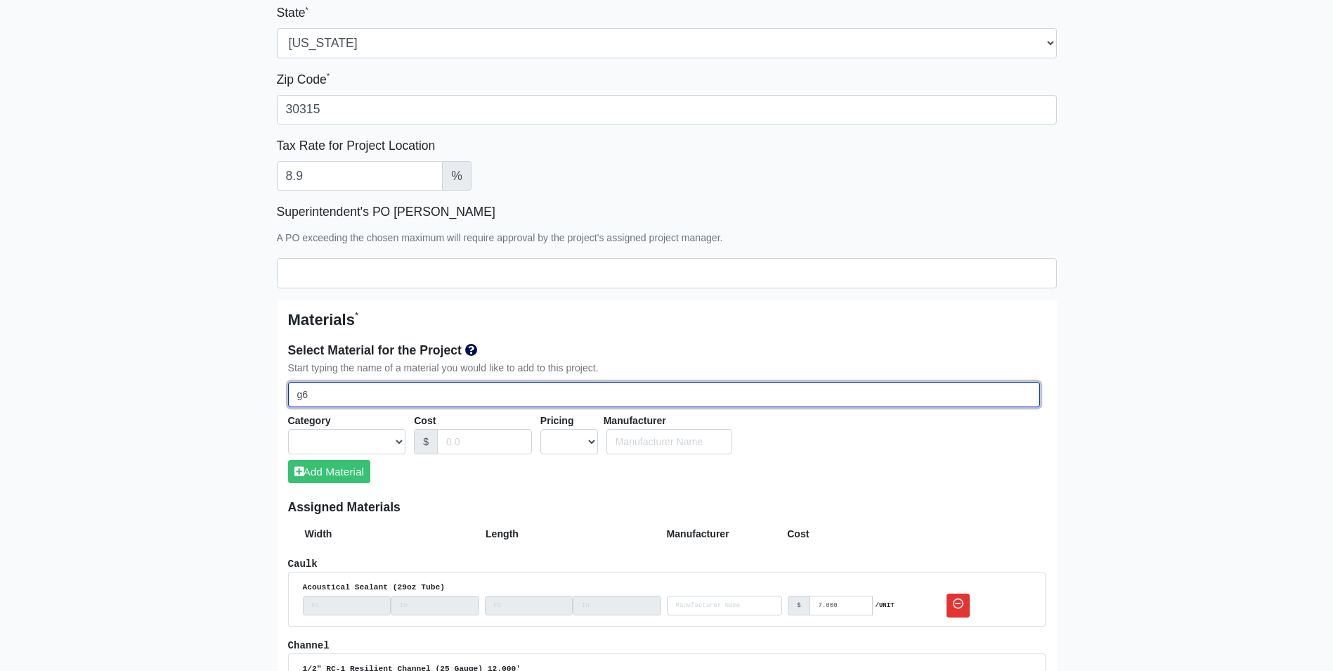
select select
type input "g60"
select select
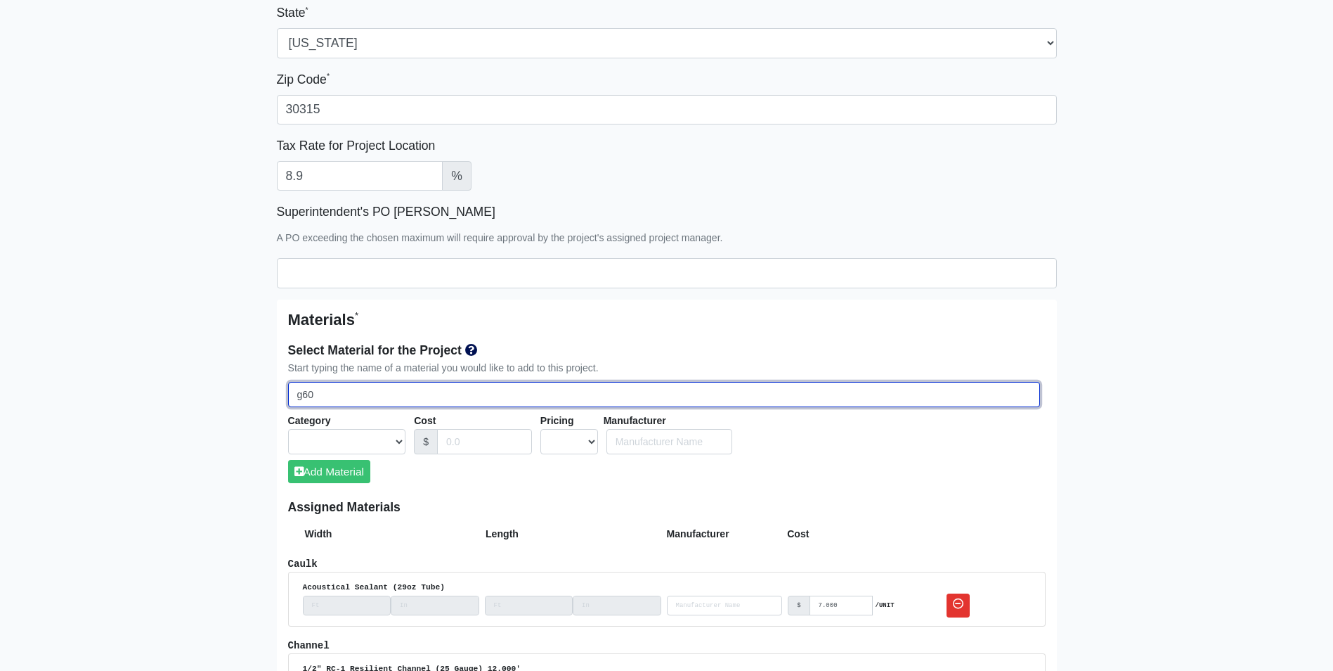
select select
type input "g60 6"
select select
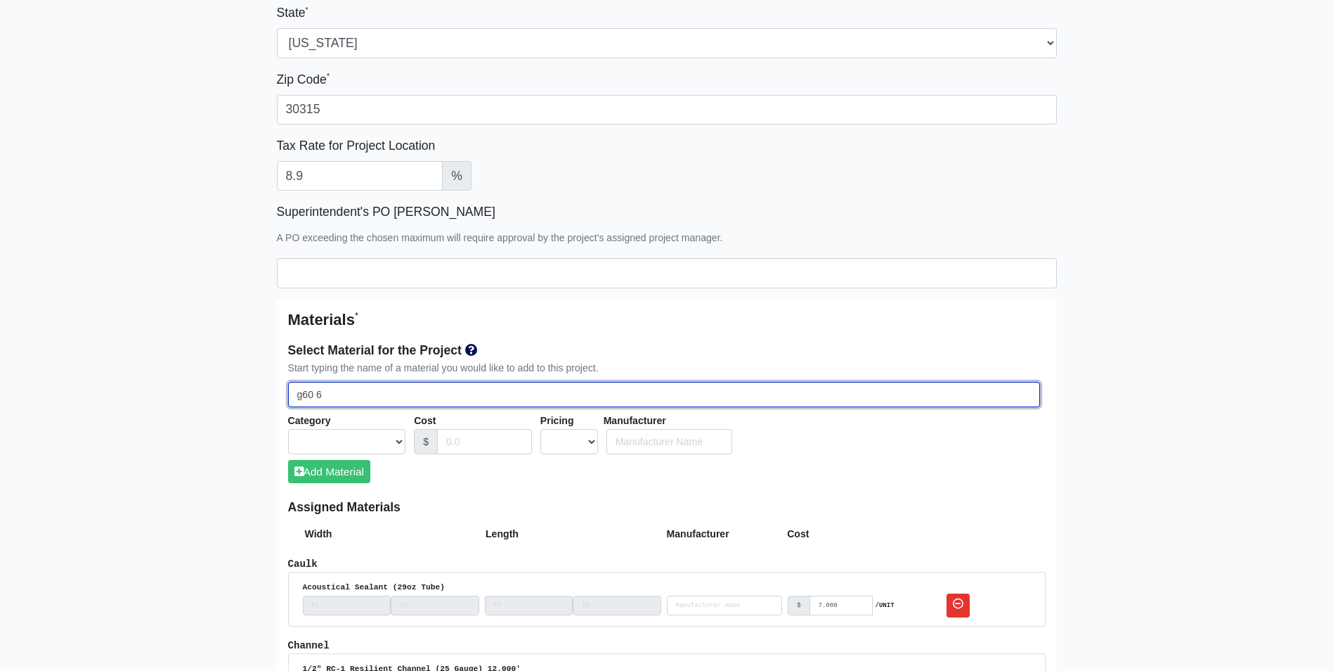
select select
type input "g60 60"
select select
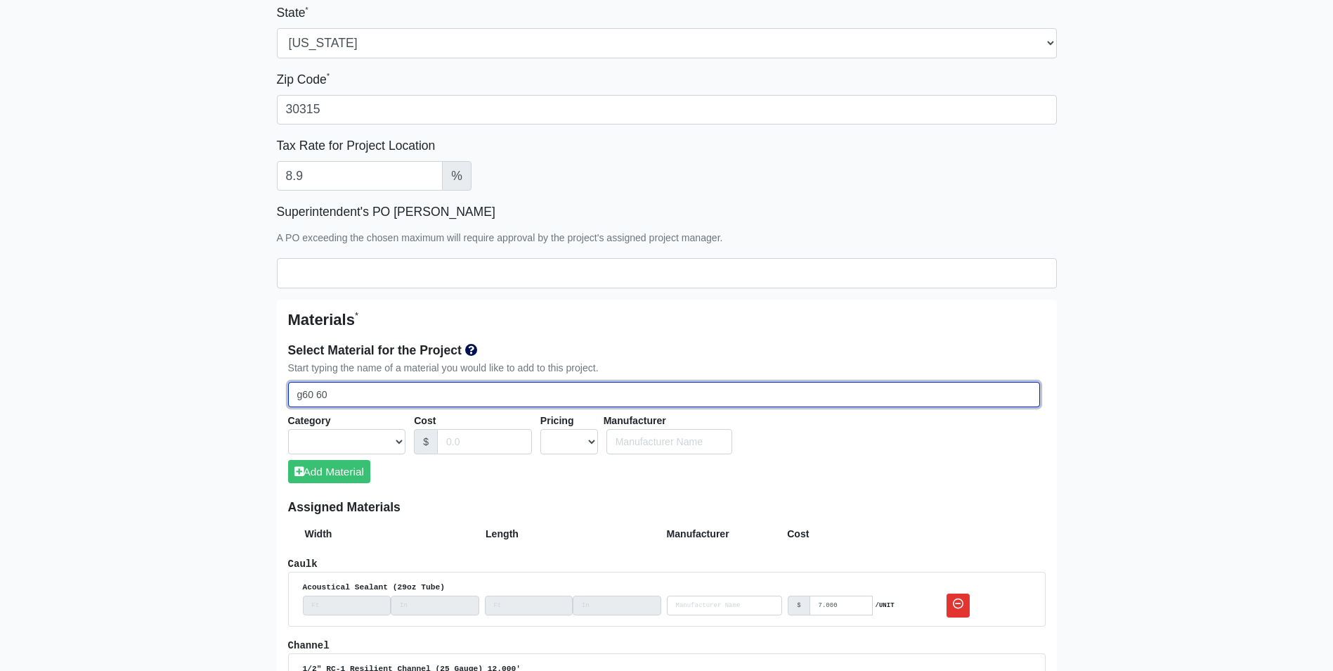
type input "g60 600"
select select
type input "g60 600t"
select select
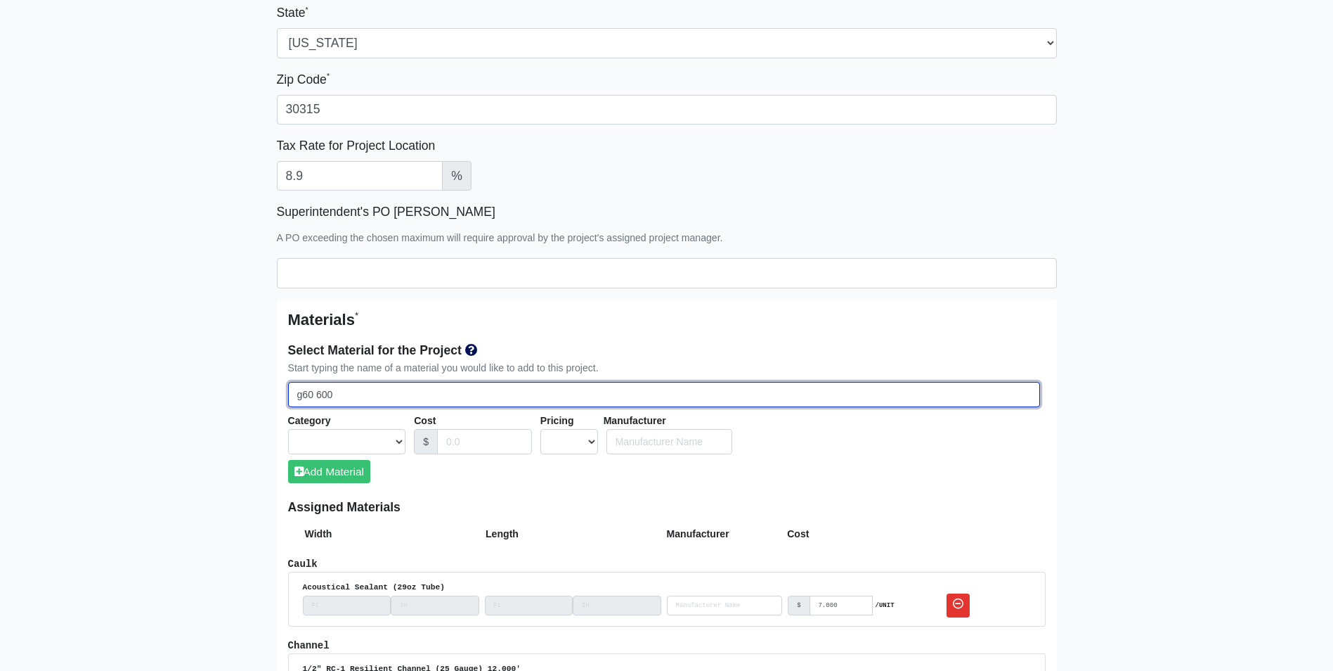
select select
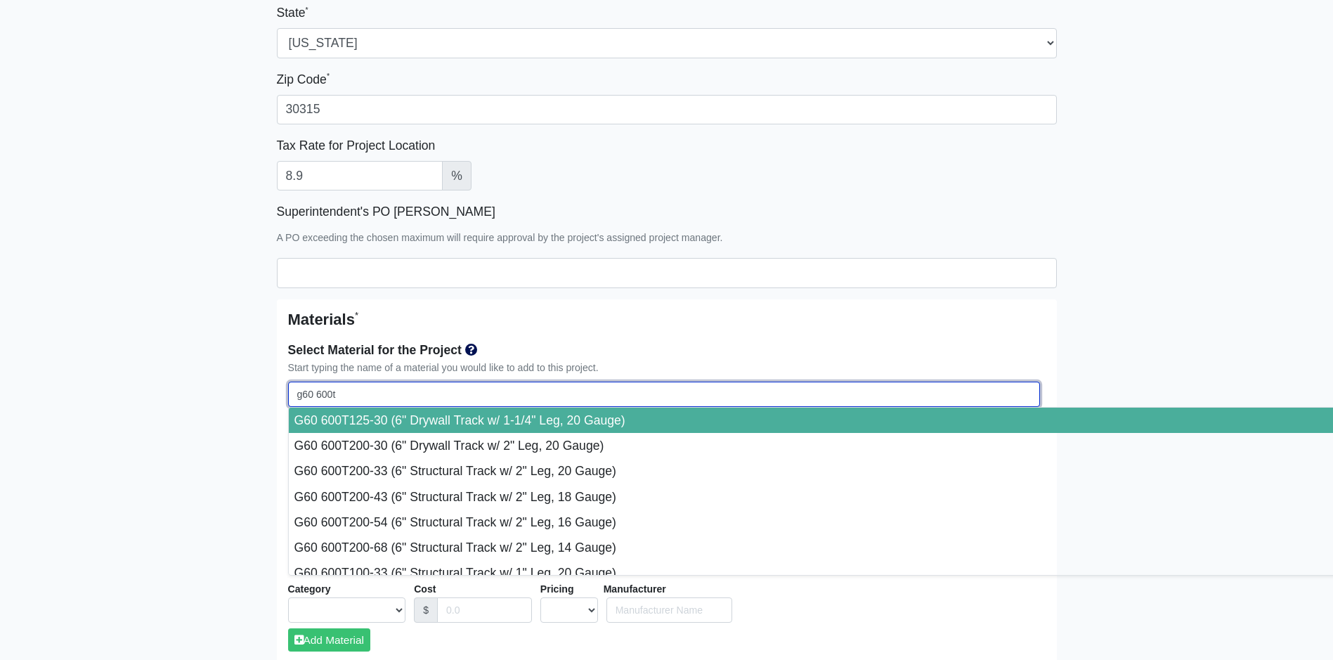
type input "g60 600t1"
select select
type input "g60 600t12"
select select
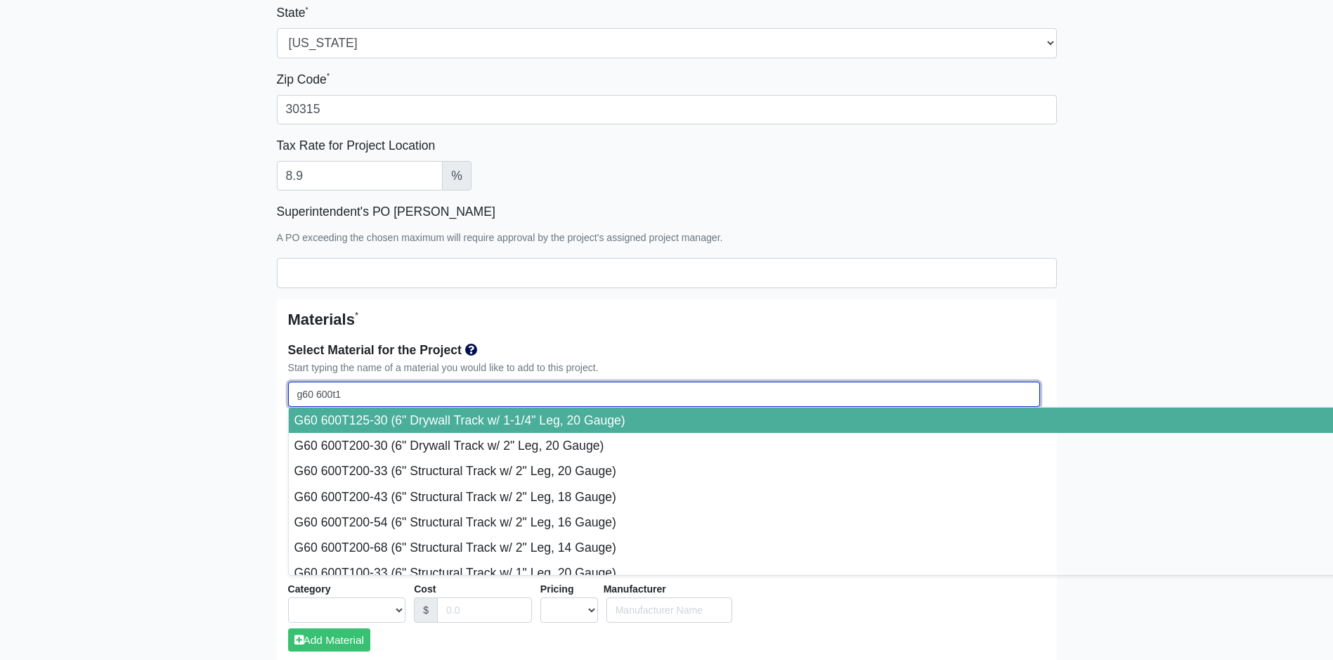
select select
type input "g60 600t125"
select select
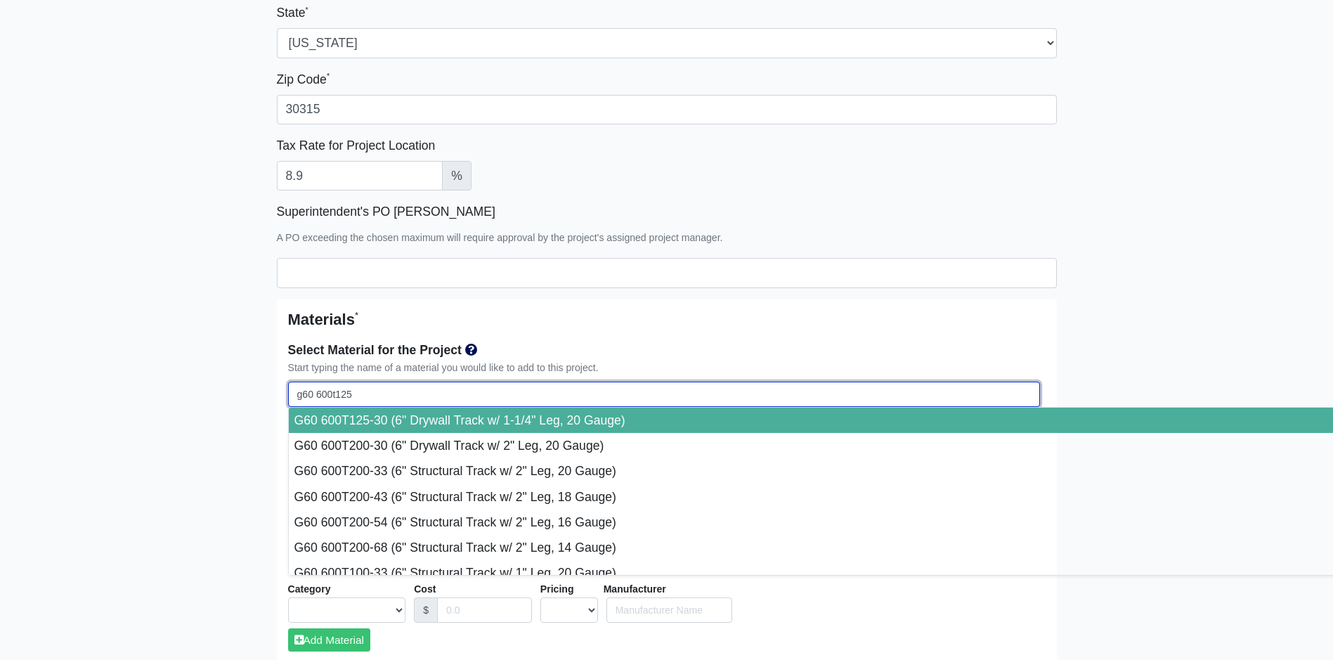
select select
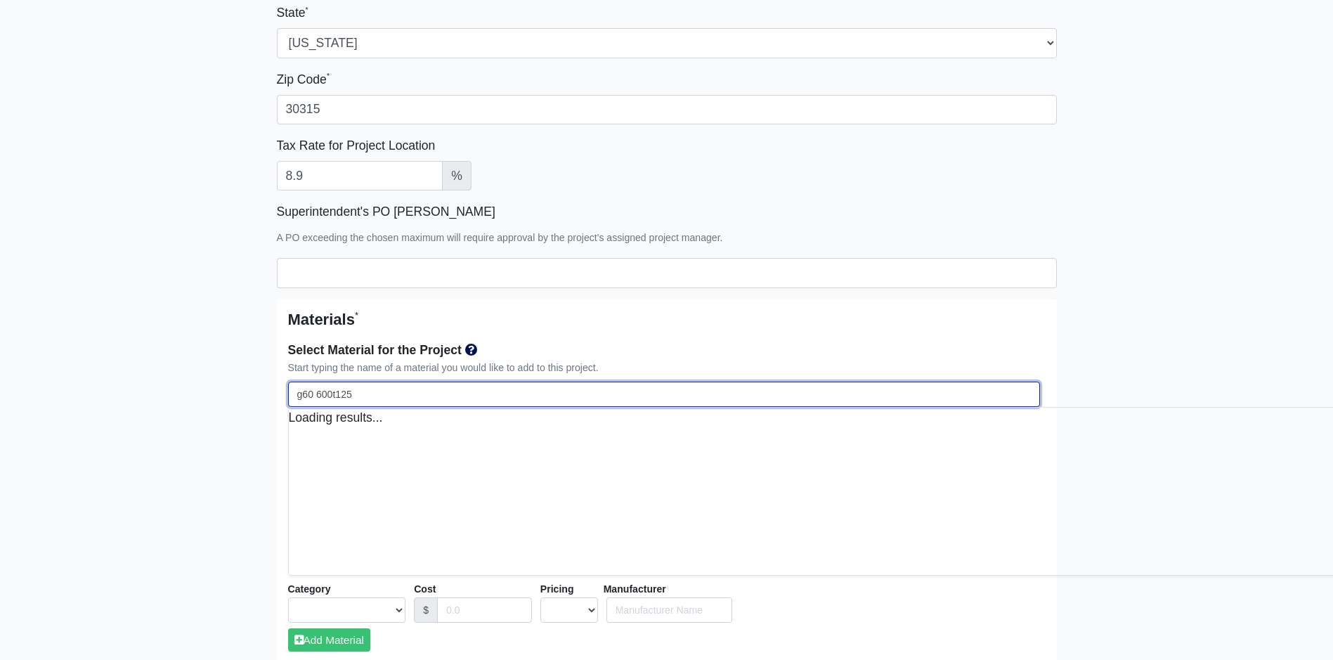
select select
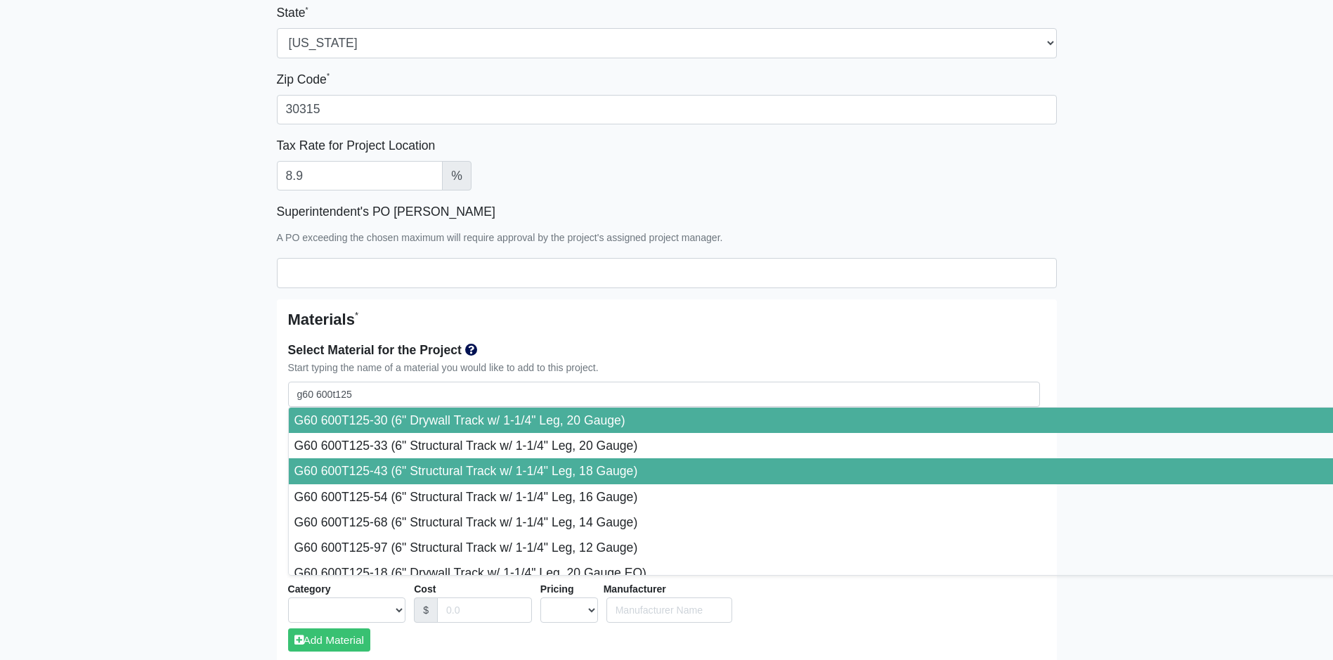
type input "G60 600T125-43 (6" Structural Track w/ 1-1/4" Leg, 18 Gauge)"
select select "[object Object]"
select select "1"
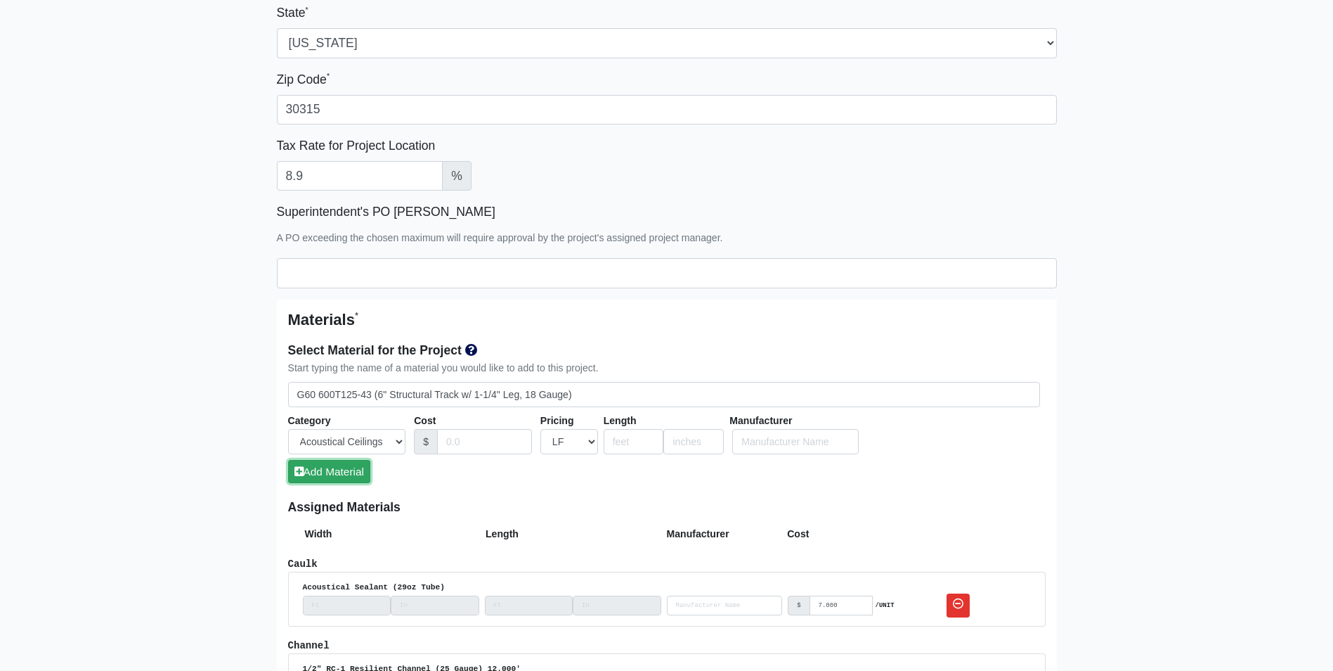
click at [359, 474] on button "Add Material" at bounding box center [329, 471] width 82 height 23
select select
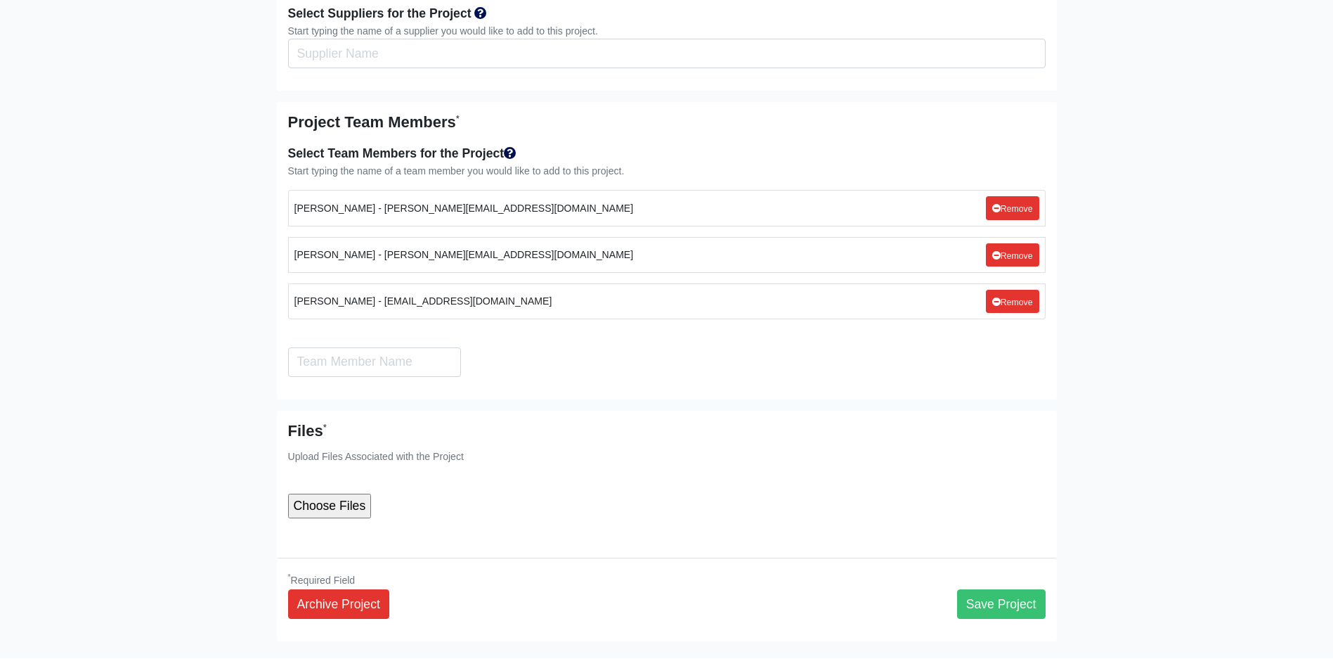
scroll to position [3405, 0]
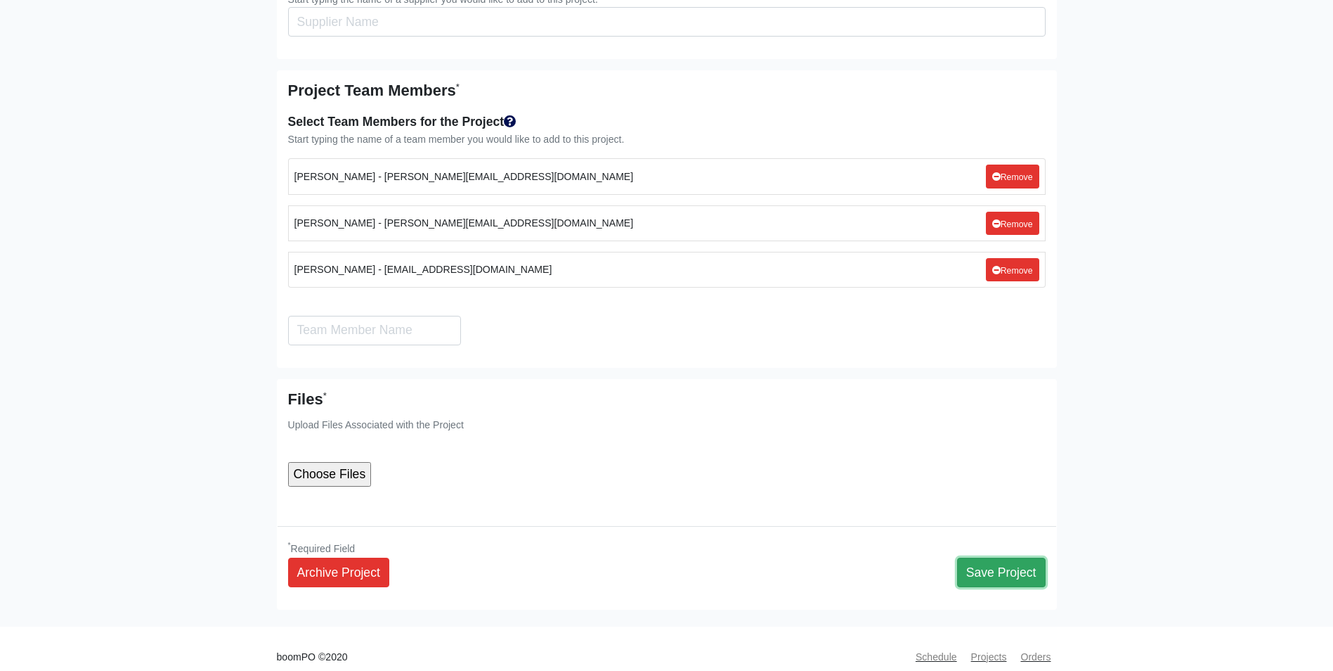
click at [978, 557] on button "Save Project" at bounding box center [1001, 572] width 89 height 30
select select
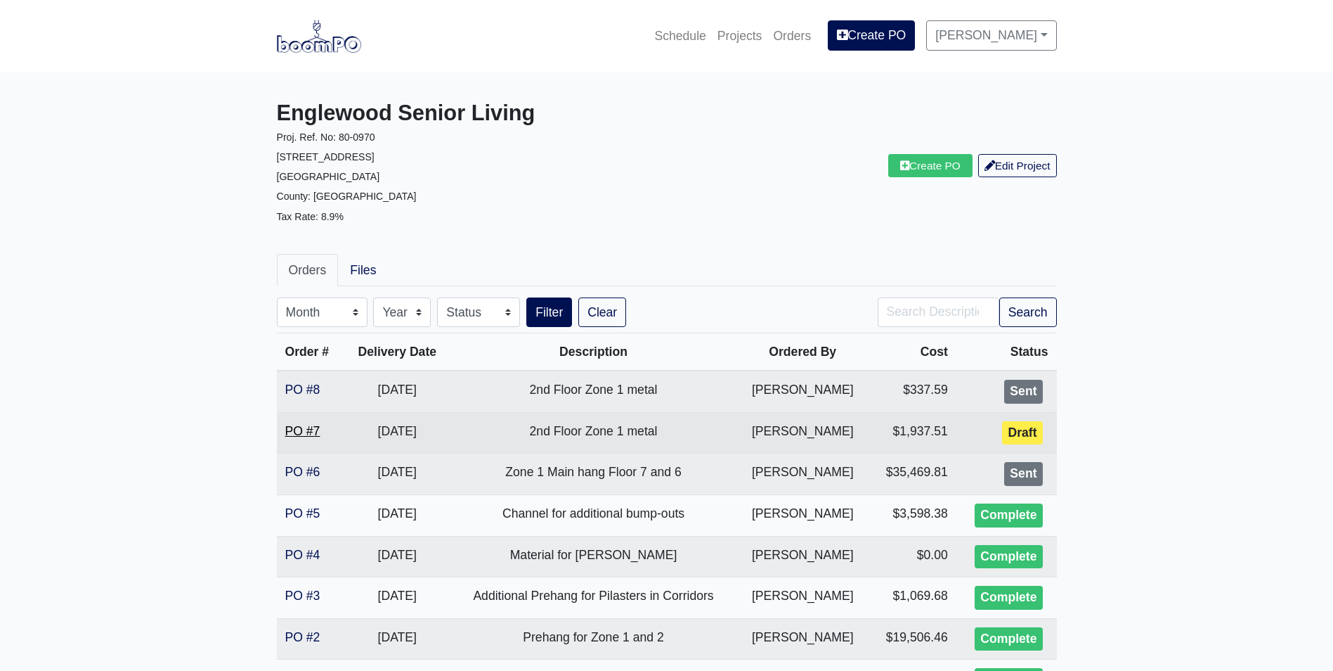
click at [302, 427] on link "PO #7" at bounding box center [302, 431] width 35 height 14
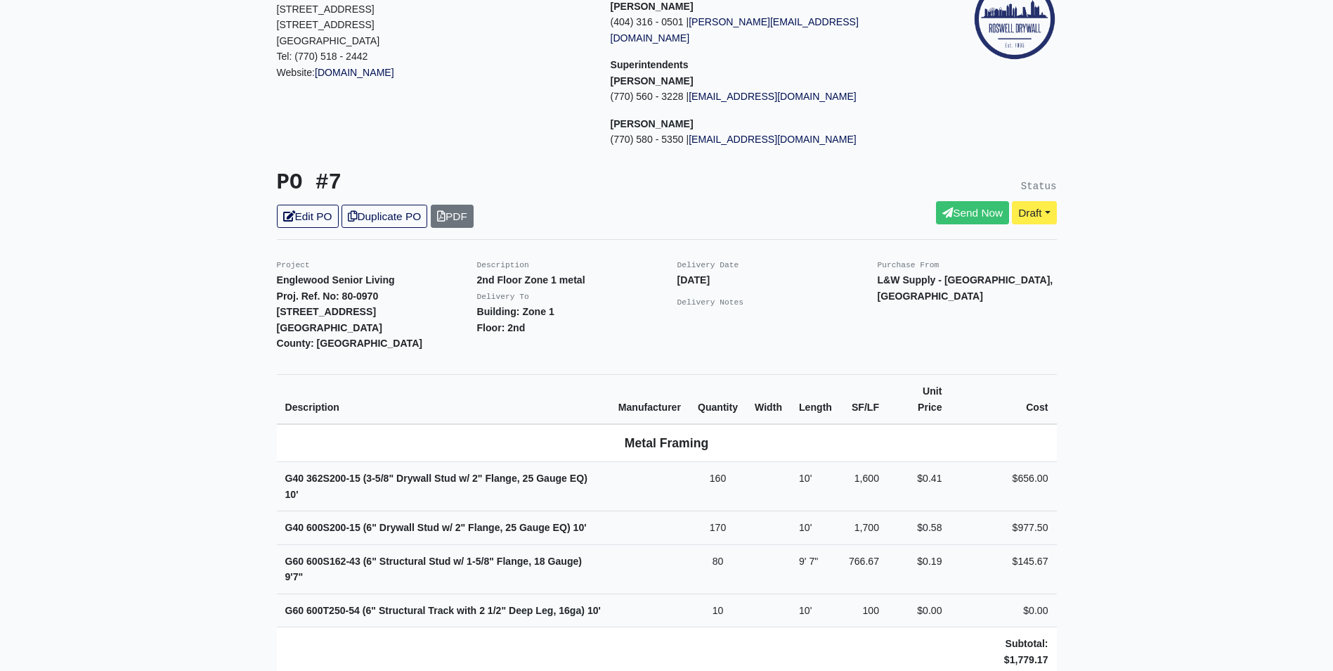
scroll to position [141, 0]
click at [287, 212] on icon at bounding box center [289, 217] width 12 height 11
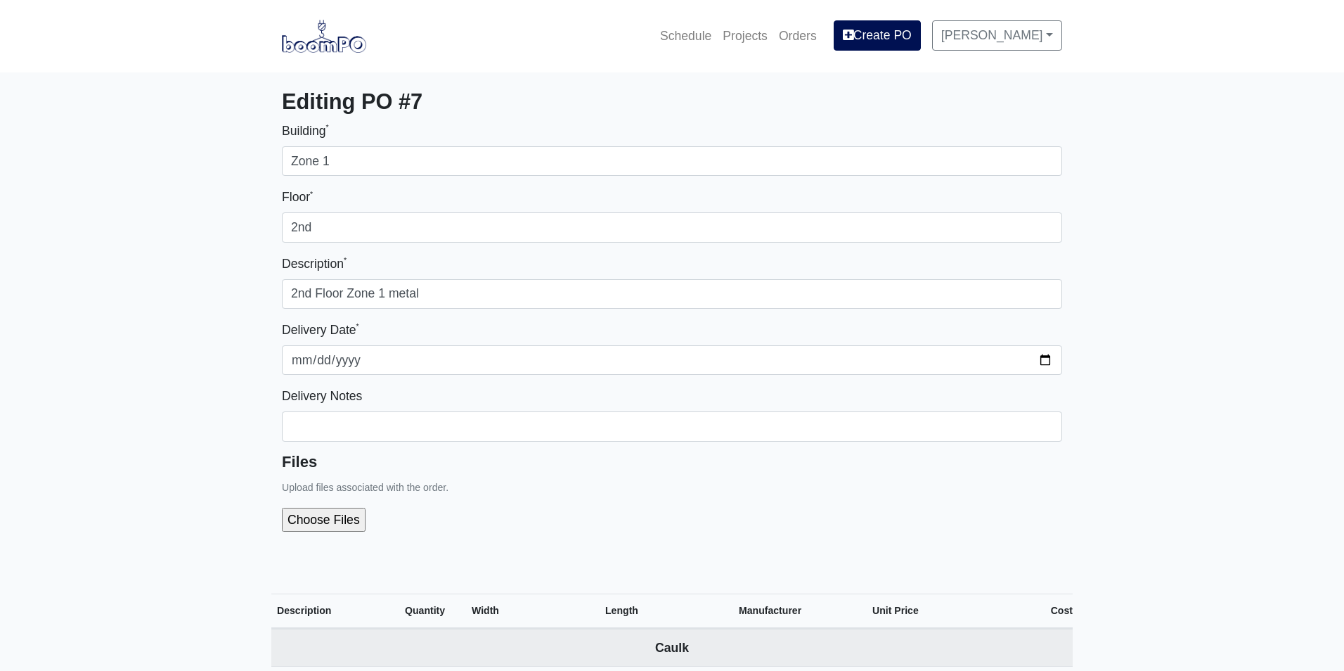
select select
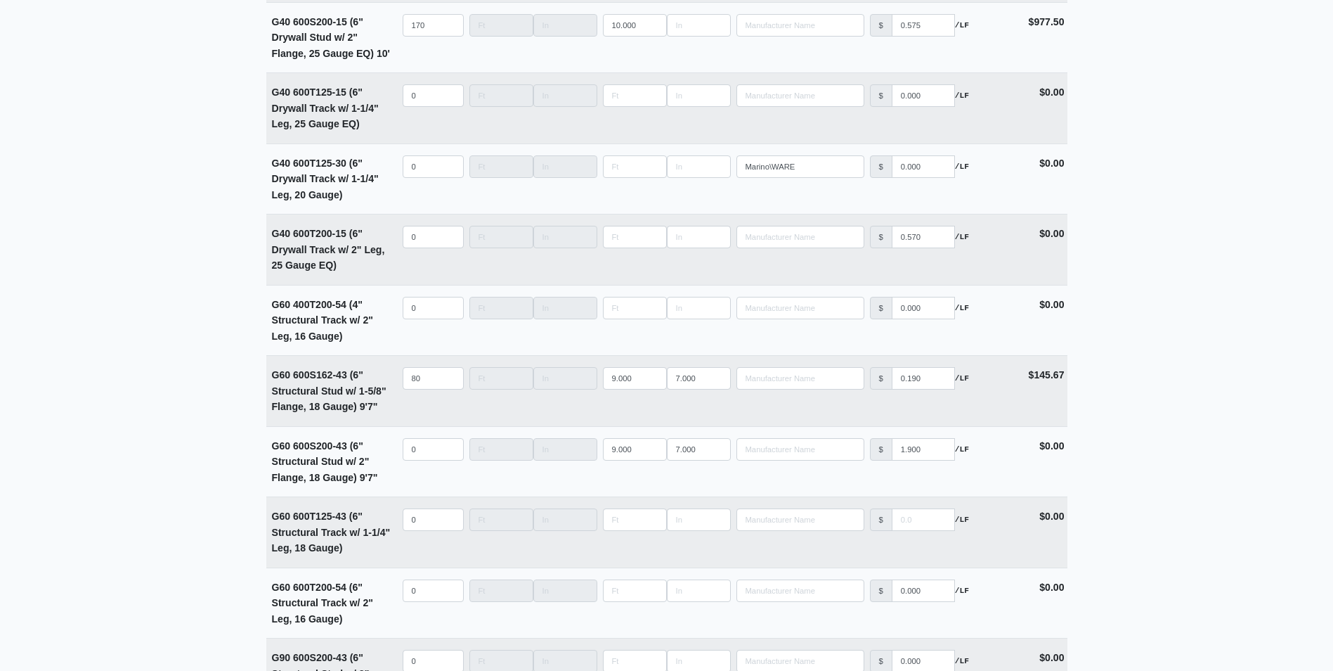
scroll to position [1898, 0]
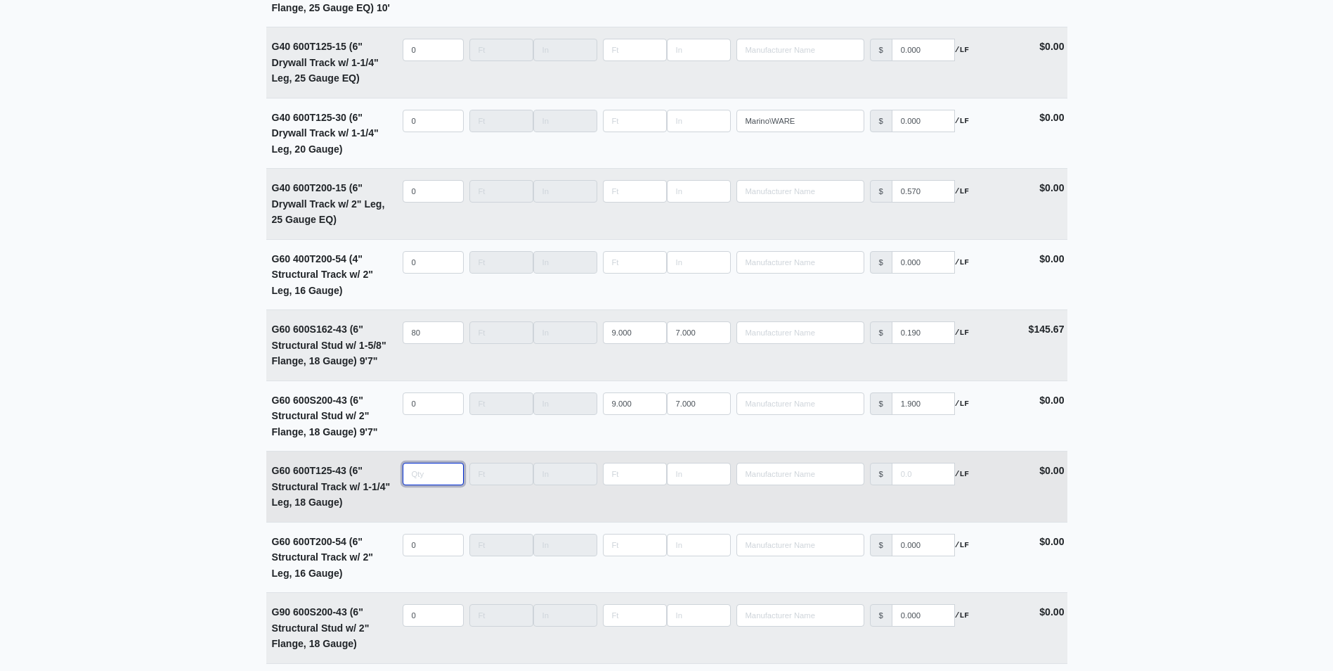
click at [429, 476] on input "quantity" at bounding box center [433, 473] width 61 height 22
type input "1"
type input "0"
type input "10"
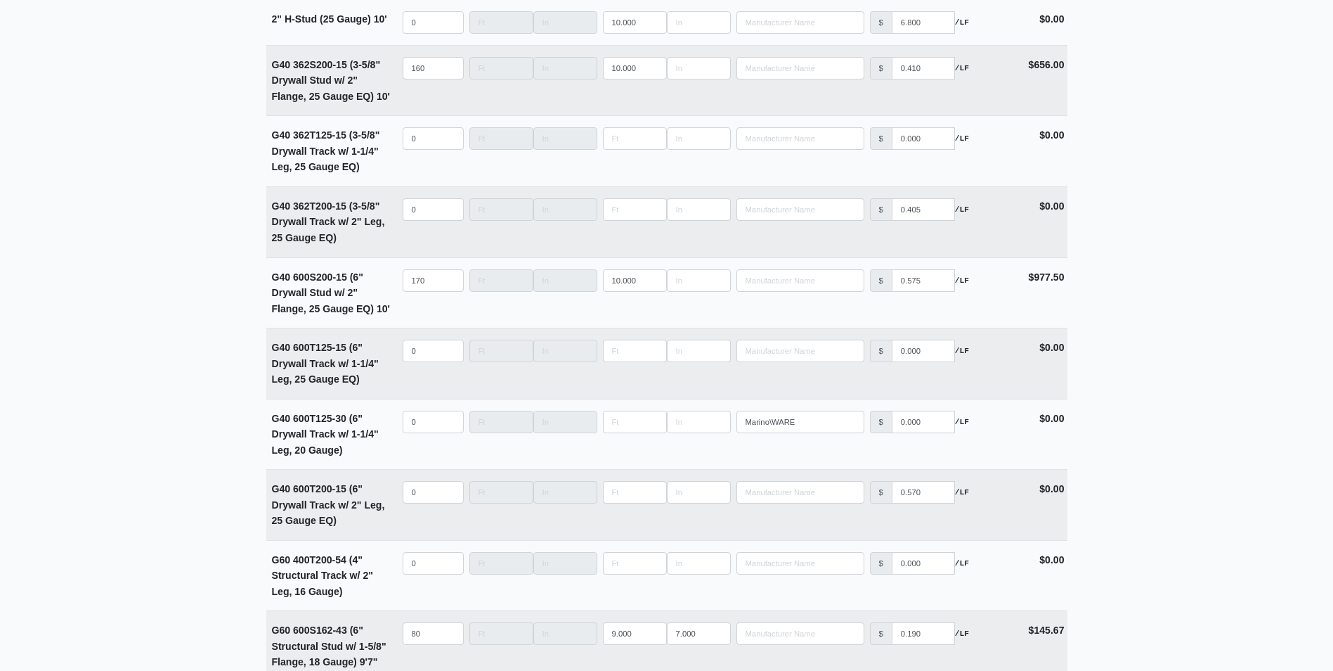
scroll to position [1527, 0]
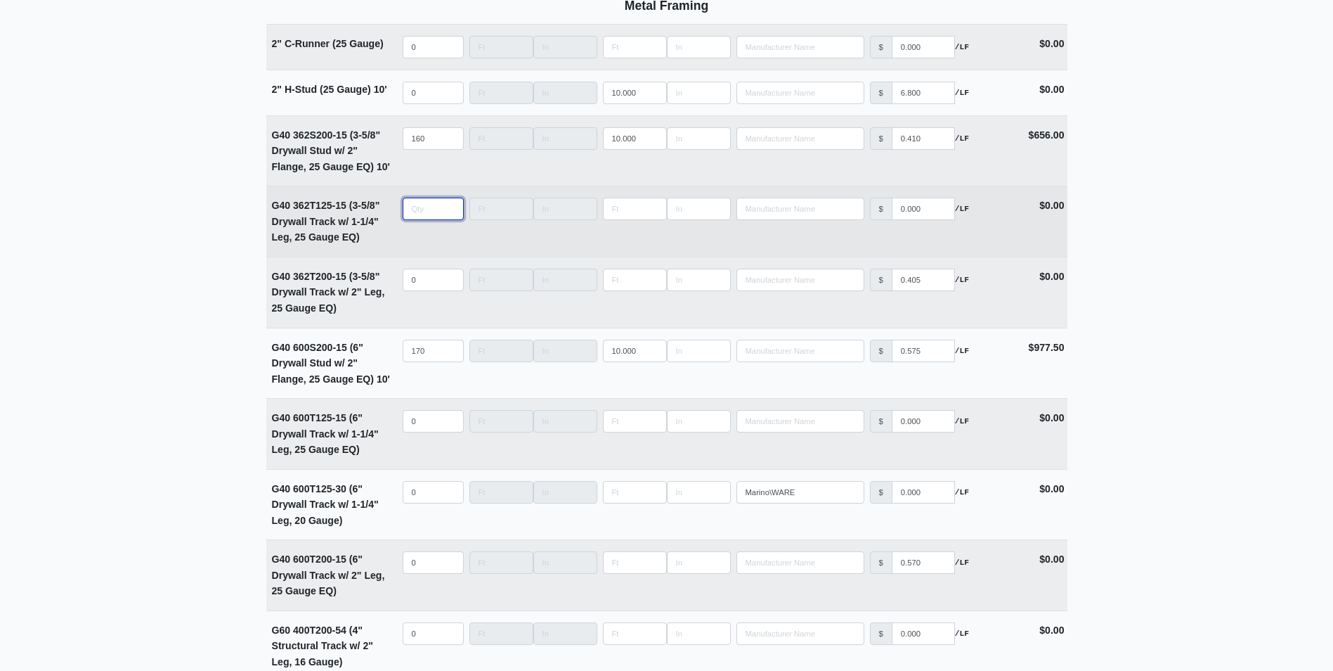
click at [420, 212] on input "quantity" at bounding box center [433, 209] width 61 height 22
type input "20"
type input "10"
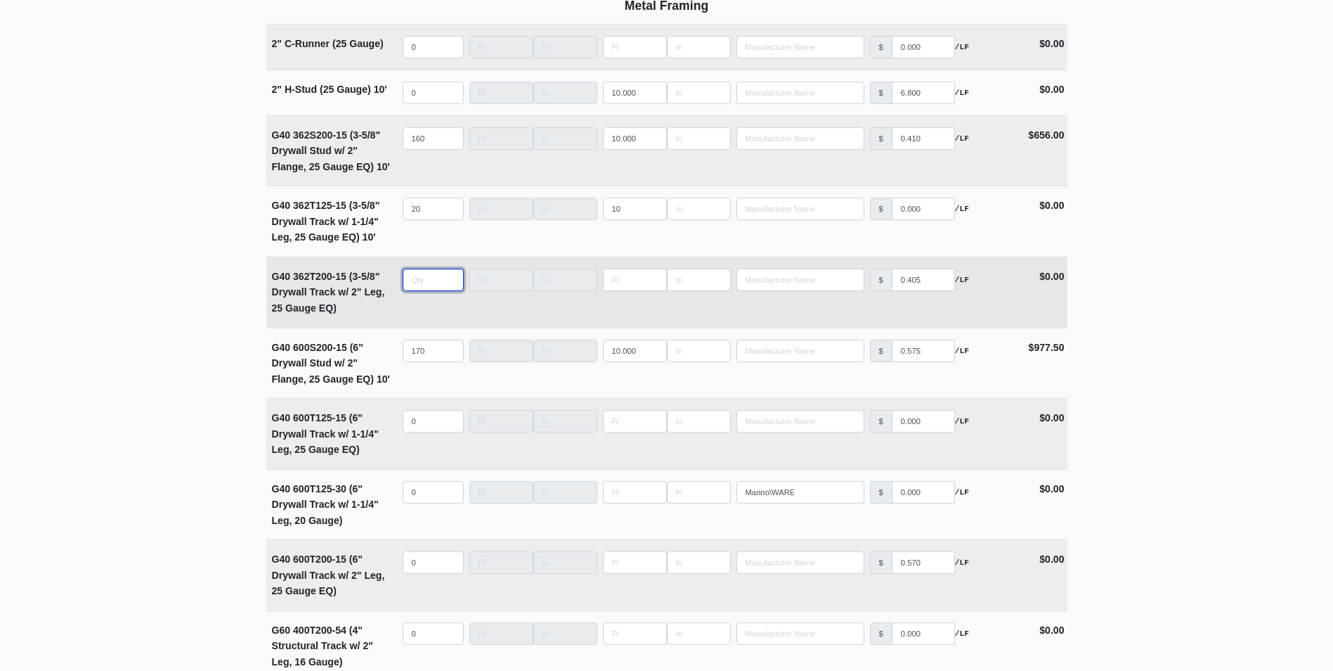
click at [410, 287] on input "quantity" at bounding box center [433, 279] width 61 height 22
type input "20"
type input "1"
select select
type input "10"
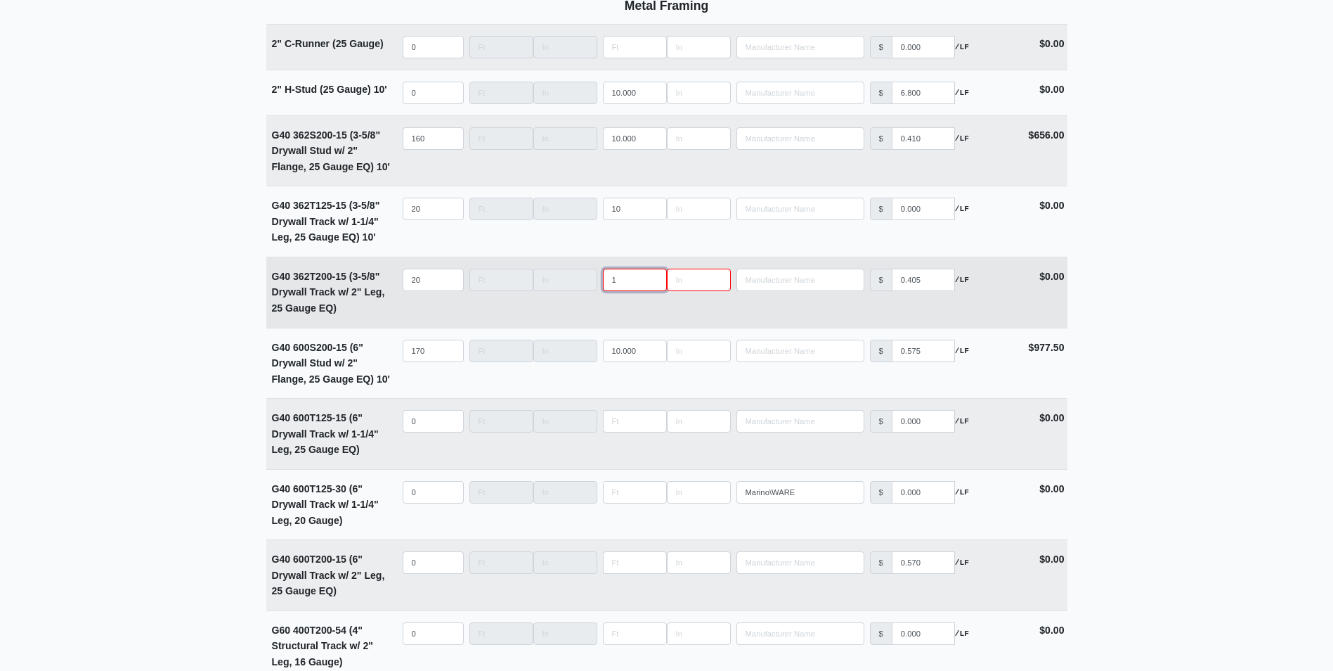
select select
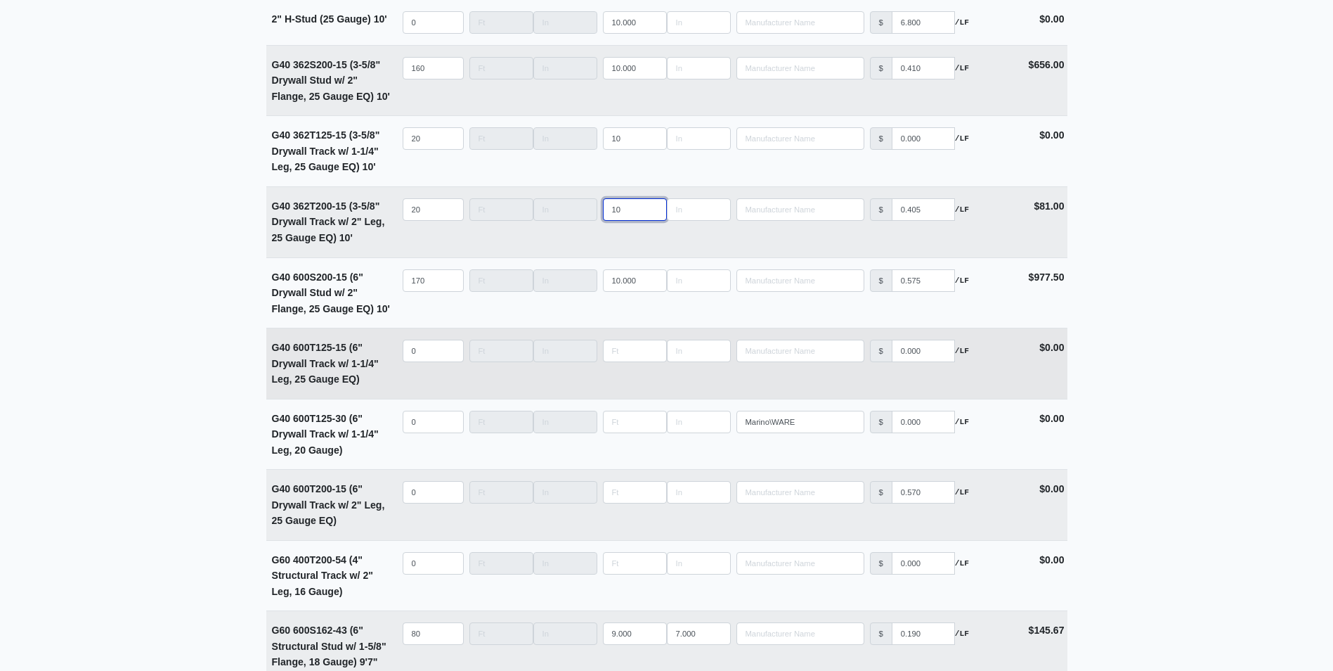
type input "10"
click at [426, 356] on input "quantity" at bounding box center [433, 350] width 61 height 22
type input "20"
type input "10"
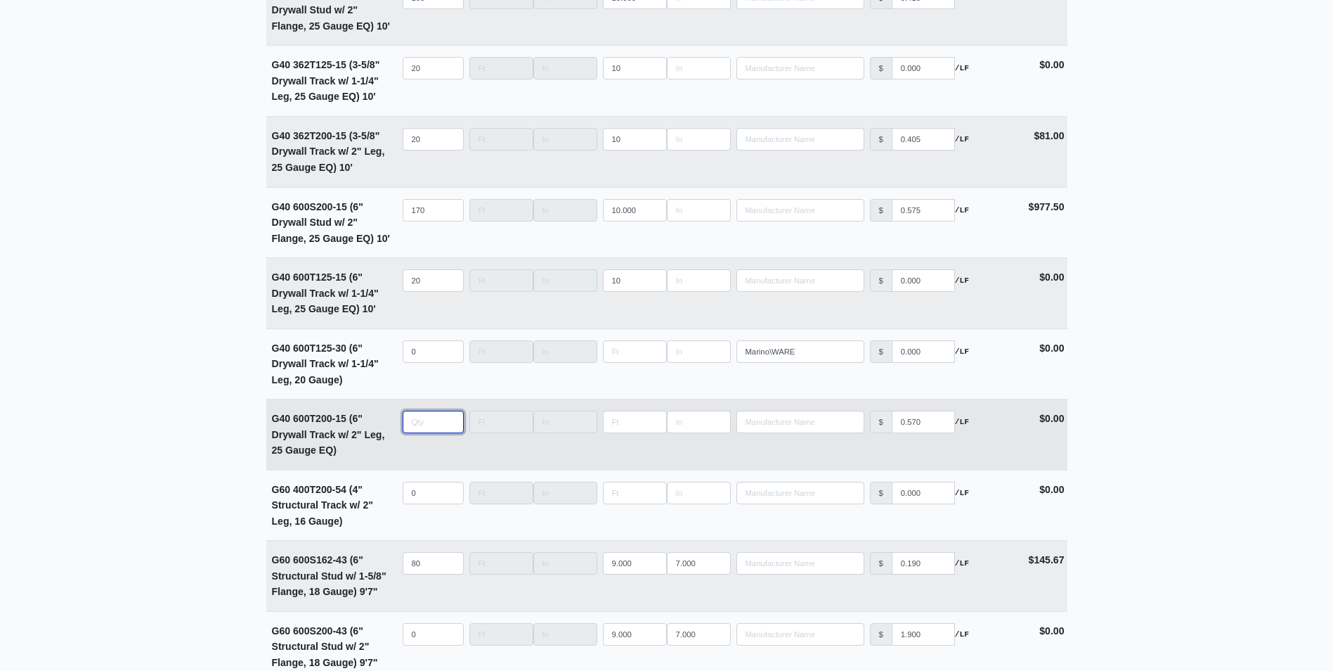
click at [416, 424] on input "quantity" at bounding box center [433, 421] width 61 height 22
type input "20"
type input "1"
select select
type input "10"
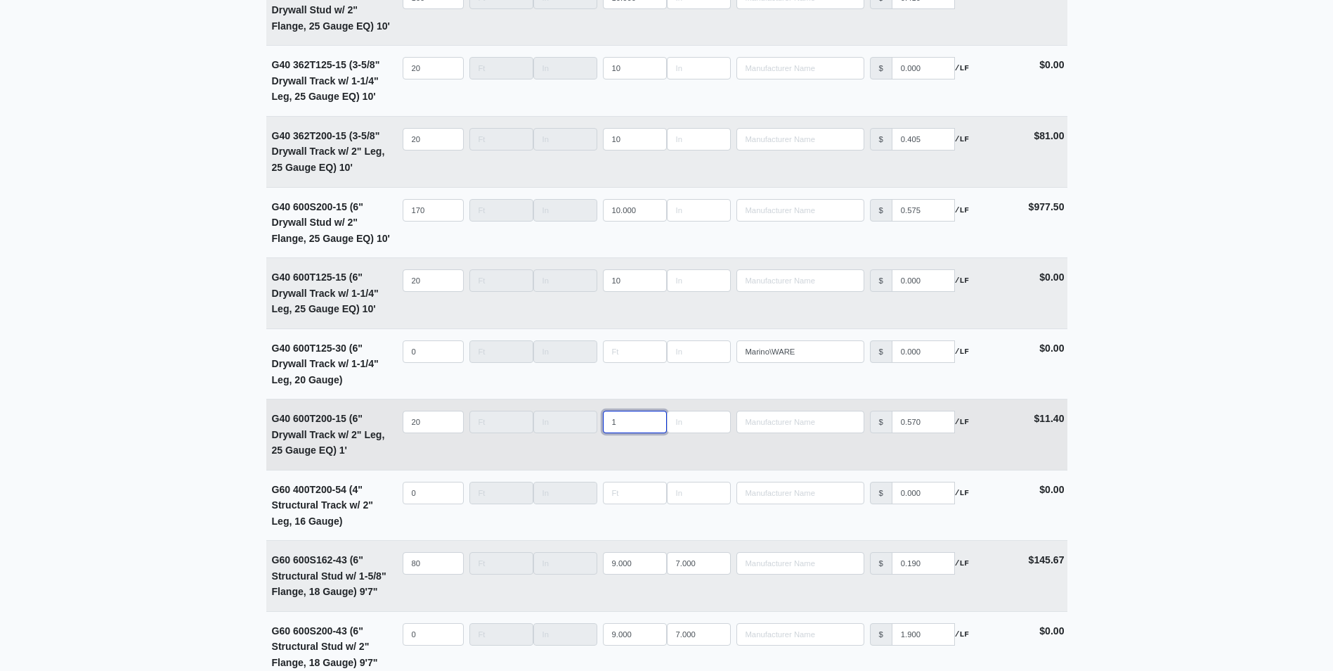
select select
type input "10"
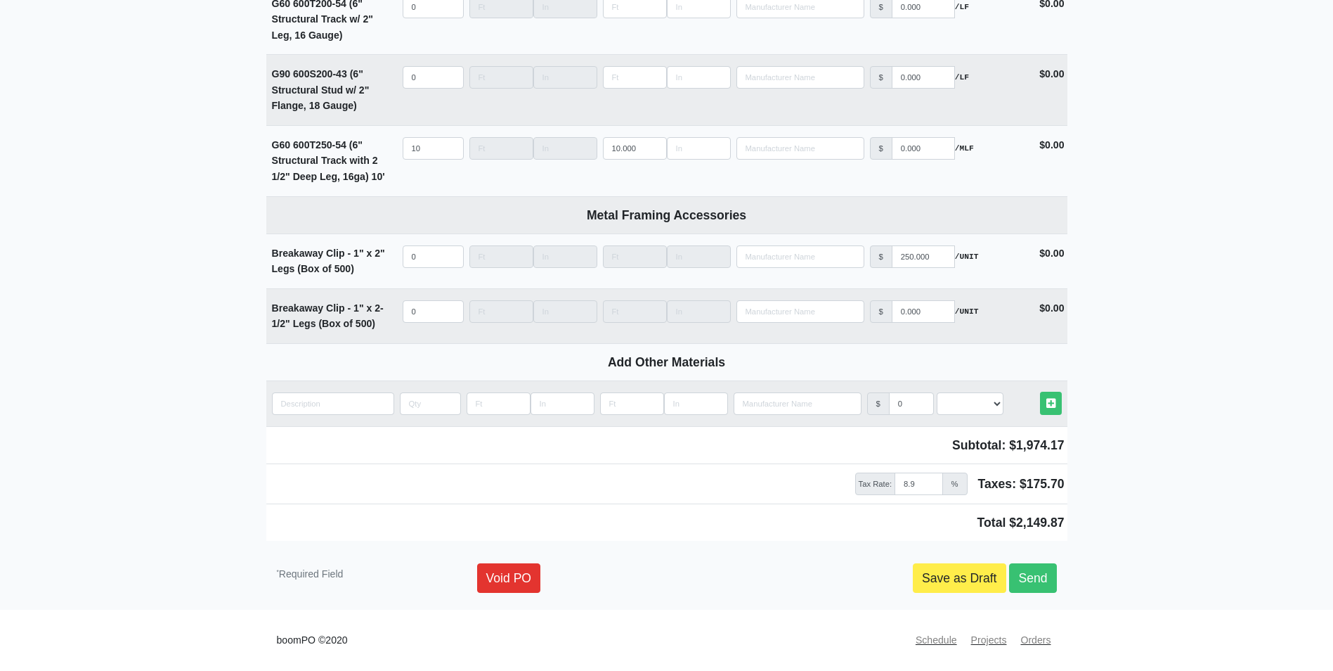
scroll to position [2440, 0]
click at [1045, 576] on link "Send" at bounding box center [1032, 578] width 47 height 30
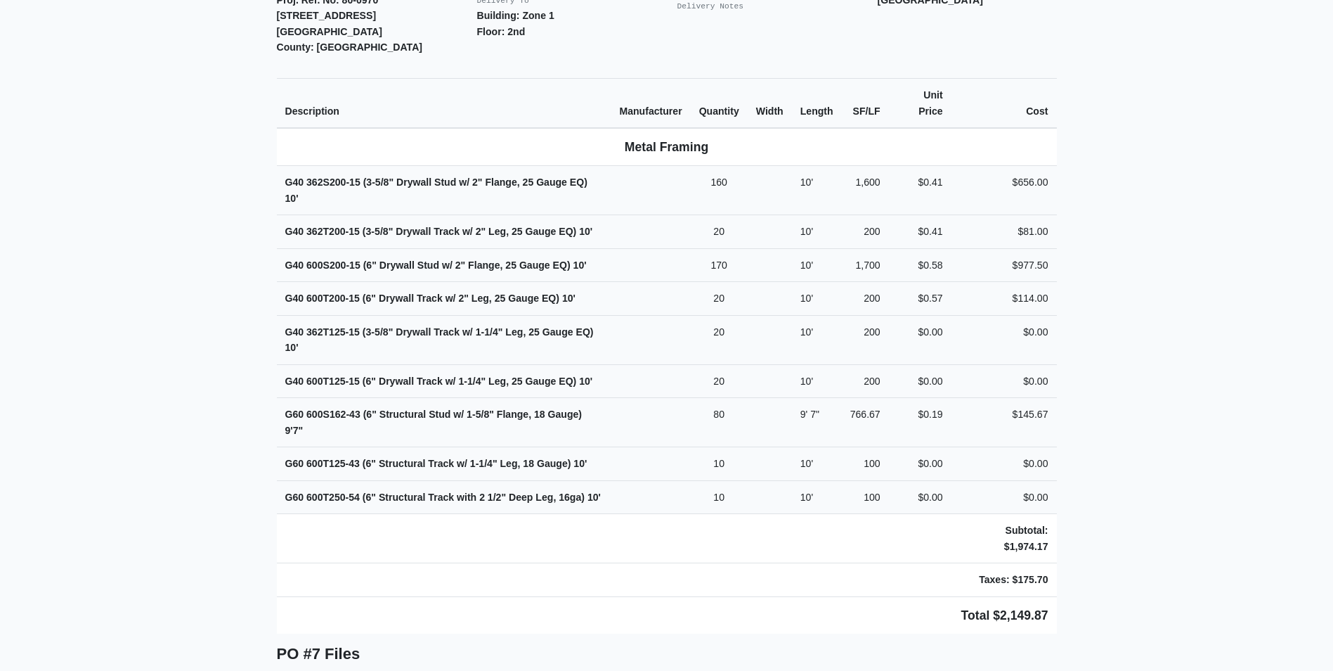
scroll to position [422, 0]
